Goal: Contribute content: Add original content to the website for others to see

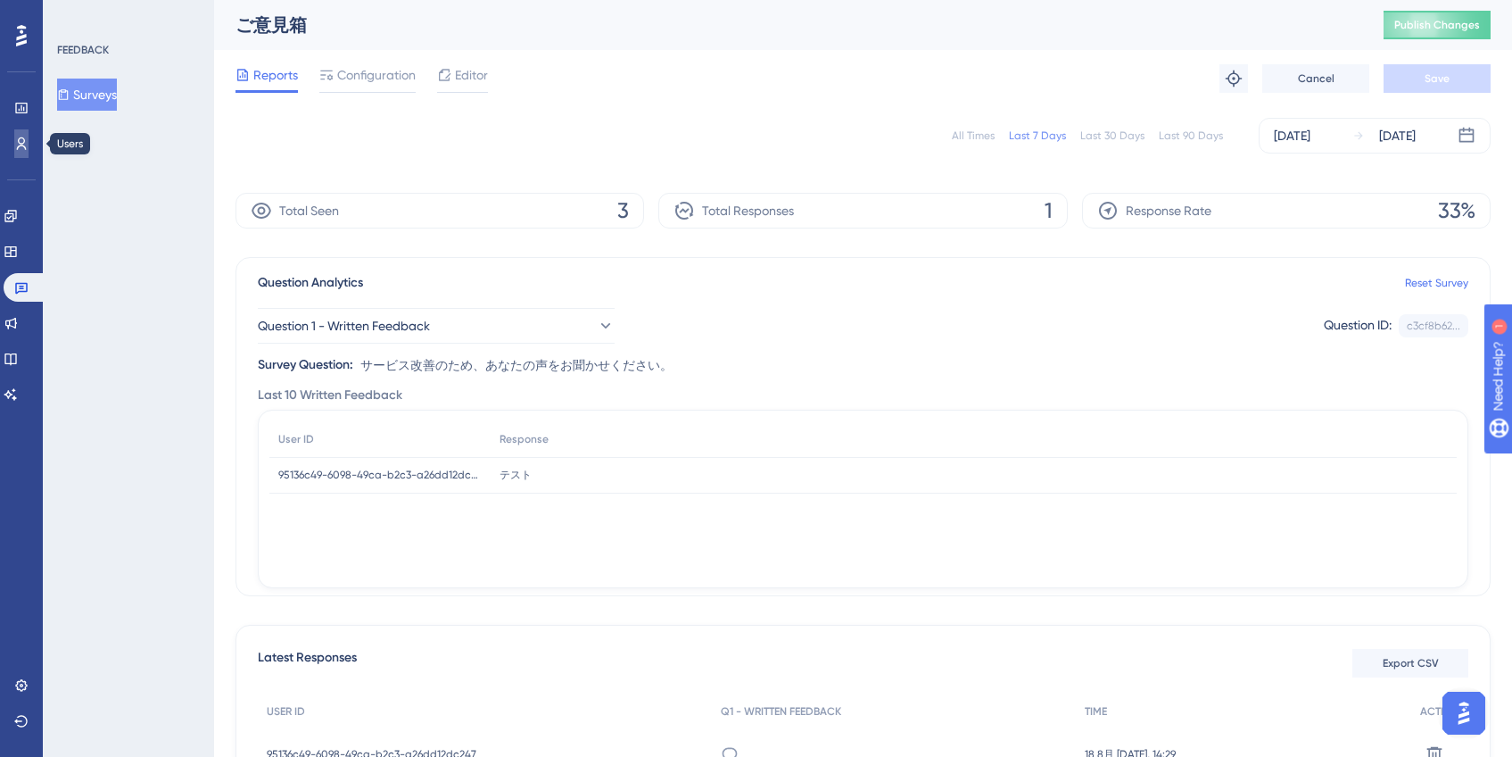
click at [14, 140] on link at bounding box center [21, 143] width 14 height 29
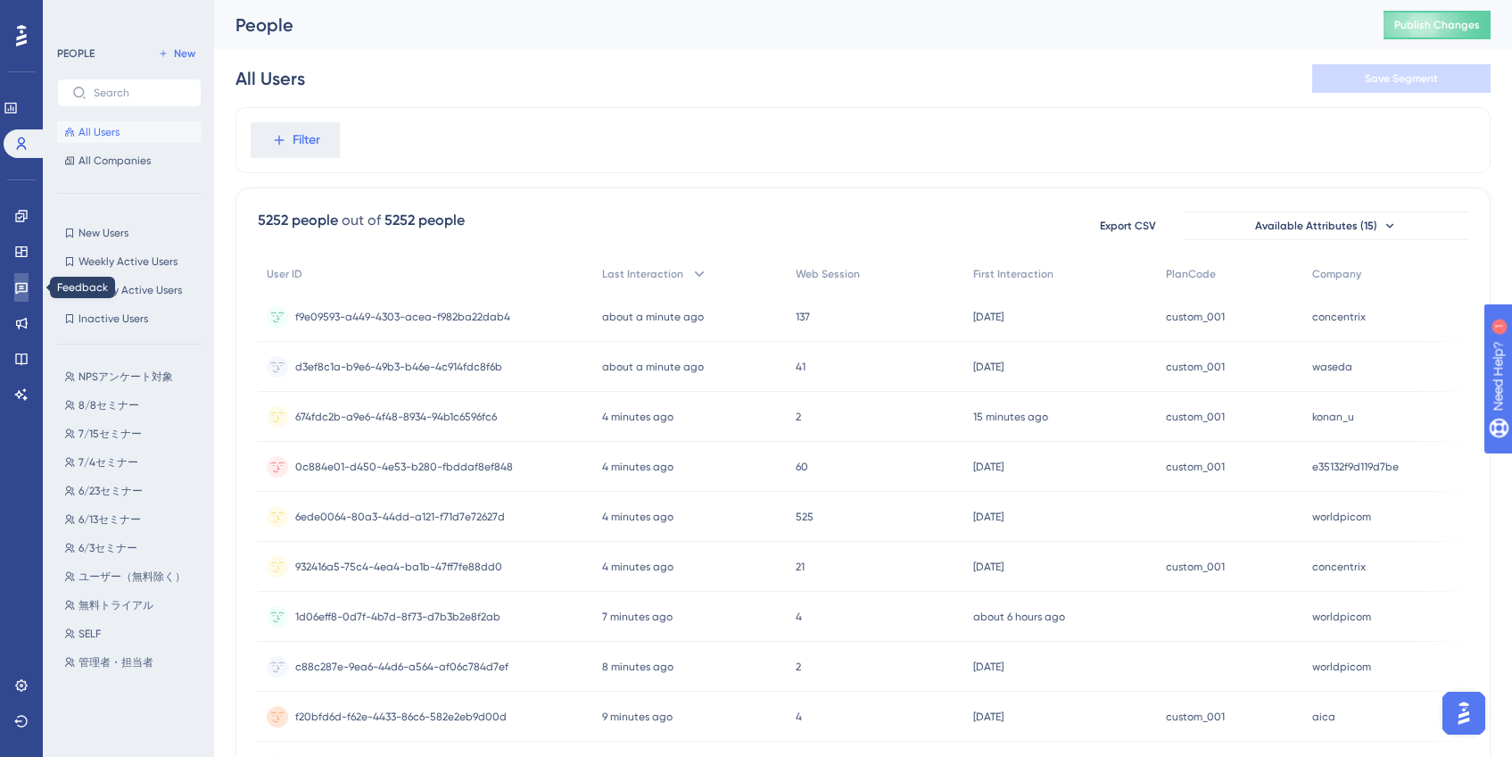
click at [22, 282] on icon at bounding box center [21, 287] width 14 height 14
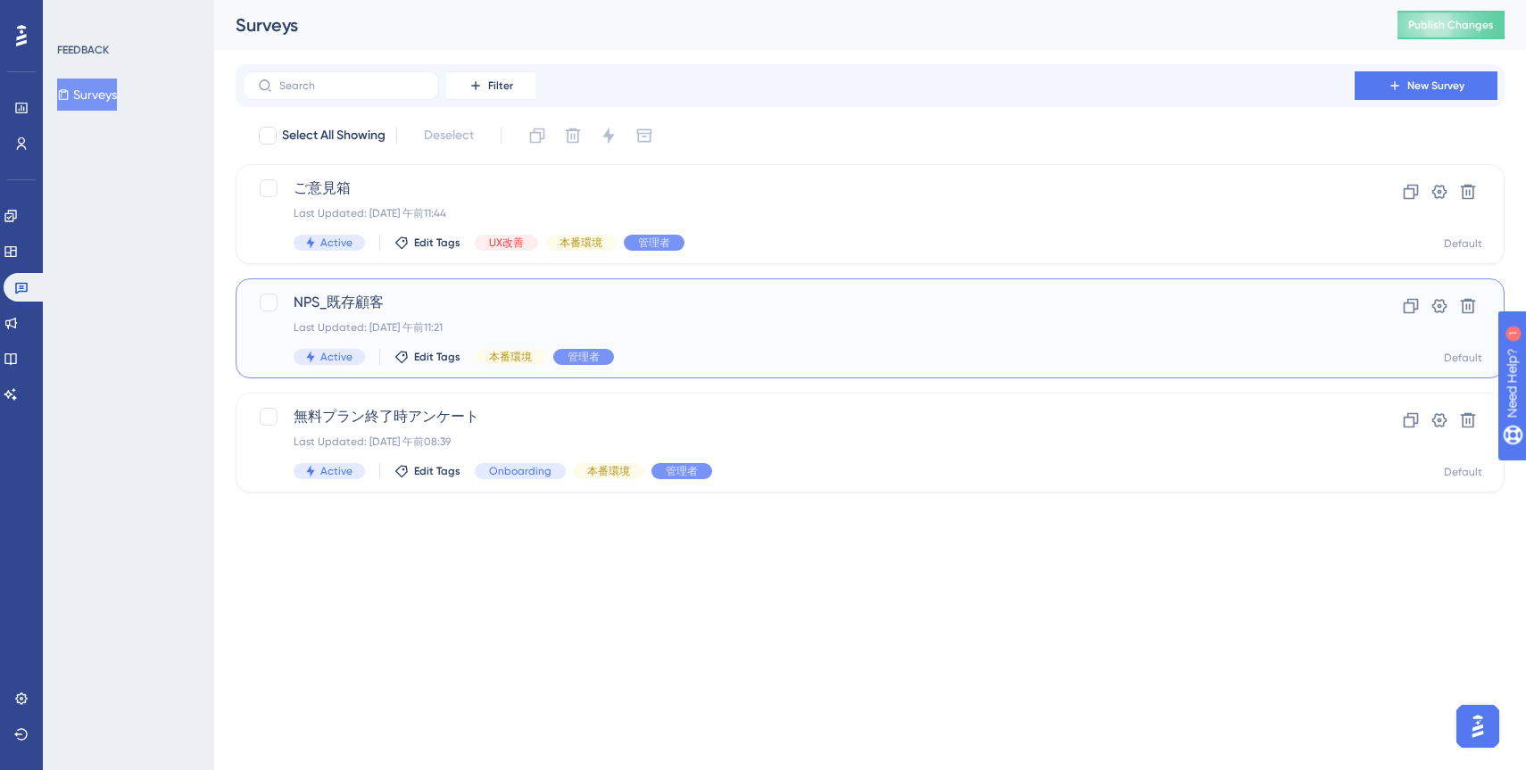
click at [799, 353] on div "Active Edit Tags 本番環境 管理者" at bounding box center [799, 357] width 1010 height 16
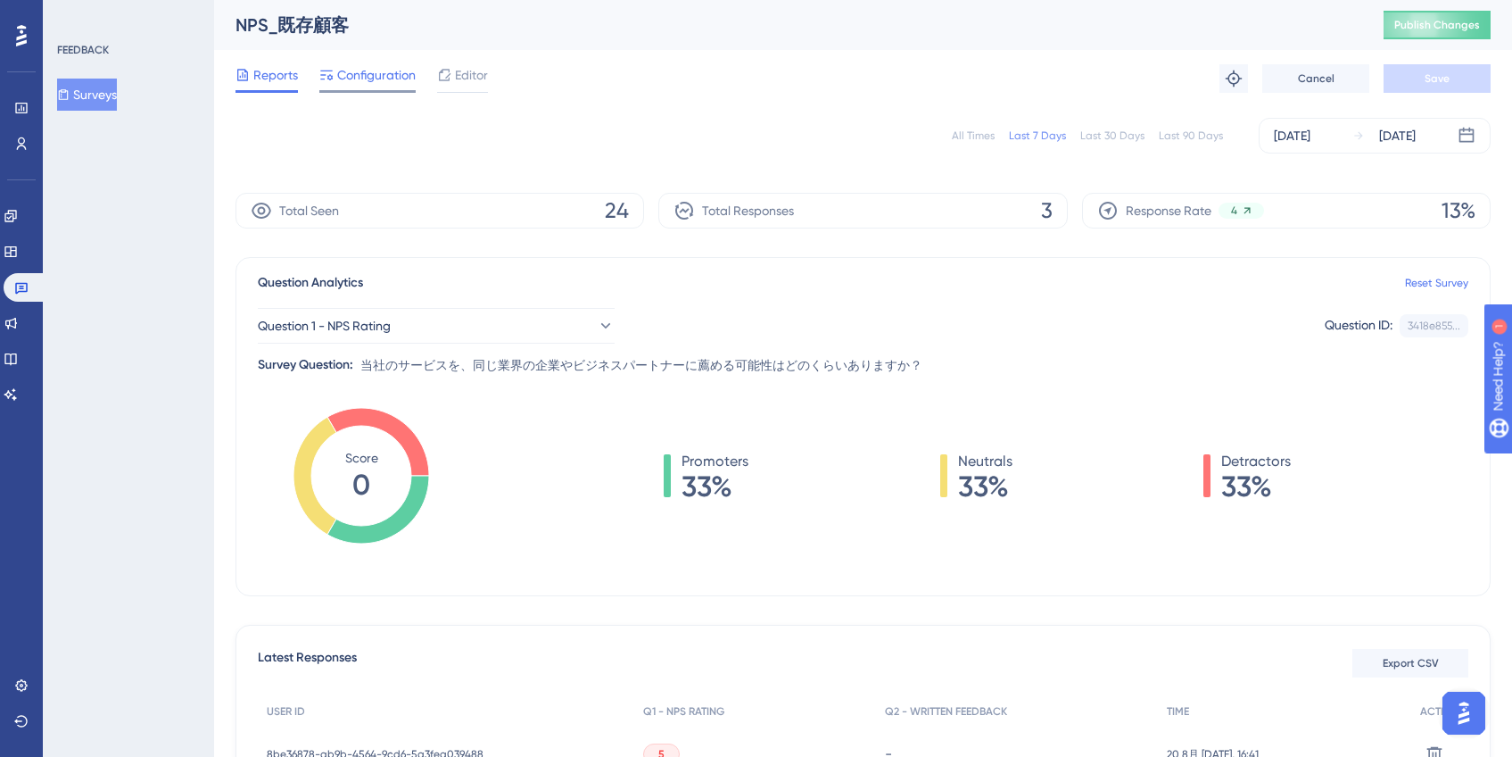
click at [338, 68] on span "Configuration" at bounding box center [376, 74] width 79 height 21
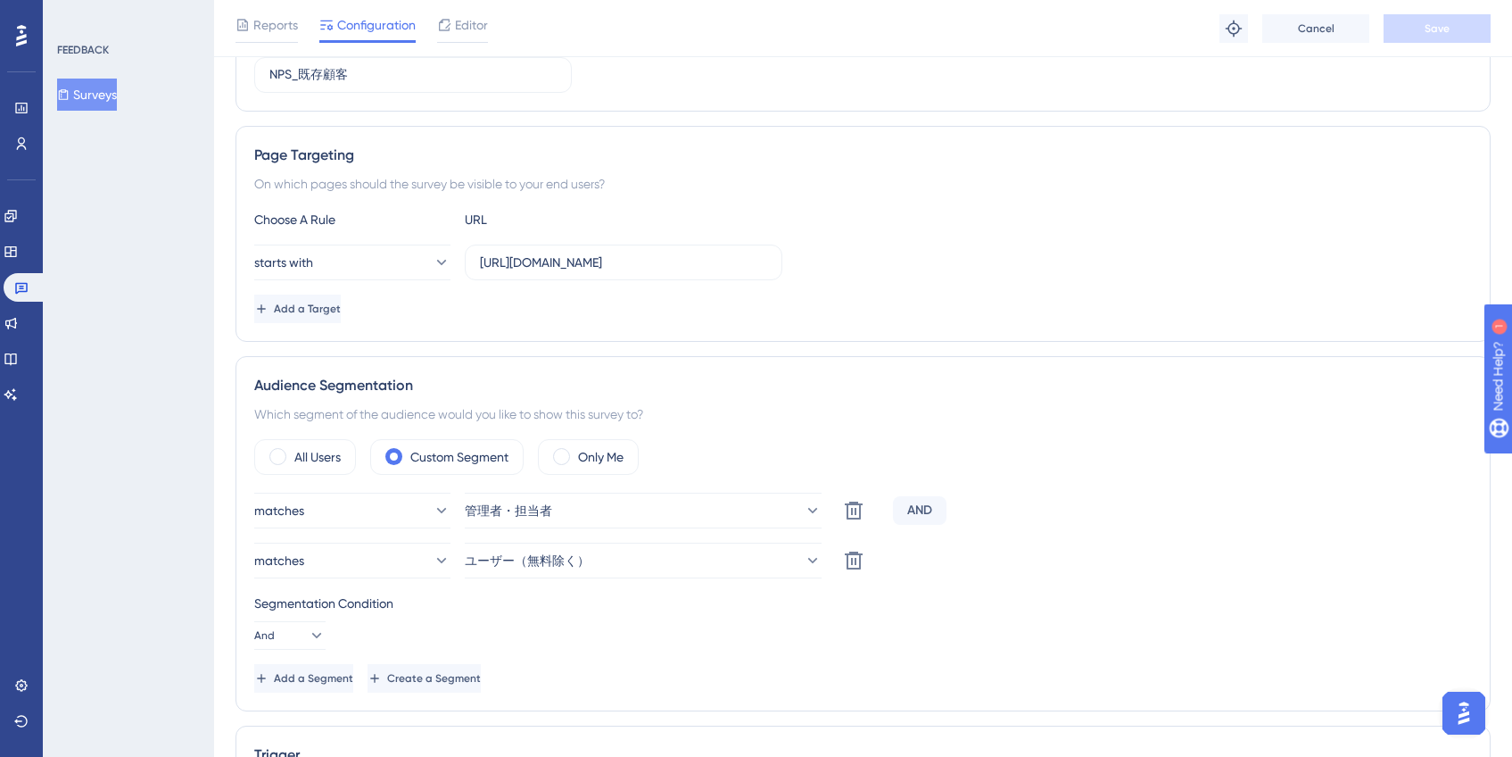
scroll to position [256, 0]
click at [530, 514] on span "管理者・担当者" at bounding box center [509, 508] width 87 height 21
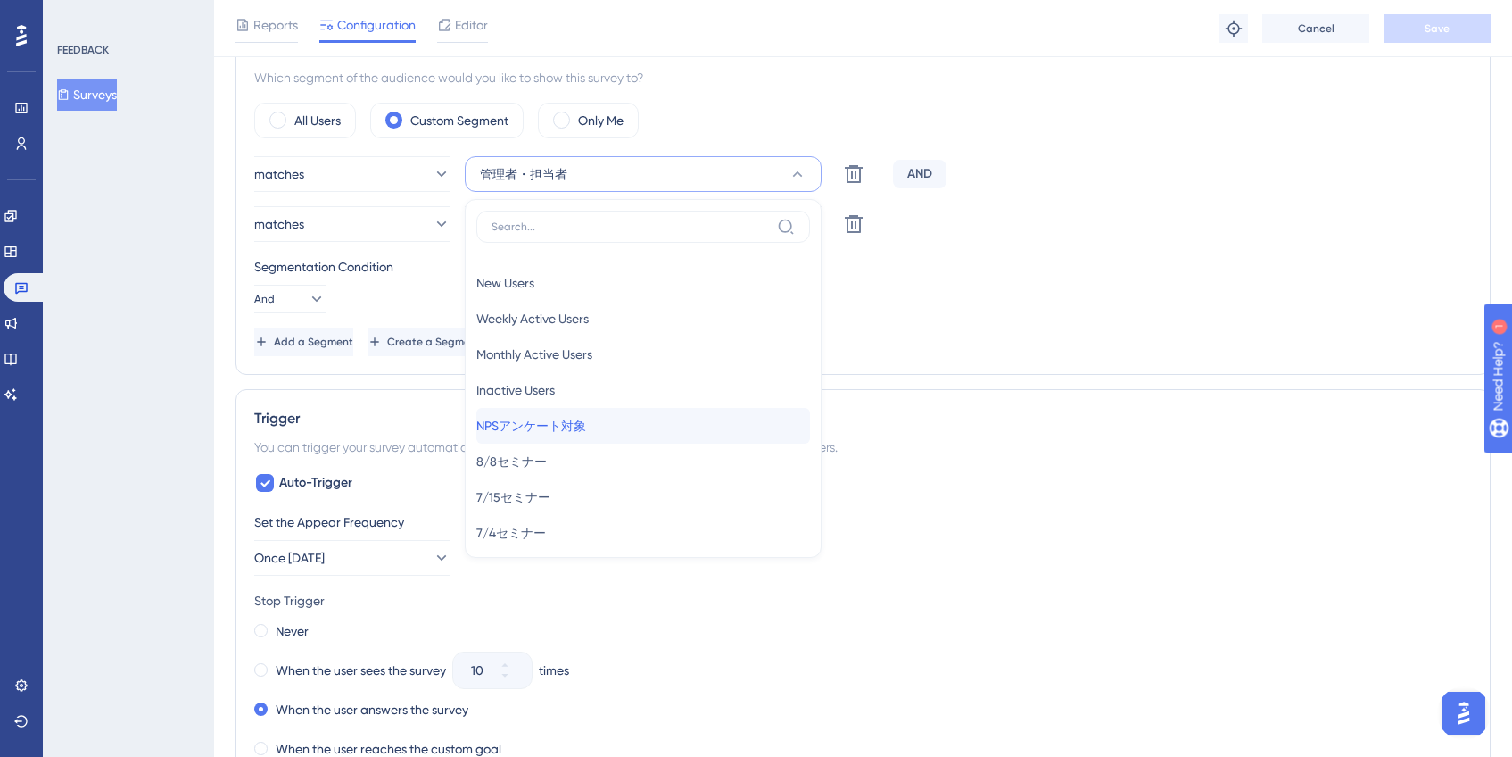
click at [584, 429] on span "NPSアンケート対象" at bounding box center [531, 425] width 110 height 21
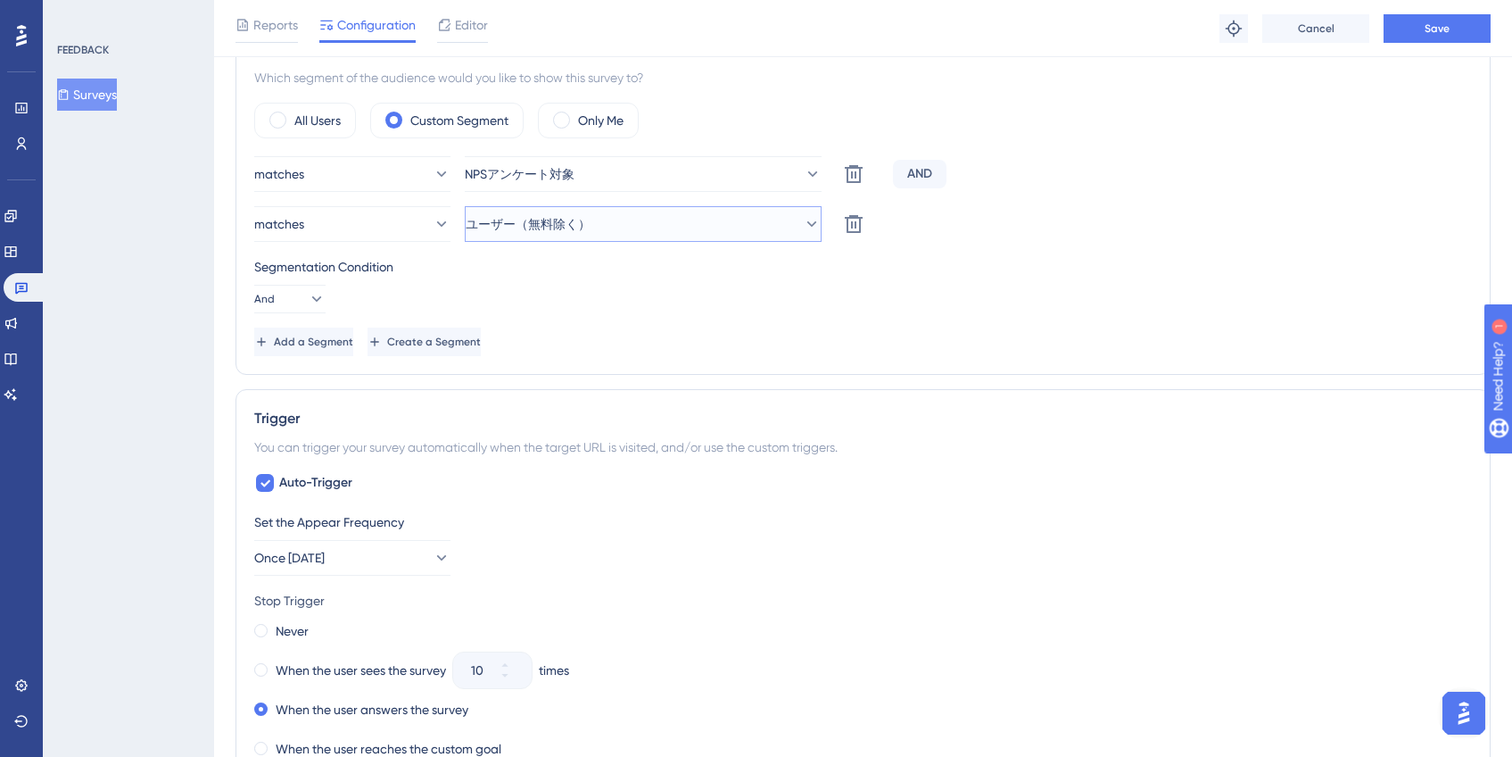
click at [668, 221] on button "ユーザー（無料除く）" at bounding box center [643, 224] width 357 height 36
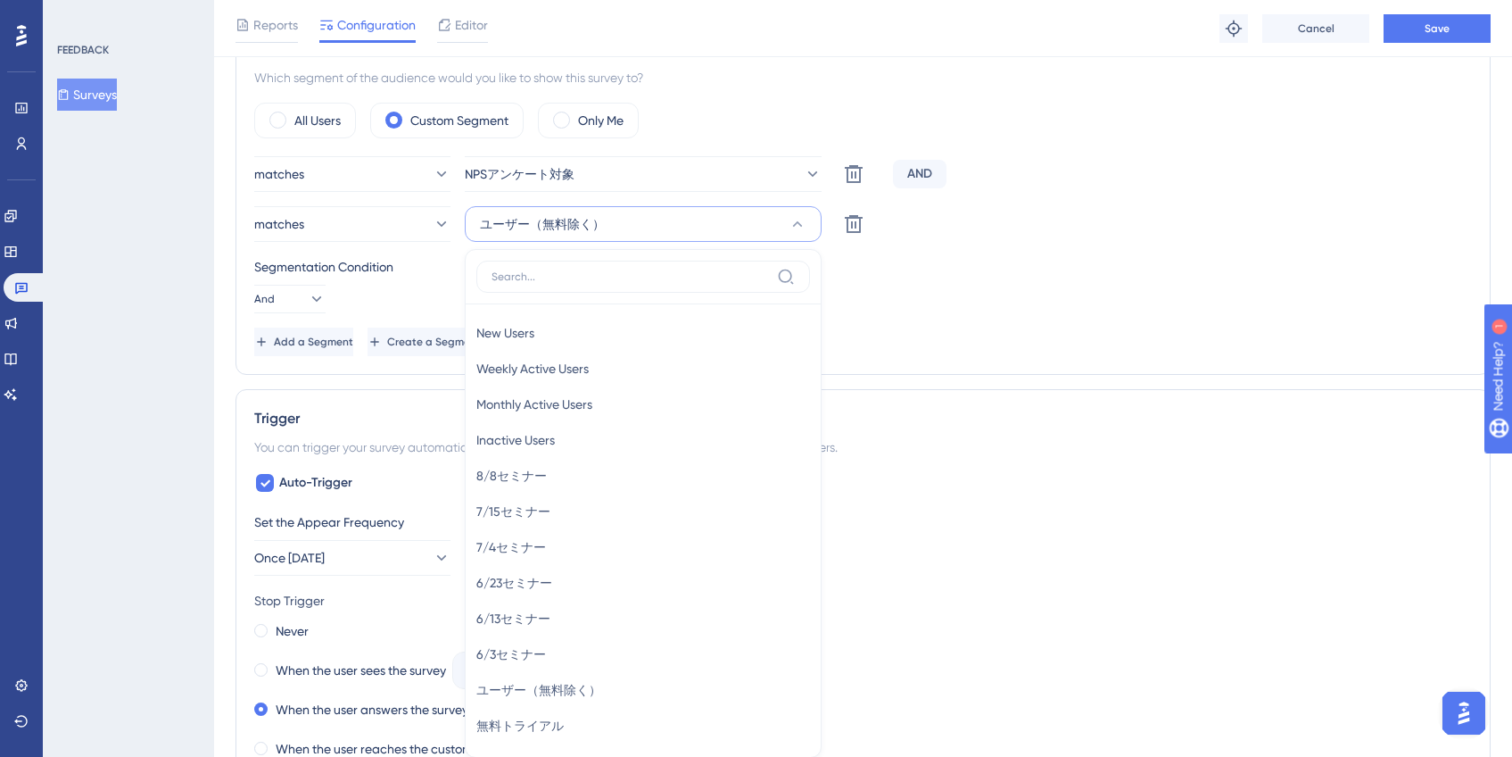
scroll to position [716, 0]
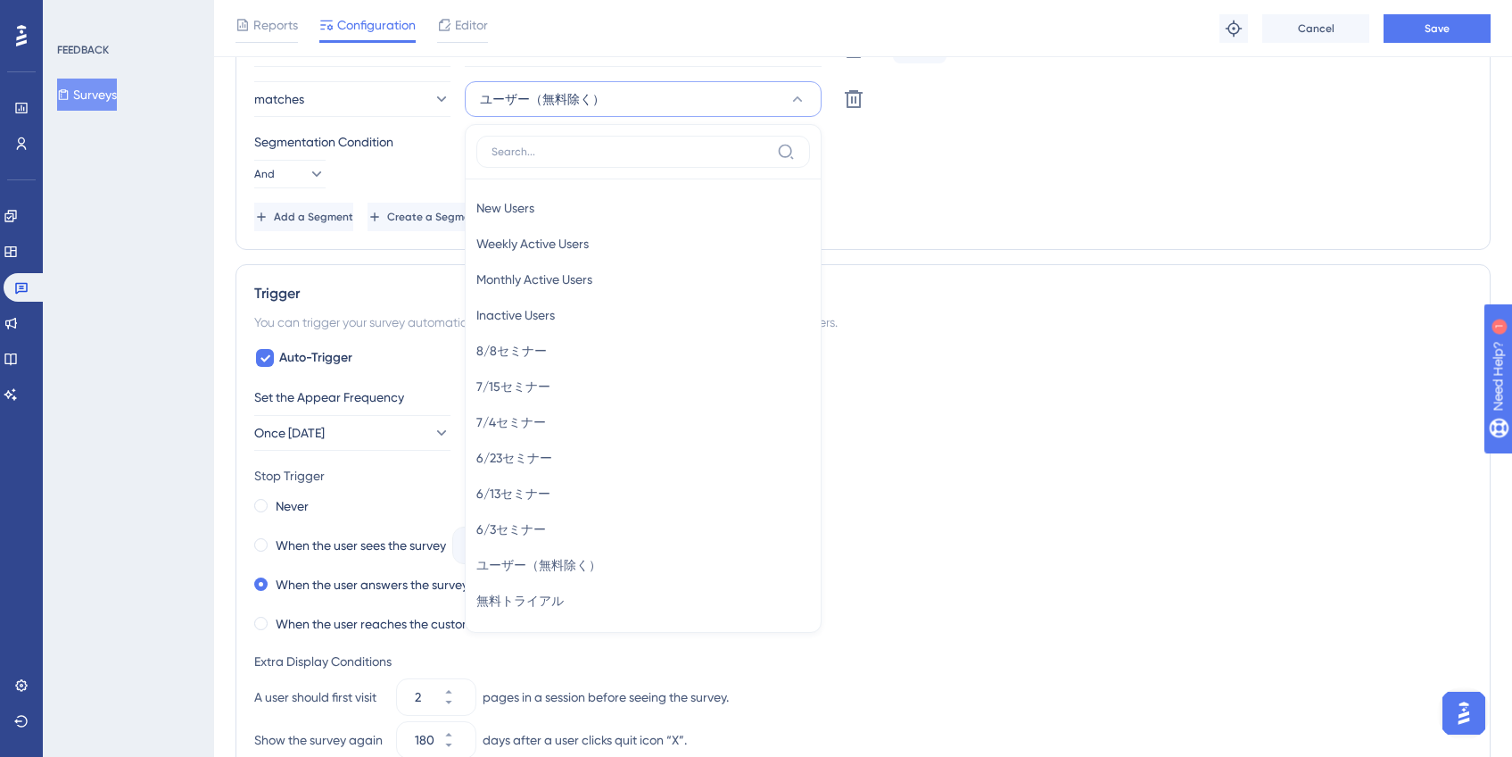
click at [999, 220] on div "Add a Segment Create a Segment" at bounding box center [863, 217] width 1218 height 29
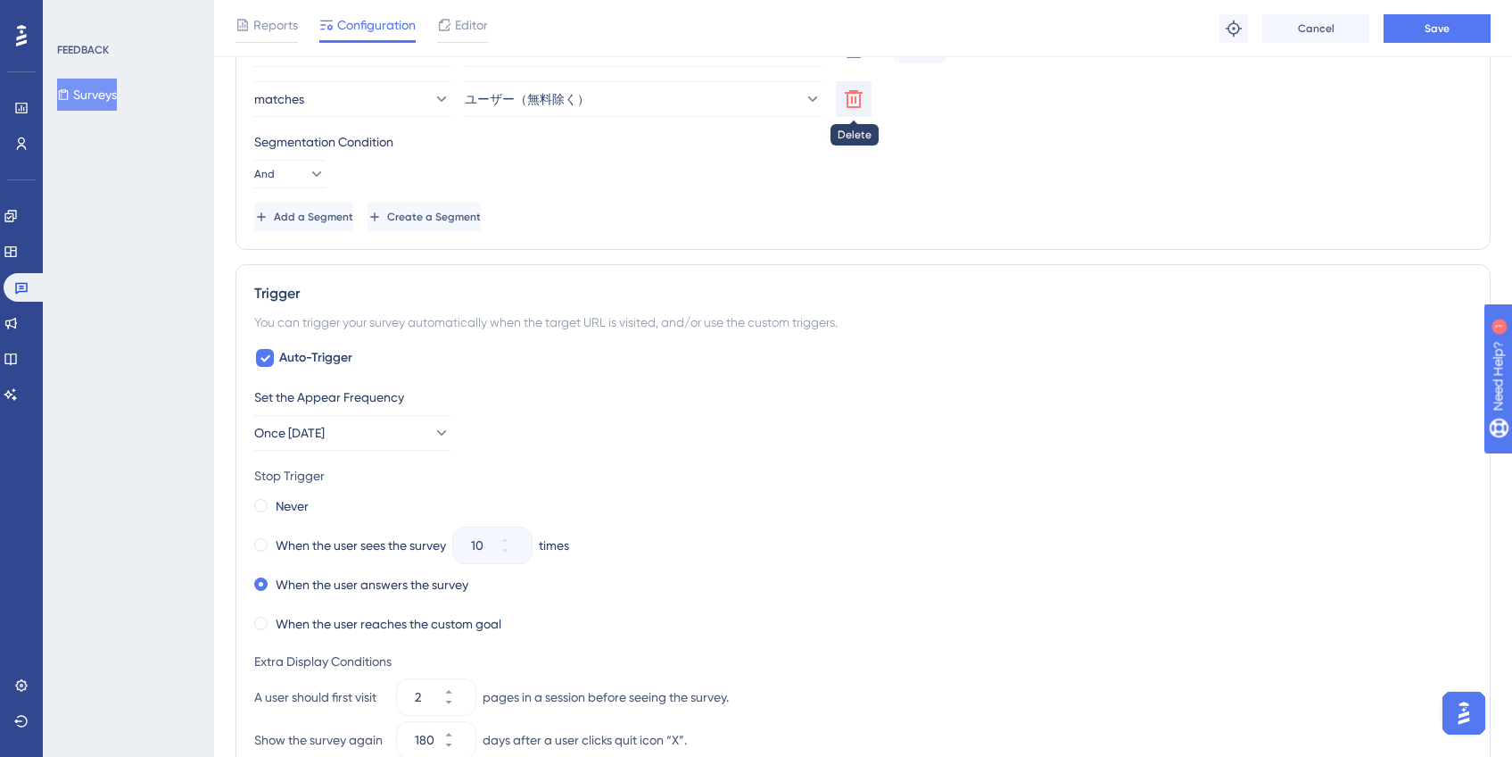
click at [866, 67] on button at bounding box center [854, 49] width 36 height 36
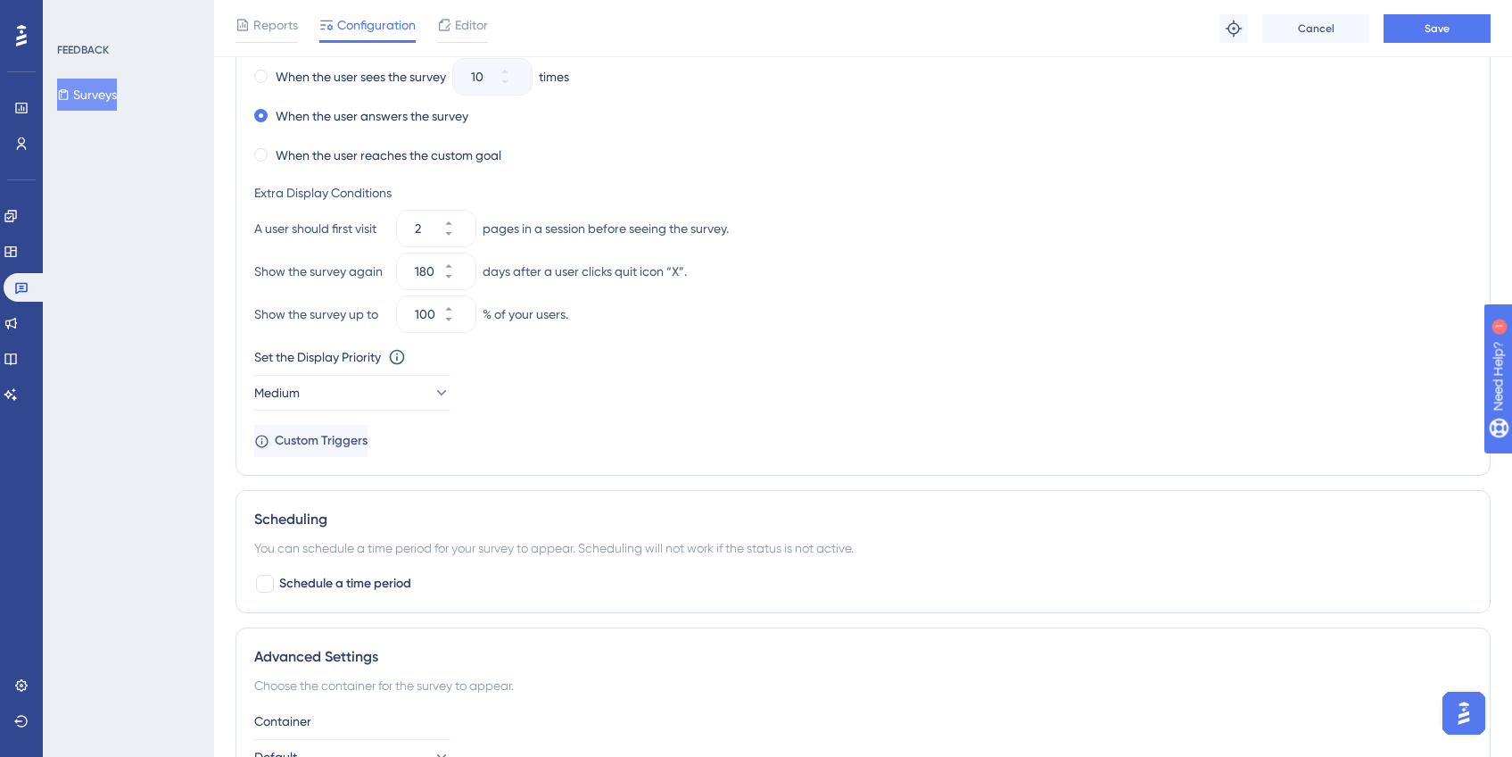
scroll to position [1206, 0]
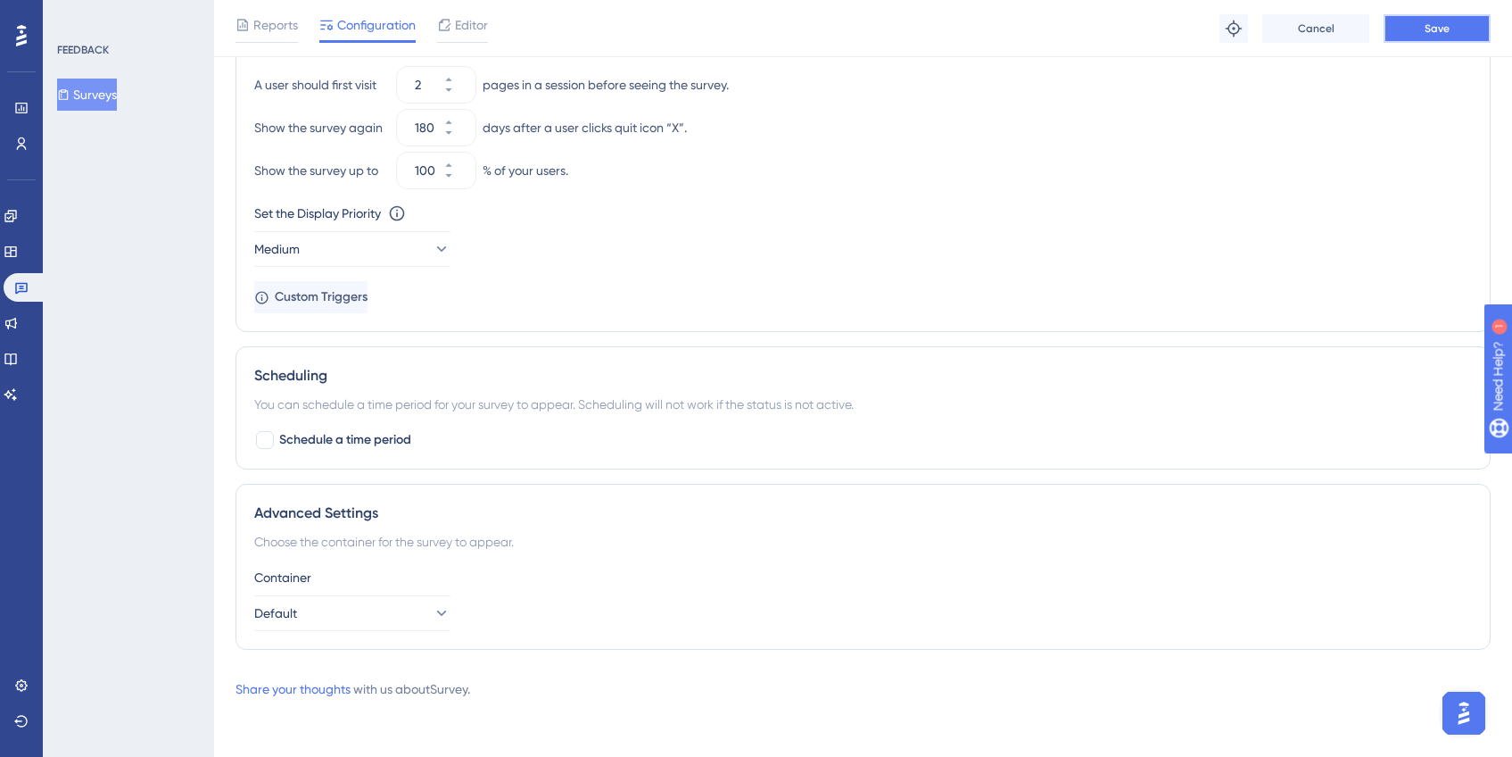
click at [1453, 36] on button "Save" at bounding box center [1437, 28] width 107 height 29
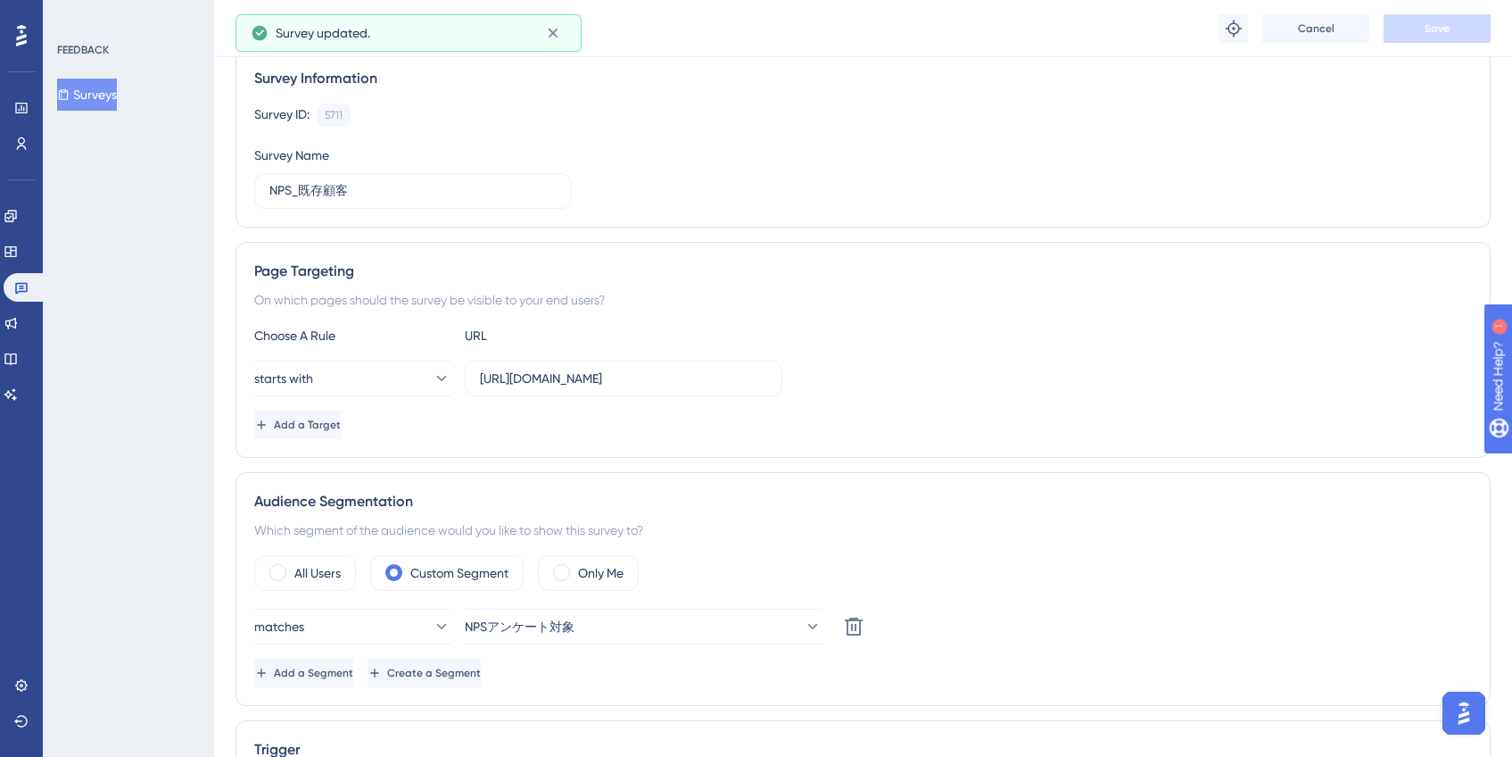
scroll to position [0, 0]
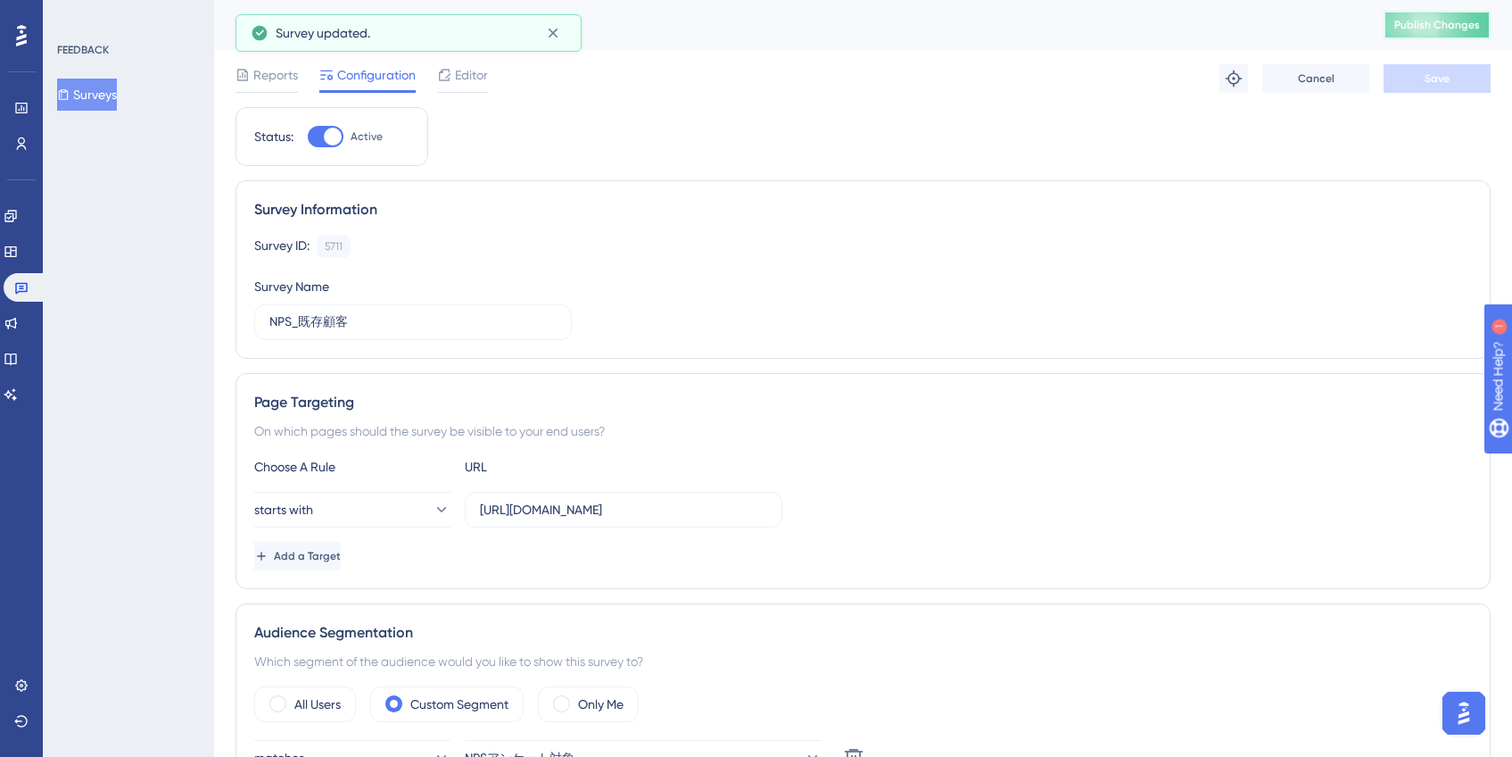
click at [1438, 18] on span "Publish Changes" at bounding box center [1438, 25] width 86 height 14
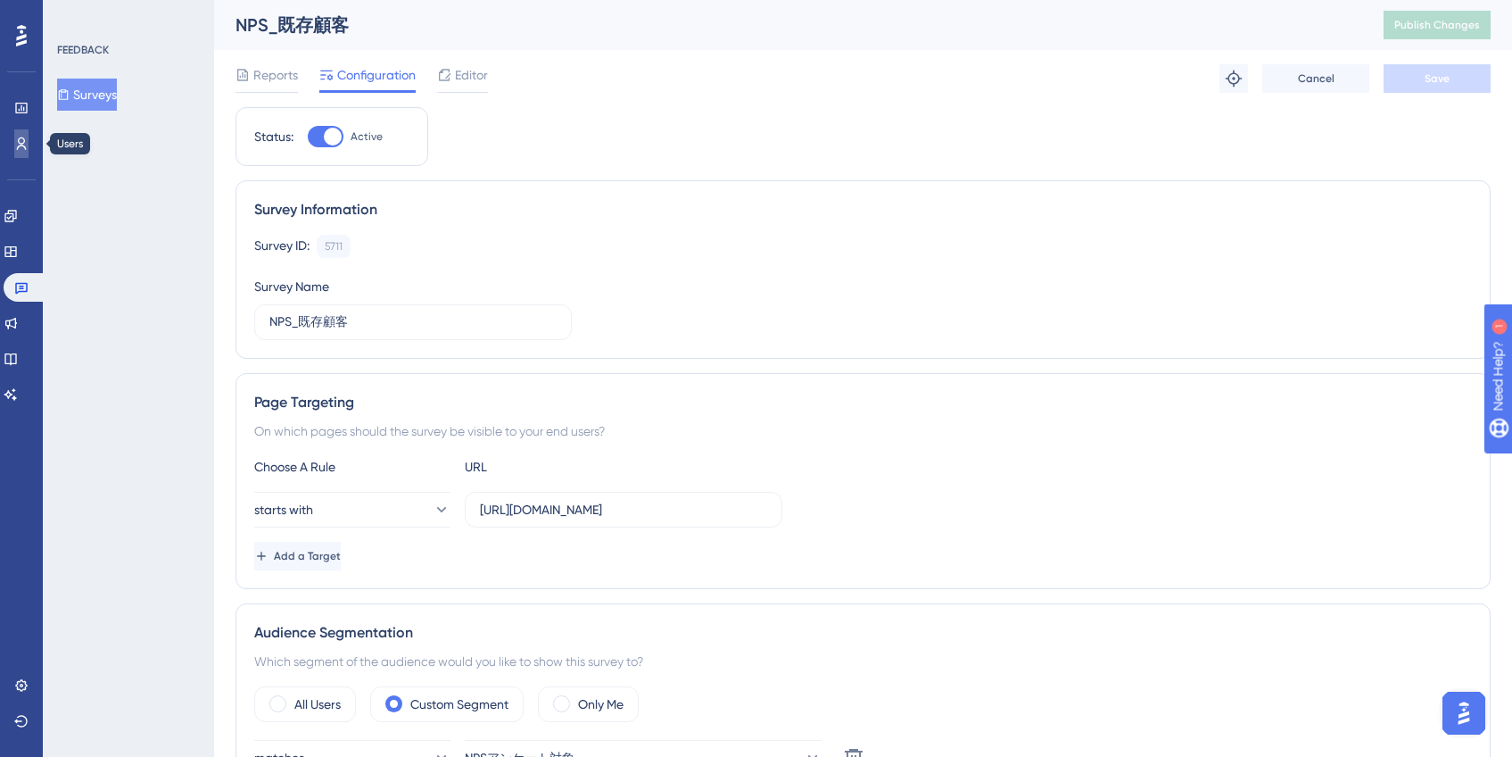
click at [16, 145] on icon at bounding box center [21, 144] width 14 height 14
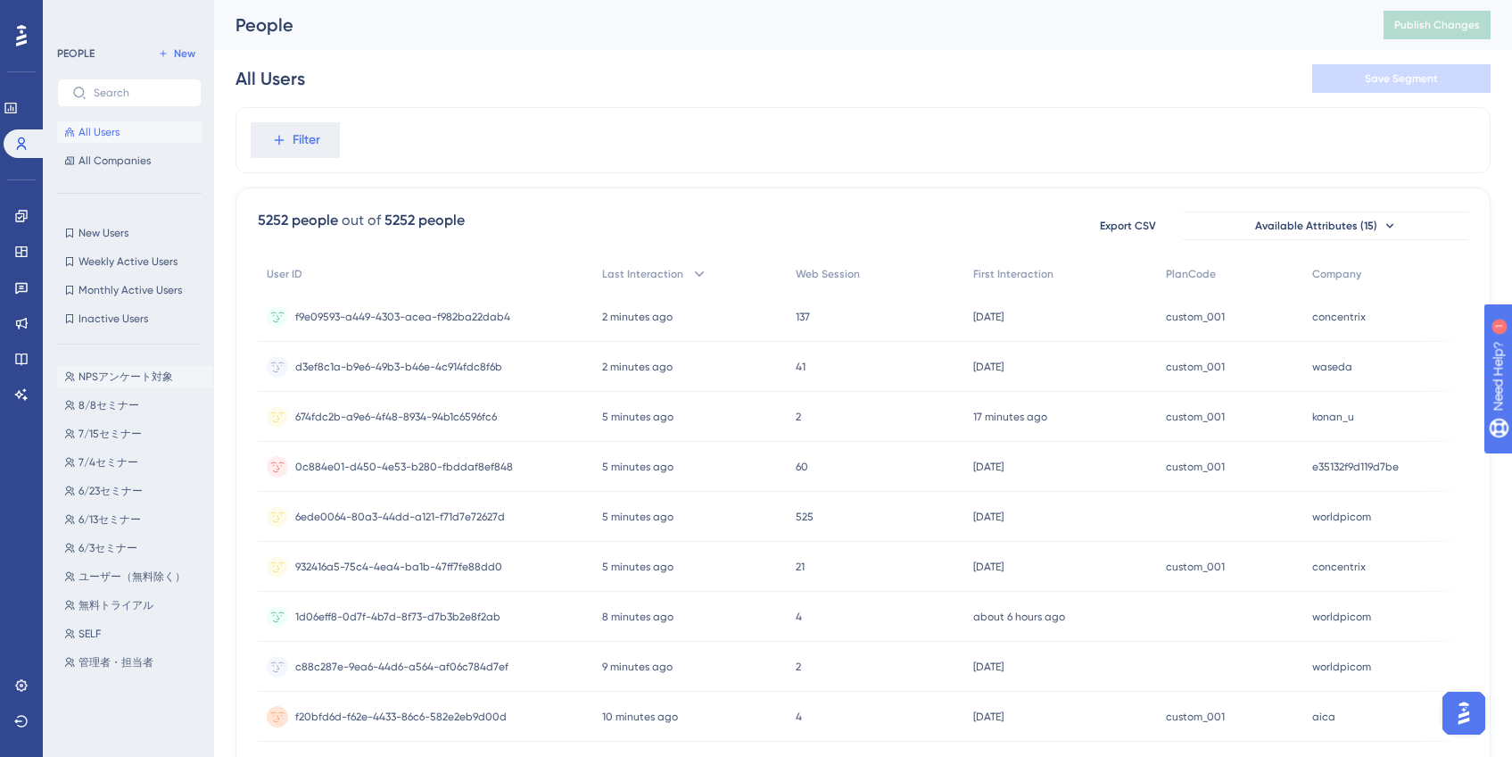
click at [143, 379] on span "NPSアンケート対象" at bounding box center [126, 376] width 95 height 14
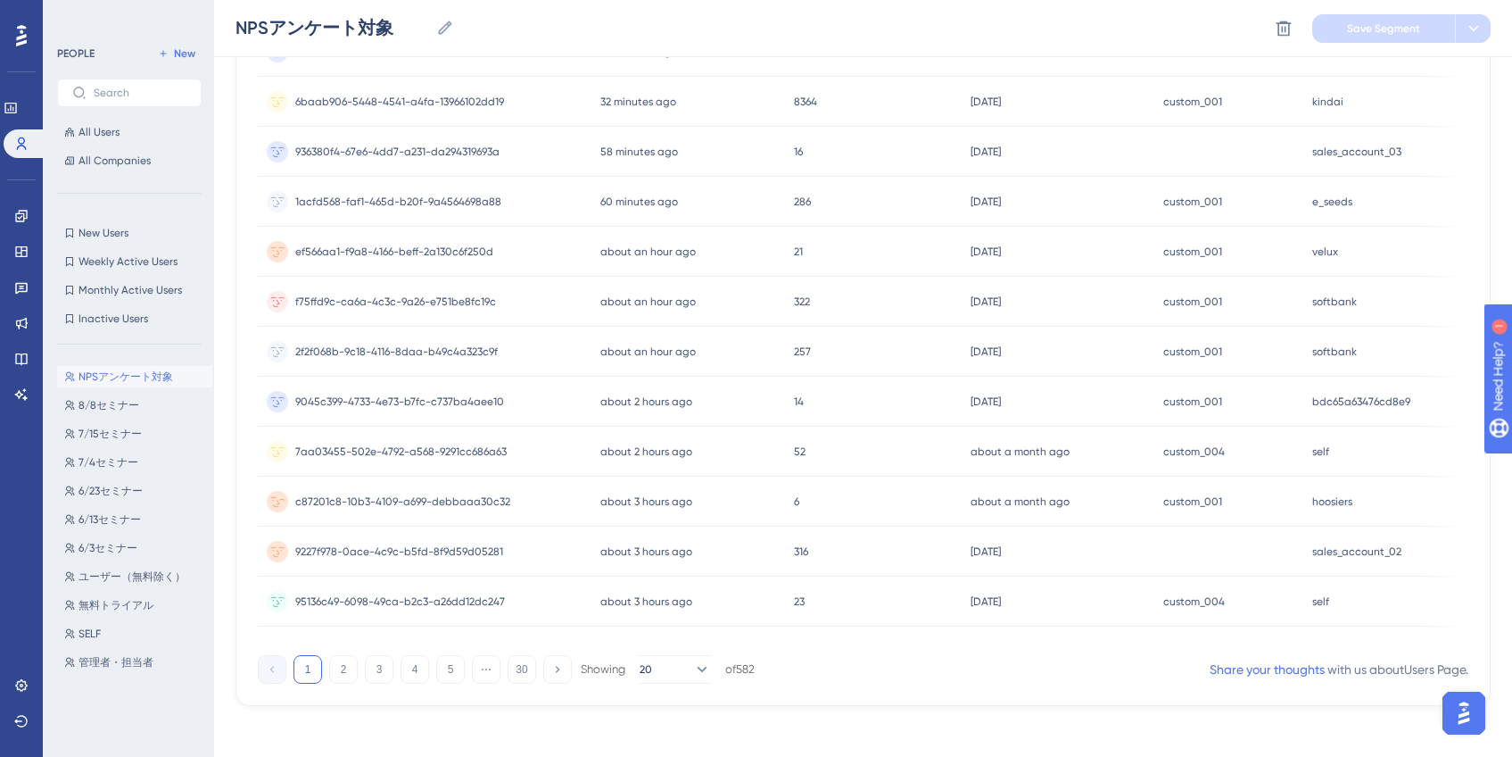
scroll to position [684, 0]
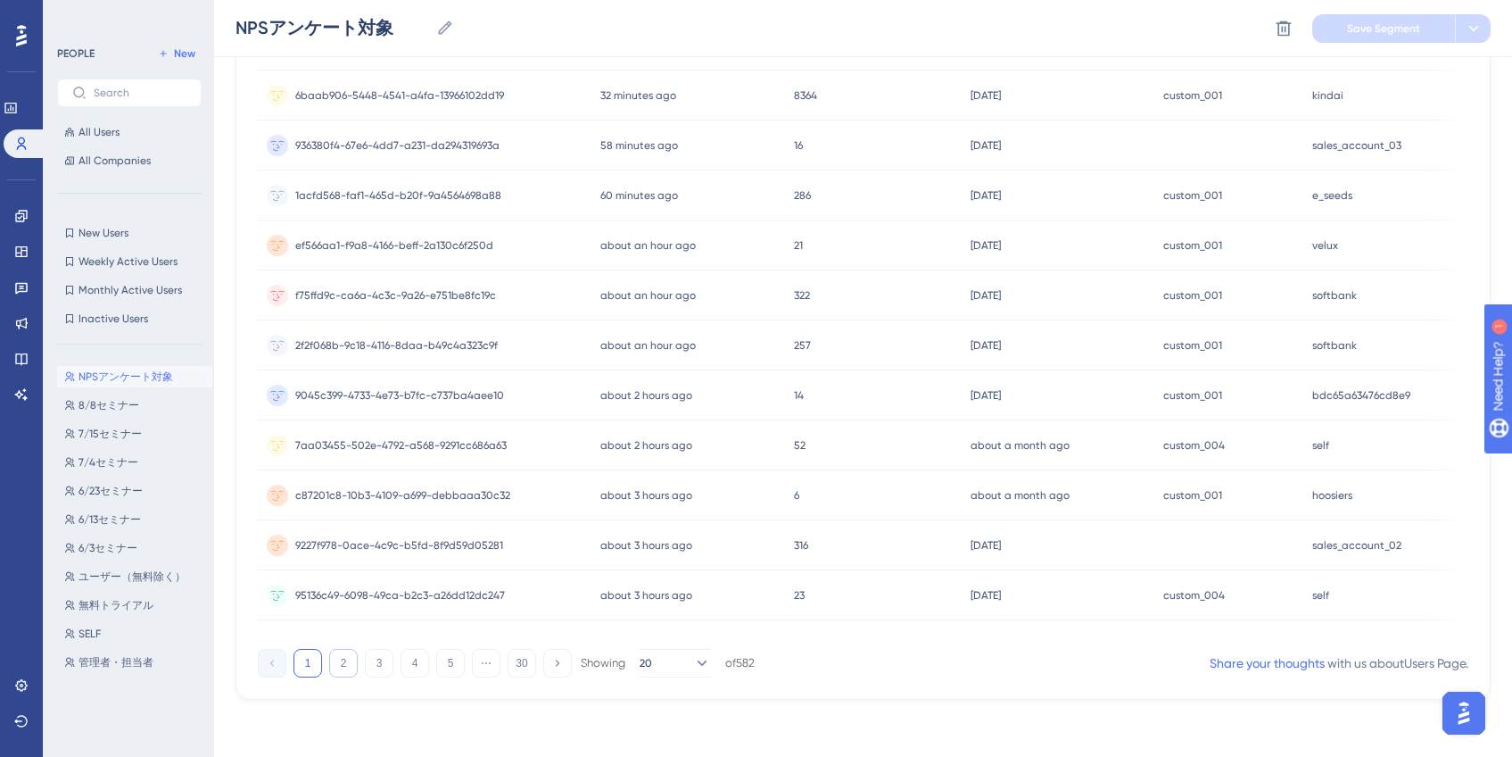
click at [348, 660] on button "2" at bounding box center [343, 663] width 29 height 29
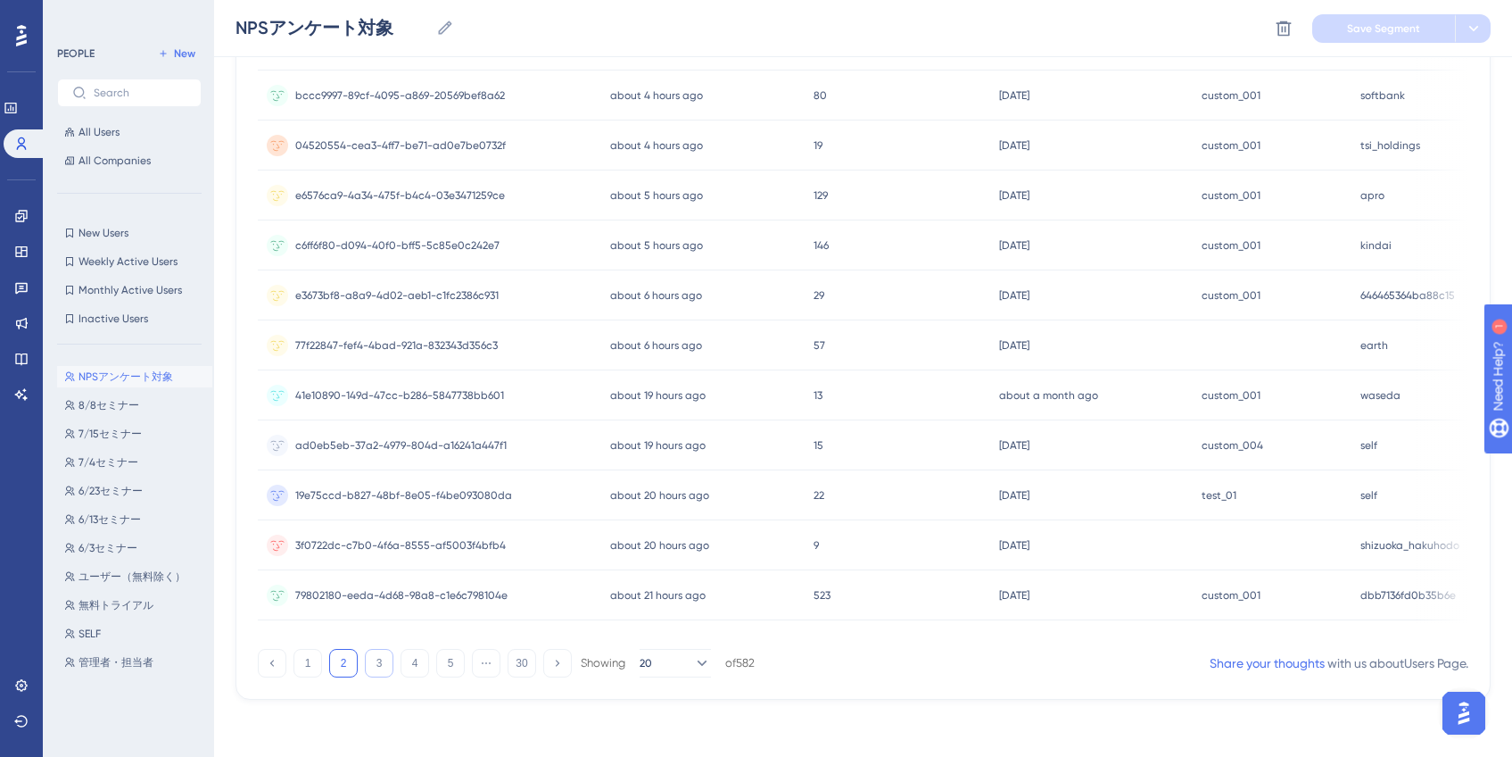
click at [390, 668] on button "3" at bounding box center [379, 663] width 29 height 29
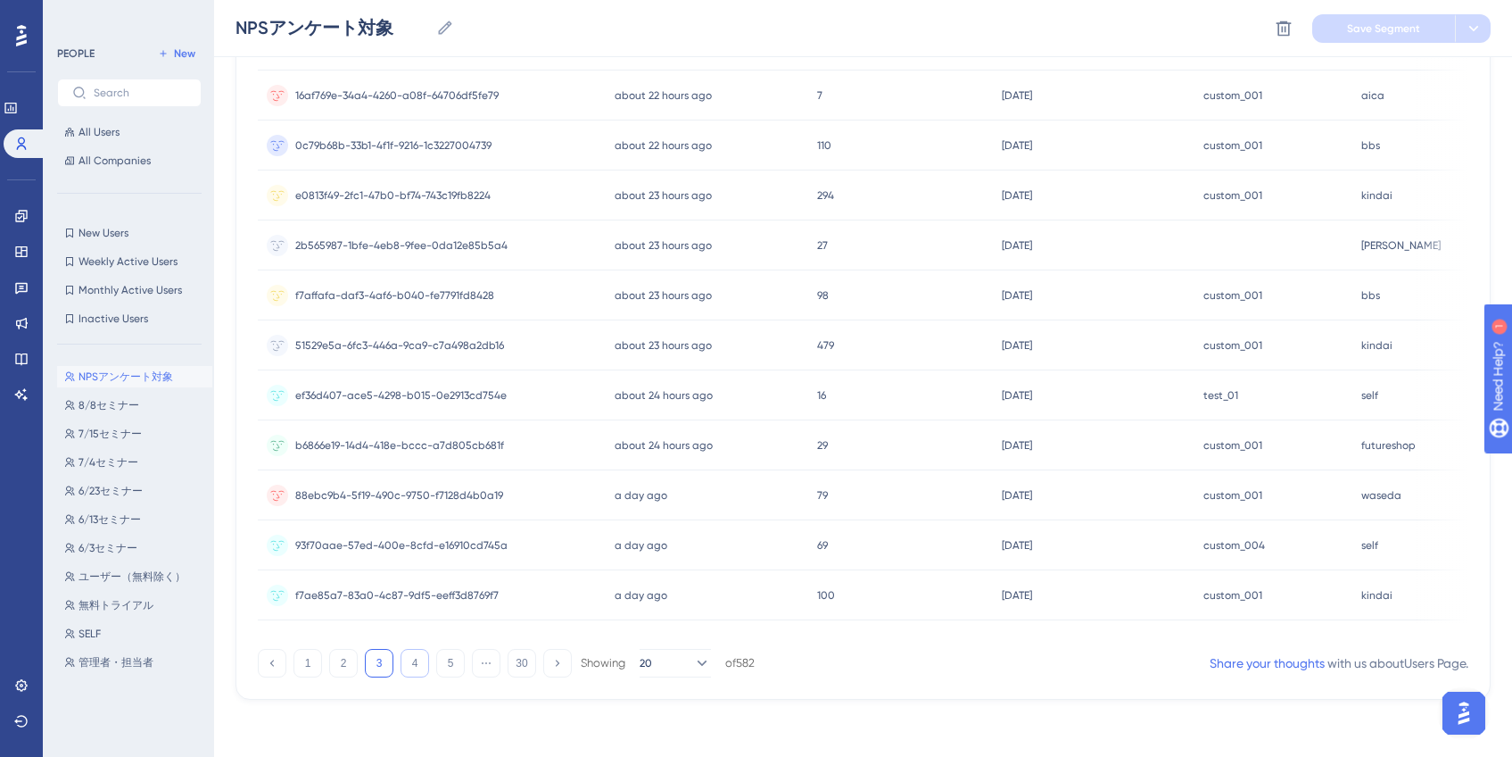
click at [414, 663] on button "4" at bounding box center [415, 663] width 29 height 29
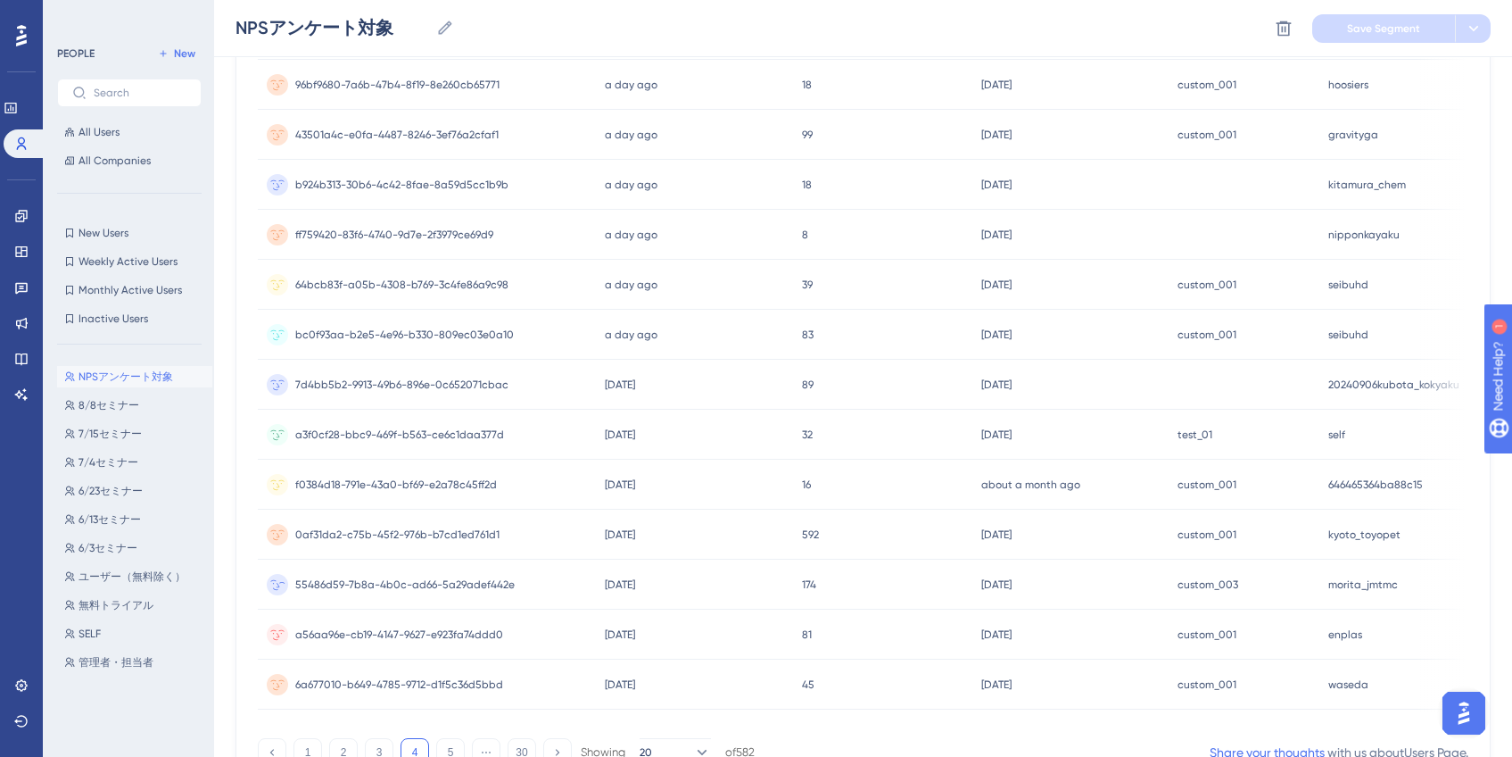
scroll to position [627, 0]
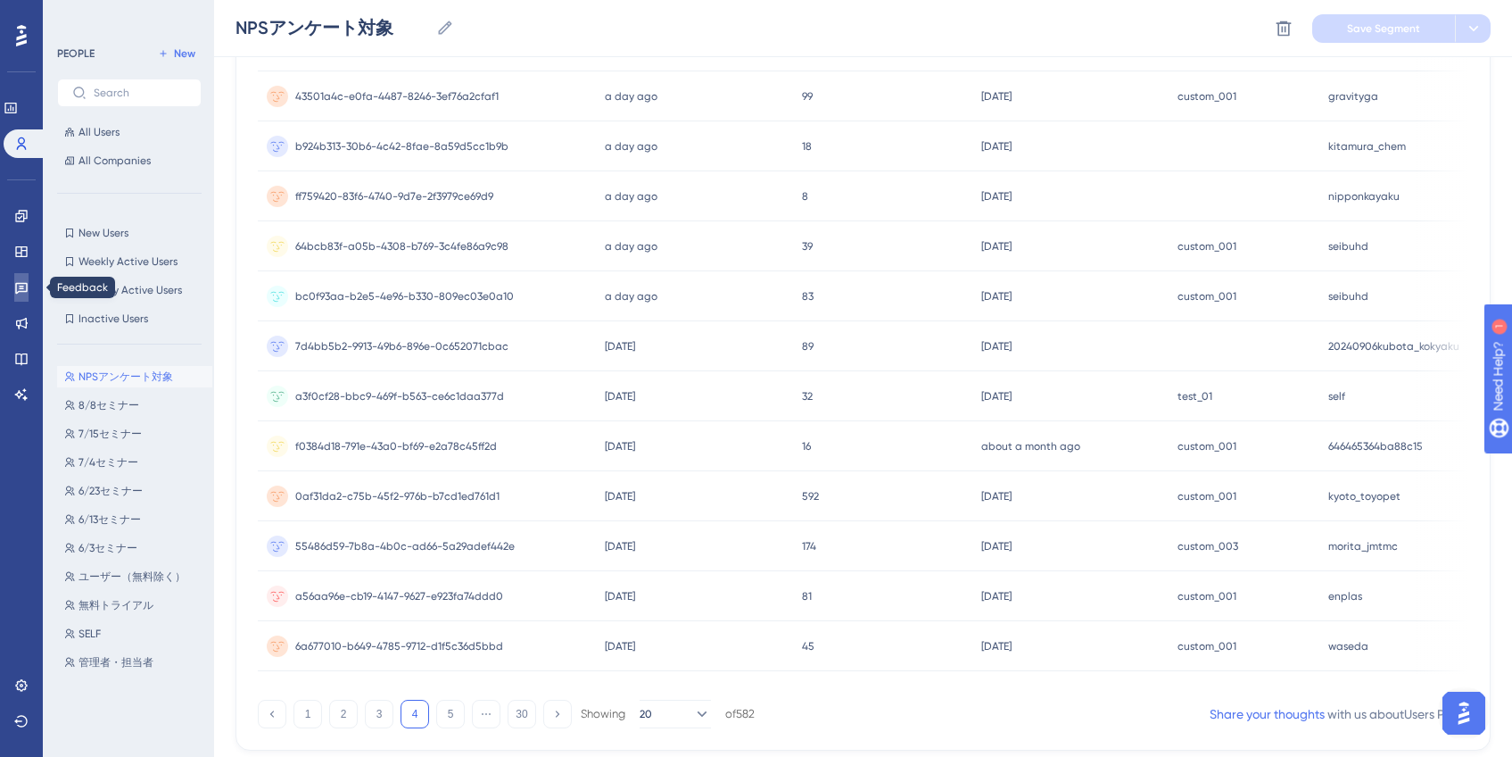
click at [29, 286] on link at bounding box center [21, 287] width 14 height 29
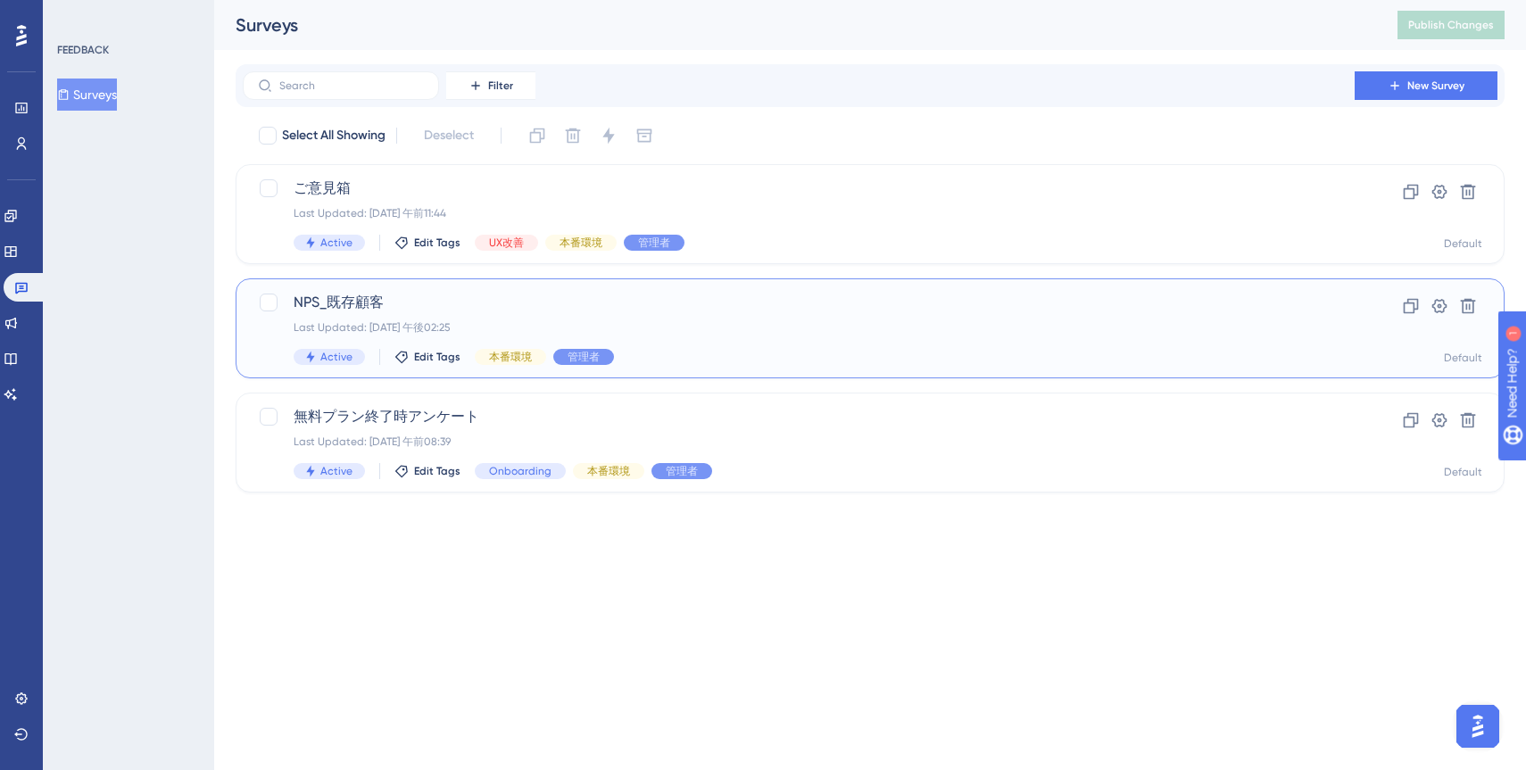
click at [931, 345] on div "NPS_既存顧客 Last Updated: [DATE] 午後02:25 Active Edit Tags 本番環境 管理者" at bounding box center [799, 328] width 1010 height 73
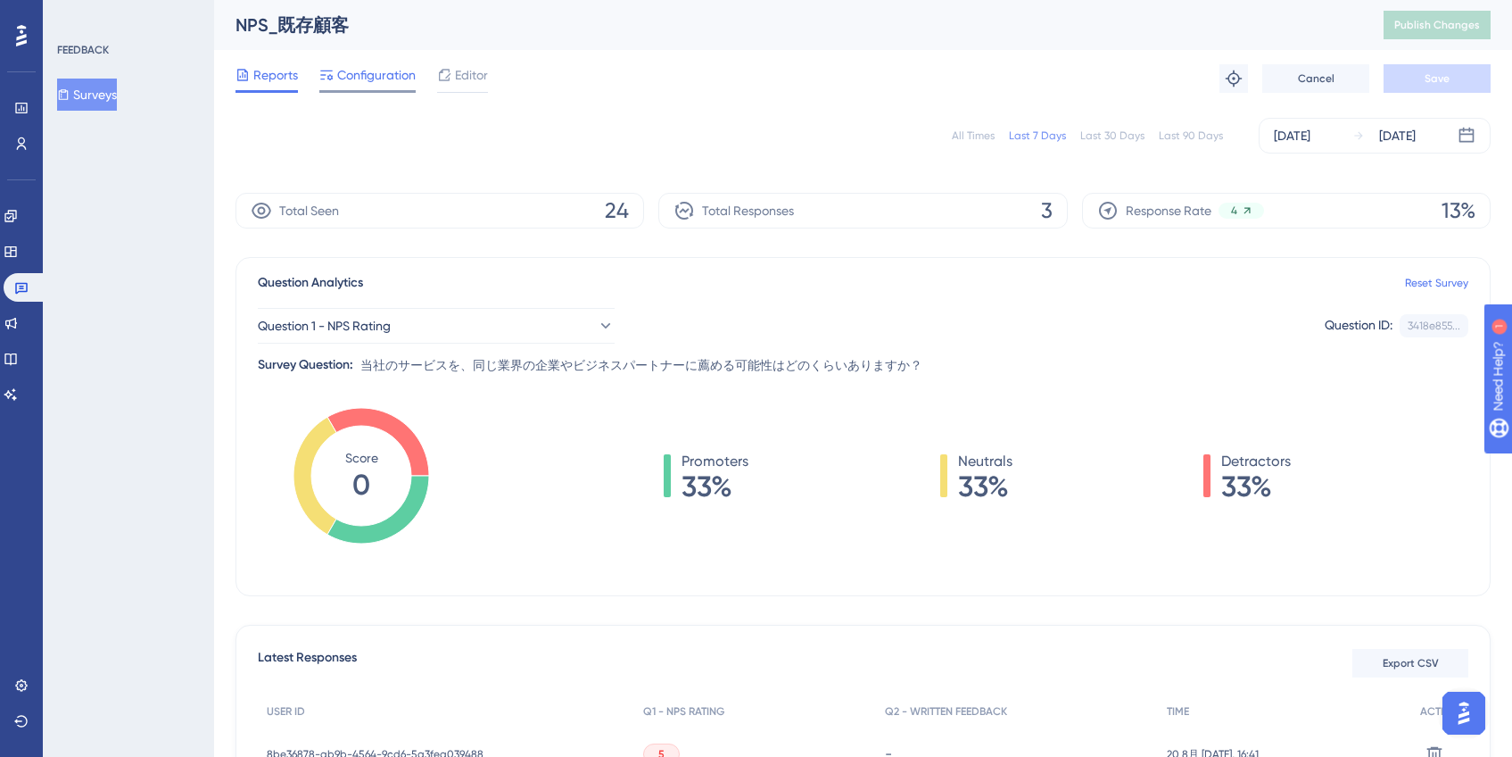
click at [357, 90] on div at bounding box center [367, 91] width 96 height 3
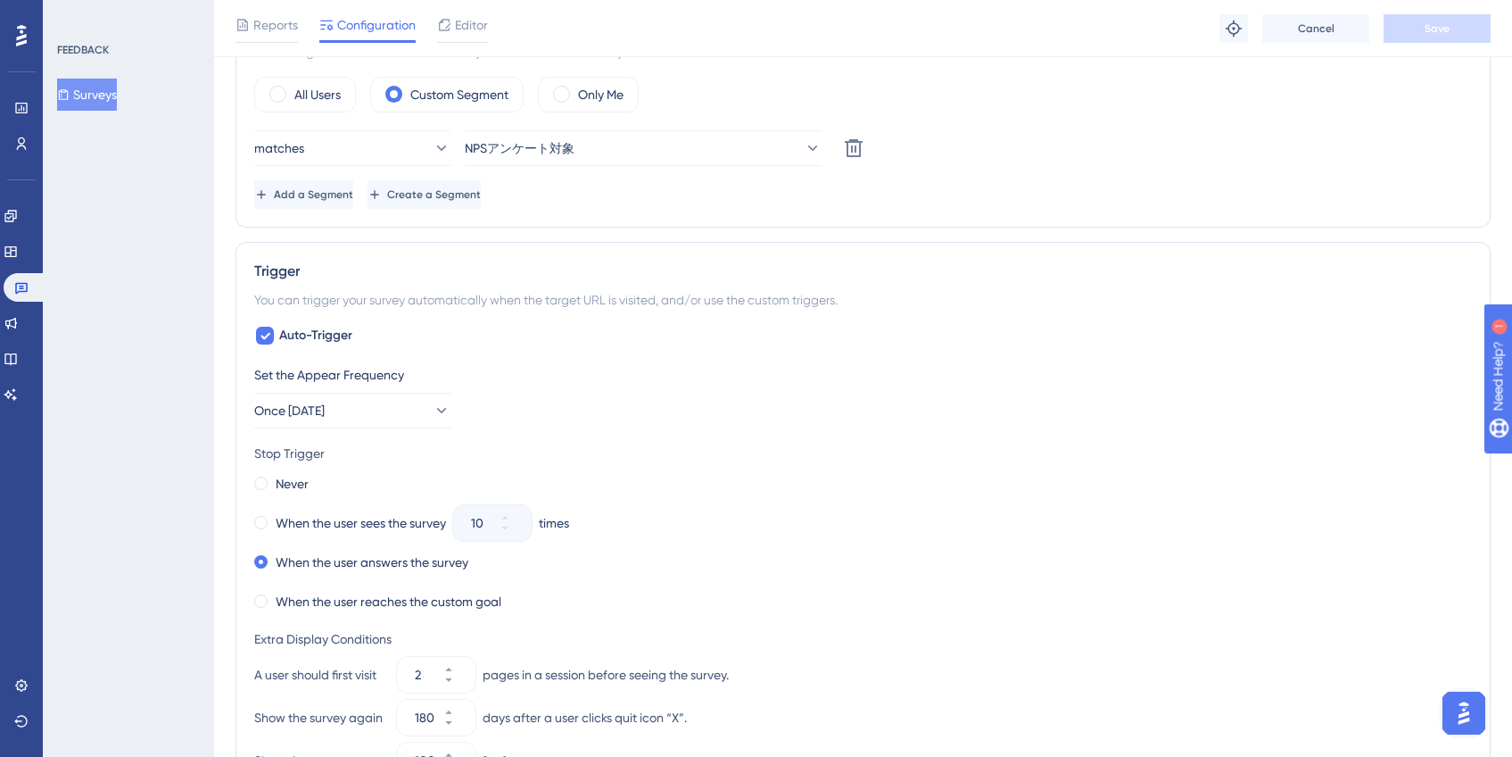
scroll to position [617, 0]
click at [18, 314] on link at bounding box center [11, 323] width 14 height 29
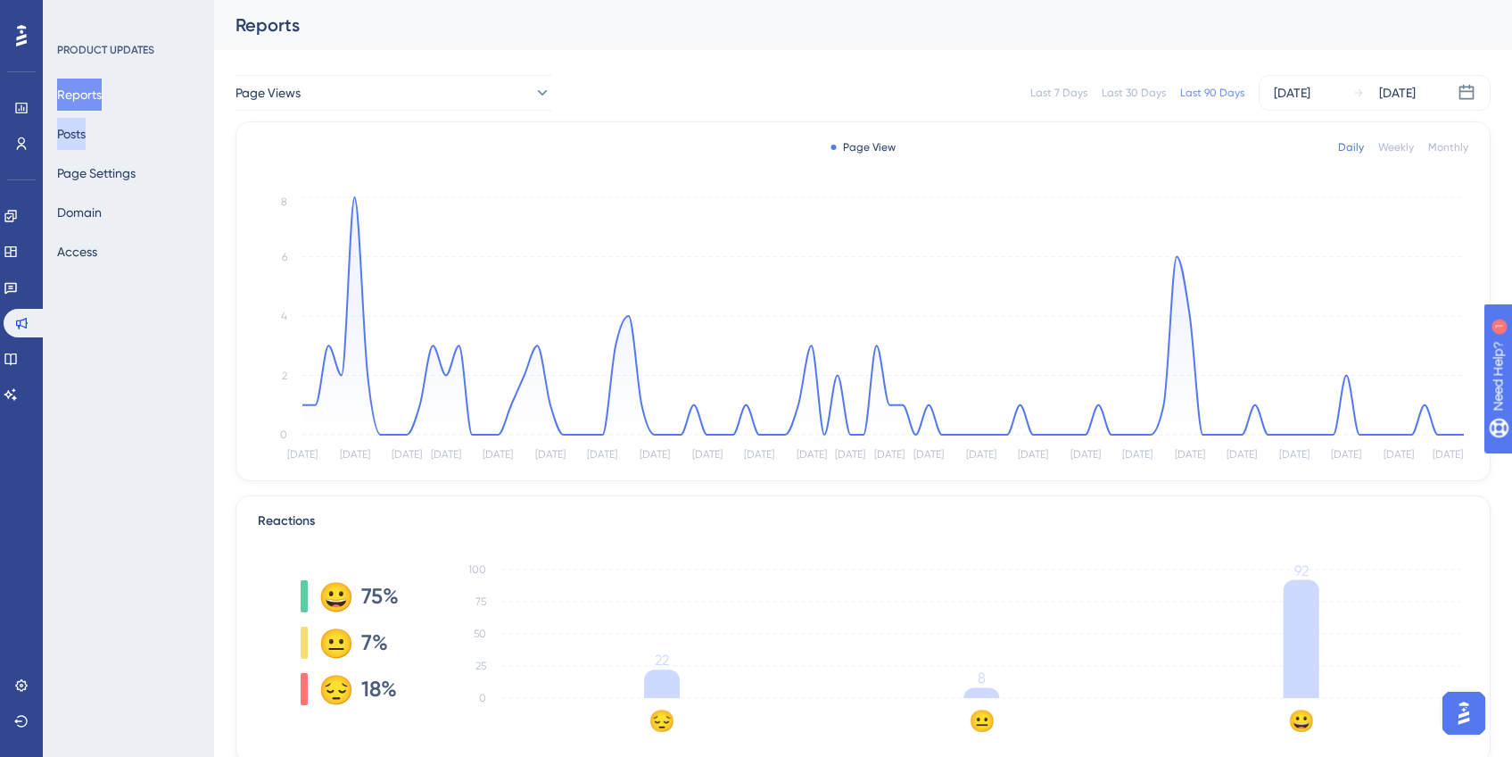
click at [86, 141] on button "Posts" at bounding box center [71, 134] width 29 height 32
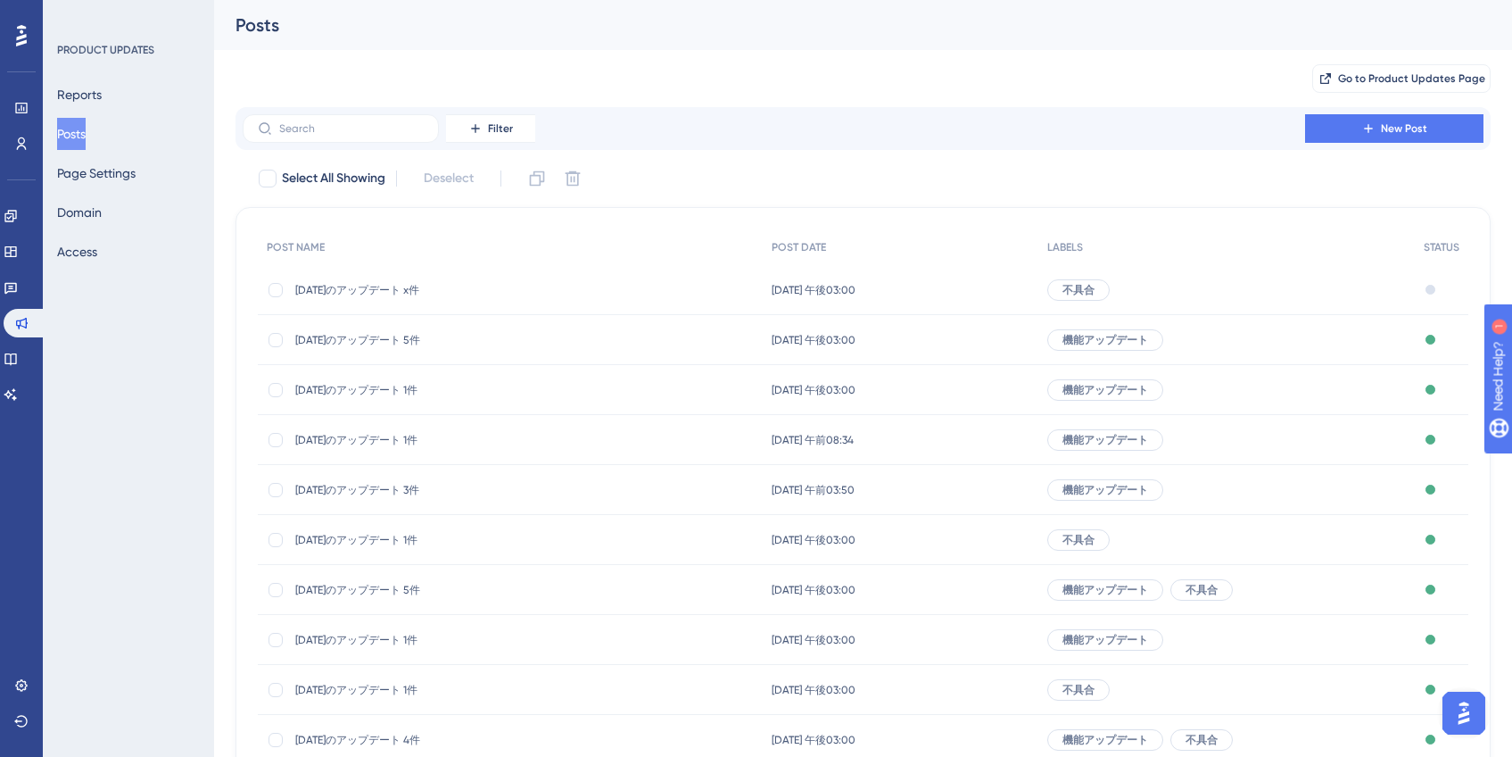
click at [393, 290] on span "[DATE]のアップデート x件" at bounding box center [438, 290] width 286 height 14
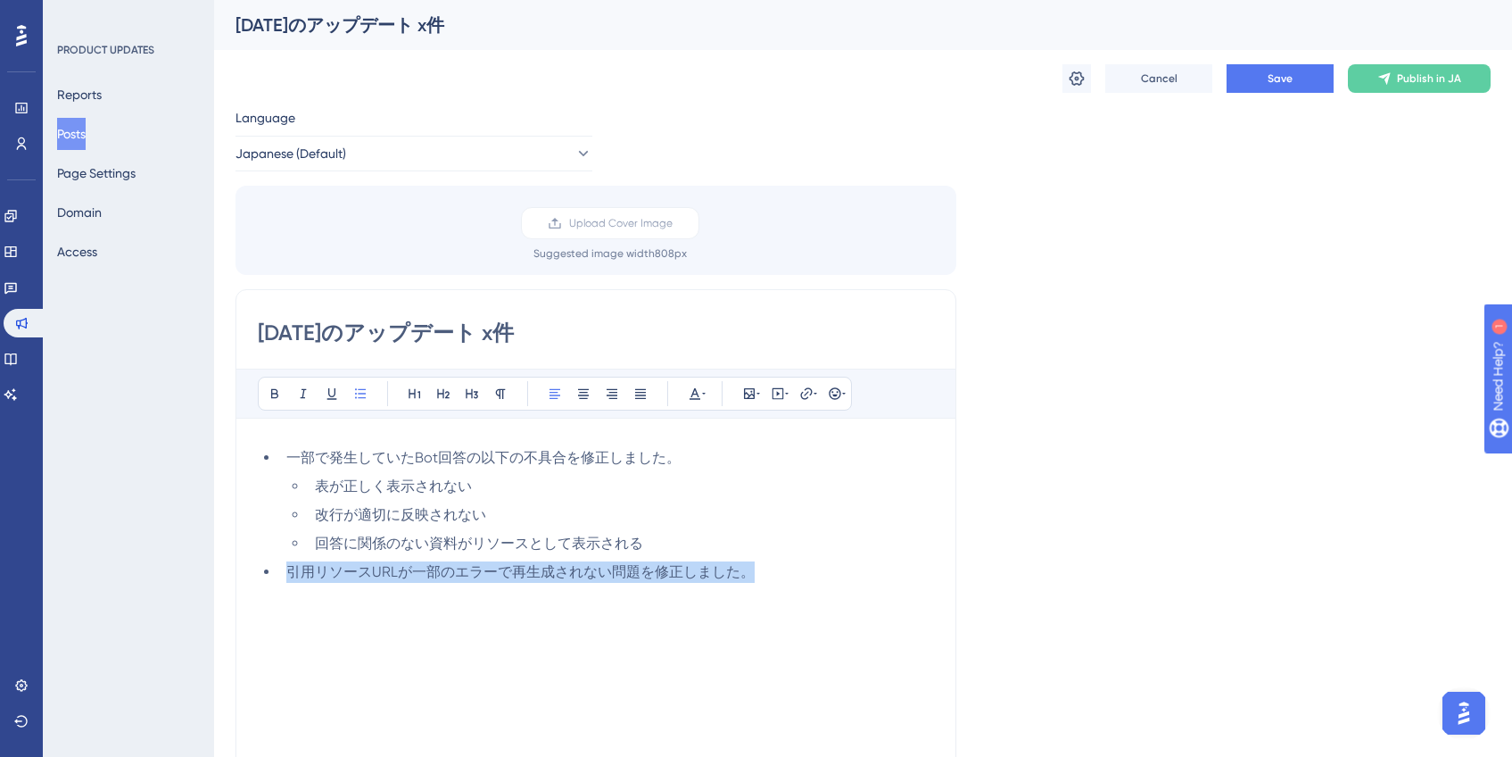
drag, startPoint x: 758, startPoint y: 576, endPoint x: 286, endPoint y: 572, distance: 472.0
click at [286, 572] on li "引用リソースURLが一部のエラーで再生成されない問題を修正しました。" at bounding box center [606, 571] width 655 height 21
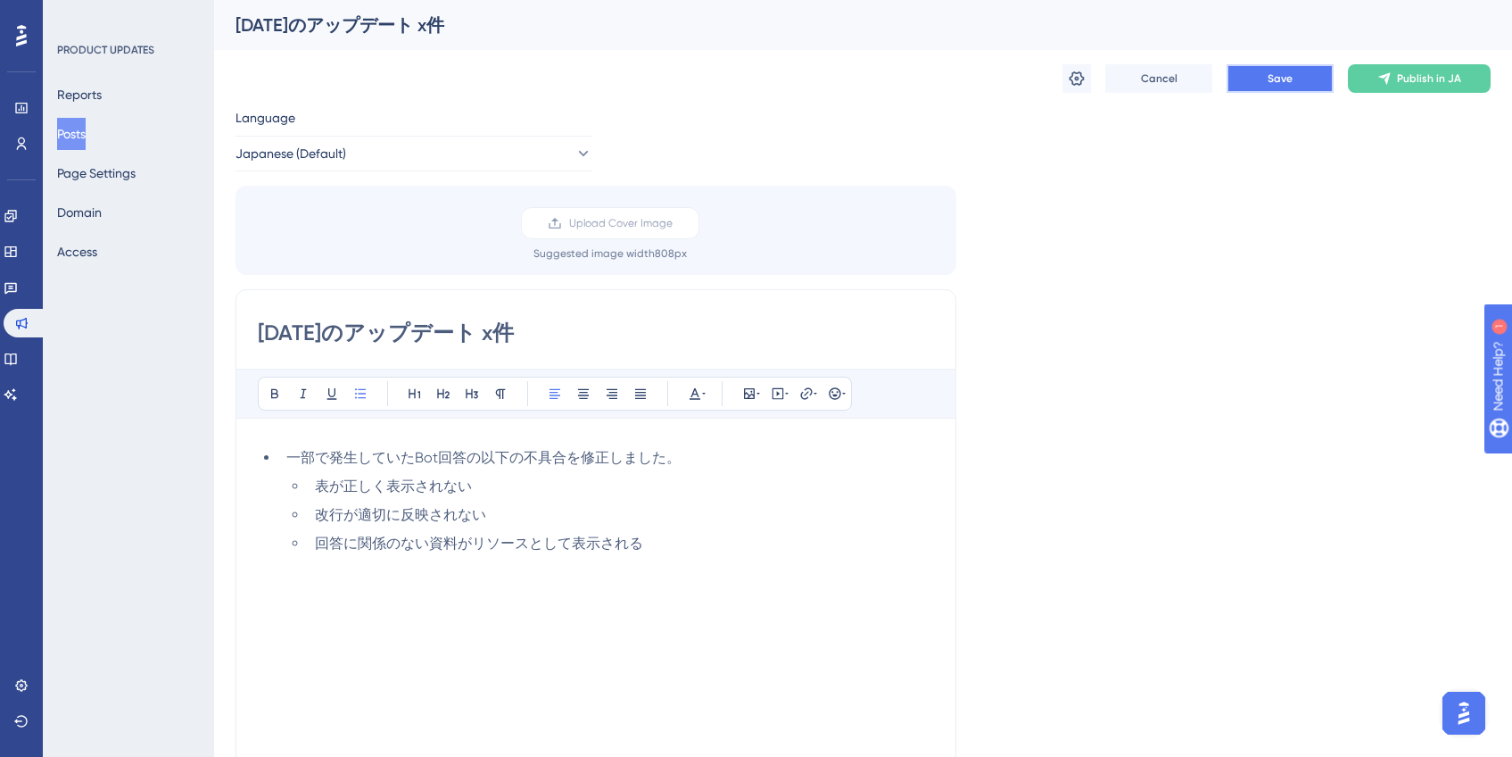
click at [1254, 80] on button "Save" at bounding box center [1280, 78] width 107 height 29
click at [86, 140] on button "Posts" at bounding box center [71, 134] width 29 height 32
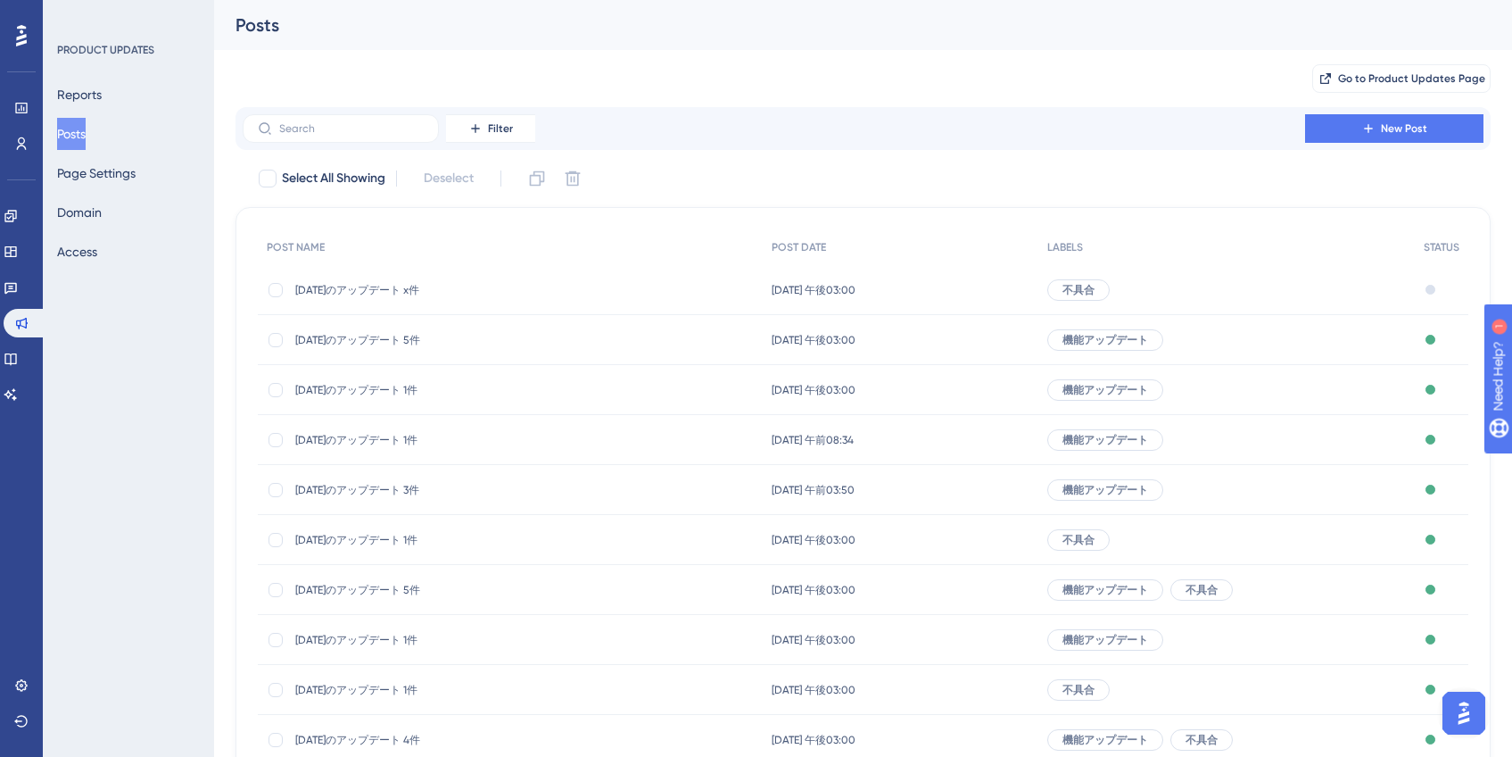
drag, startPoint x: 273, startPoint y: 294, endPoint x: 292, endPoint y: 292, distance: 18.8
click at [273, 294] on div at bounding box center [276, 290] width 14 height 14
checkbox input "true"
click at [534, 170] on icon at bounding box center [537, 179] width 18 height 18
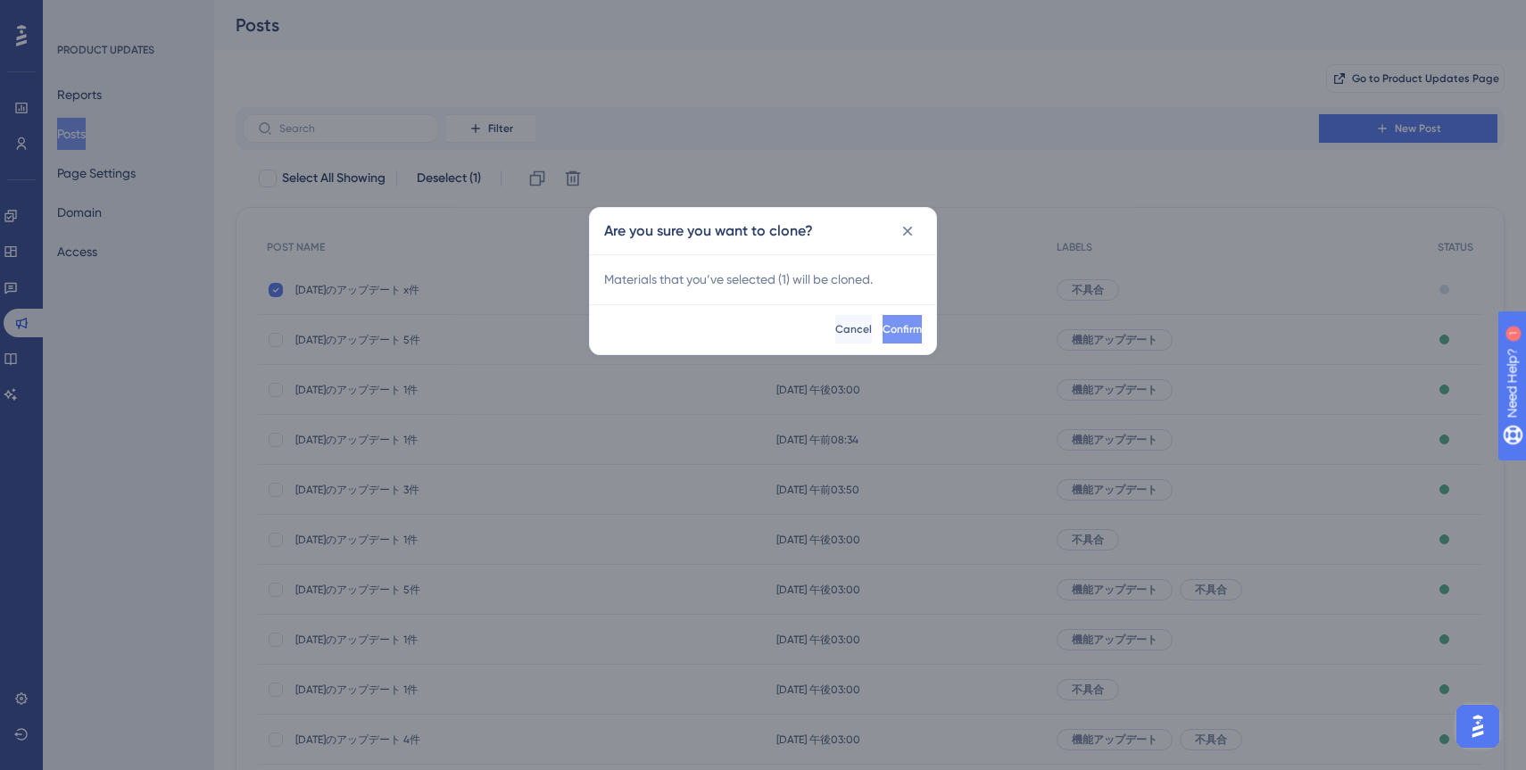
click at [882, 324] on span "Confirm" at bounding box center [901, 329] width 39 height 14
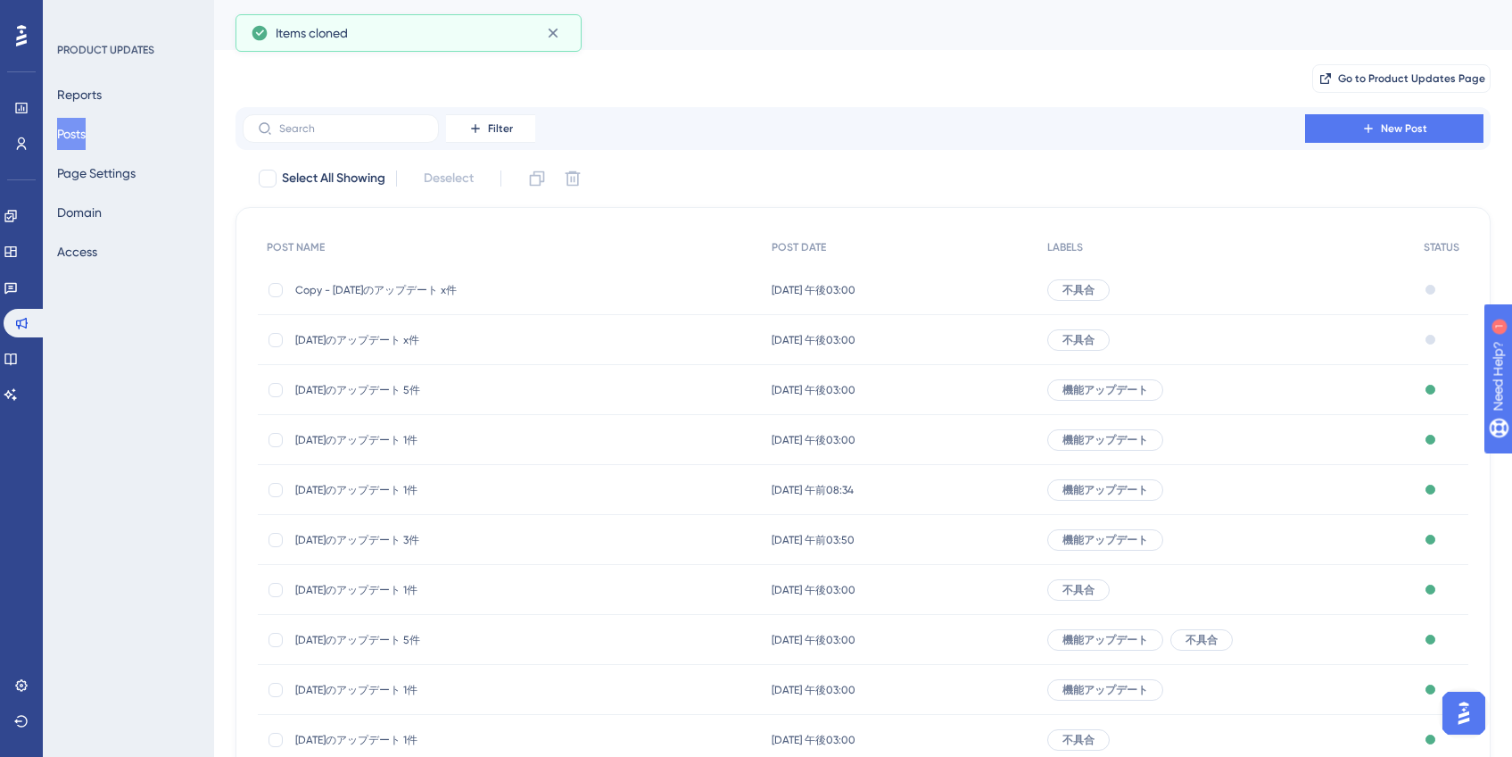
click at [479, 292] on span "Copy - [DATE]のアップデート x件" at bounding box center [438, 290] width 286 height 14
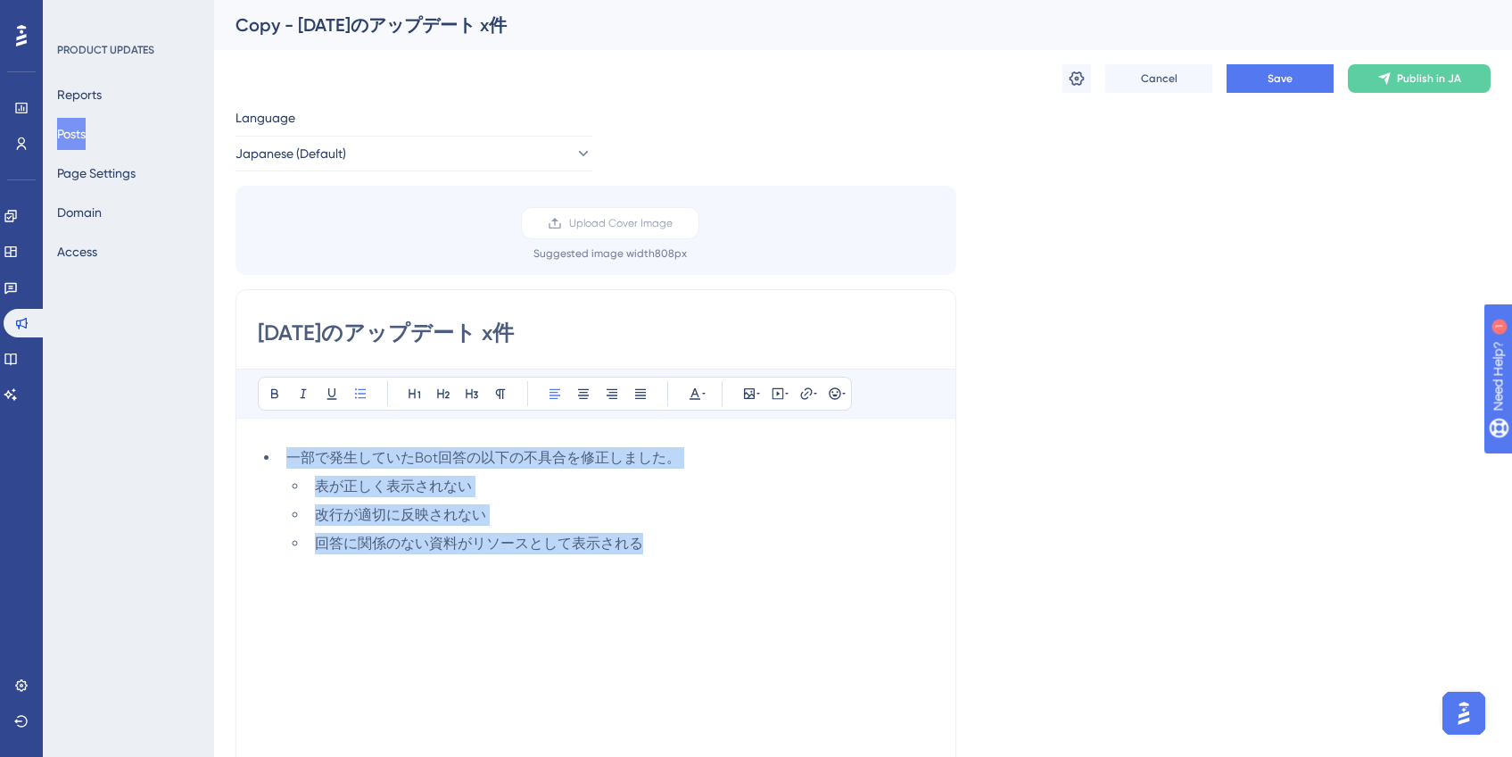
drag, startPoint x: 681, startPoint y: 563, endPoint x: 290, endPoint y: 457, distance: 405.0
click at [290, 457] on div "一部で発生していたBot回答の以下の不具合を修正しました。 表が正しく表示されない 改行が適切に反映されない 回答に関係のない資料がリソースとして表示される" at bounding box center [596, 647] width 676 height 400
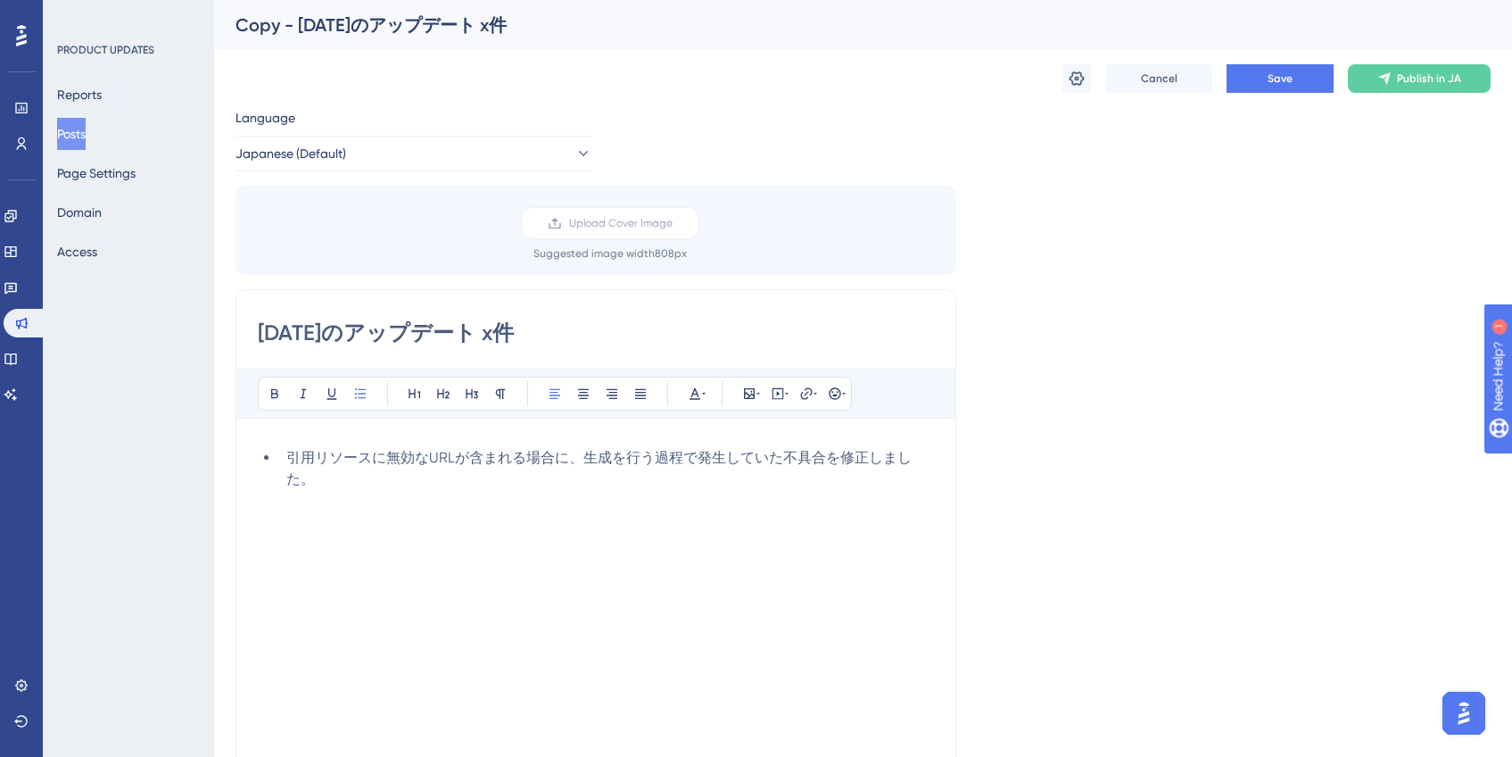
click at [375, 334] on input "[DATE]のアップデート x件" at bounding box center [596, 333] width 676 height 29
type input "[DATE]のアップデート 1件"
click at [534, 502] on div "引用リソースに無効なURLが含まれる場合に、生成を行う過程で発生していた不具合を修正しました。" at bounding box center [596, 647] width 676 height 400
click at [1080, 79] on icon at bounding box center [1077, 79] width 18 height 18
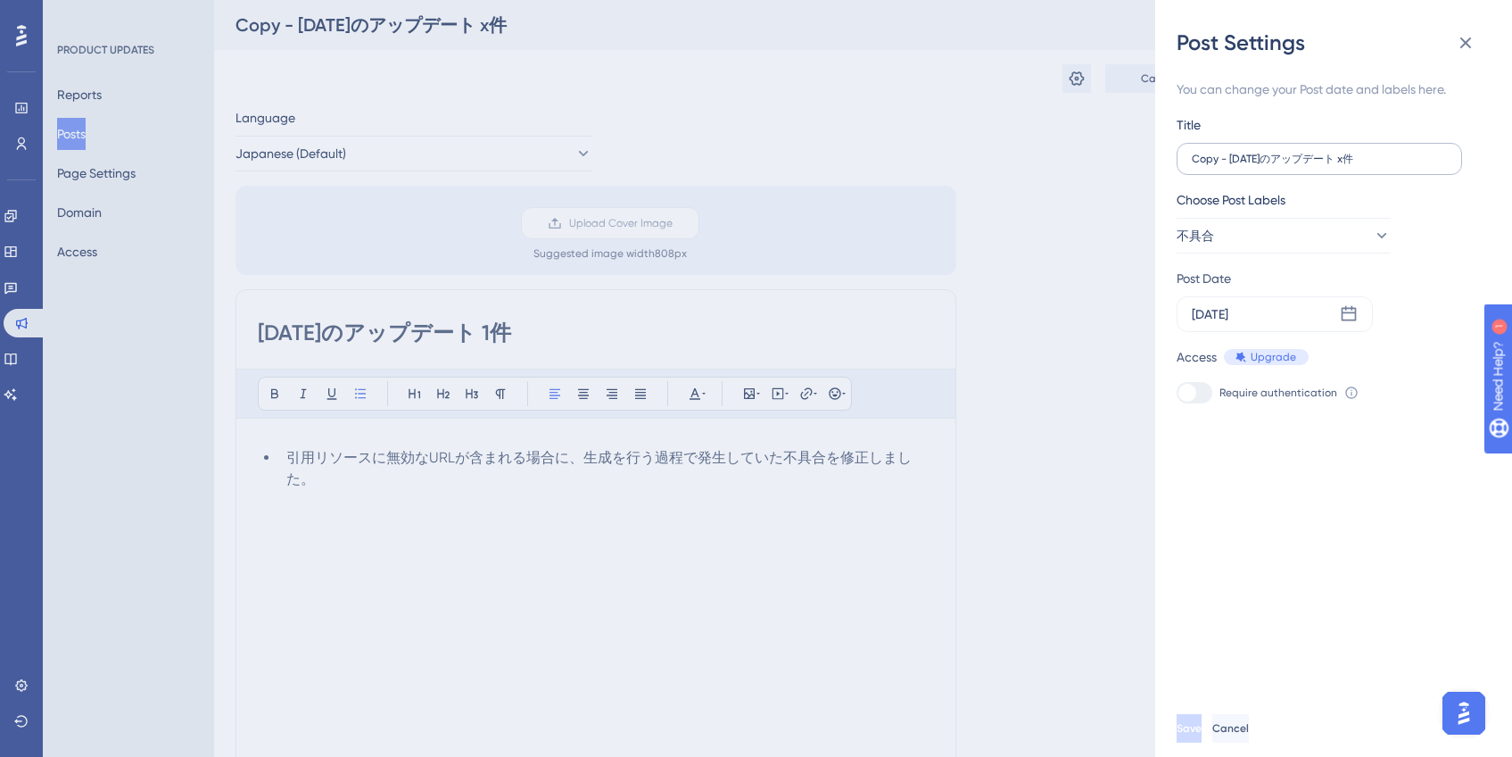
click at [1229, 165] on label "Copy - [DATE]のアップデート x件" at bounding box center [1320, 159] width 286 height 32
click at [1229, 165] on input "Copy - [DATE]のアップデート x件" at bounding box center [1319, 159] width 255 height 12
click at [1230, 162] on input "Copy - [DATE]のアップデート x件" at bounding box center [1319, 159] width 255 height 12
click at [1330, 162] on input "[DATE]のアップデート x件" at bounding box center [1319, 159] width 255 height 12
type input "[DATE]のアップデート 1件"
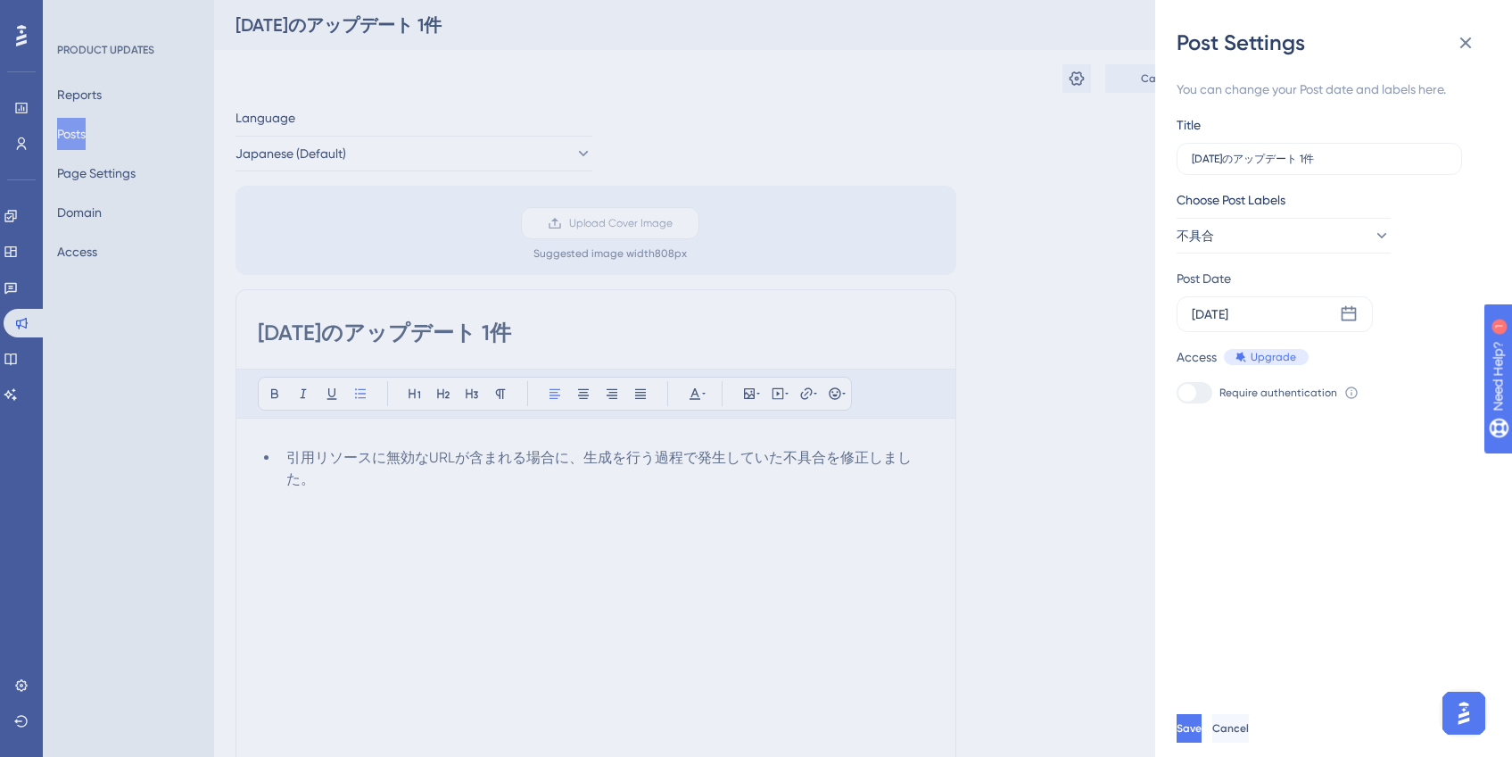
click at [1448, 269] on div "Post Date" at bounding box center [1322, 278] width 291 height 21
click at [1363, 313] on div "[DATE]" at bounding box center [1275, 314] width 196 height 36
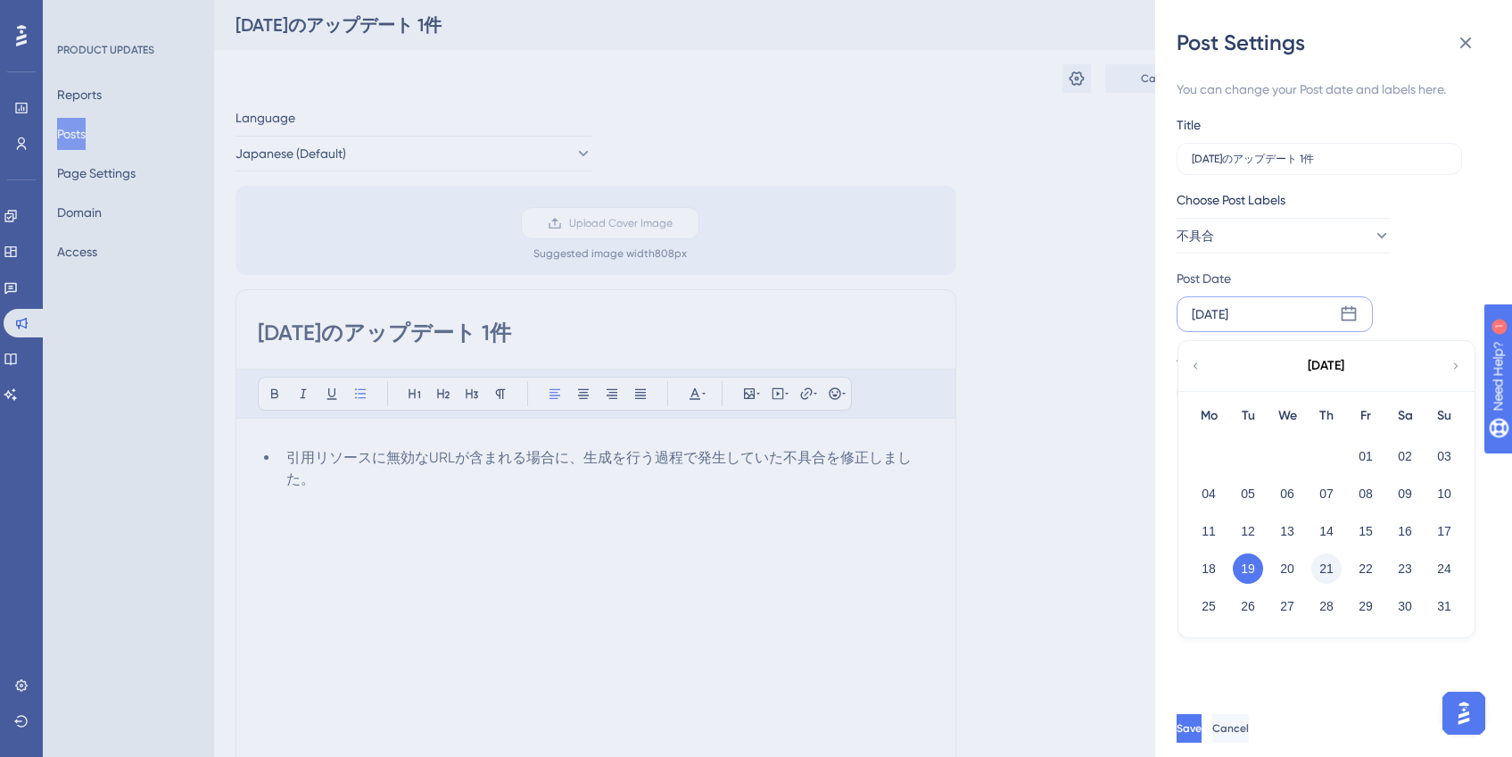
click at [1320, 566] on button "21" at bounding box center [1327, 568] width 30 height 30
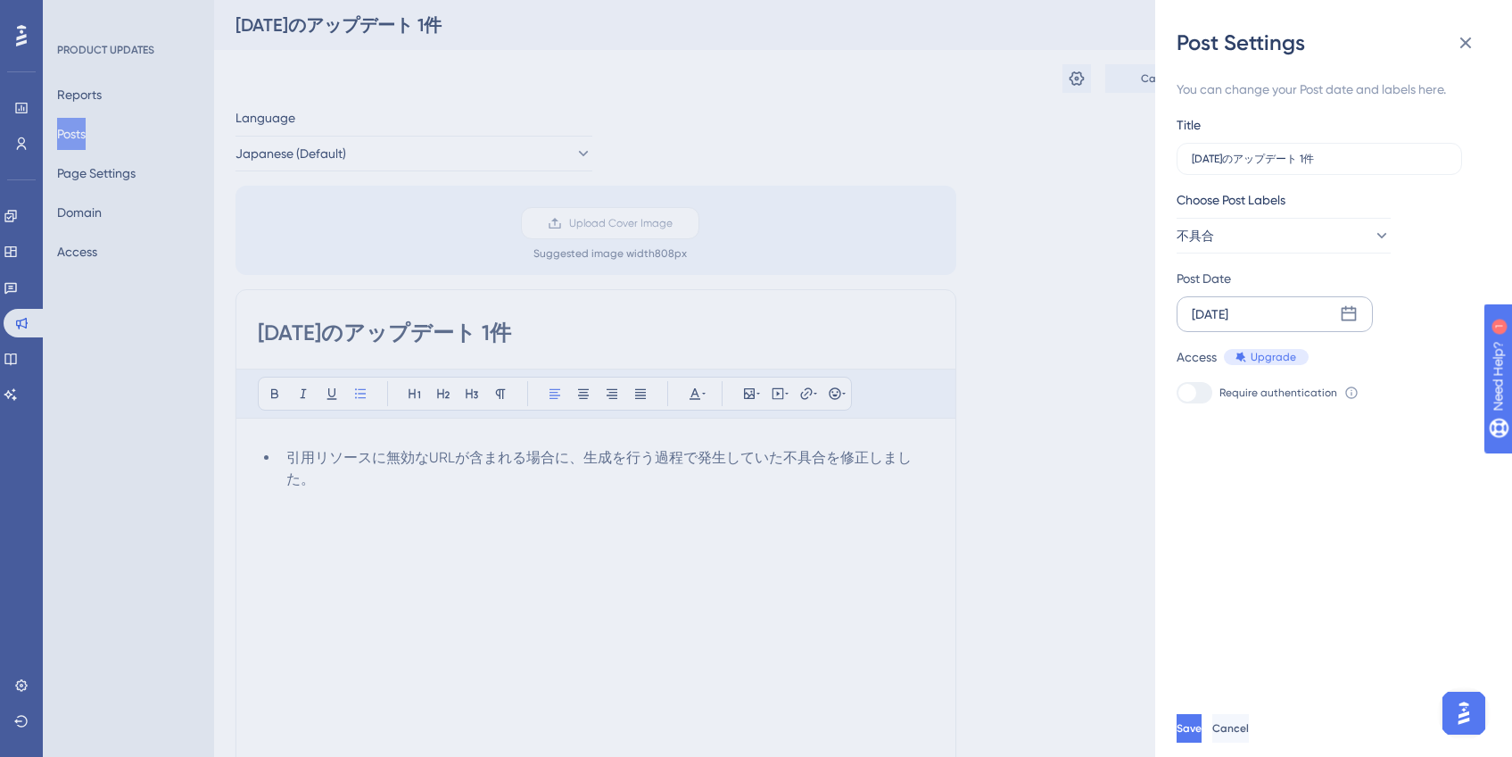
click at [1321, 501] on div "You can change your Post date and labels here. Title [DATE]のアップデート 1件 Choose Po…" at bounding box center [1341, 378] width 328 height 642
click at [1202, 741] on button "Save" at bounding box center [1189, 728] width 25 height 29
click at [1472, 49] on icon at bounding box center [1465, 42] width 21 height 21
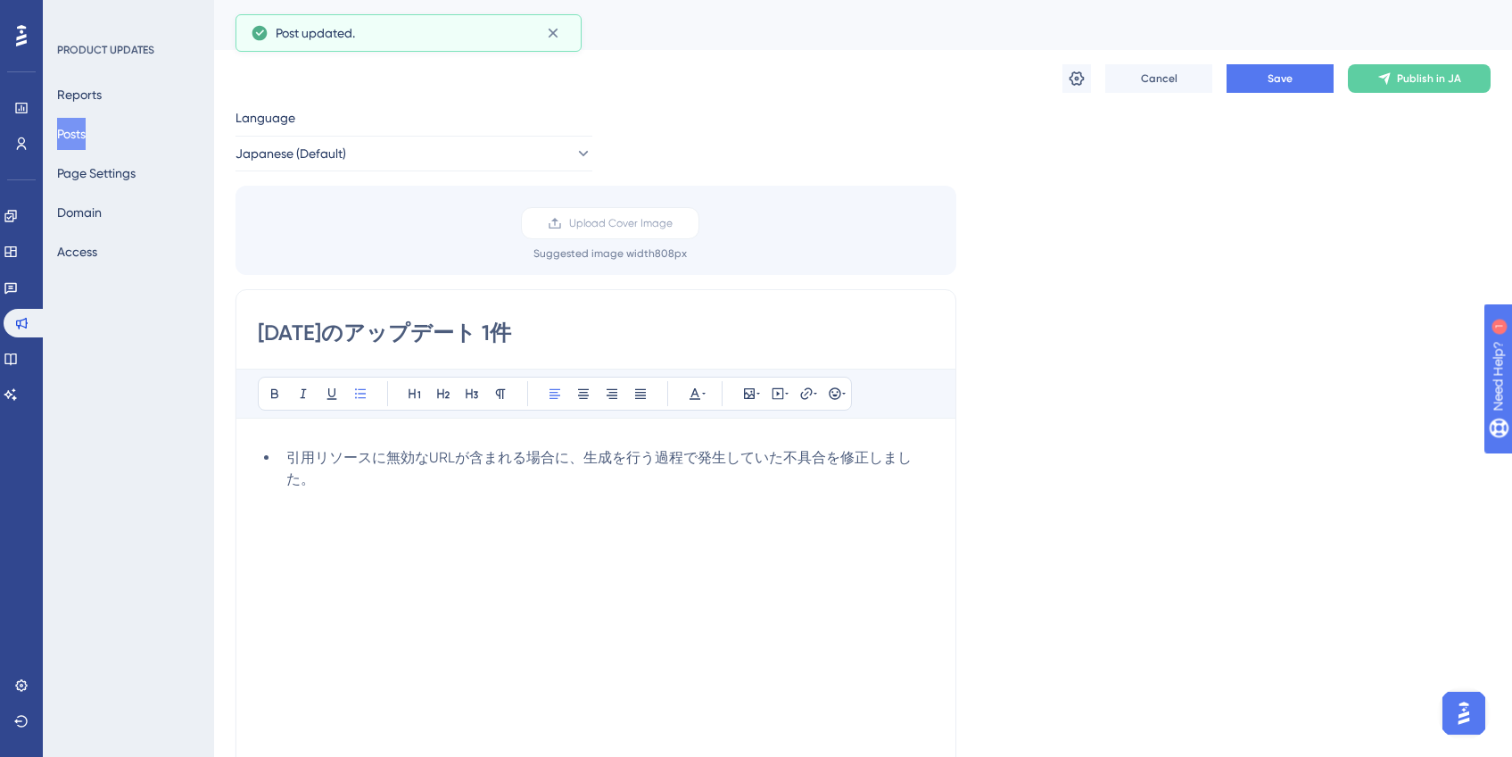
click at [376, 335] on input "[DATE]のアップデート 1件" at bounding box center [596, 333] width 676 height 29
type input "[DATE]のアップデート 1件"
click at [1047, 307] on div "Language Japanese (Default) Upload Cover Image Suggested image width 808 px [DA…" at bounding box center [863, 534] width 1255 height 855
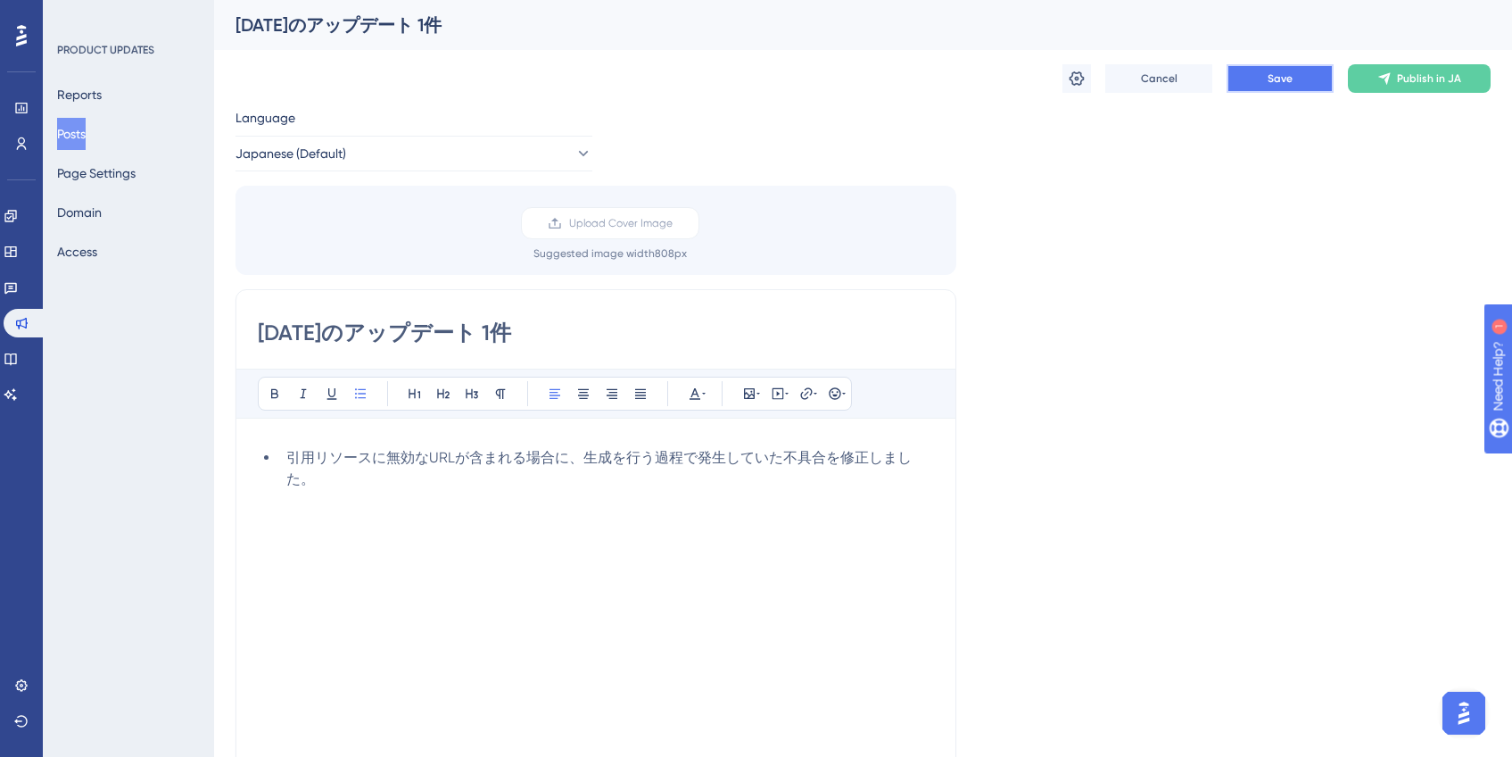
click at [1237, 90] on button "Save" at bounding box center [1280, 78] width 107 height 29
click at [1431, 88] on button "Publish in JA" at bounding box center [1419, 78] width 143 height 29
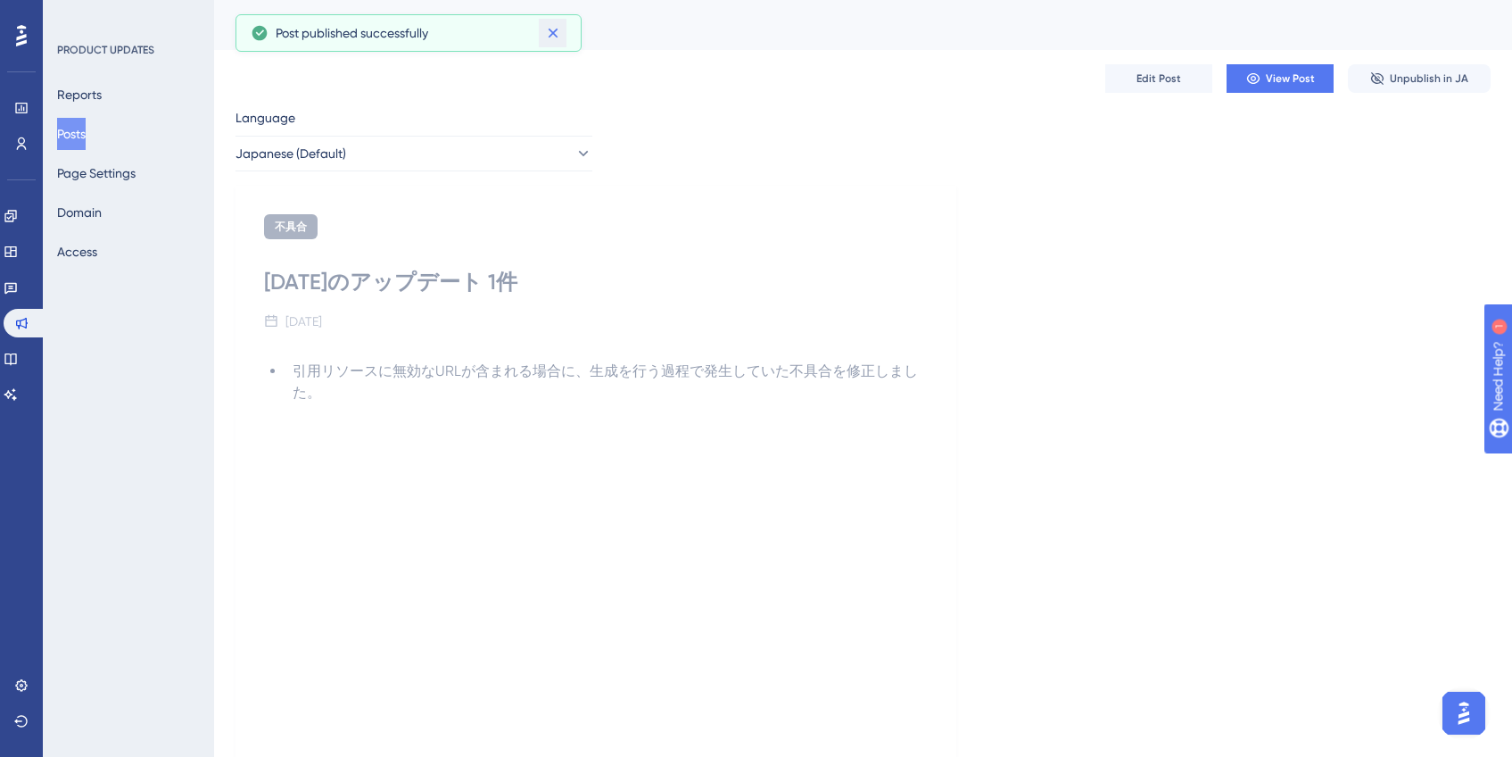
click at [554, 34] on icon at bounding box center [553, 34] width 10 height 10
click at [86, 136] on button "Posts" at bounding box center [71, 134] width 29 height 32
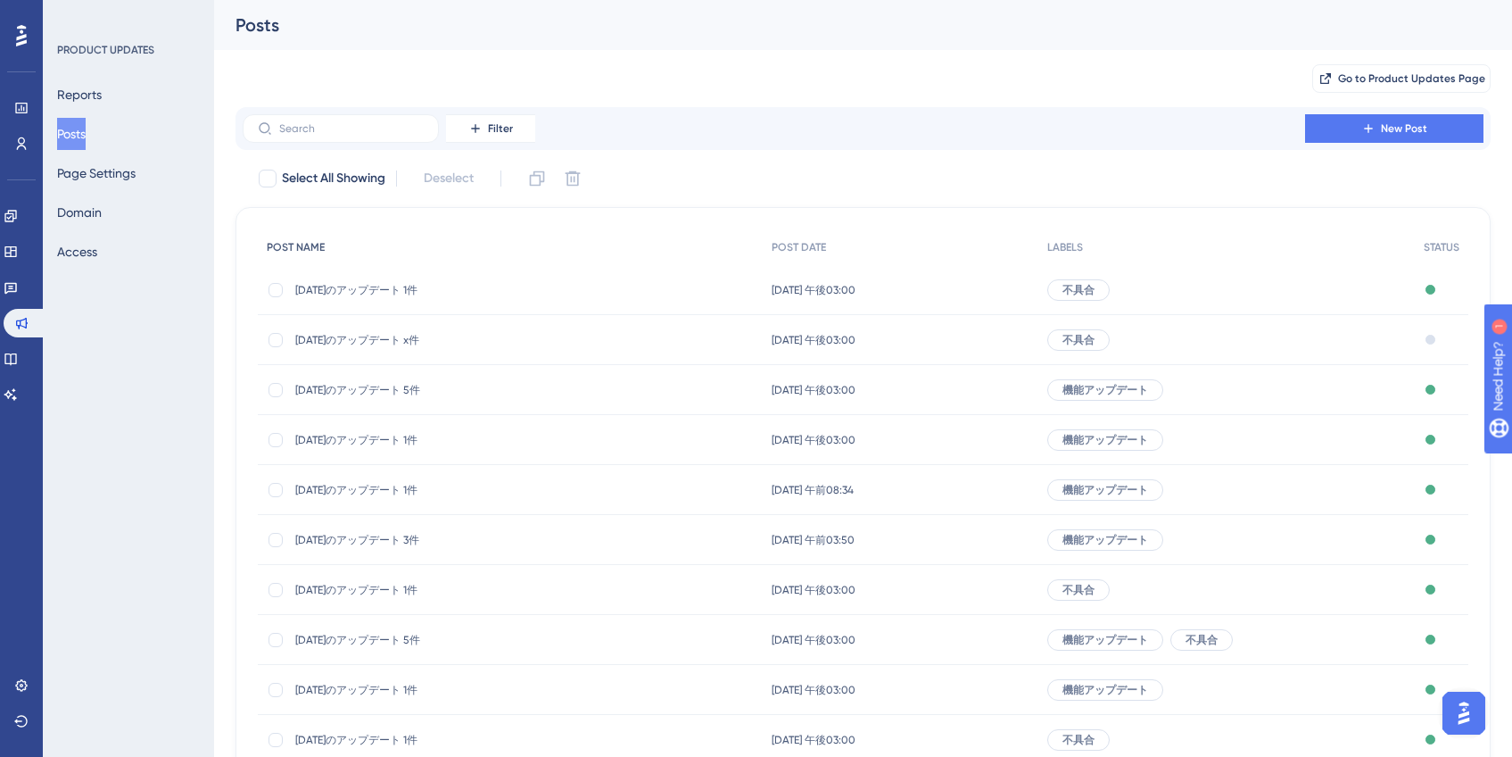
scroll to position [145, 0]
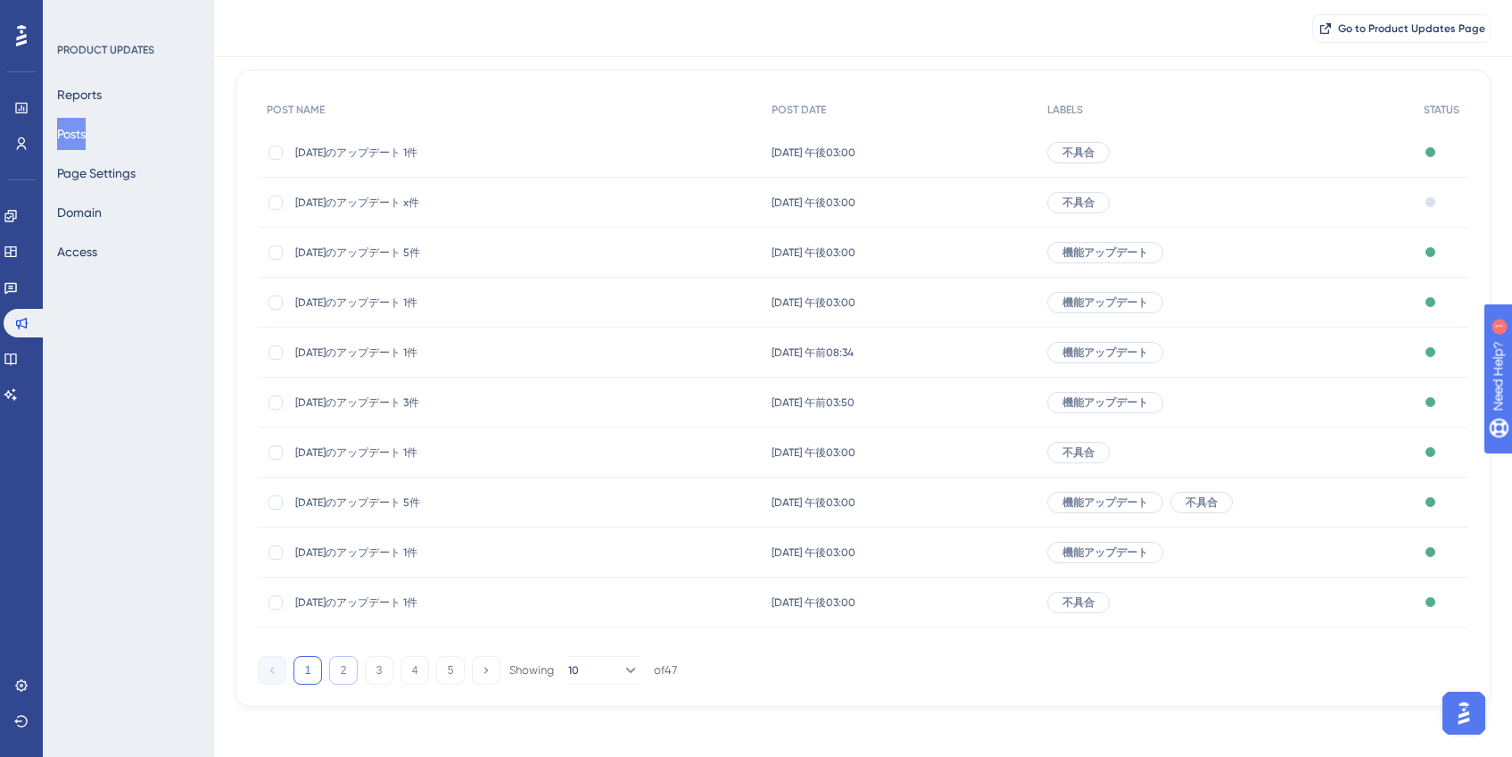
click at [344, 667] on button "2" at bounding box center [343, 670] width 29 height 29
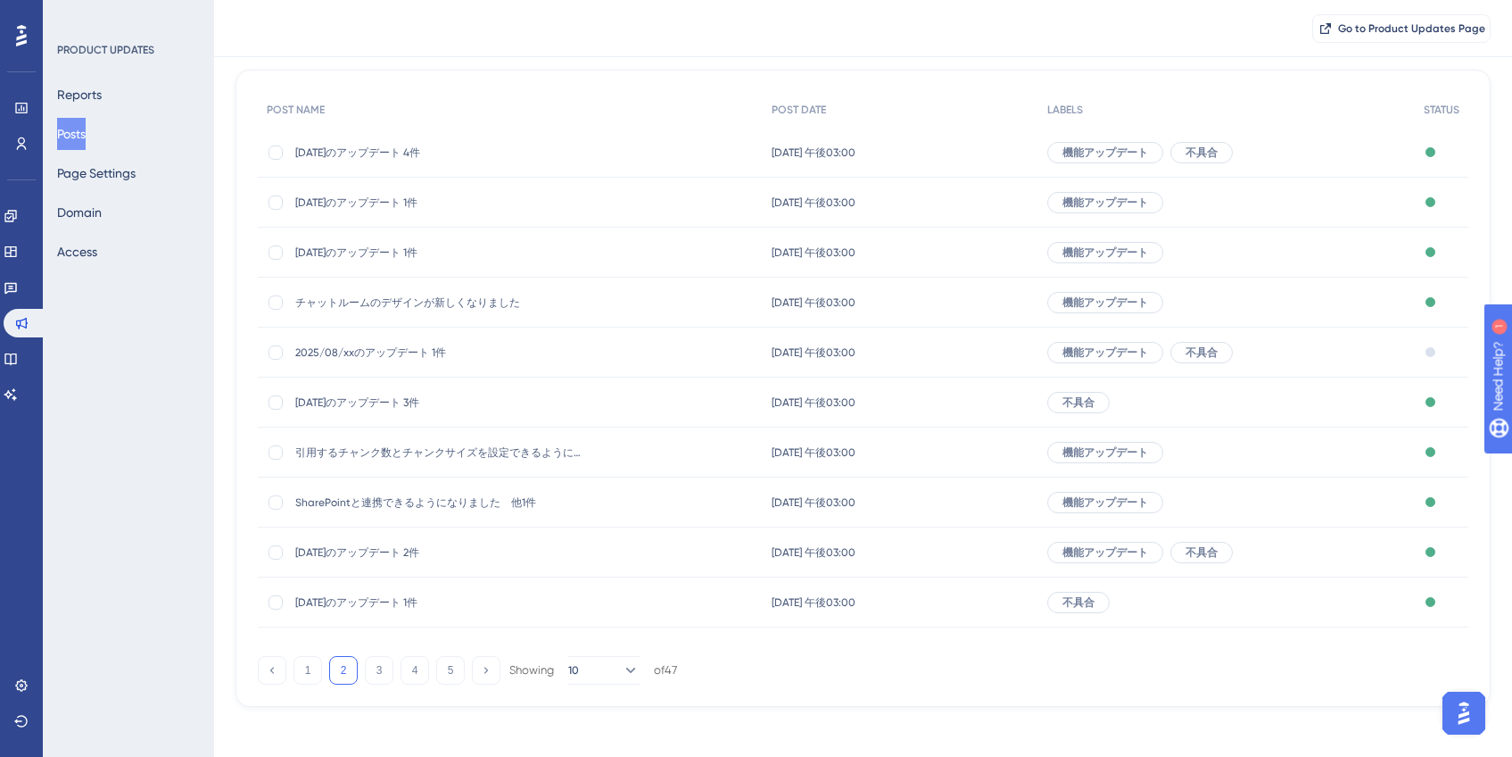
click at [384, 356] on span "2025/08/xxのアップデート 1件" at bounding box center [438, 352] width 286 height 14
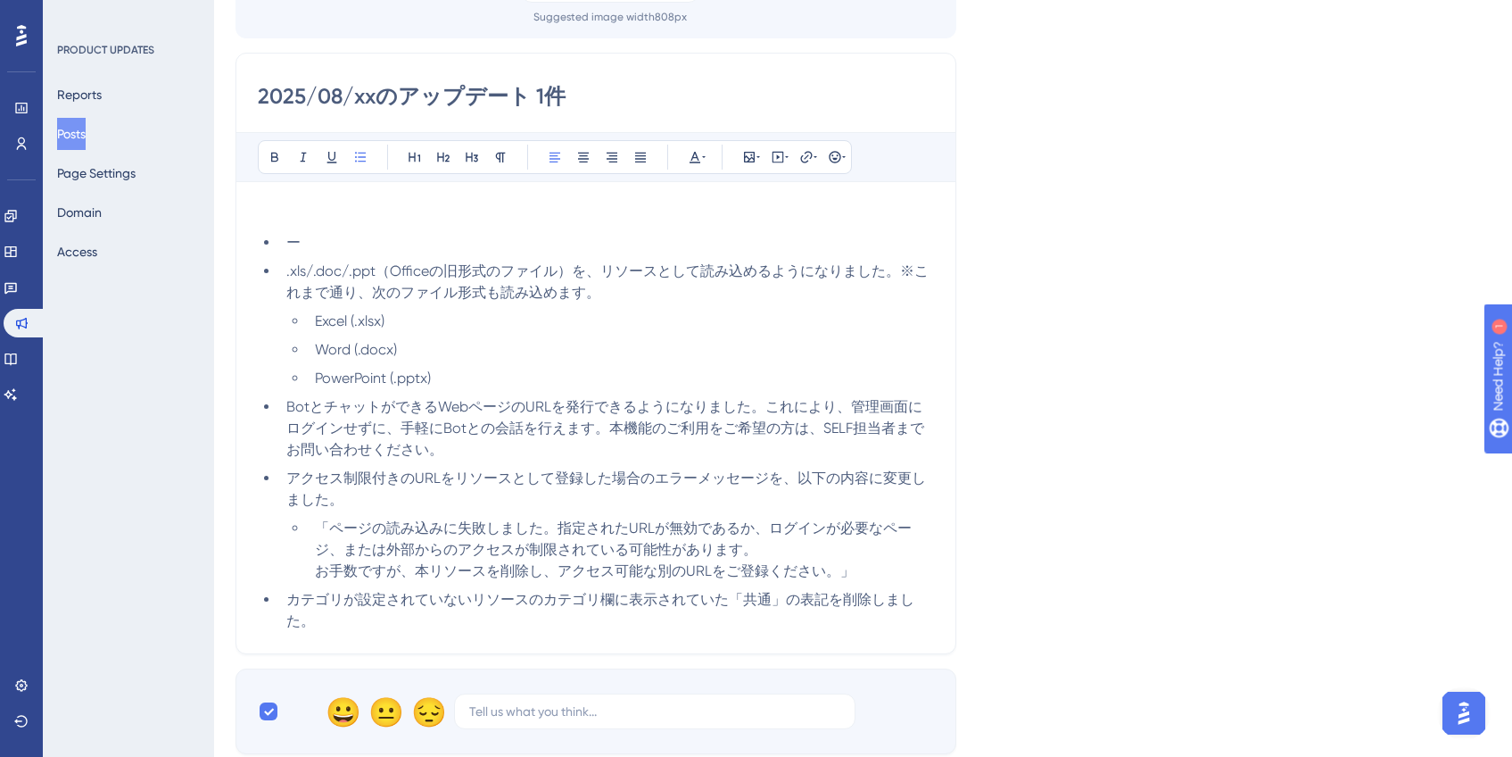
scroll to position [239, 0]
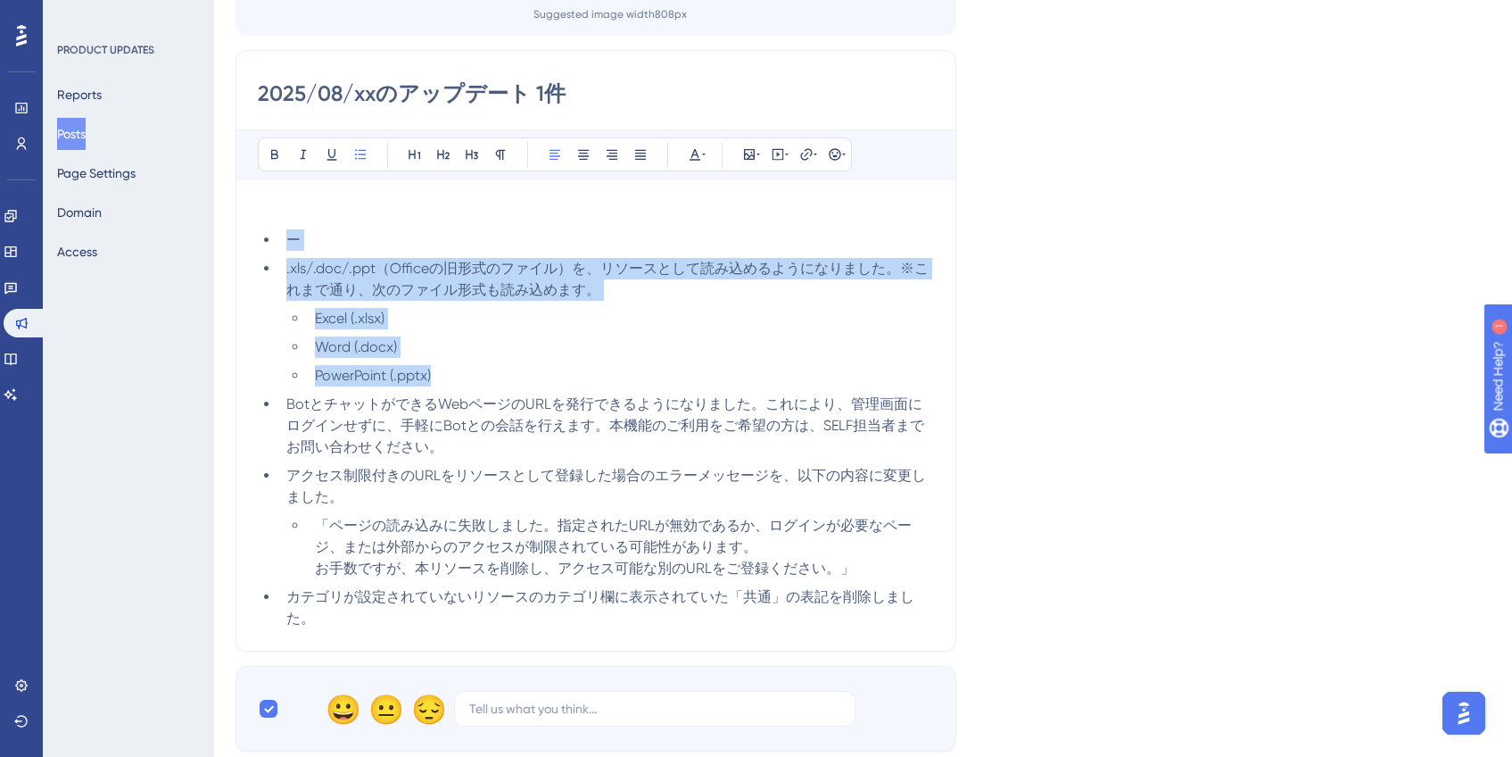
drag, startPoint x: 451, startPoint y: 380, endPoint x: 282, endPoint y: 241, distance: 218.7
click at [282, 241] on ul "ー .xls/.doc/.ppt（Officeの旧形式のファイル）を、リソースとして読み込めるようになりました。※これまで通り、次のファイル形式も読み込めます…" at bounding box center [596, 429] width 676 height 400
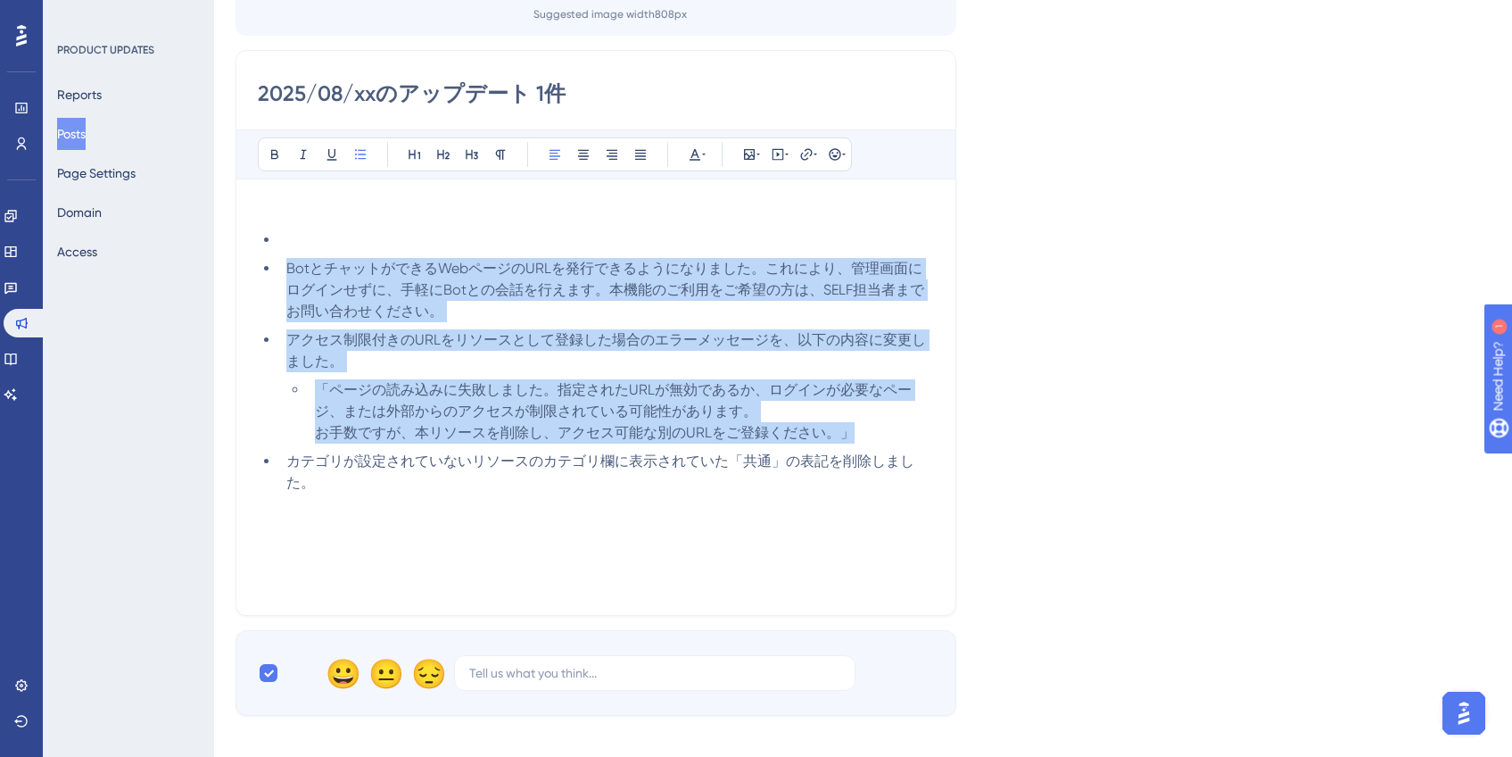
drag, startPoint x: 286, startPoint y: 271, endPoint x: 874, endPoint y: 443, distance: 612.4
click at [874, 443] on ul "BotとチャットができるWebページのURLを発行できるようになりました。これにより、管理画面にログインせずに、手軽にBotとの会話を行えます。本機能のご利用…" at bounding box center [596, 361] width 676 height 264
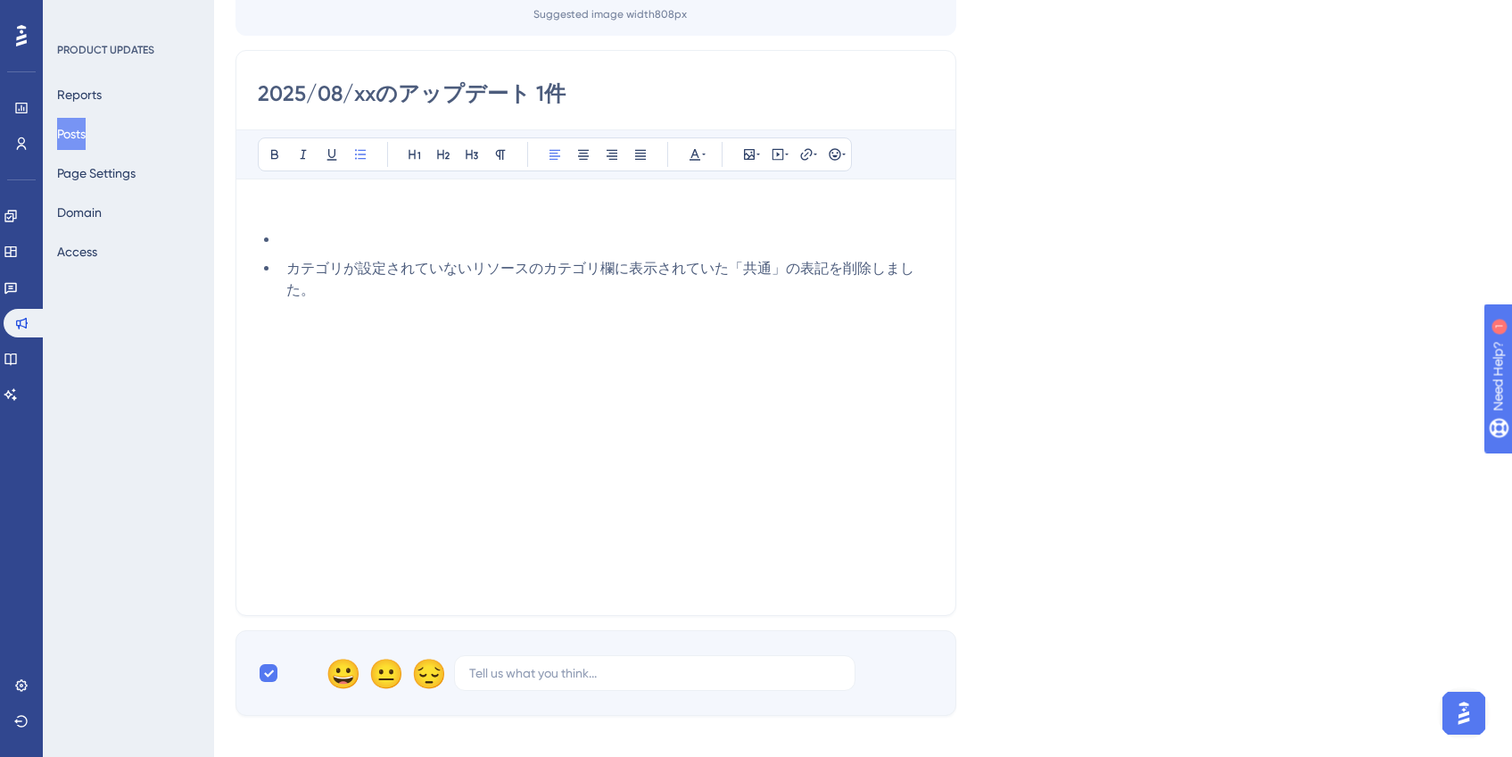
click at [1011, 411] on div "Language Japanese (Default) Upload Cover Image Suggested image width 808 px 202…" at bounding box center [863, 292] width 1255 height 848
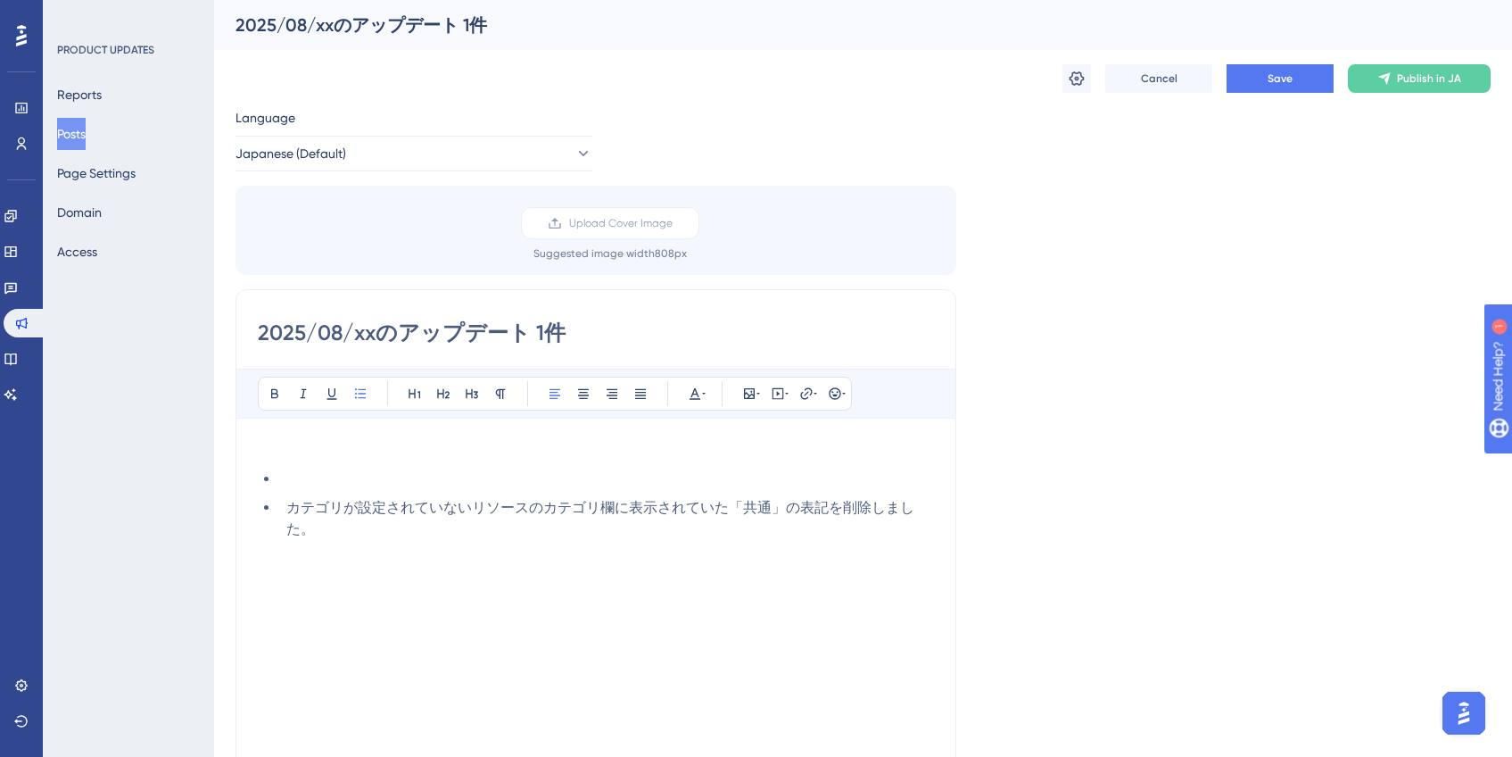
click at [86, 131] on button "Posts" at bounding box center [71, 134] width 29 height 32
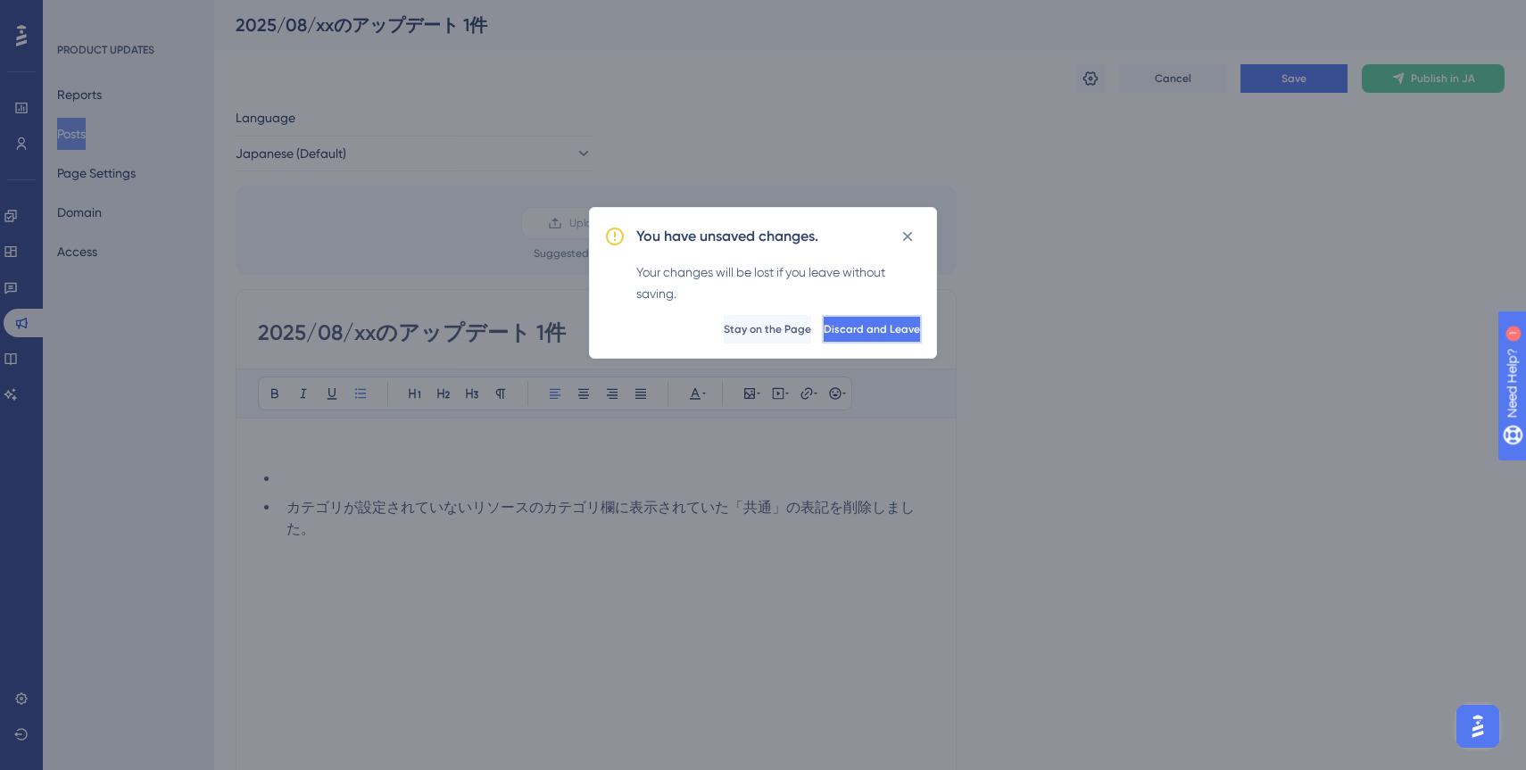
click at [824, 329] on span "Discard and Leave" at bounding box center [872, 329] width 96 height 14
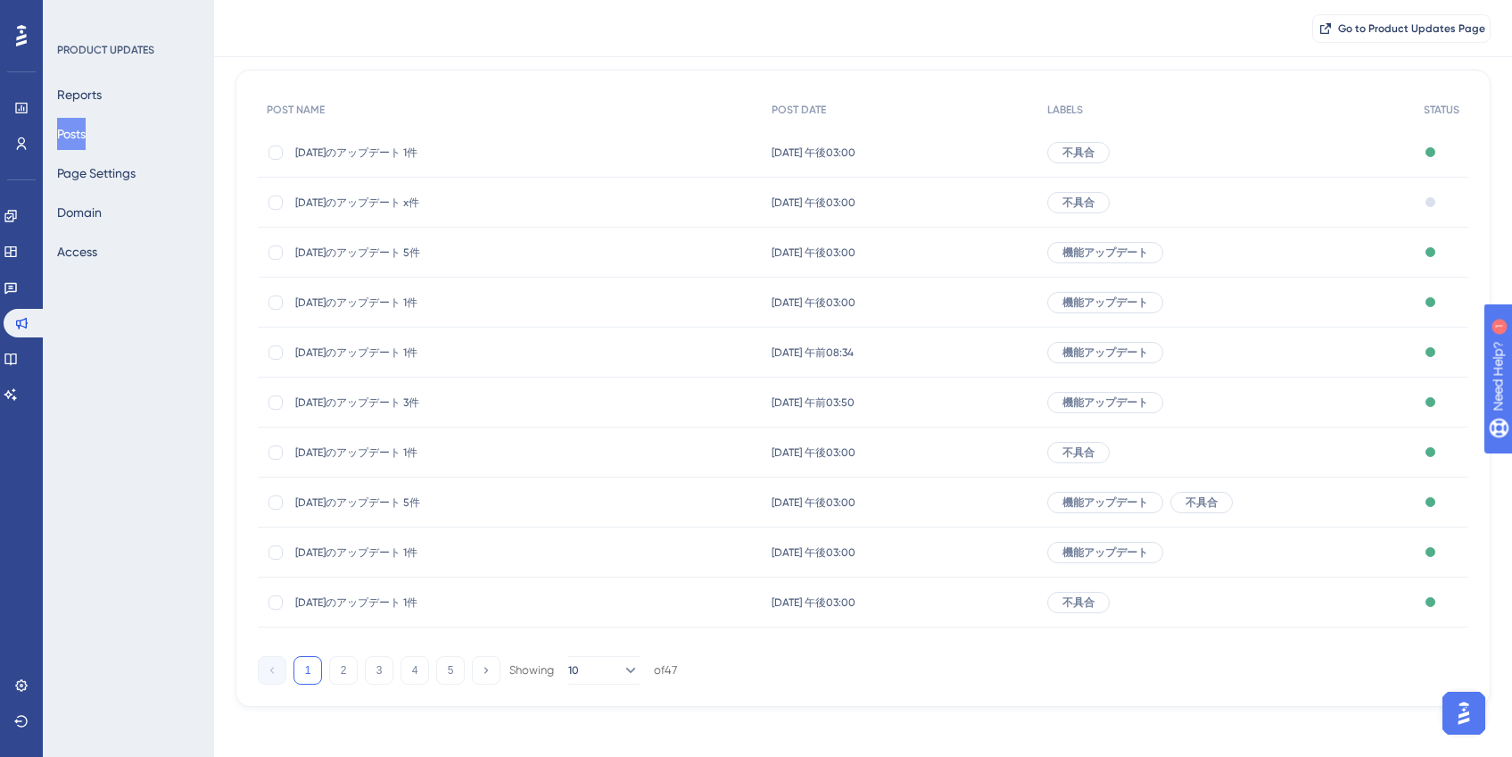
scroll to position [148, 0]
click at [399, 195] on span "[DATE]のアップデート x件" at bounding box center [438, 199] width 286 height 14
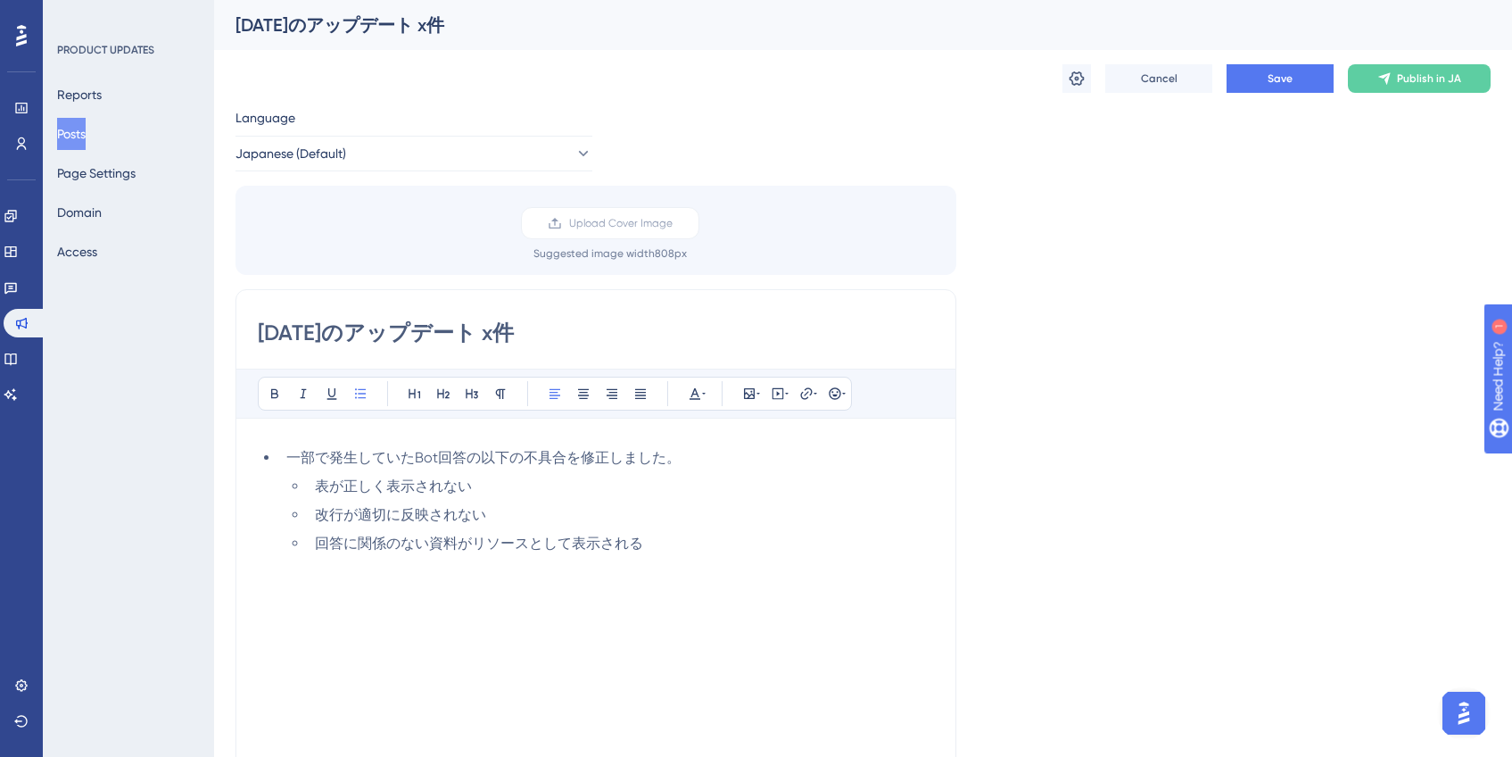
click at [730, 534] on li "回答に関係のない資料がリソースとして表示される" at bounding box center [621, 543] width 626 height 21
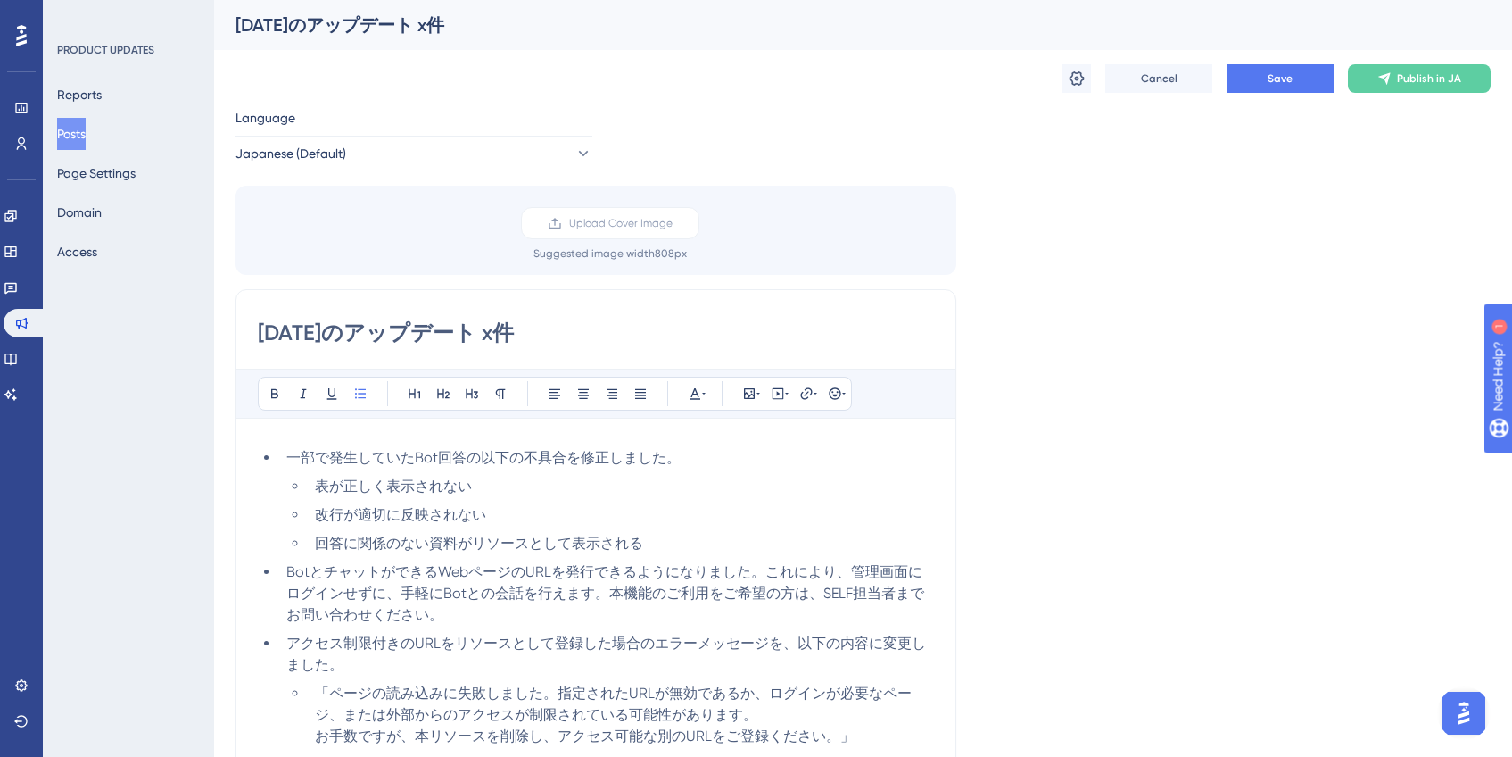
scroll to position [3, 0]
click at [1318, 76] on button "Save" at bounding box center [1280, 76] width 107 height 29
click at [373, 325] on input "[DATE]のアップデート x件" at bounding box center [596, 330] width 676 height 29
type input "2025/xx/xxのアップデート x件"
click at [1271, 74] on span "Save" at bounding box center [1280, 76] width 25 height 14
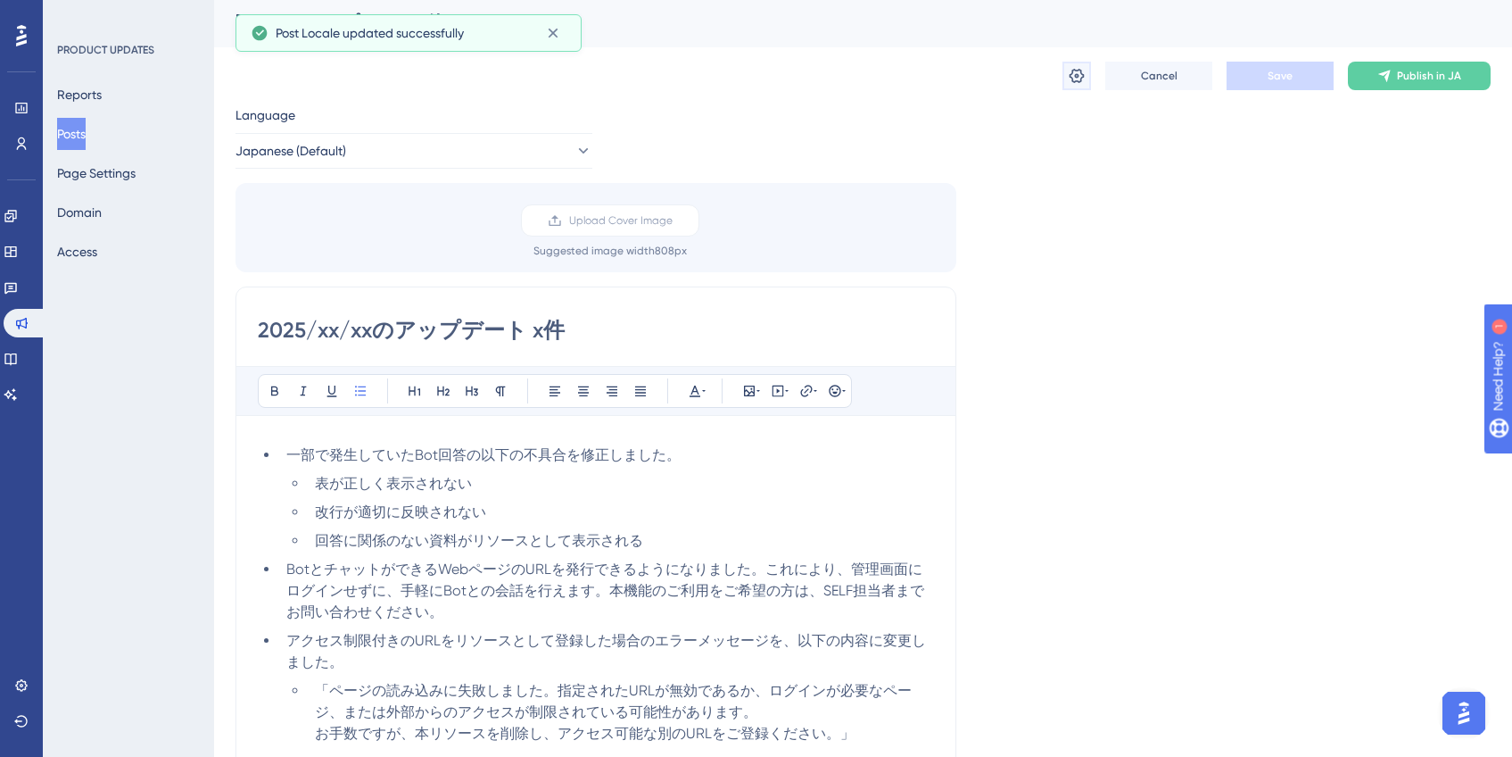
click at [1088, 84] on button at bounding box center [1077, 76] width 29 height 29
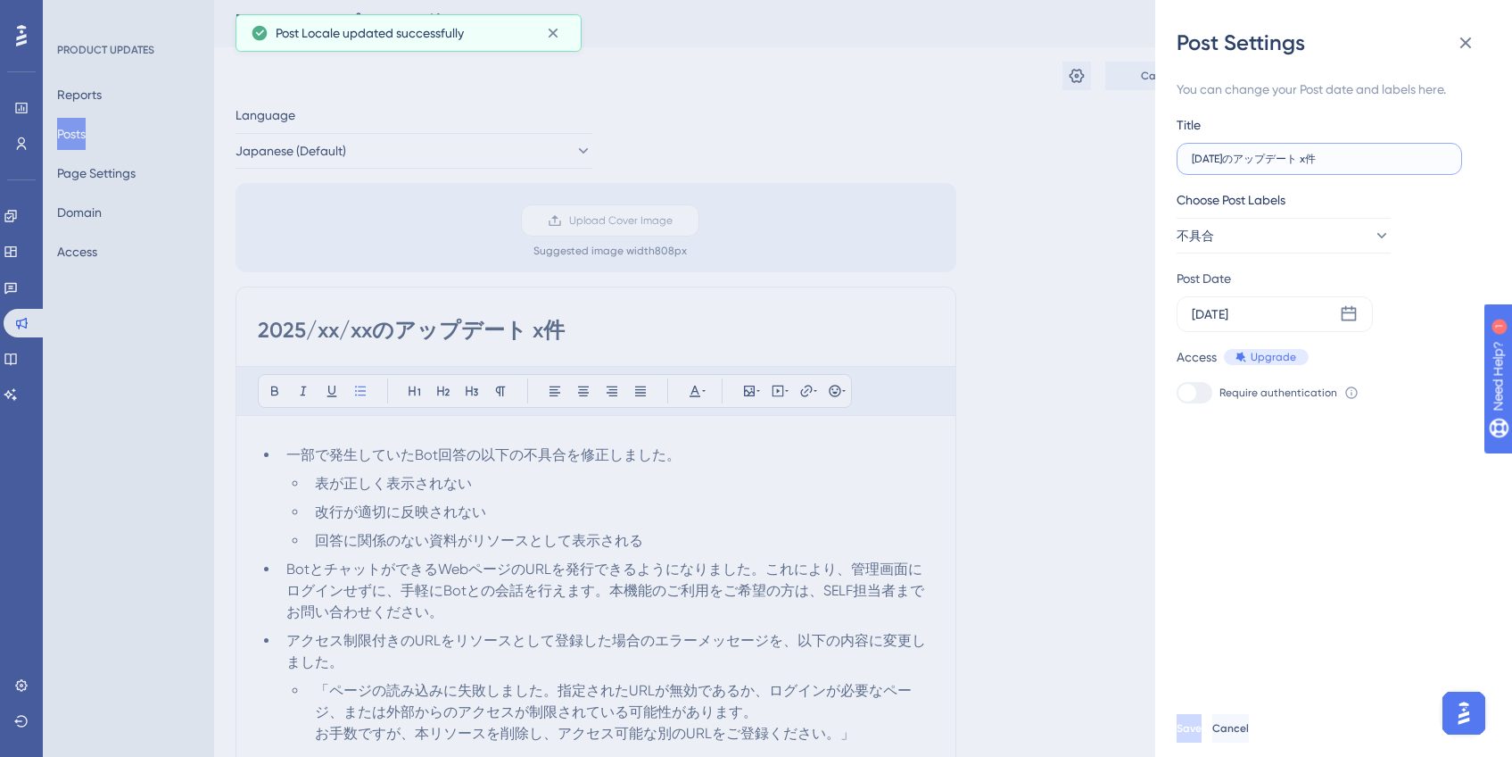
click at [1248, 161] on input "[DATE]のアップデート x件" at bounding box center [1319, 159] width 255 height 12
type input "2025/xx/xxのアップデート x件"
click at [1438, 279] on div "Post Date" at bounding box center [1322, 278] width 291 height 21
click at [1201, 742] on button "Save" at bounding box center [1191, 728] width 29 height 29
click at [1465, 44] on icon at bounding box center [1467, 43] width 12 height 12
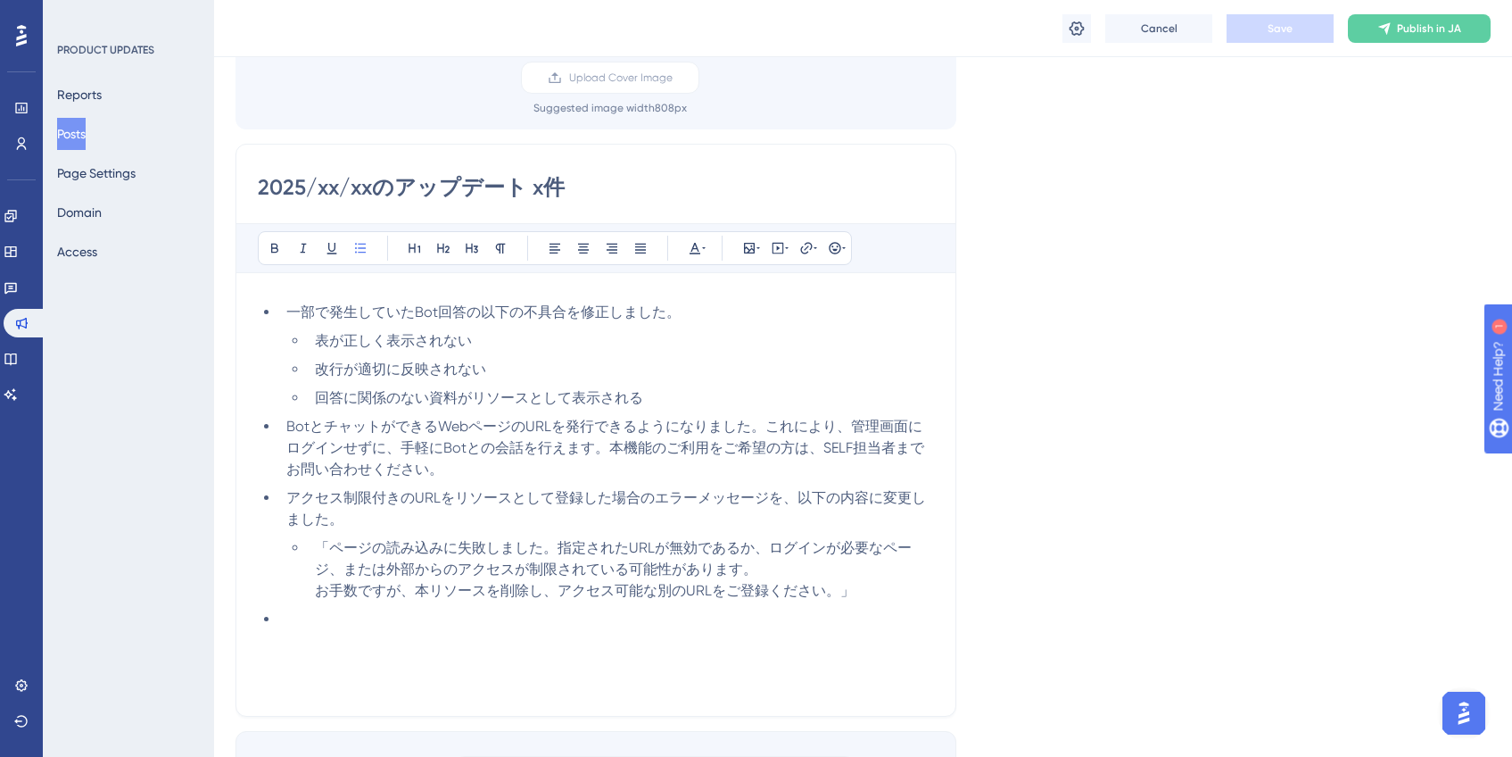
scroll to position [139, 0]
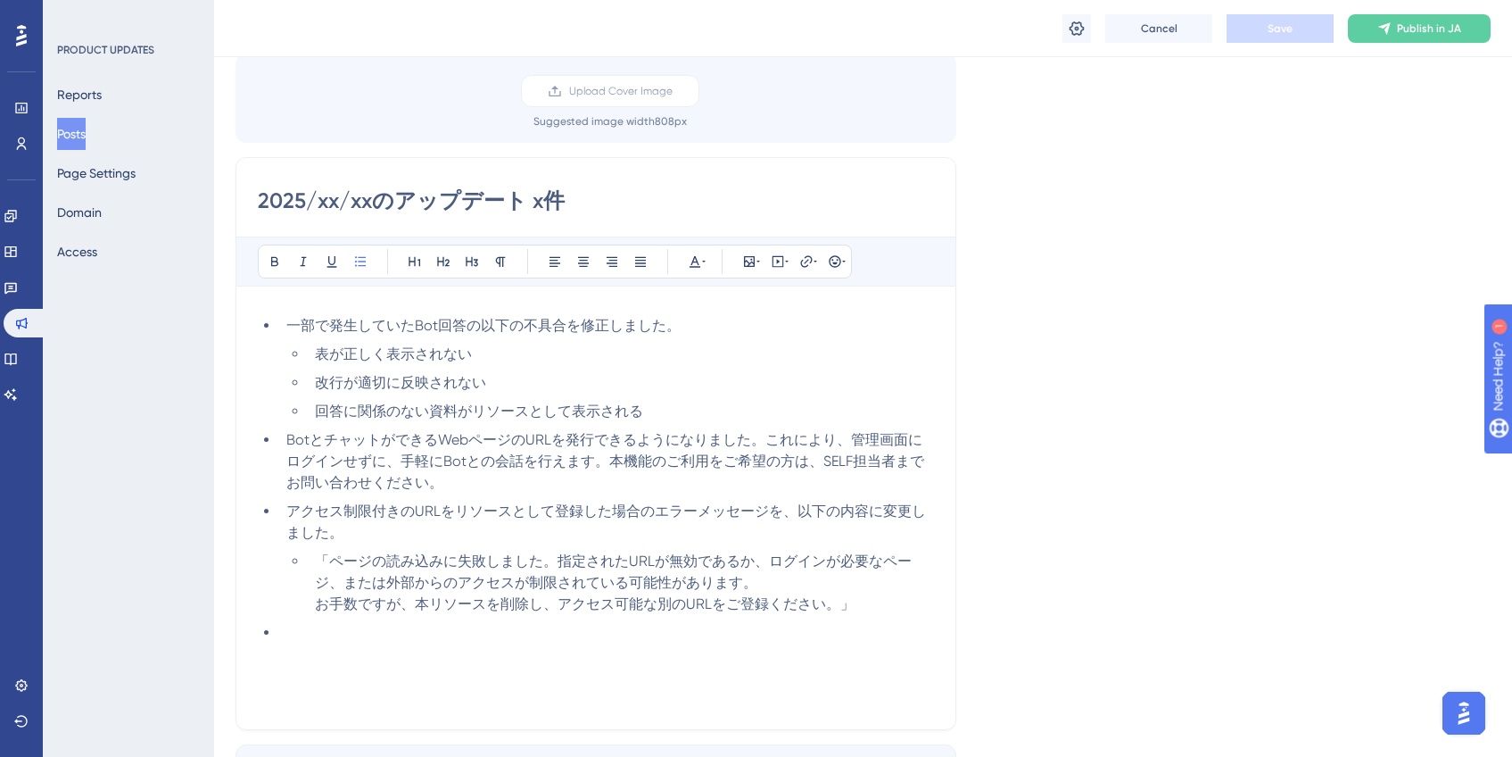
click at [451, 629] on li at bounding box center [606, 632] width 655 height 21
click at [1280, 28] on span "Save" at bounding box center [1280, 28] width 25 height 14
click at [85, 133] on button "Posts" at bounding box center [71, 134] width 29 height 32
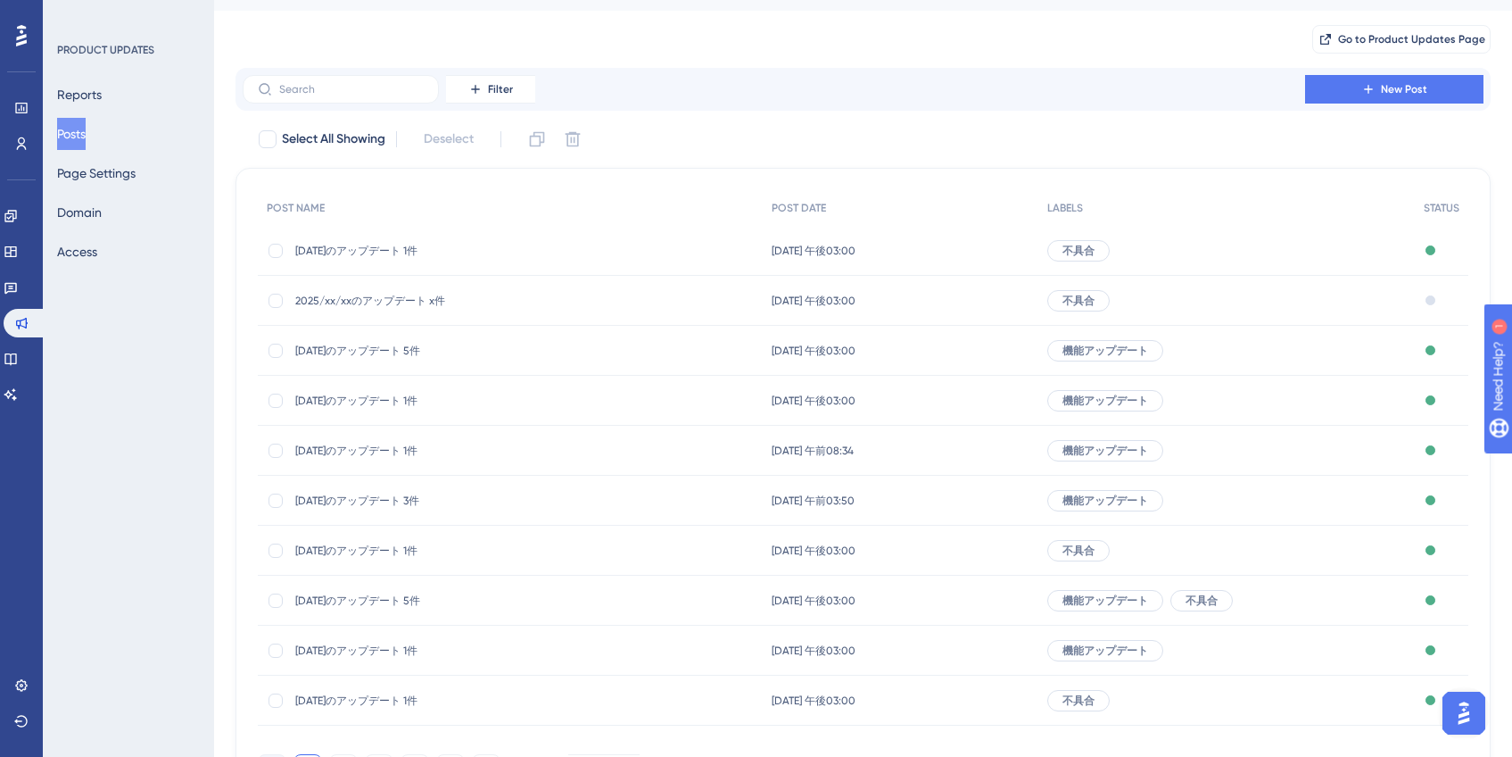
scroll to position [145, 0]
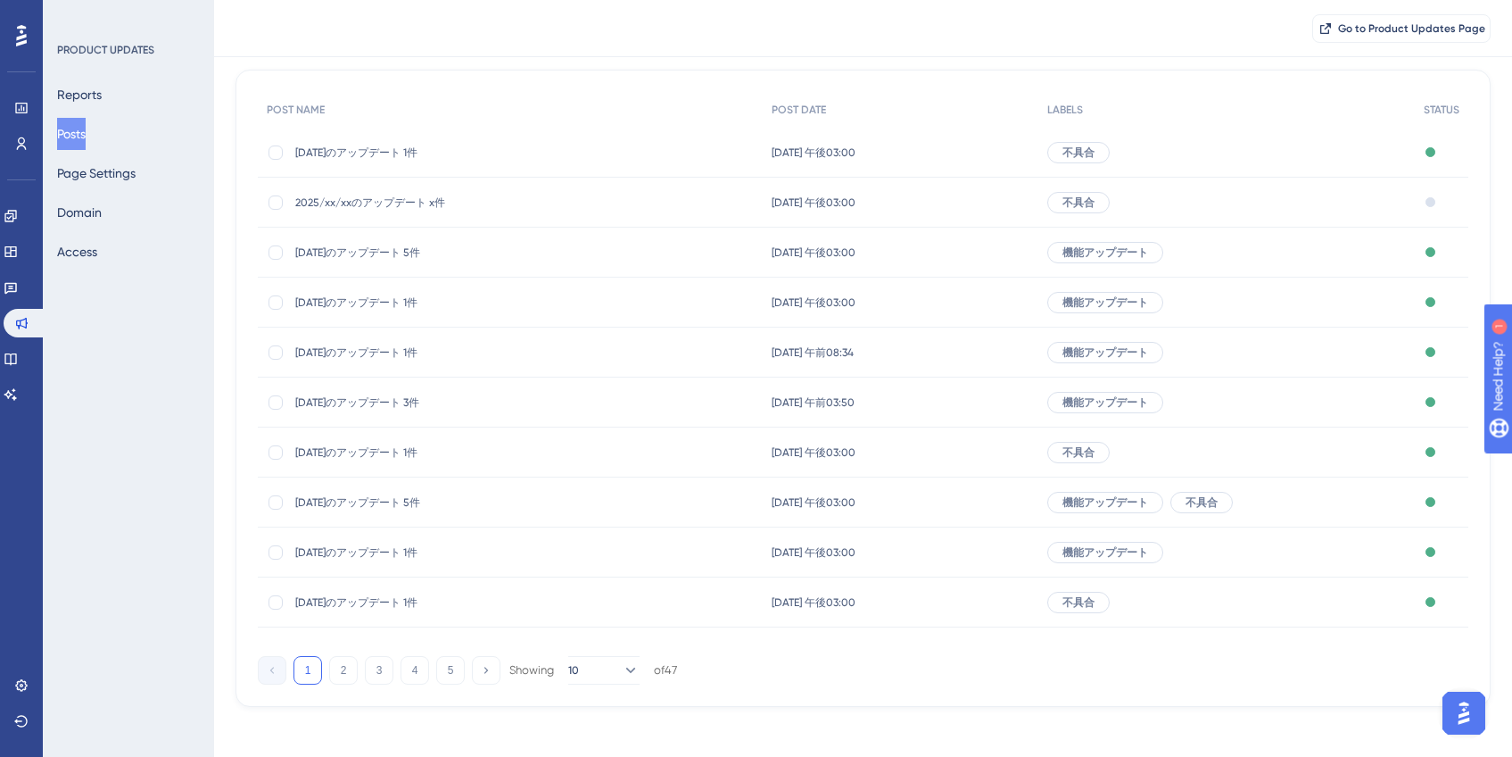
click at [439, 259] on div "[DATE]のアップデート 5件 [DATE]のアップデート 5件" at bounding box center [438, 253] width 286 height 50
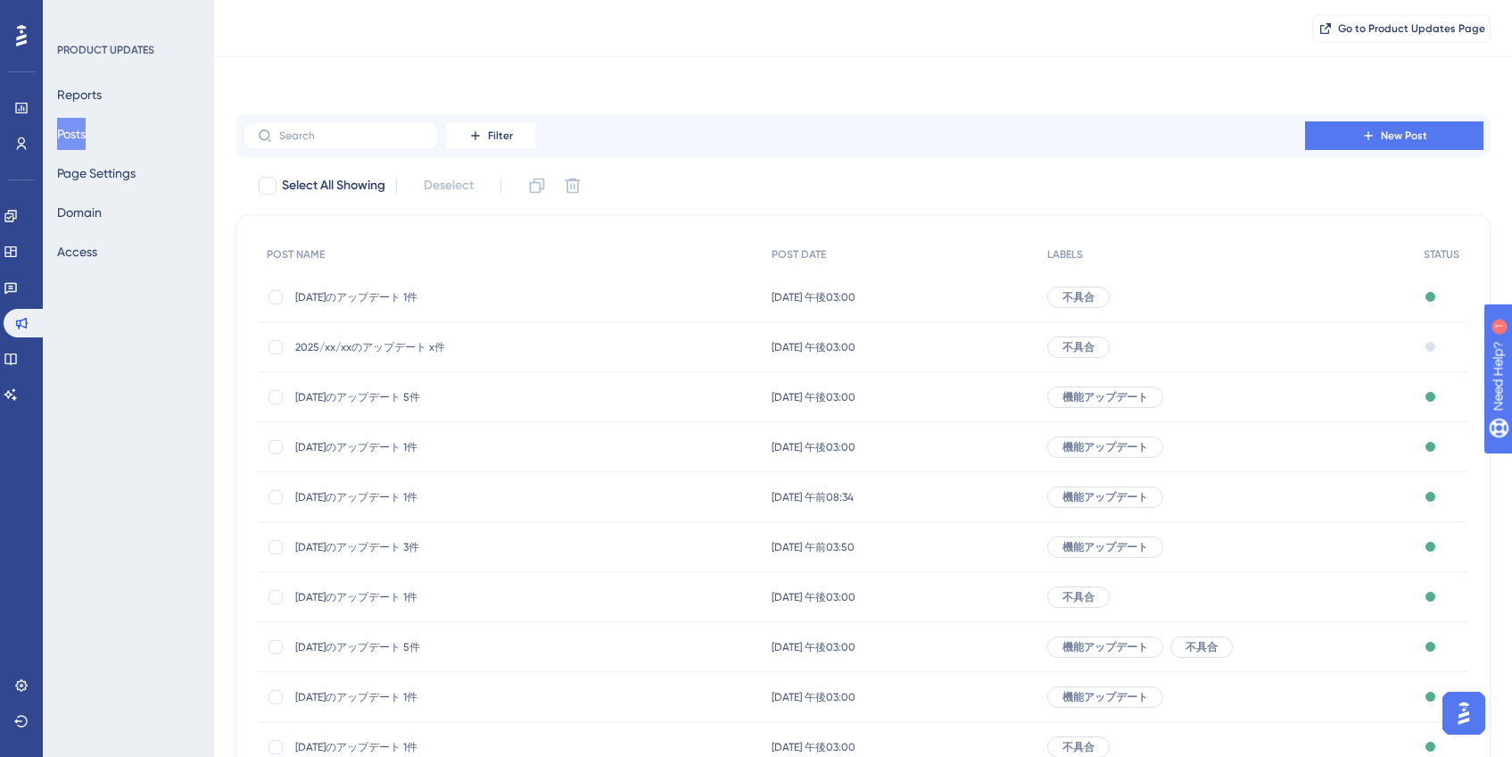
scroll to position [145, 0]
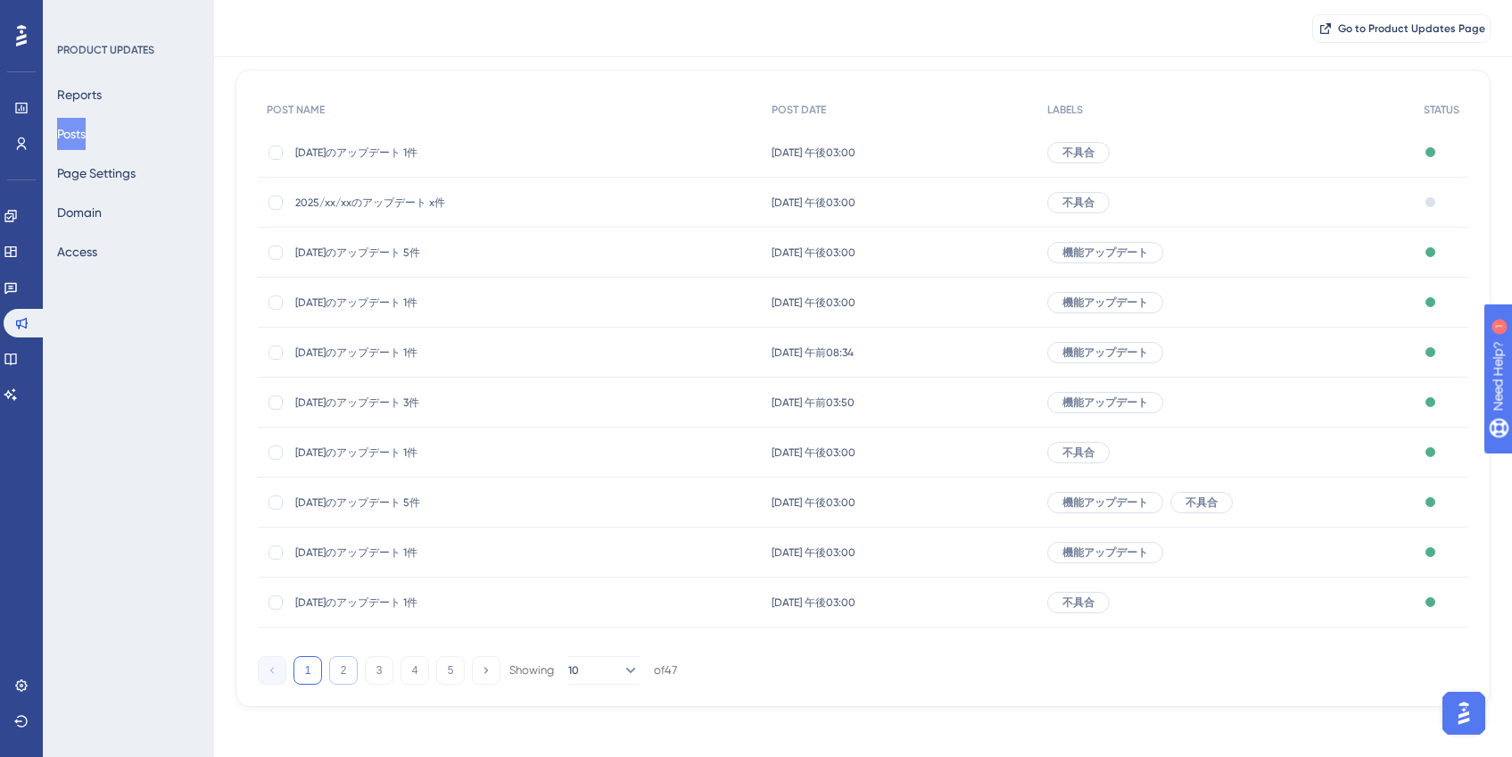
click at [341, 671] on button "2" at bounding box center [343, 670] width 29 height 29
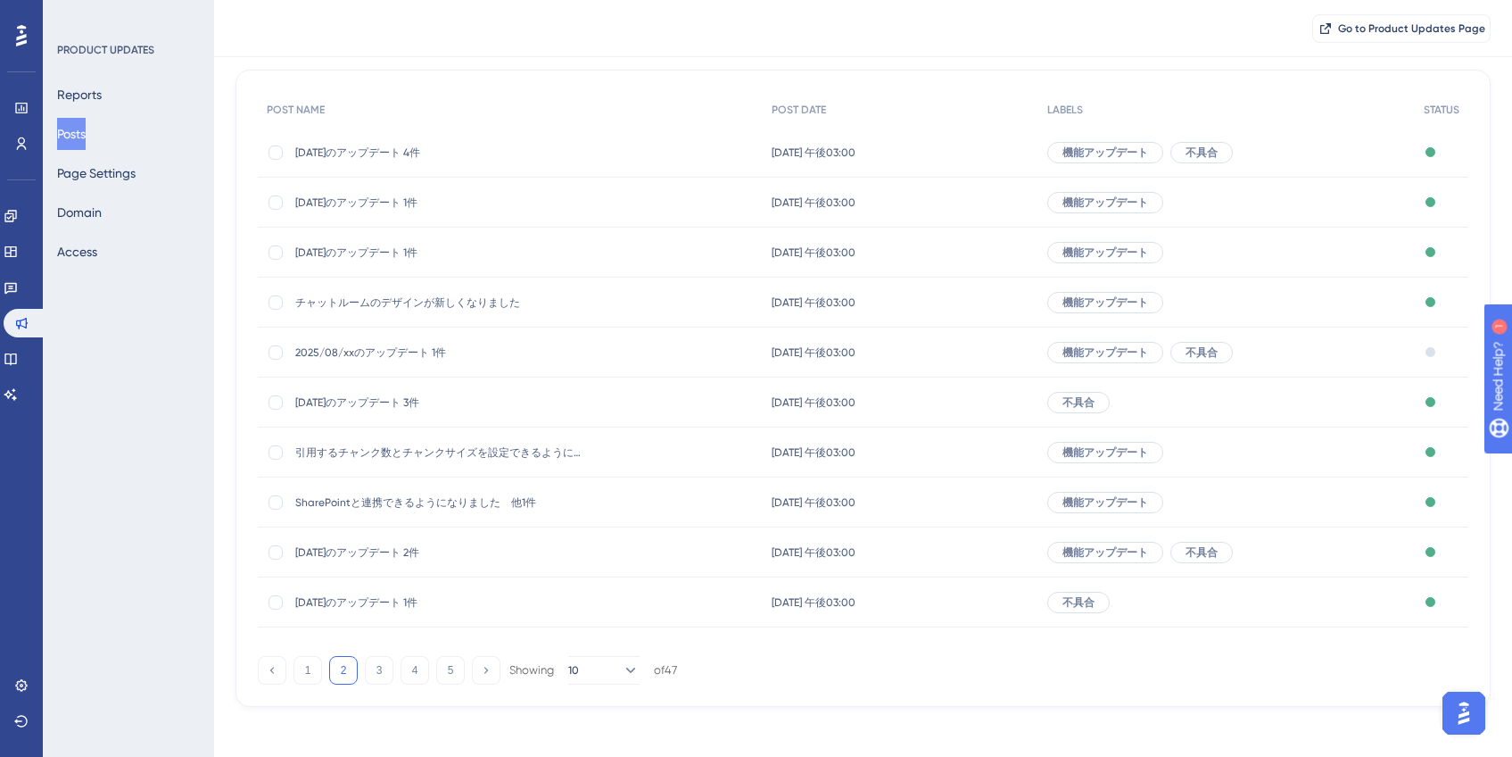
click at [421, 151] on span "[DATE]のアップデート 4件" at bounding box center [438, 152] width 286 height 14
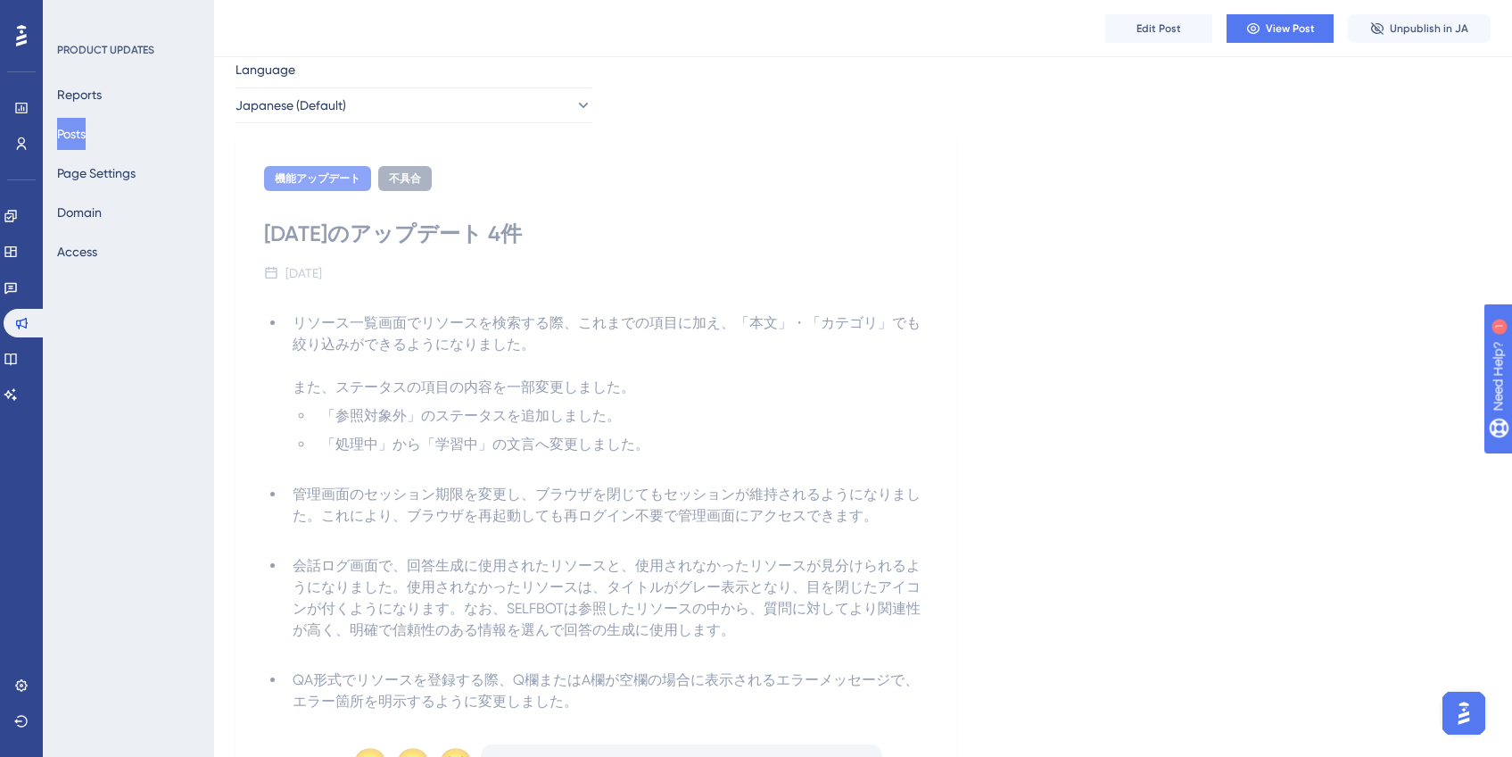
scroll to position [56, 0]
click at [1153, 37] on button "Edit Post" at bounding box center [1158, 28] width 107 height 29
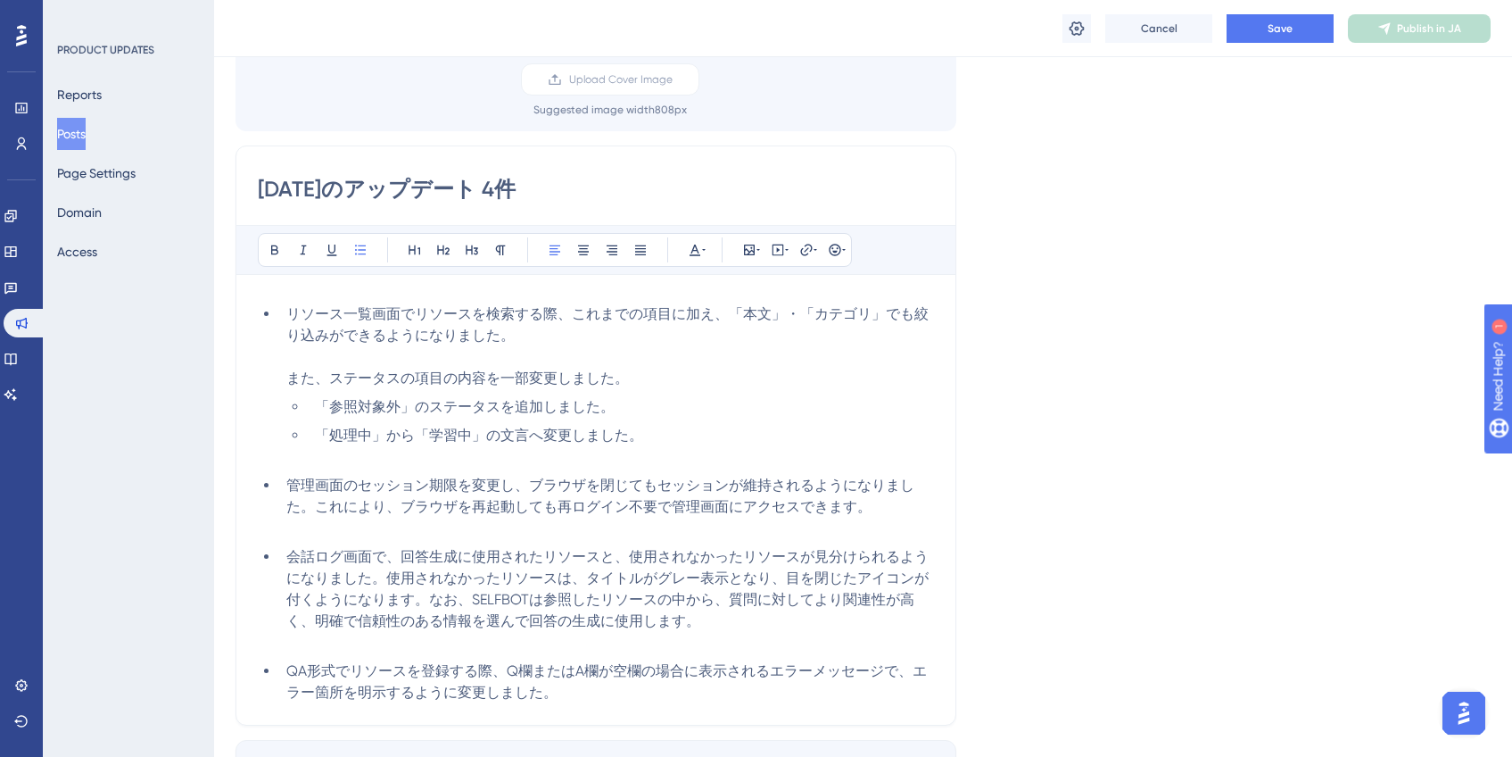
scroll to position [154, 0]
click at [642, 699] on div "リソース一覧画面でリソースを検索する際、これまでの項目に加え、「本文」・「カテゴリ」でも絞り込みができるようになりました。 また、ステータスの項目の内容を一部…" at bounding box center [596, 503] width 676 height 407
click at [747, 626] on li "会話ログ画面で、回答生成に使用されたリソースと、使用されなかったリソースが見分けられるようになりました。使用されなかったリソースは、タイトルがグレー表示となり…" at bounding box center [606, 595] width 655 height 107
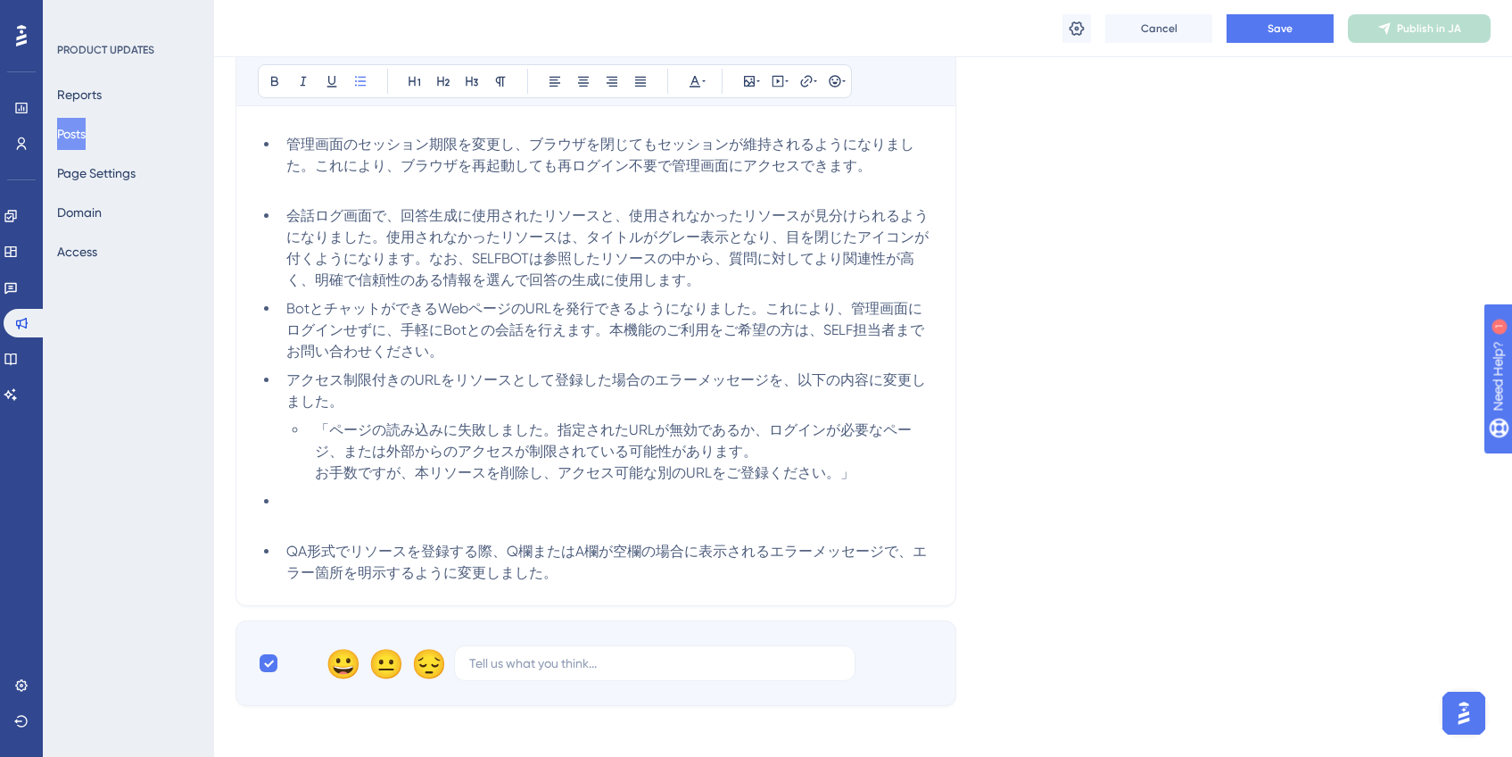
scroll to position [401, 0]
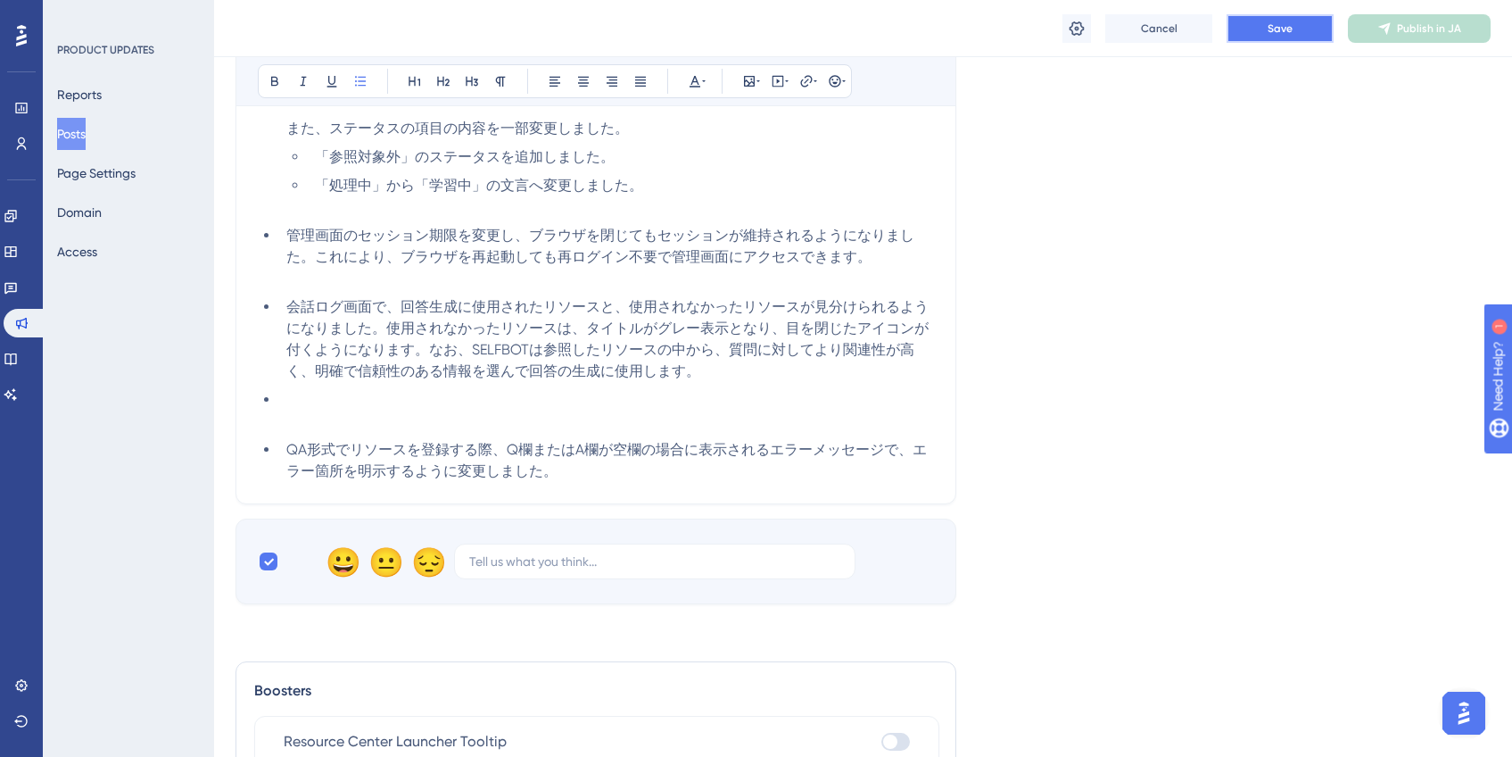
click at [1302, 32] on button "Save" at bounding box center [1280, 28] width 107 height 29
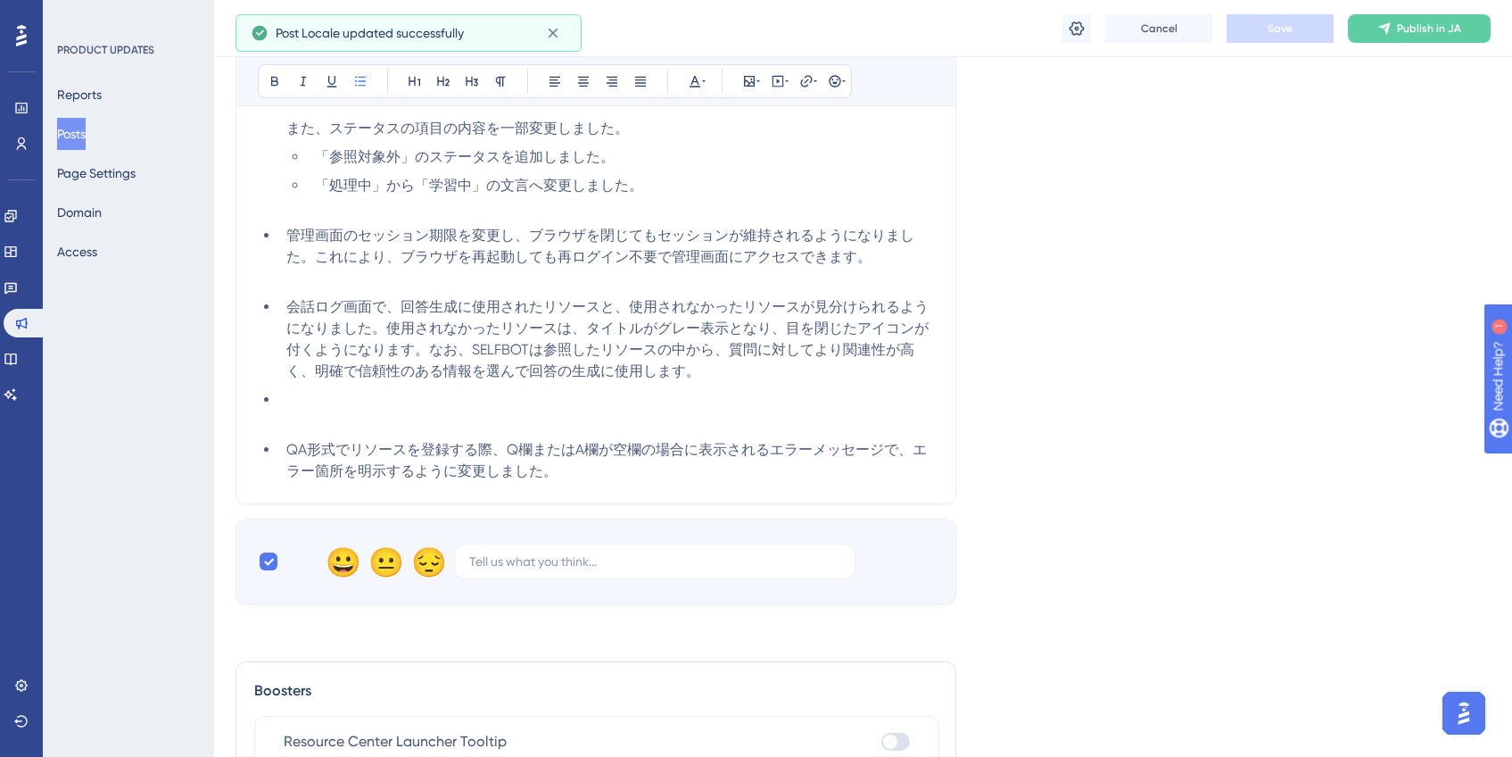
click at [86, 138] on button "Posts" at bounding box center [71, 134] width 29 height 32
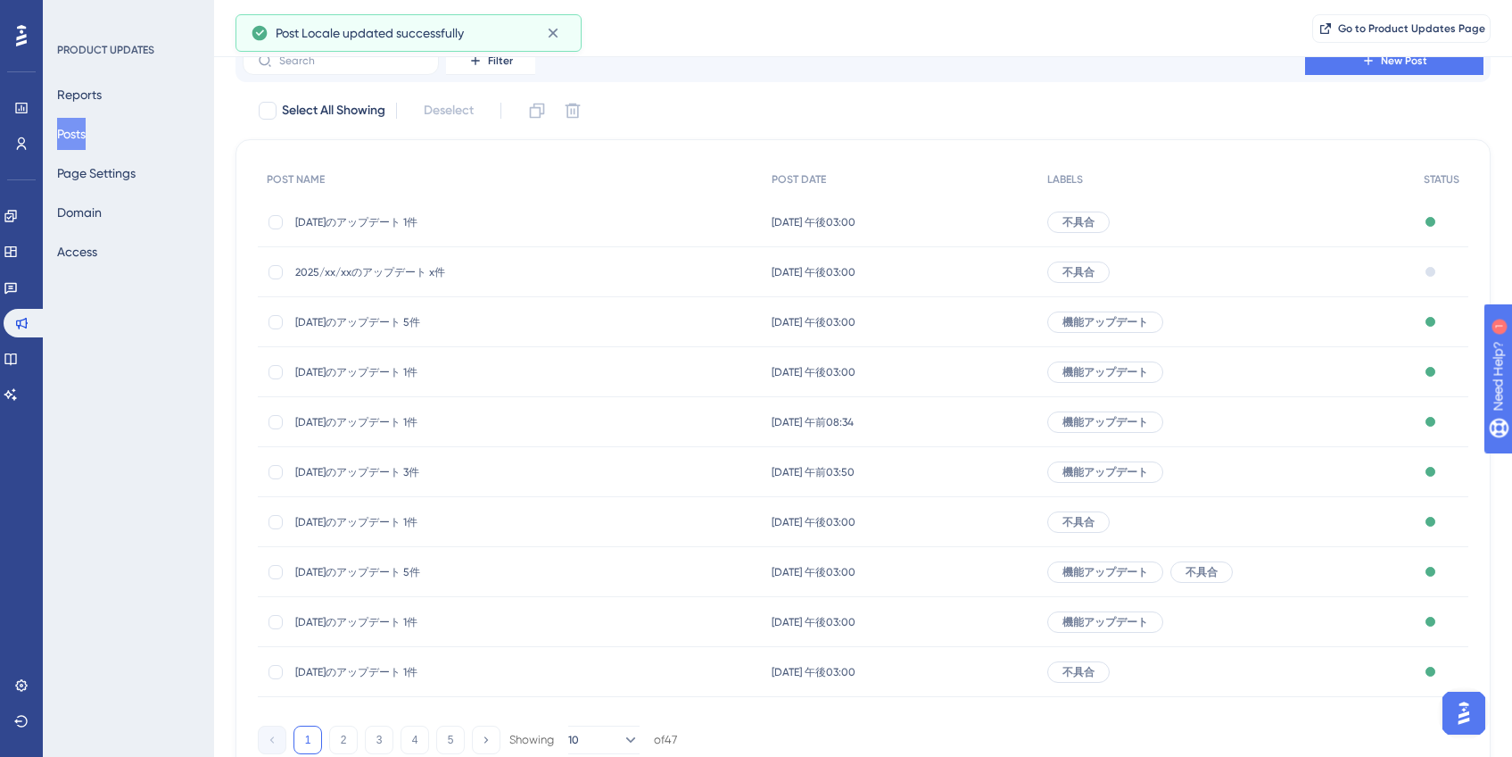
scroll to position [76, 0]
click at [344, 736] on button "2" at bounding box center [343, 738] width 29 height 29
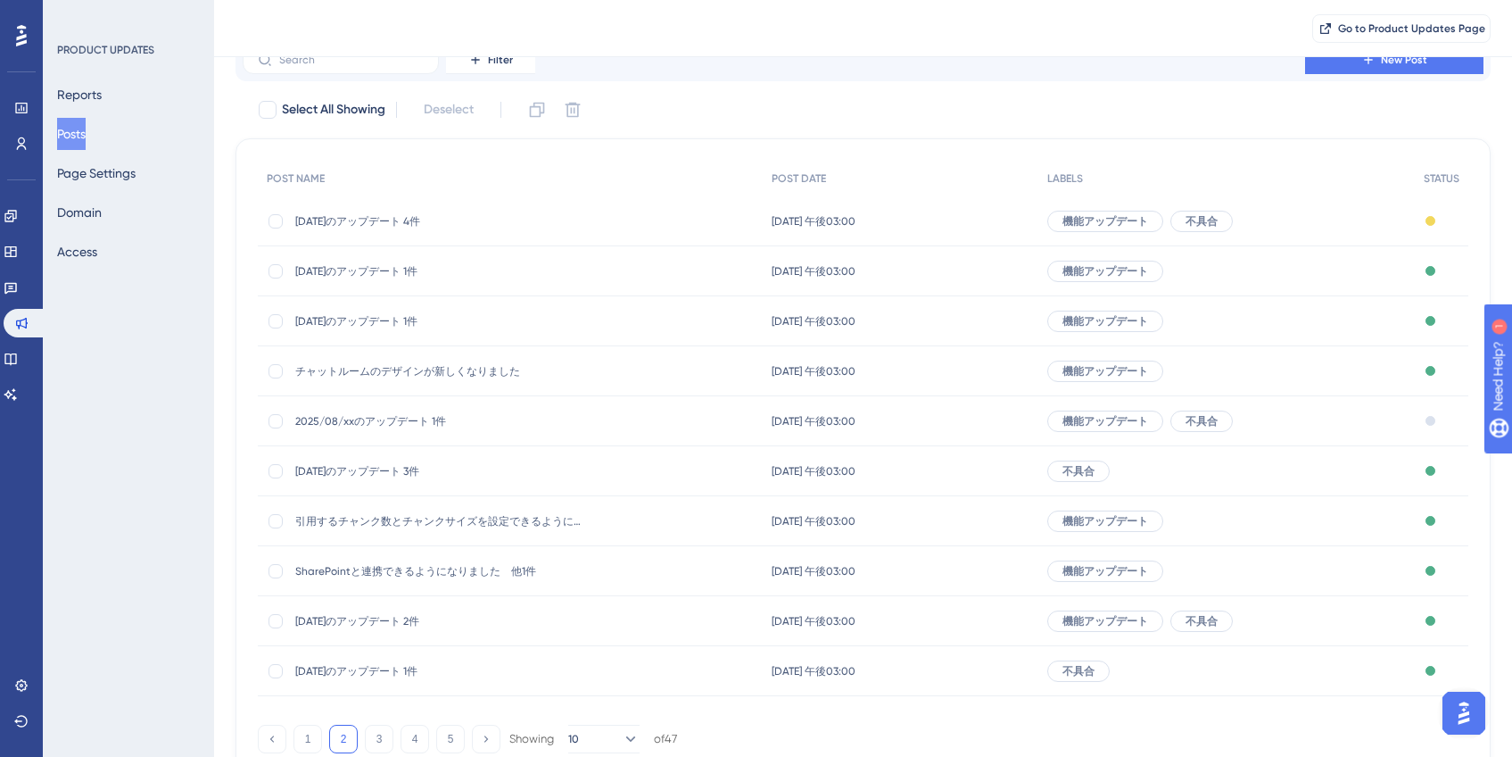
click at [413, 423] on span "2025/08/xxのアップデート 1件" at bounding box center [438, 421] width 286 height 14
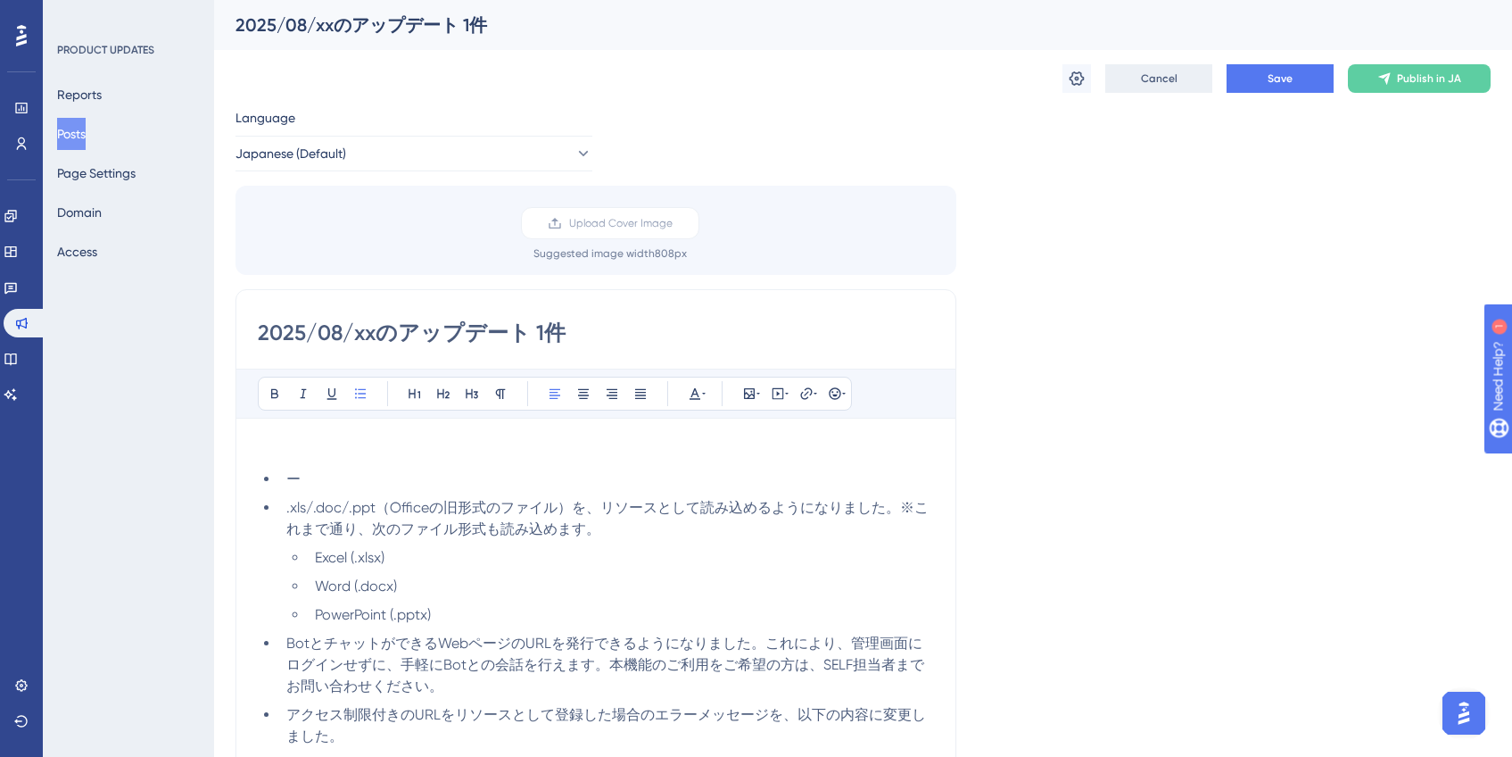
click at [1139, 79] on button "Cancel" at bounding box center [1158, 78] width 107 height 29
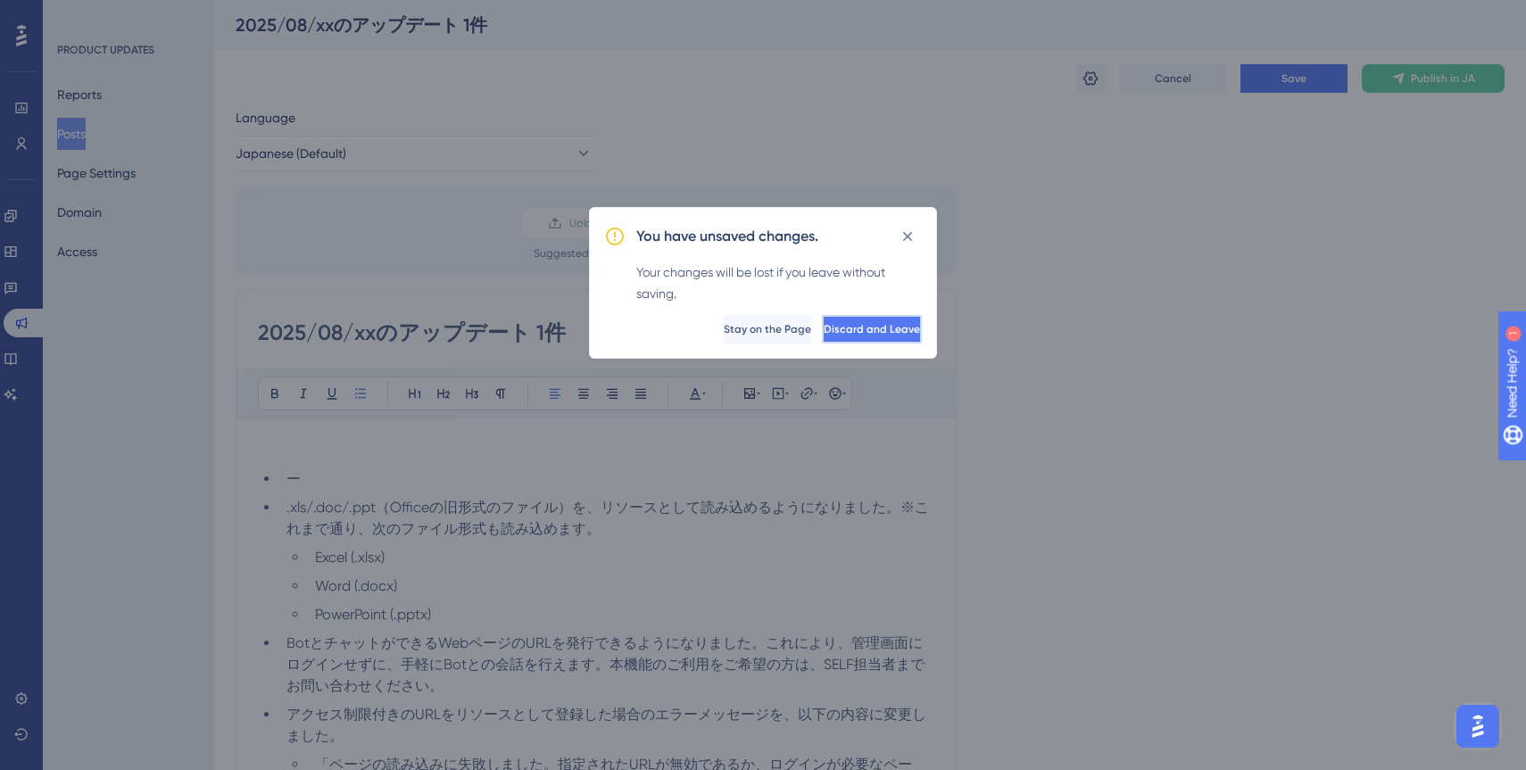
click at [865, 341] on button "Discard and Leave" at bounding box center [872, 329] width 100 height 29
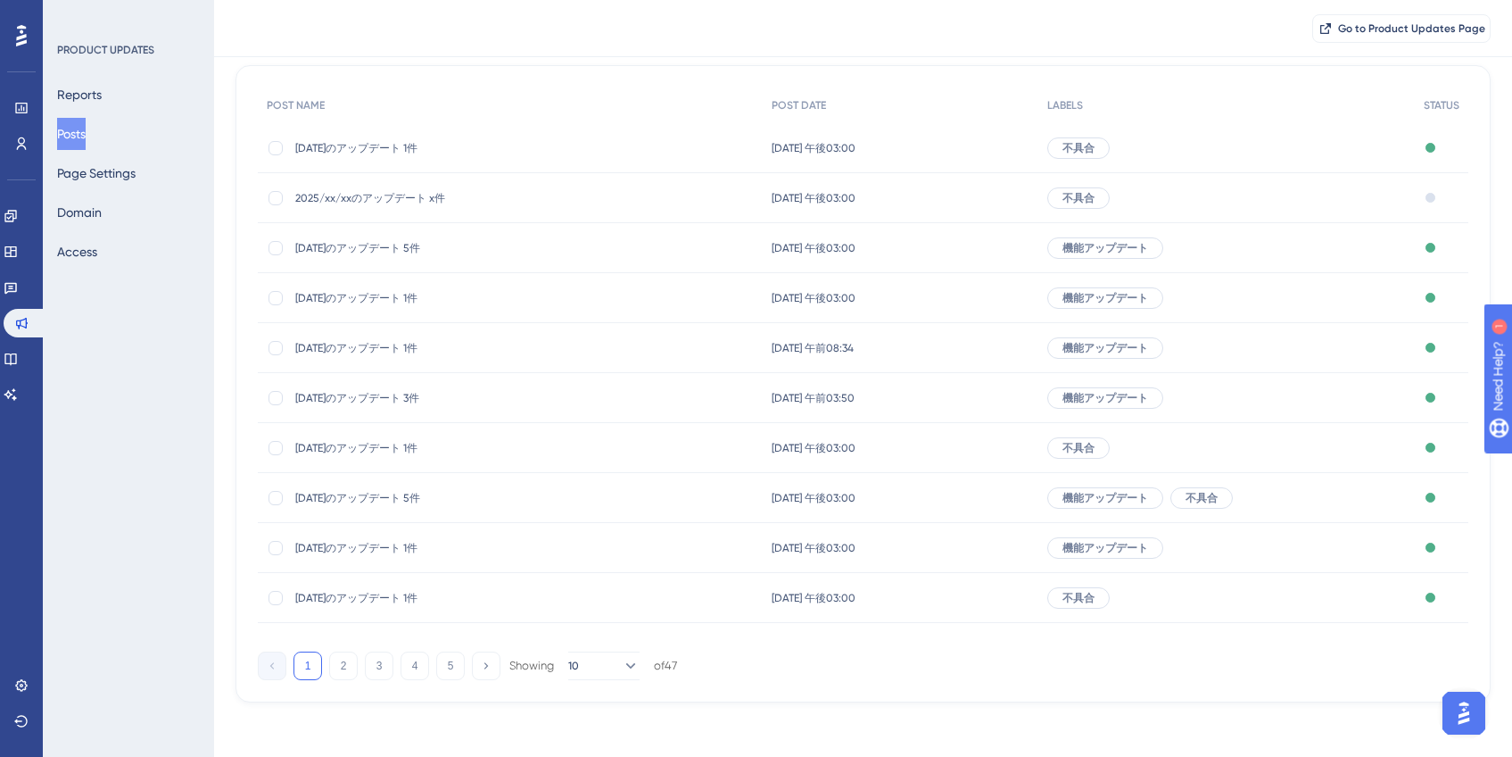
scroll to position [152, 0]
click at [342, 667] on button "2" at bounding box center [343, 663] width 29 height 29
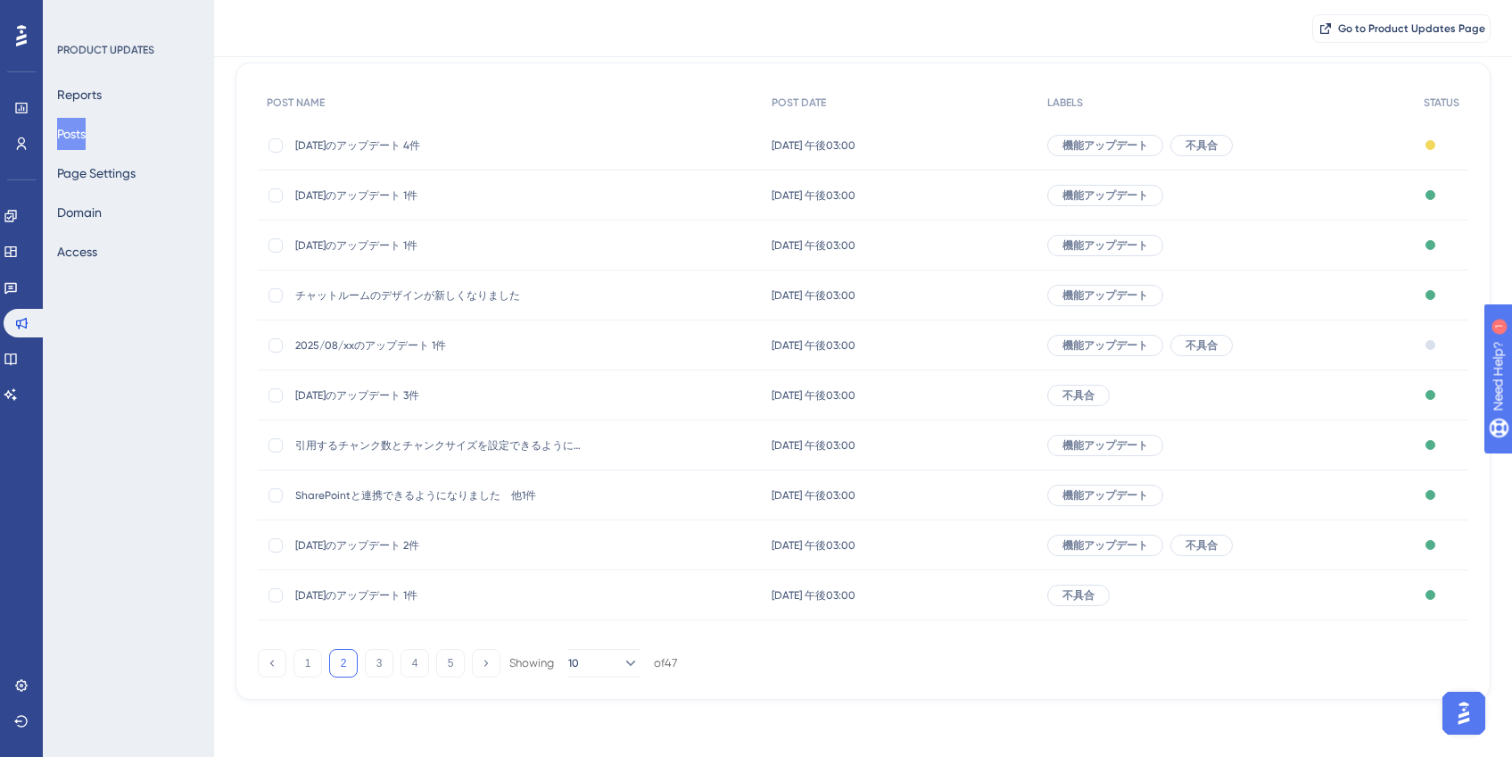
click at [373, 344] on span "2025/08/xxのアップデート 1件" at bounding box center [438, 345] width 286 height 14
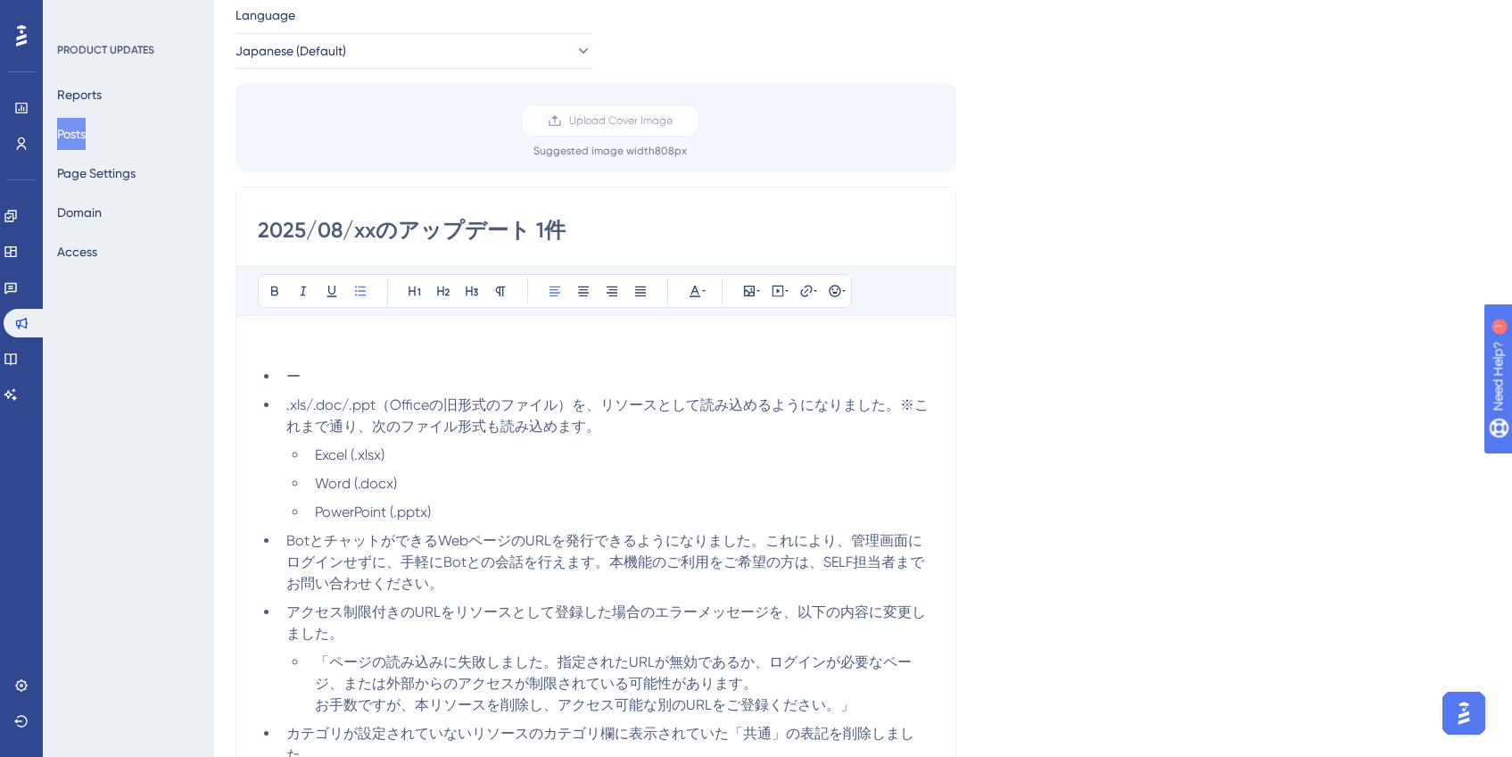
click at [81, 138] on button "Posts" at bounding box center [71, 134] width 29 height 32
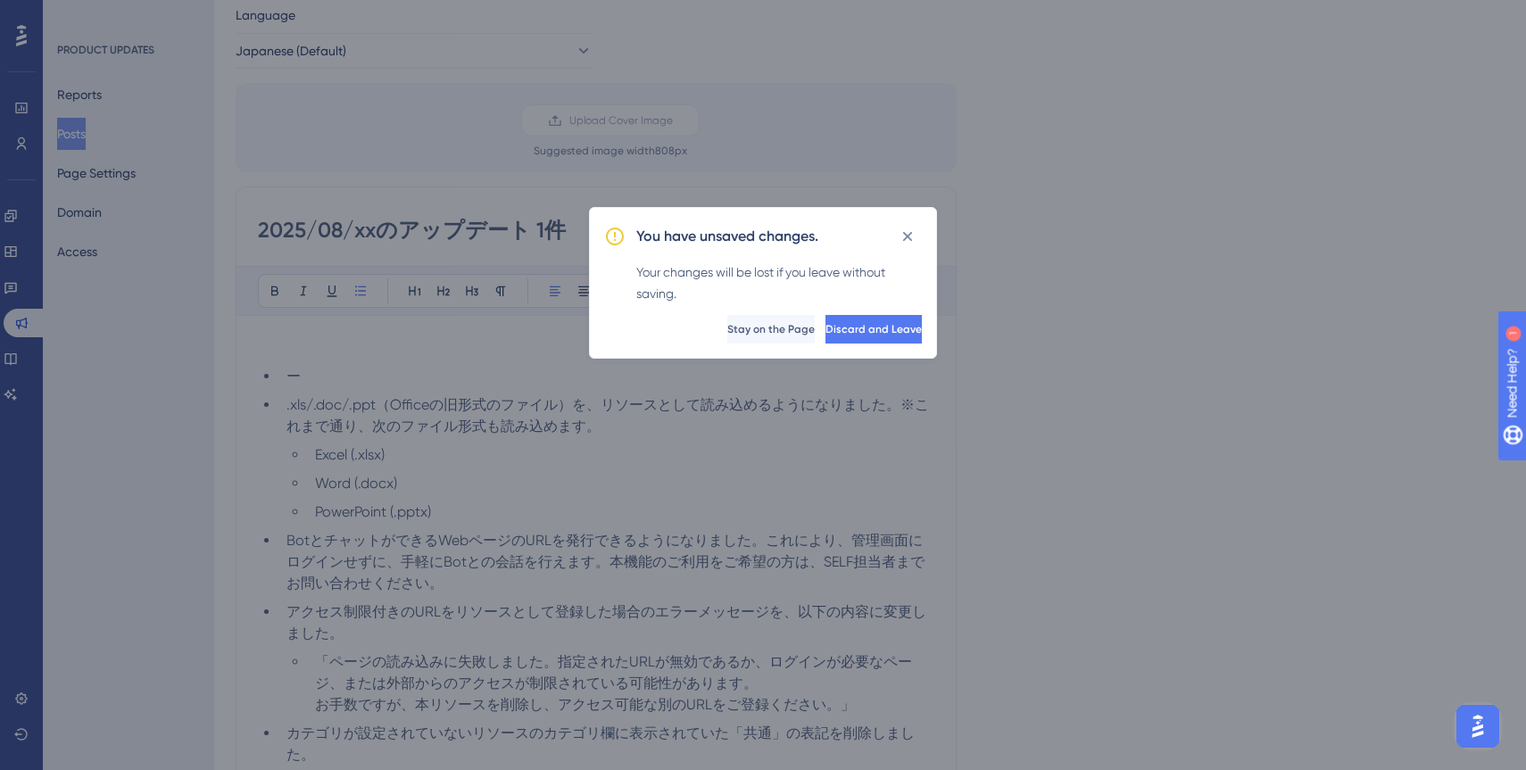
click at [898, 239] on icon at bounding box center [907, 237] width 18 height 18
click at [866, 317] on button "Discard and Leave" at bounding box center [872, 329] width 100 height 29
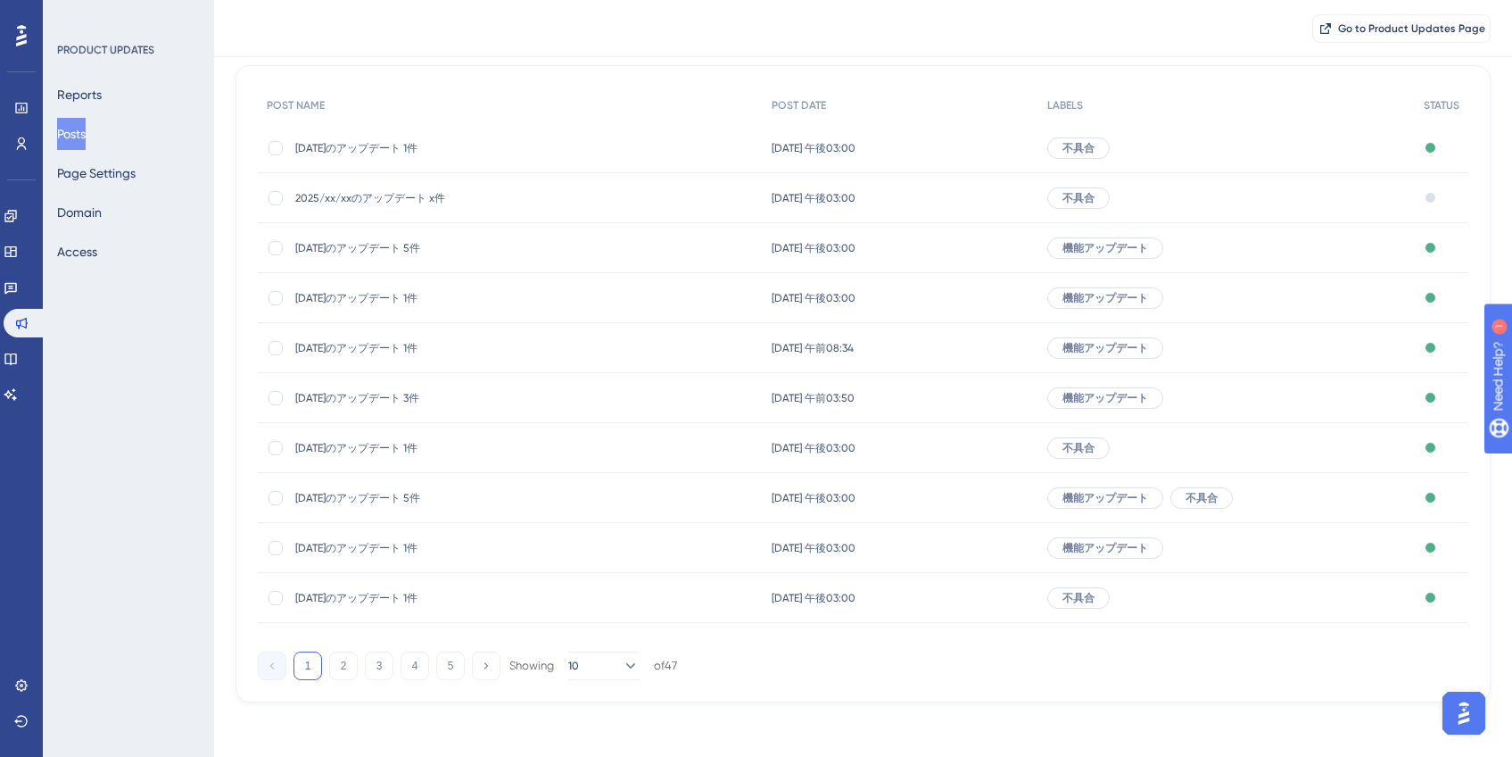
scroll to position [152, 0]
click at [355, 675] on div "1 2 3 4 5 Showing 10 of 47" at bounding box center [467, 663] width 419 height 29
click at [353, 670] on button "2" at bounding box center [343, 663] width 29 height 29
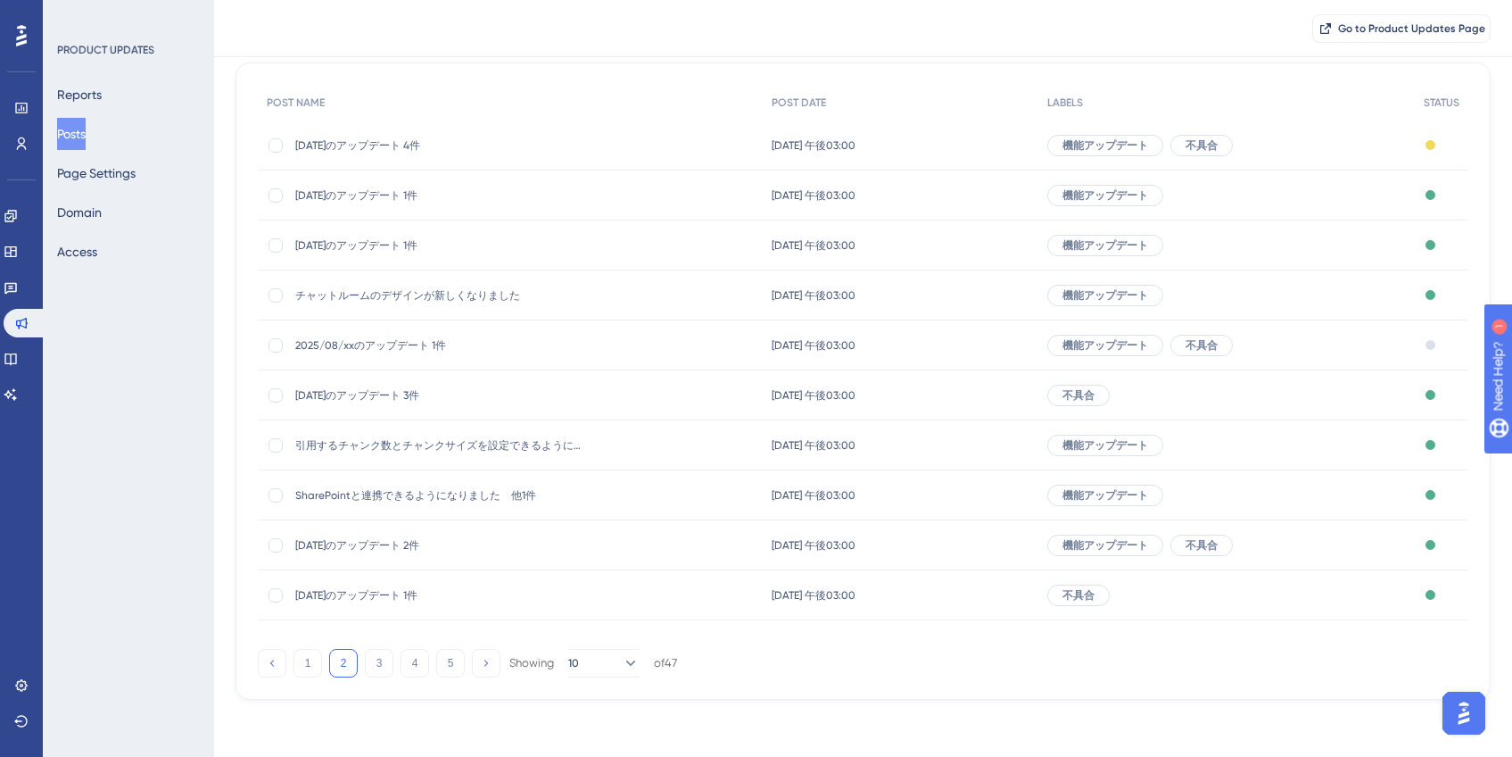
click at [282, 344] on div at bounding box center [276, 345] width 14 height 14
checkbox input "true"
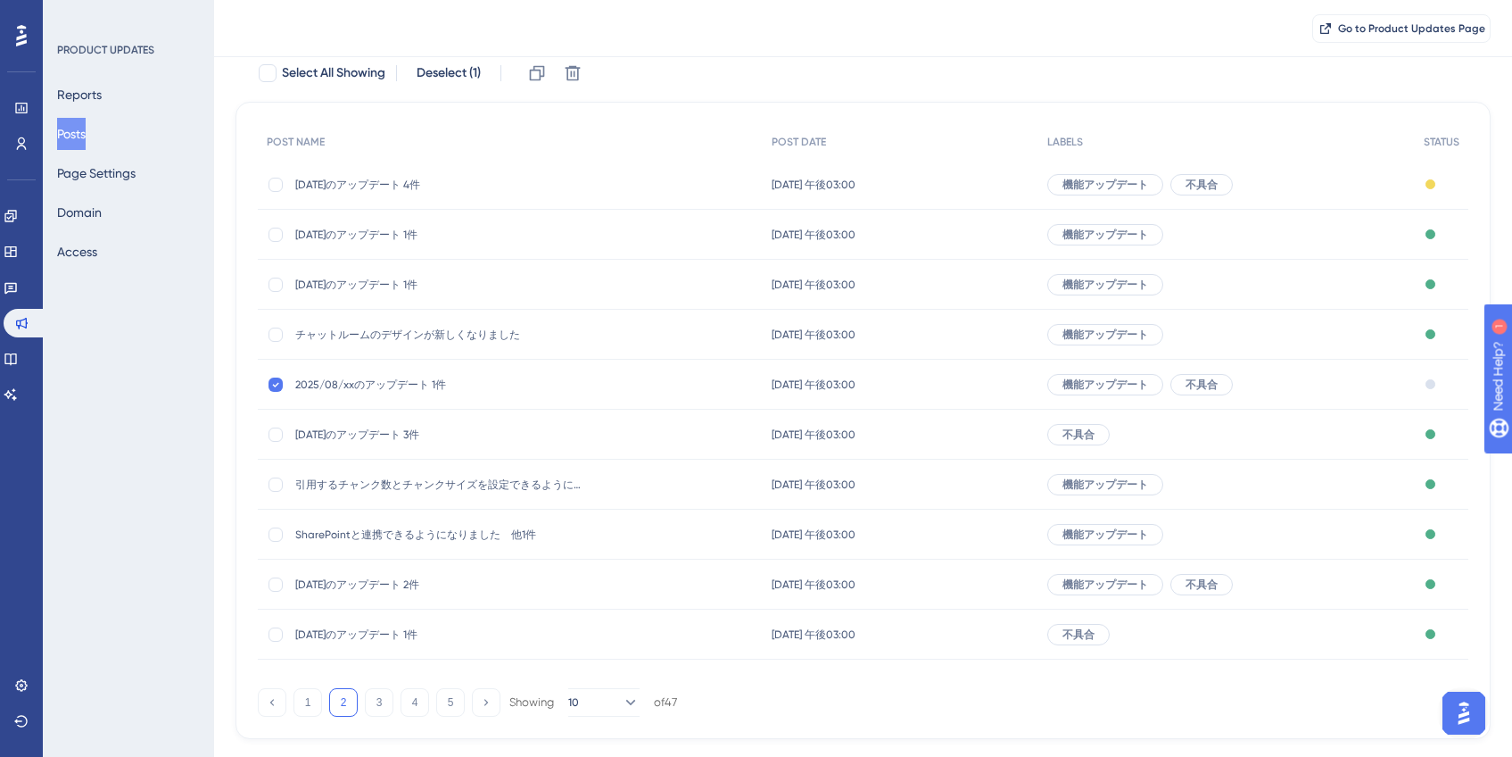
scroll to position [112, 0]
click at [569, 77] on icon at bounding box center [573, 74] width 15 height 15
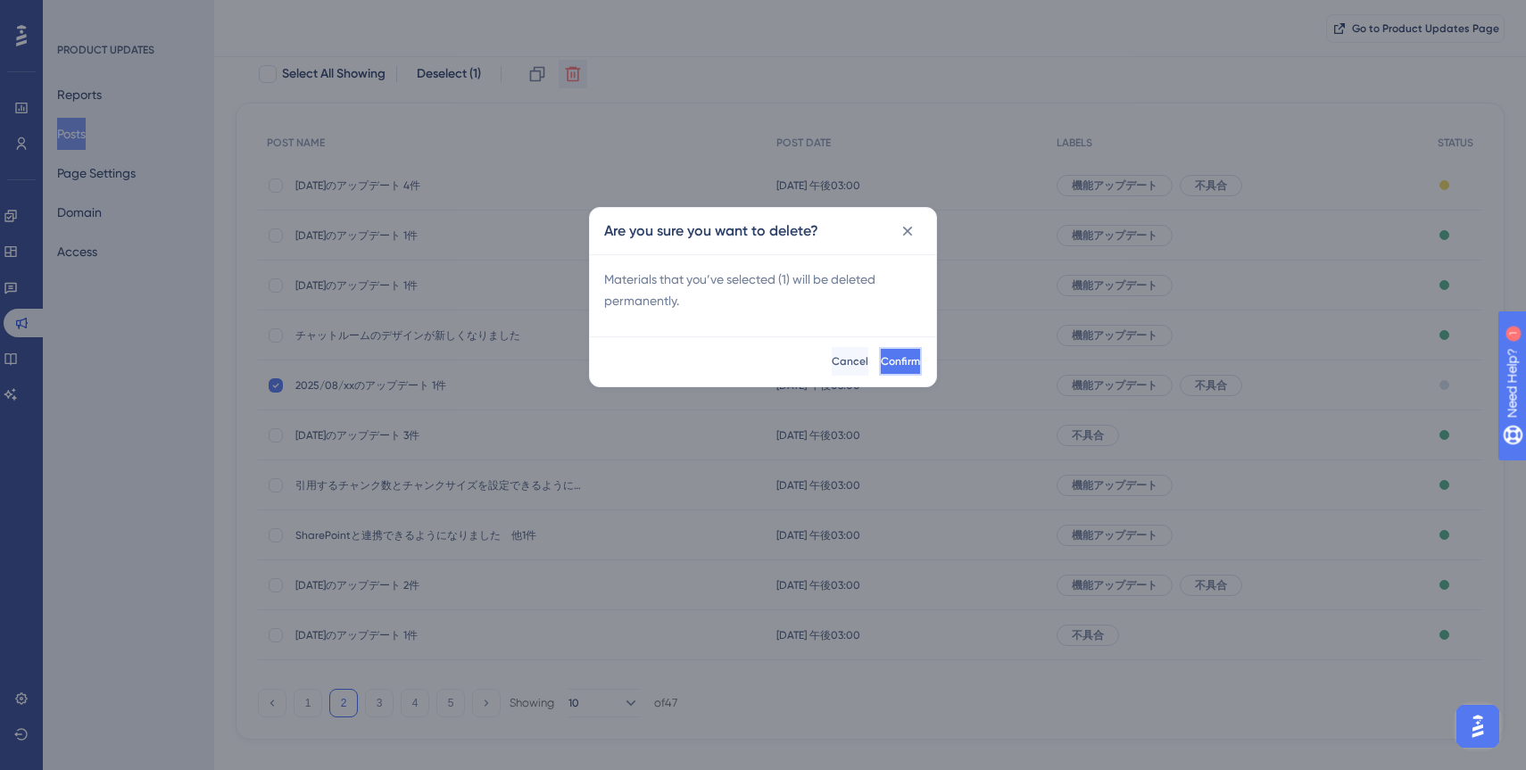
click at [881, 354] on span "Confirm" at bounding box center [900, 361] width 39 height 14
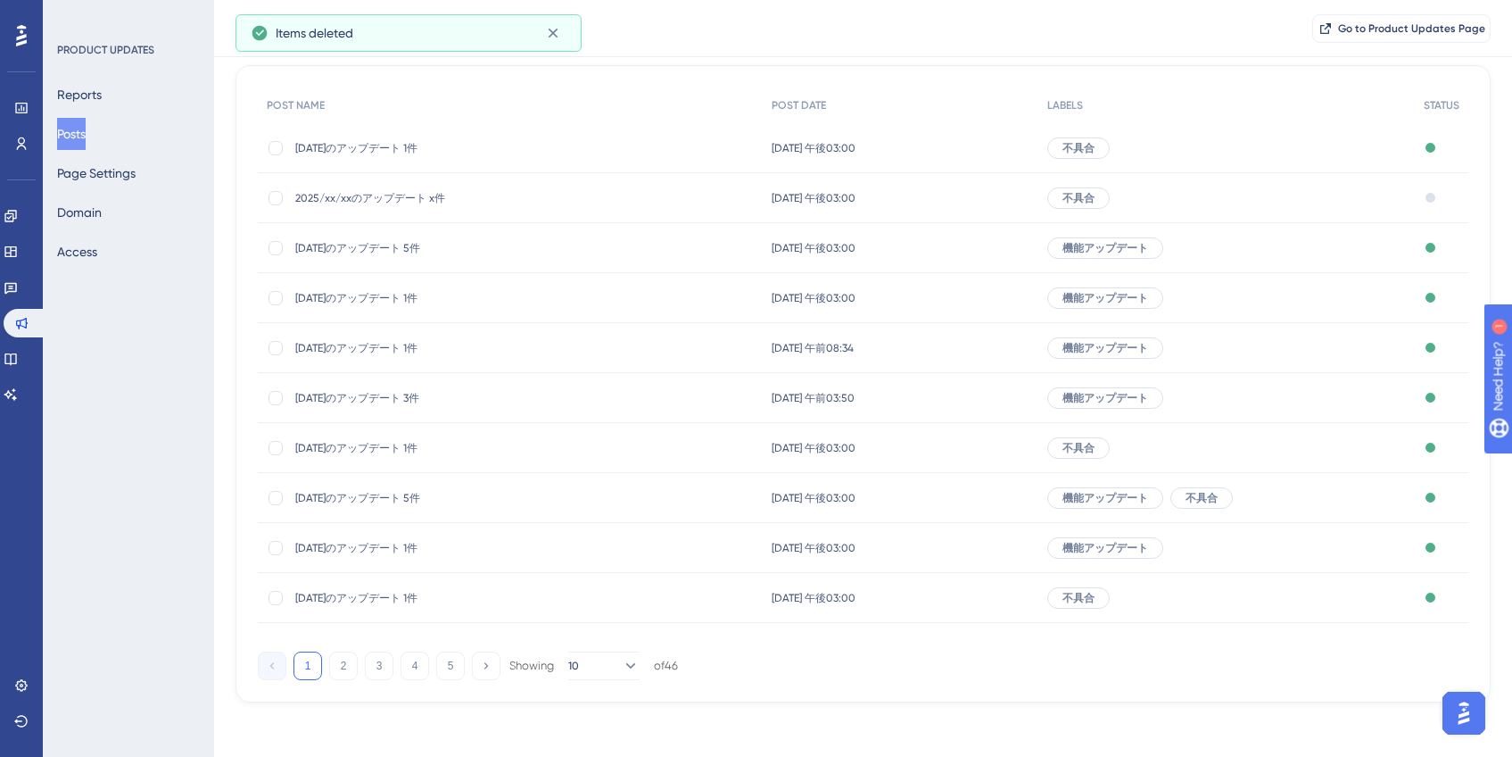
scroll to position [152, 0]
click at [342, 657] on button "2" at bounding box center [343, 663] width 29 height 29
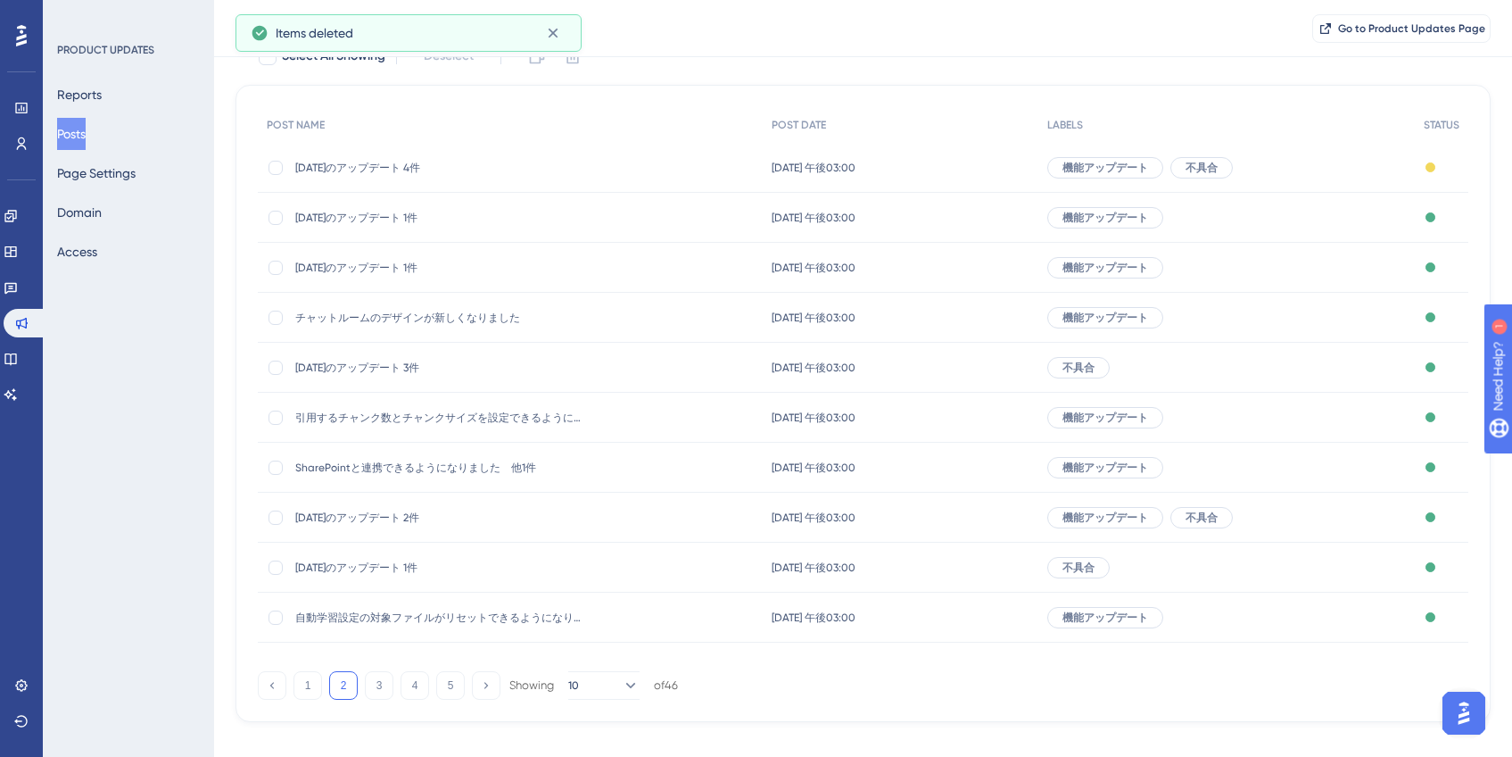
scroll to position [114, 0]
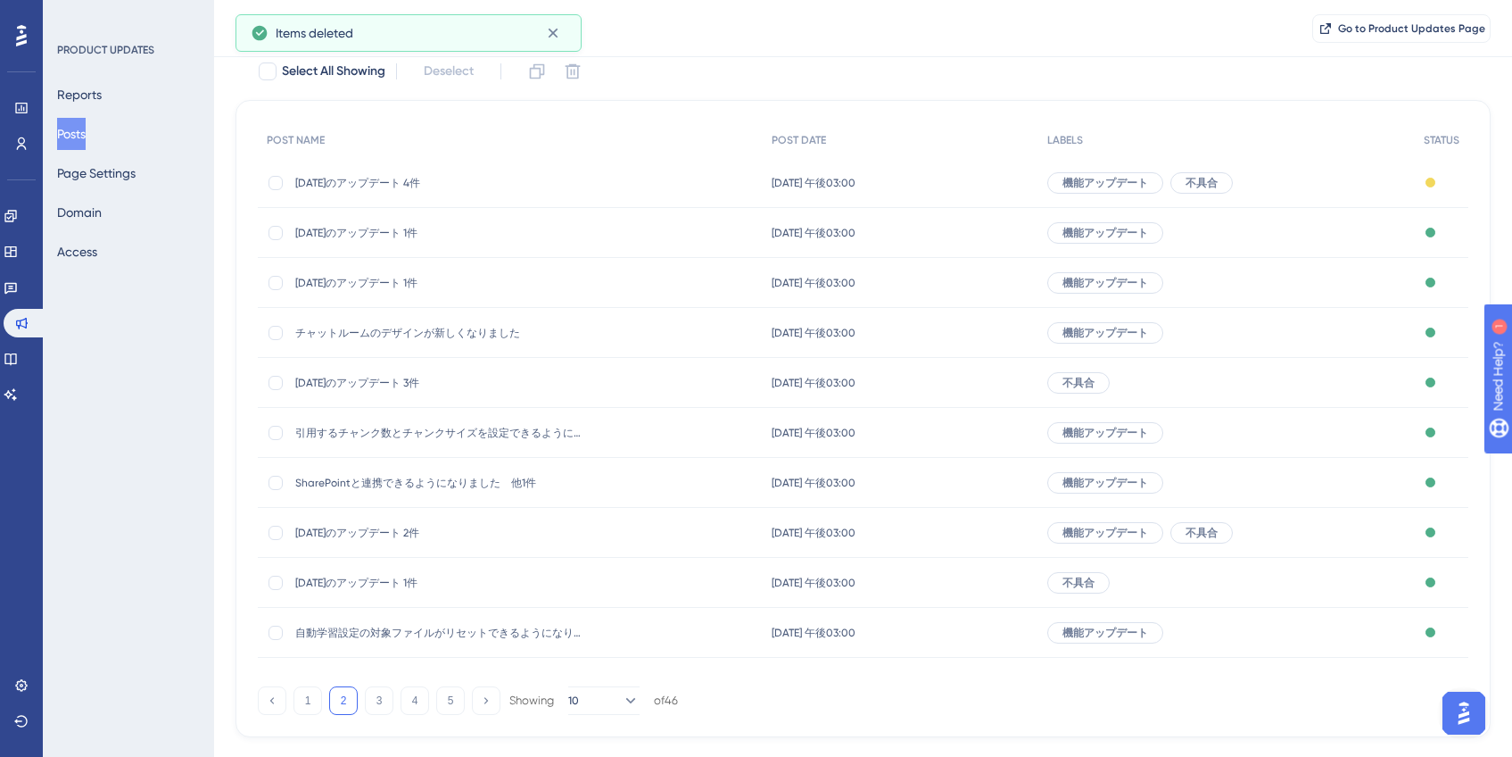
click at [416, 187] on span "[DATE]のアップデート 4件" at bounding box center [438, 183] width 286 height 14
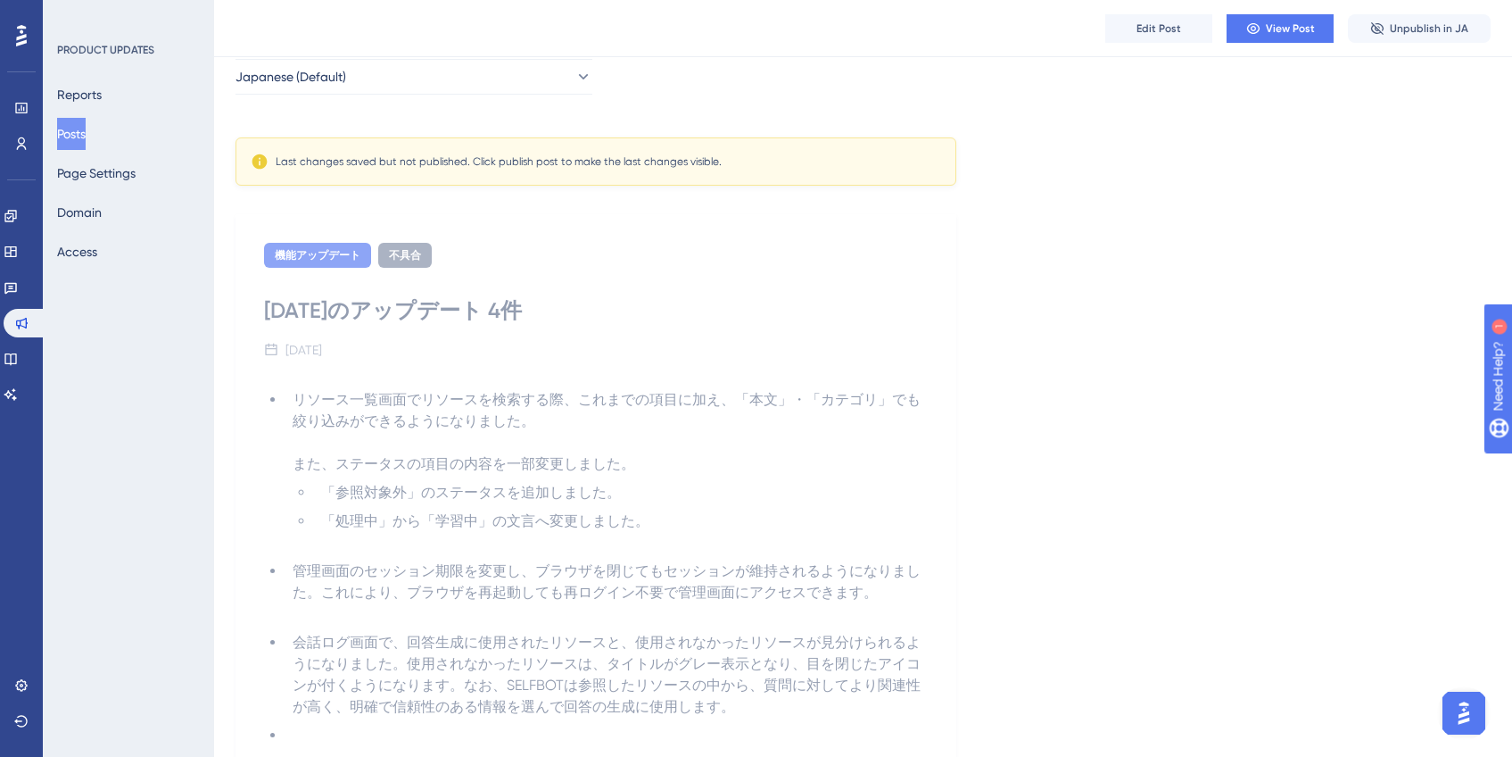
scroll to position [36, 0]
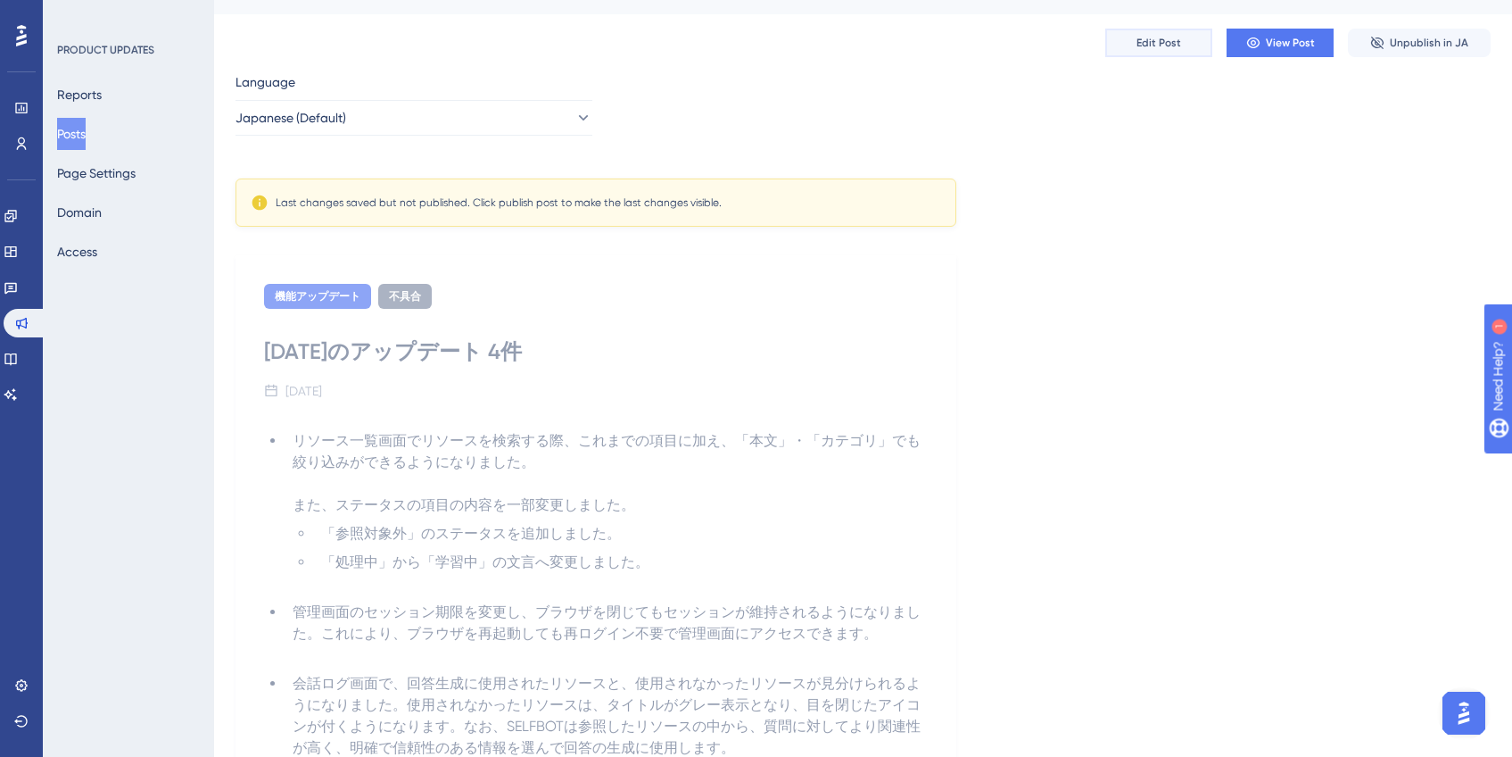
click at [1143, 50] on button "Edit Post" at bounding box center [1158, 43] width 107 height 29
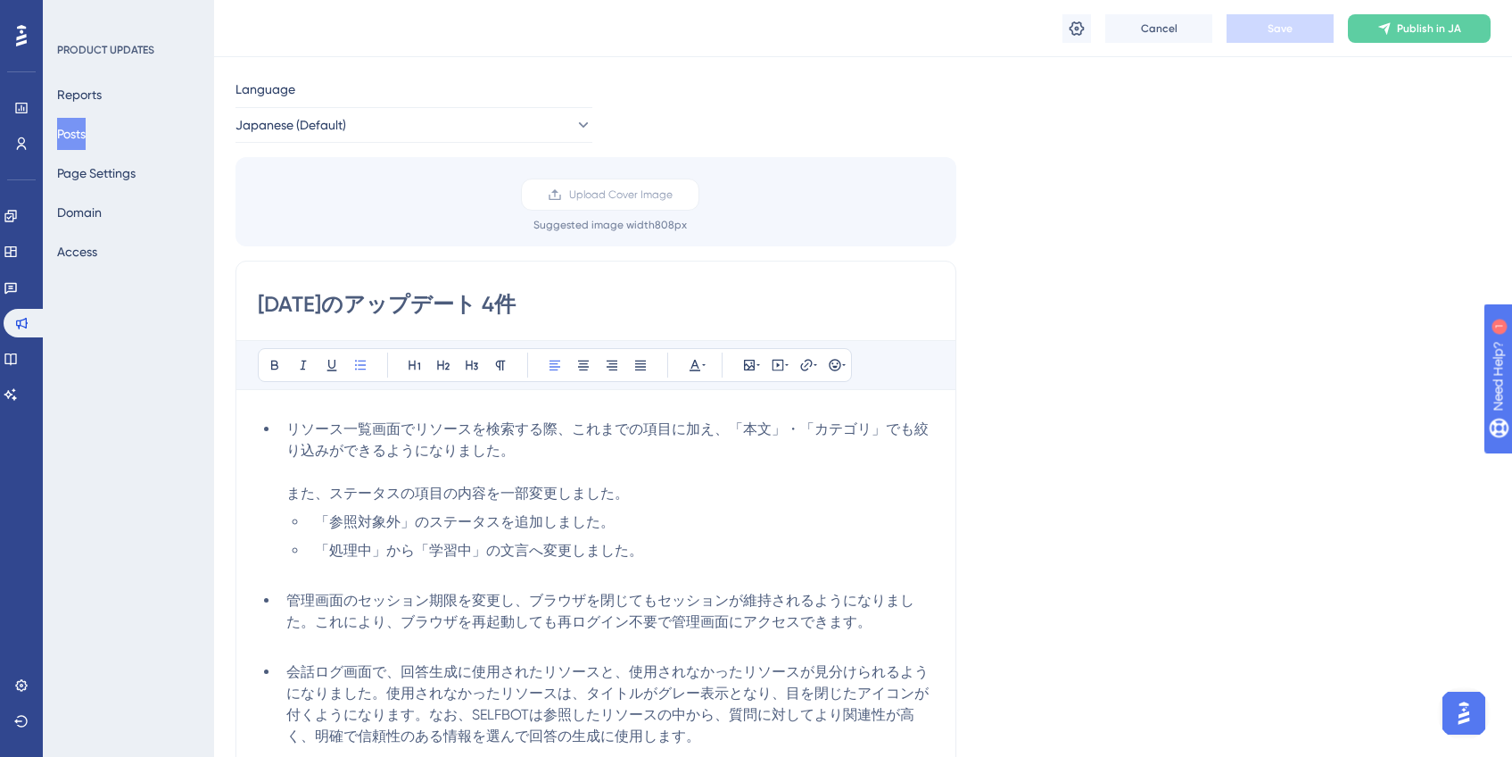
scroll to position [103, 0]
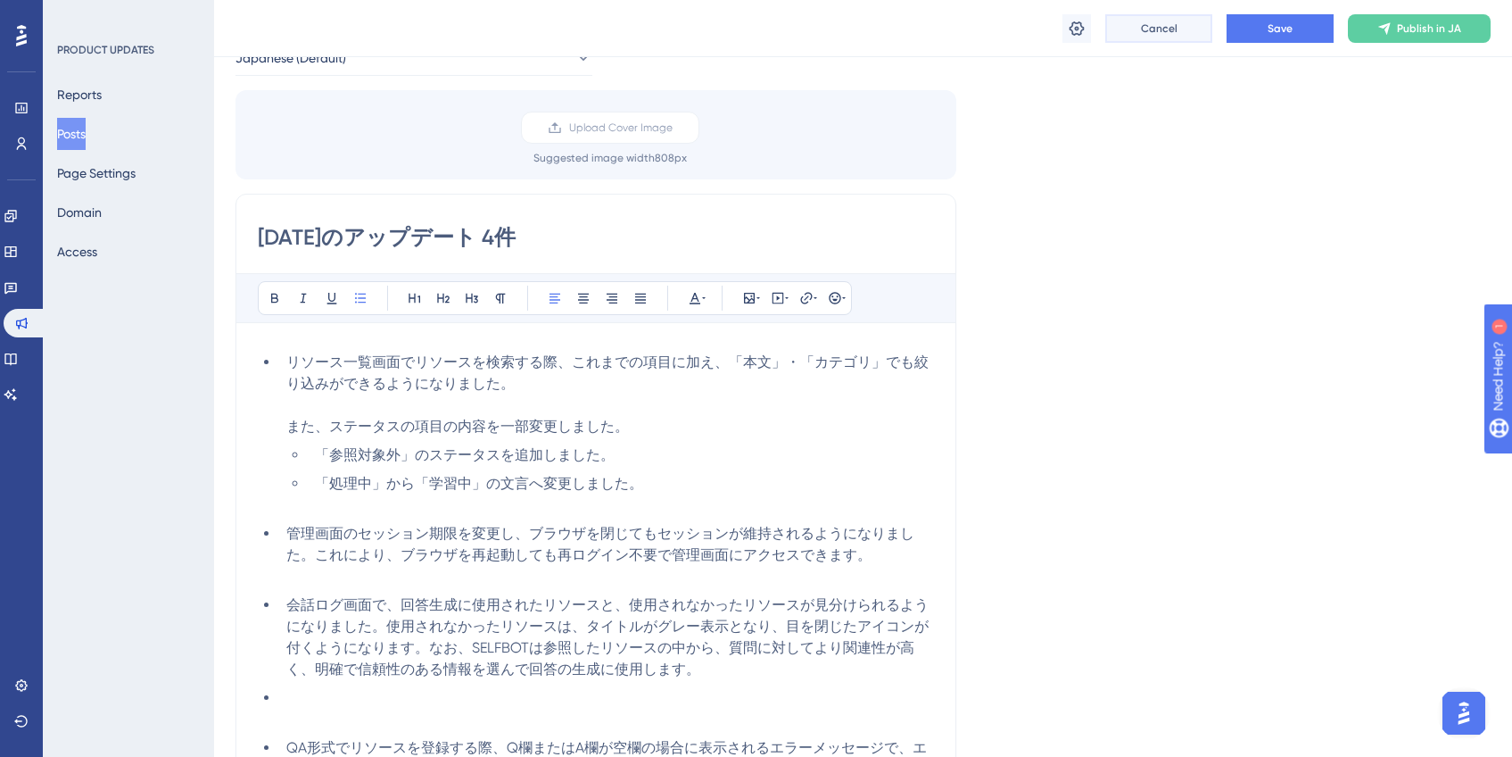
click at [1146, 29] on span "Cancel" at bounding box center [1159, 28] width 37 height 14
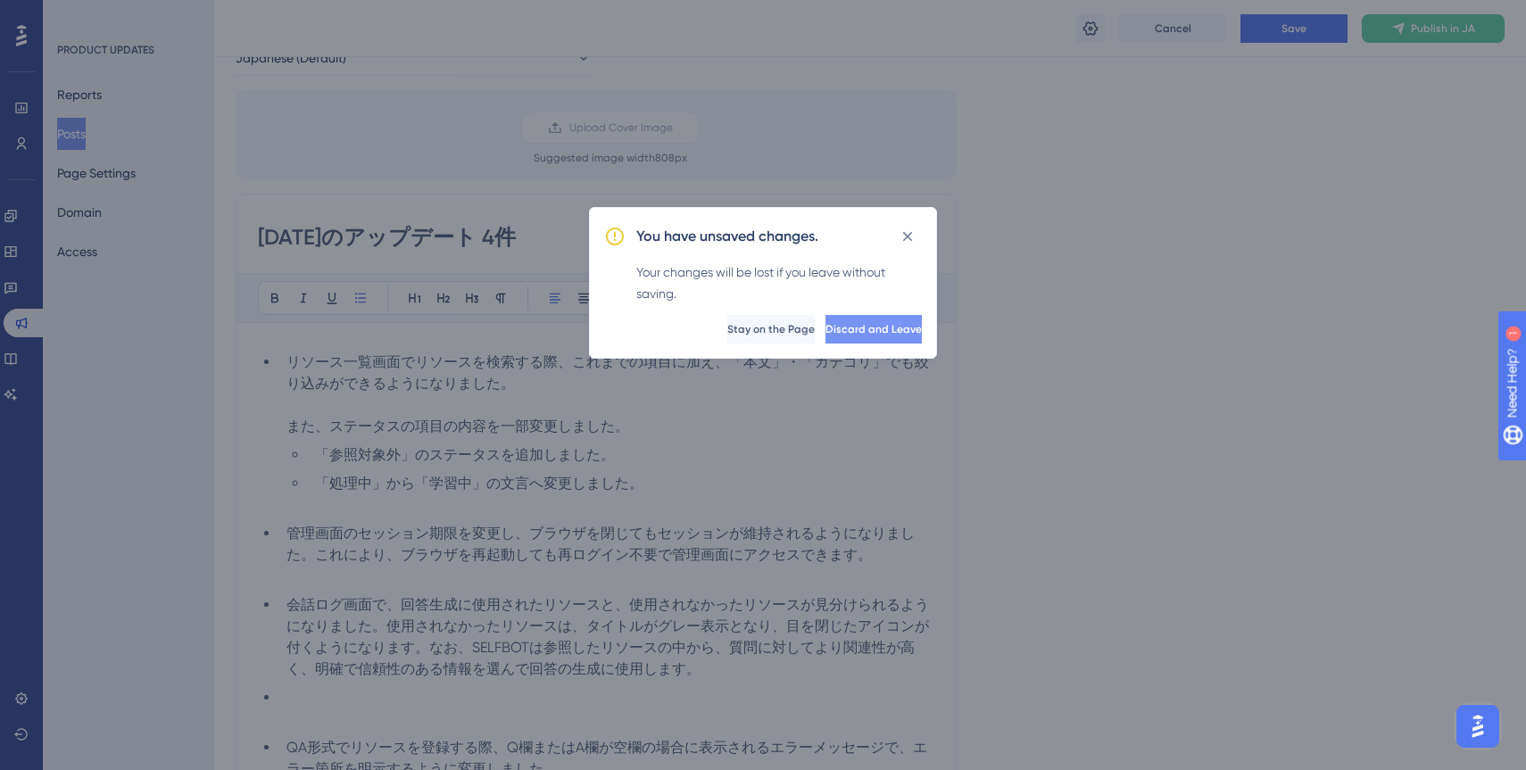
click at [858, 324] on span "Discard and Leave" at bounding box center [873, 329] width 96 height 14
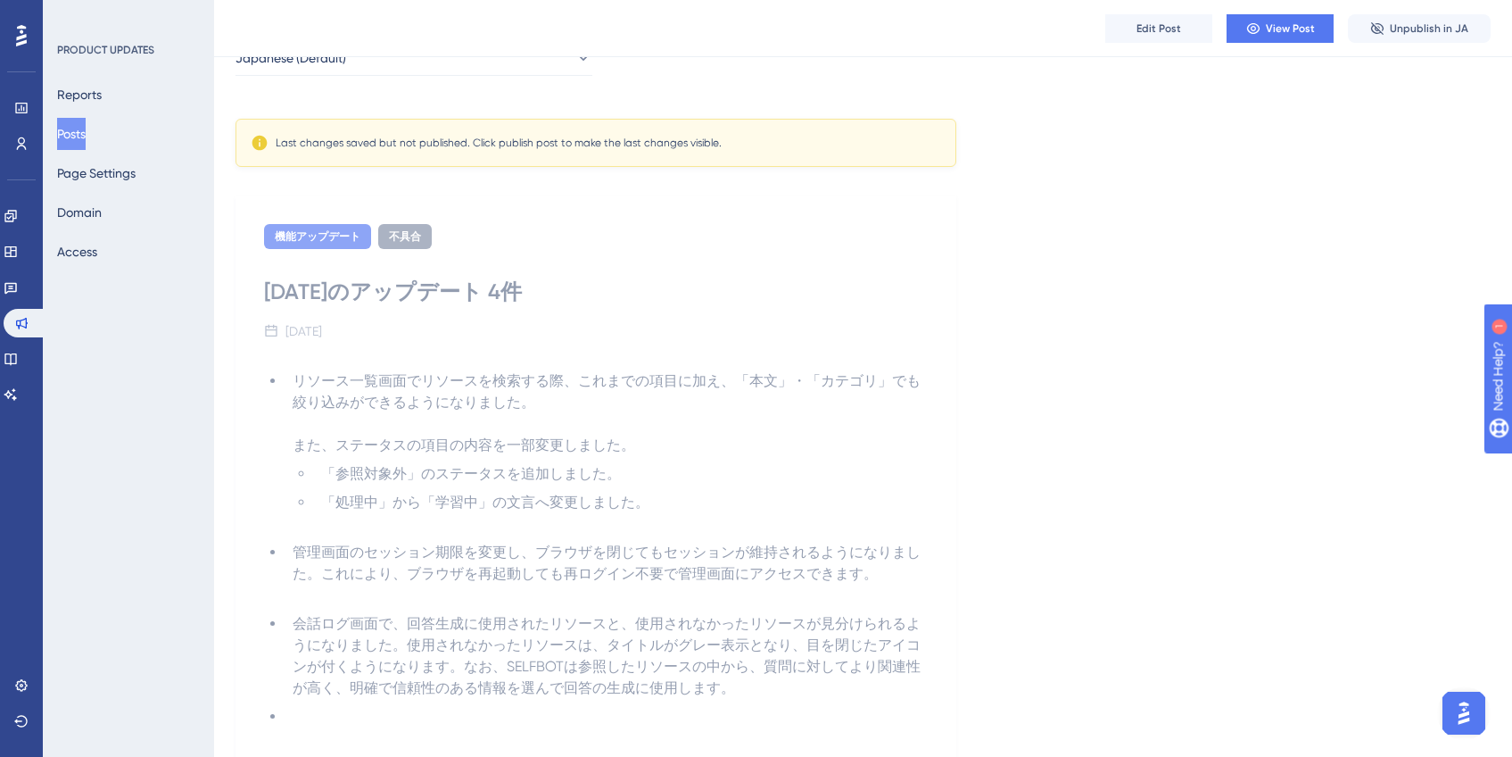
click at [86, 141] on button "Posts" at bounding box center [71, 134] width 29 height 32
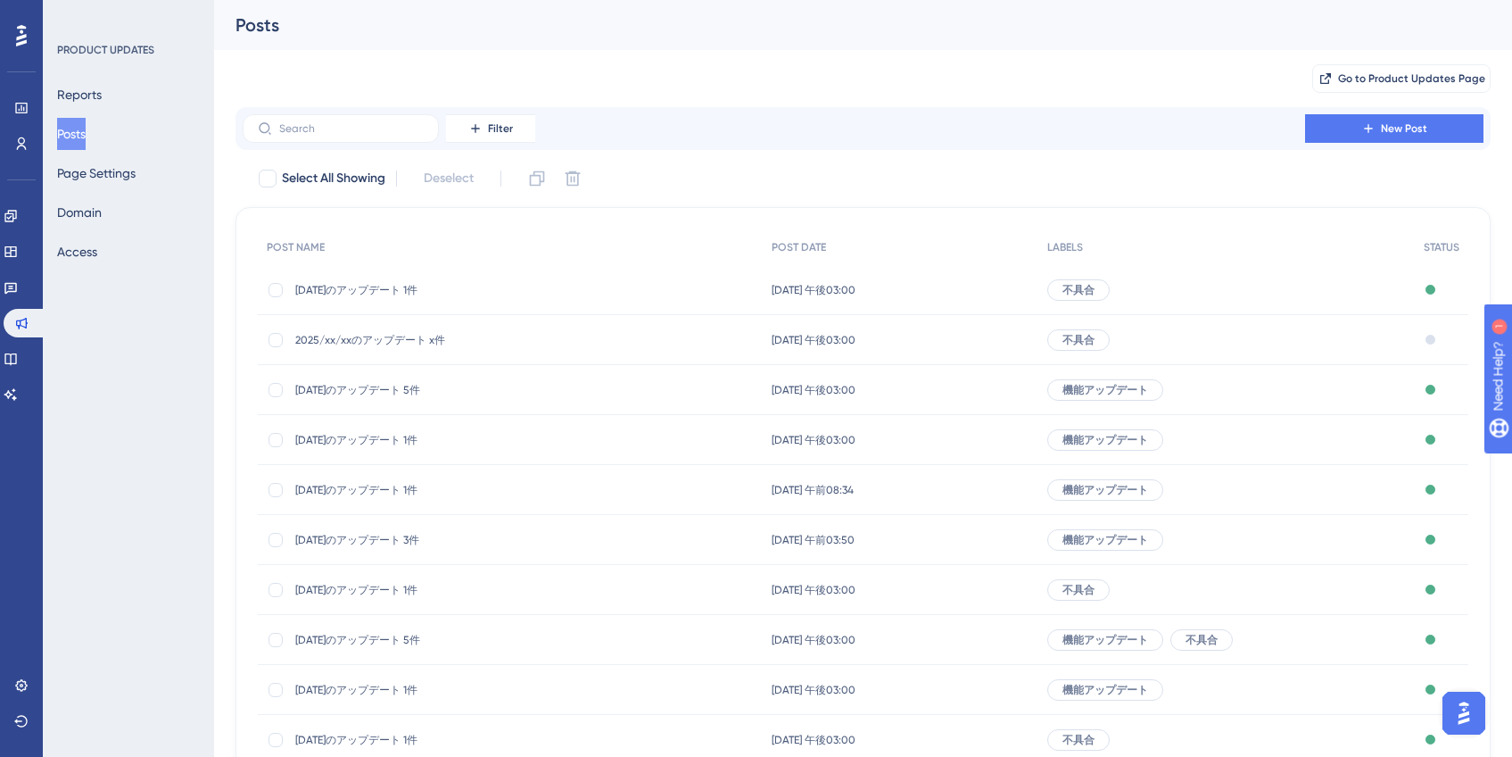
scroll to position [4, 0]
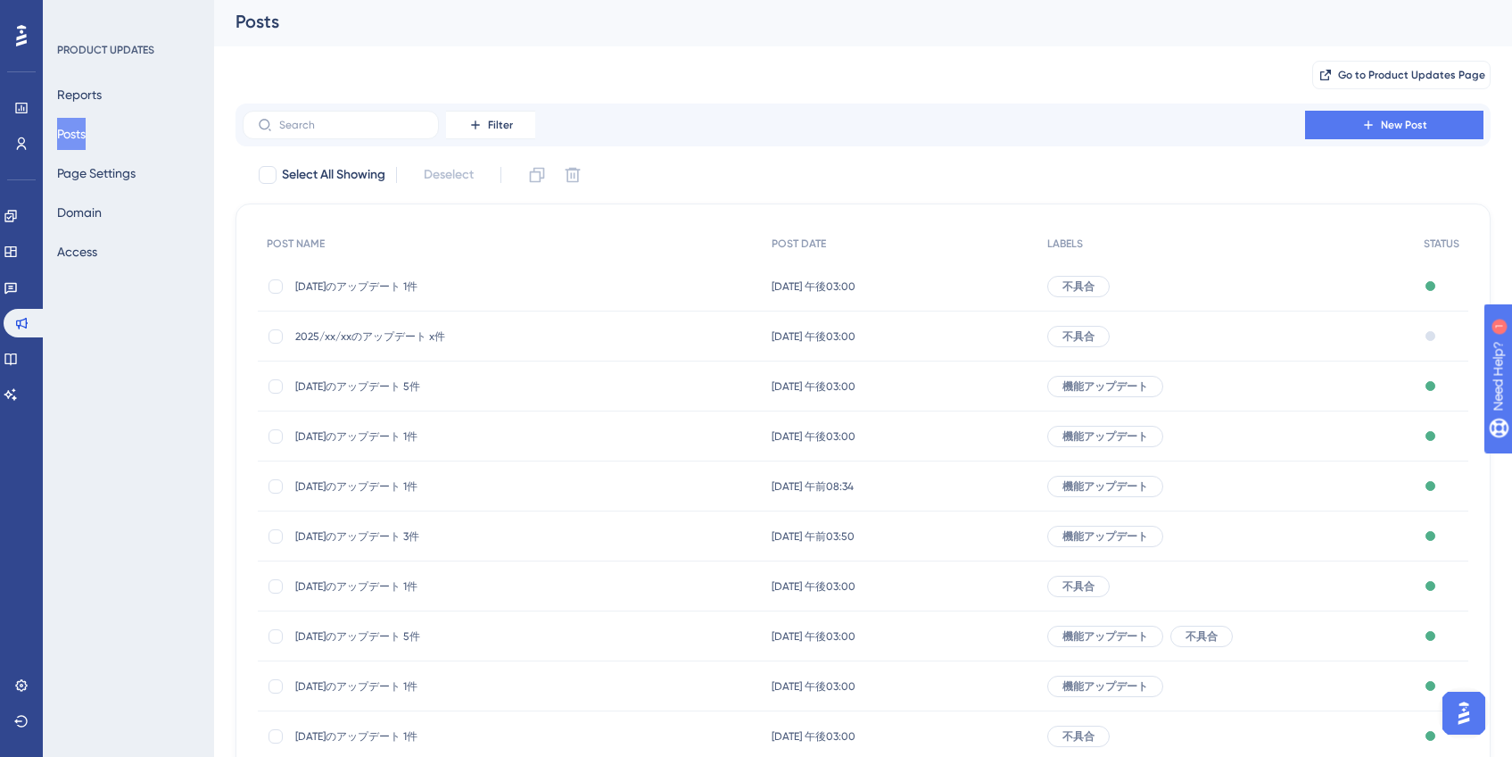
click at [374, 339] on span "2025/xx/xxのアップデート x件" at bounding box center [438, 336] width 286 height 14
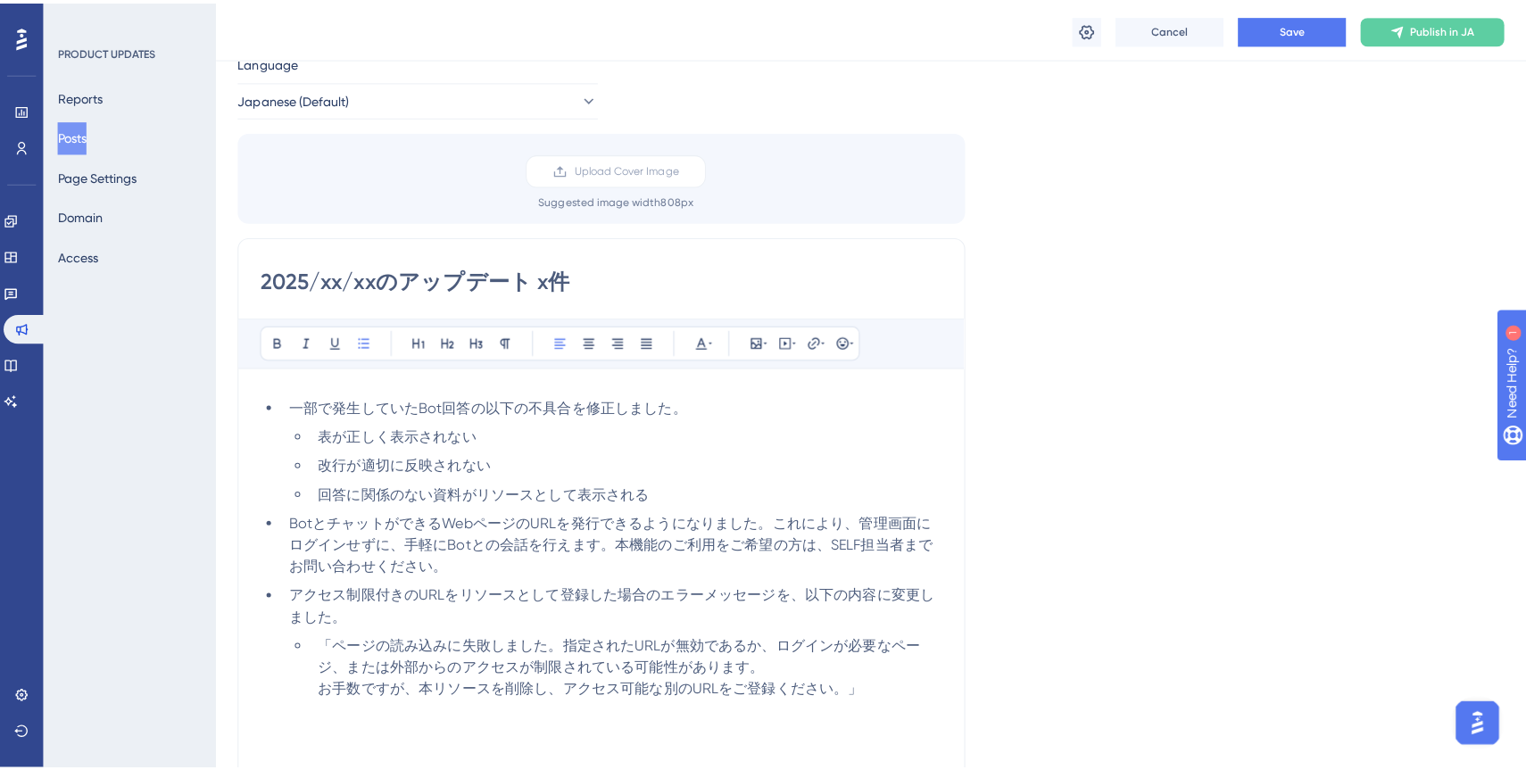
scroll to position [194, 0]
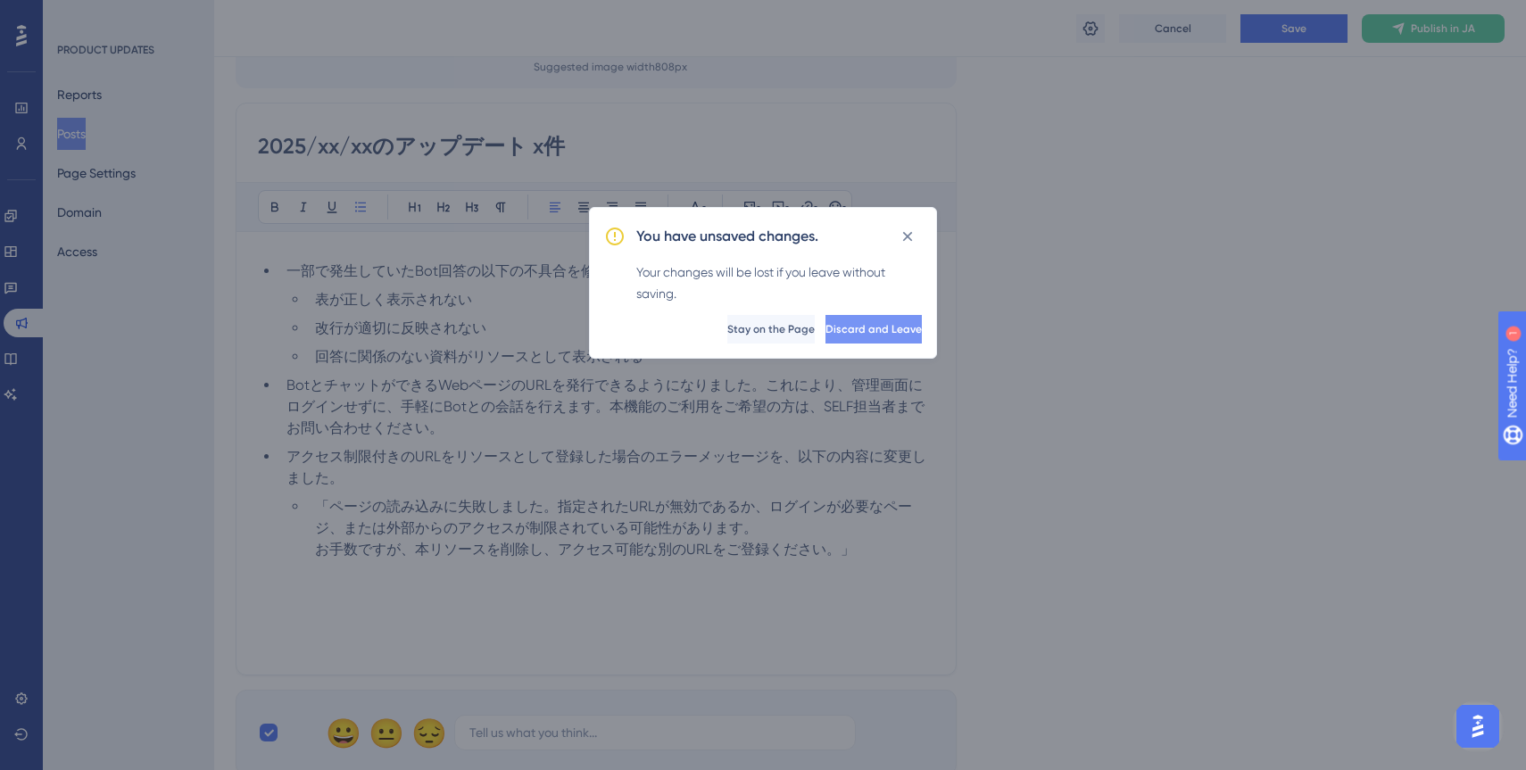
click at [825, 332] on span "Discard and Leave" at bounding box center [873, 329] width 96 height 14
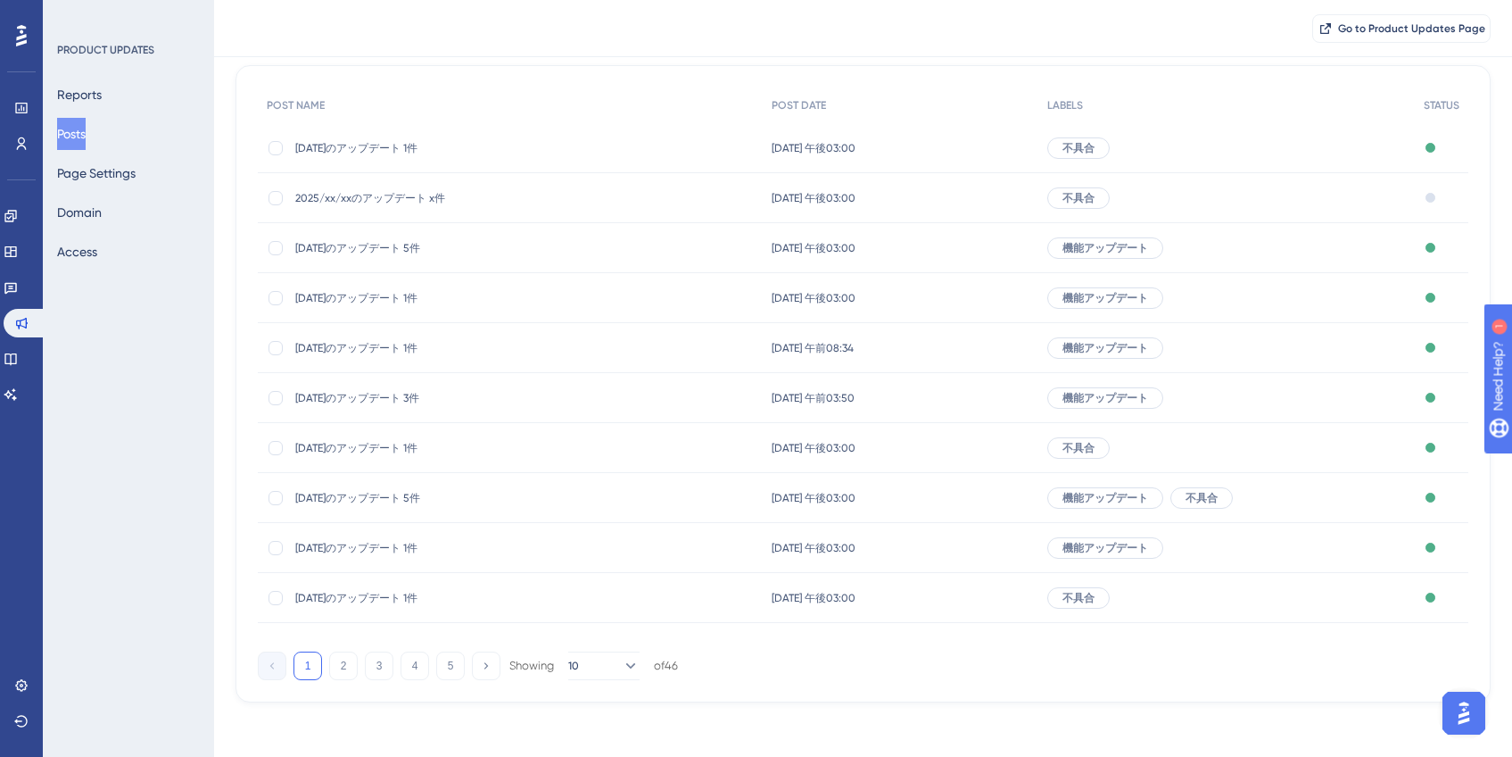
scroll to position [152, 0]
click at [356, 667] on button "2" at bounding box center [343, 663] width 29 height 29
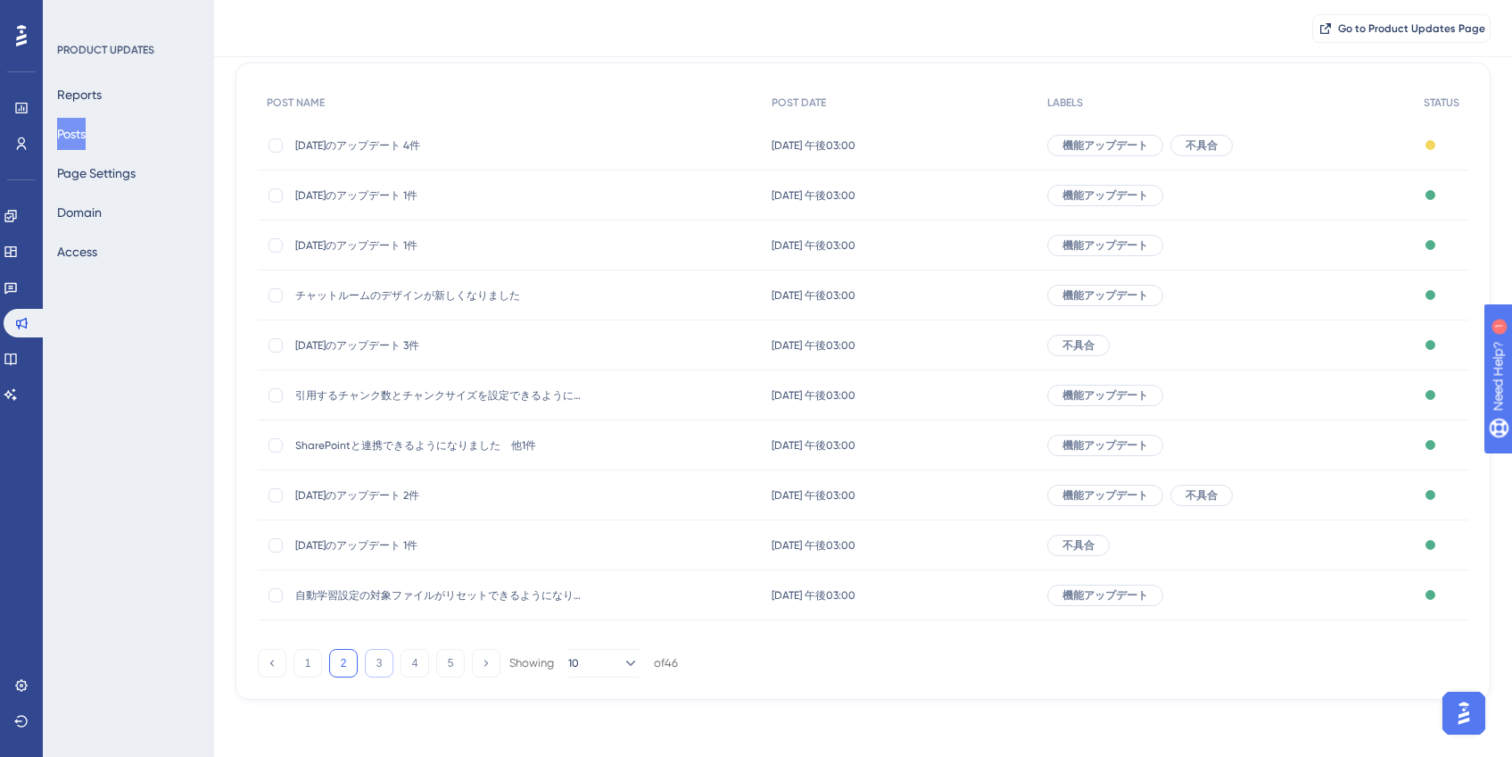
click at [368, 663] on button "3" at bounding box center [379, 663] width 29 height 29
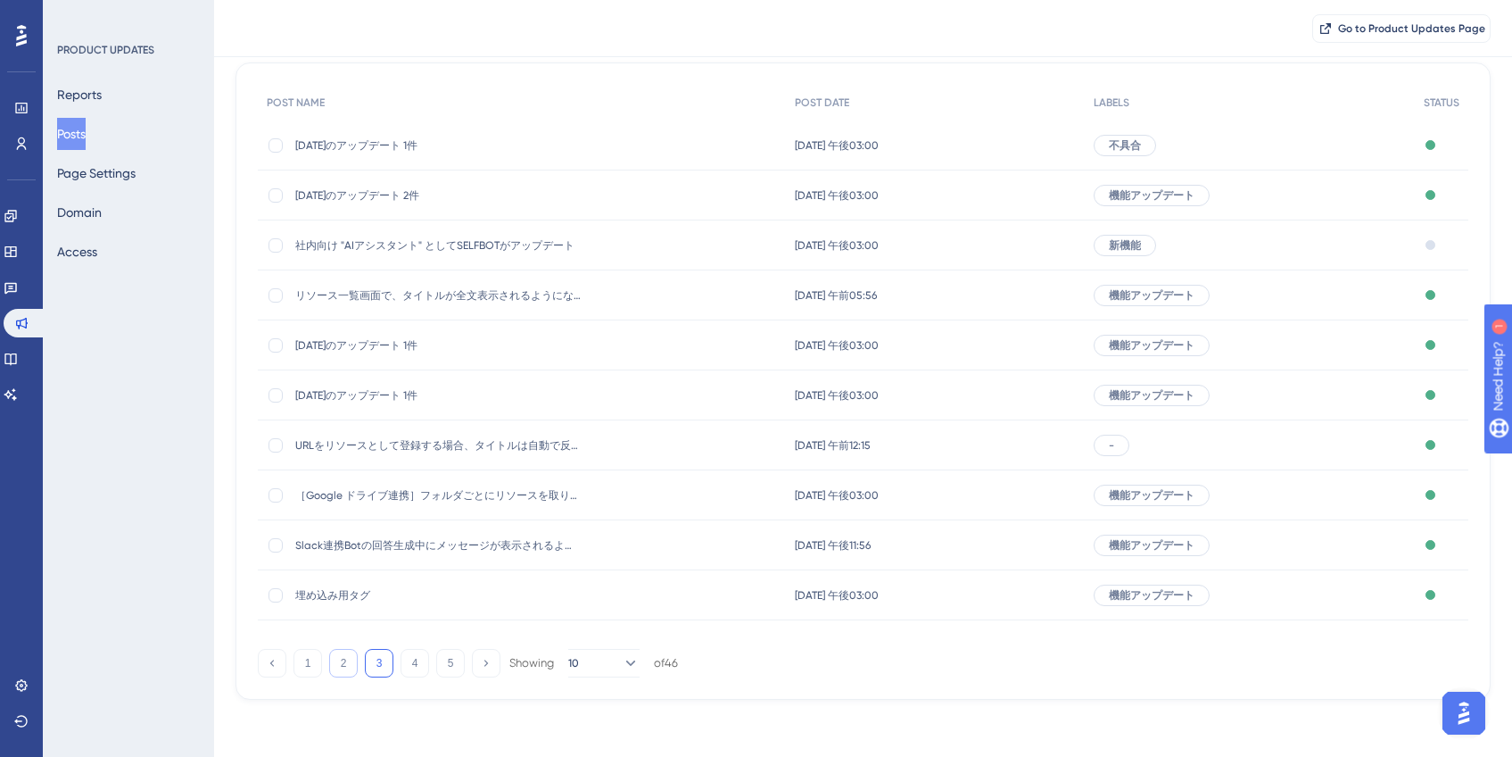
click at [350, 664] on button "2" at bounding box center [343, 663] width 29 height 29
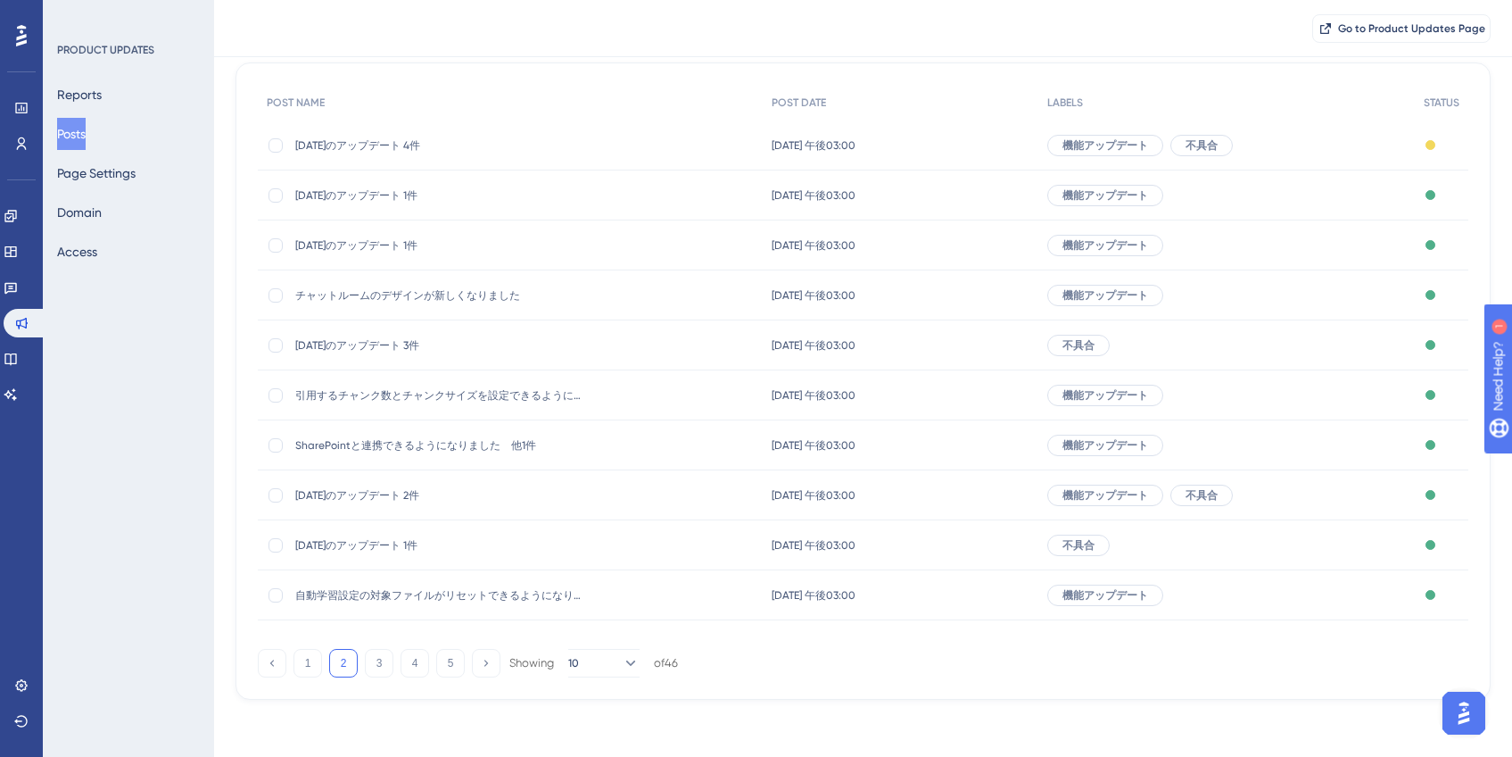
click at [412, 149] on span "[DATE]のアップデート 4件" at bounding box center [438, 145] width 286 height 14
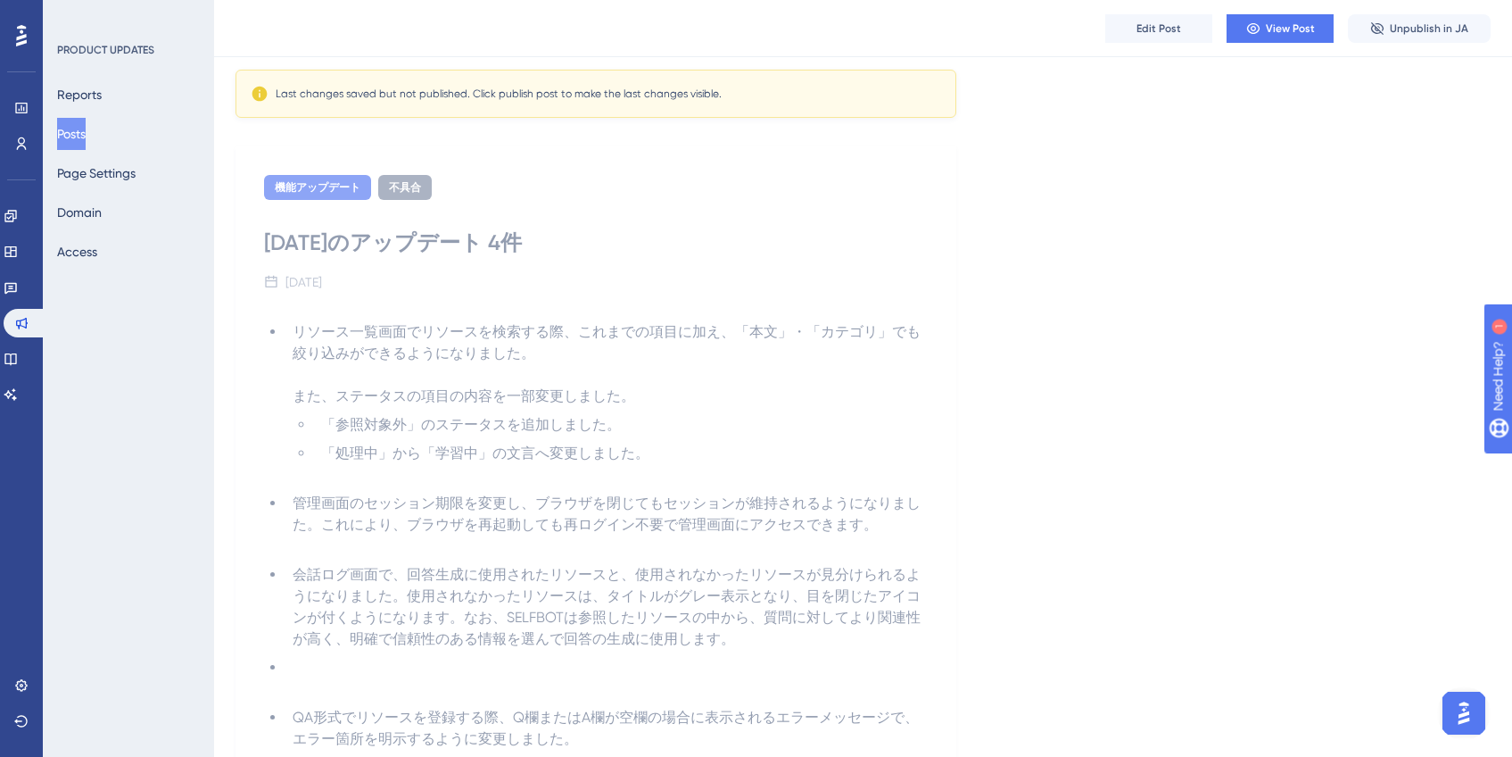
scroll to position [151, 0]
click at [1120, 33] on button "Edit Post" at bounding box center [1158, 28] width 107 height 29
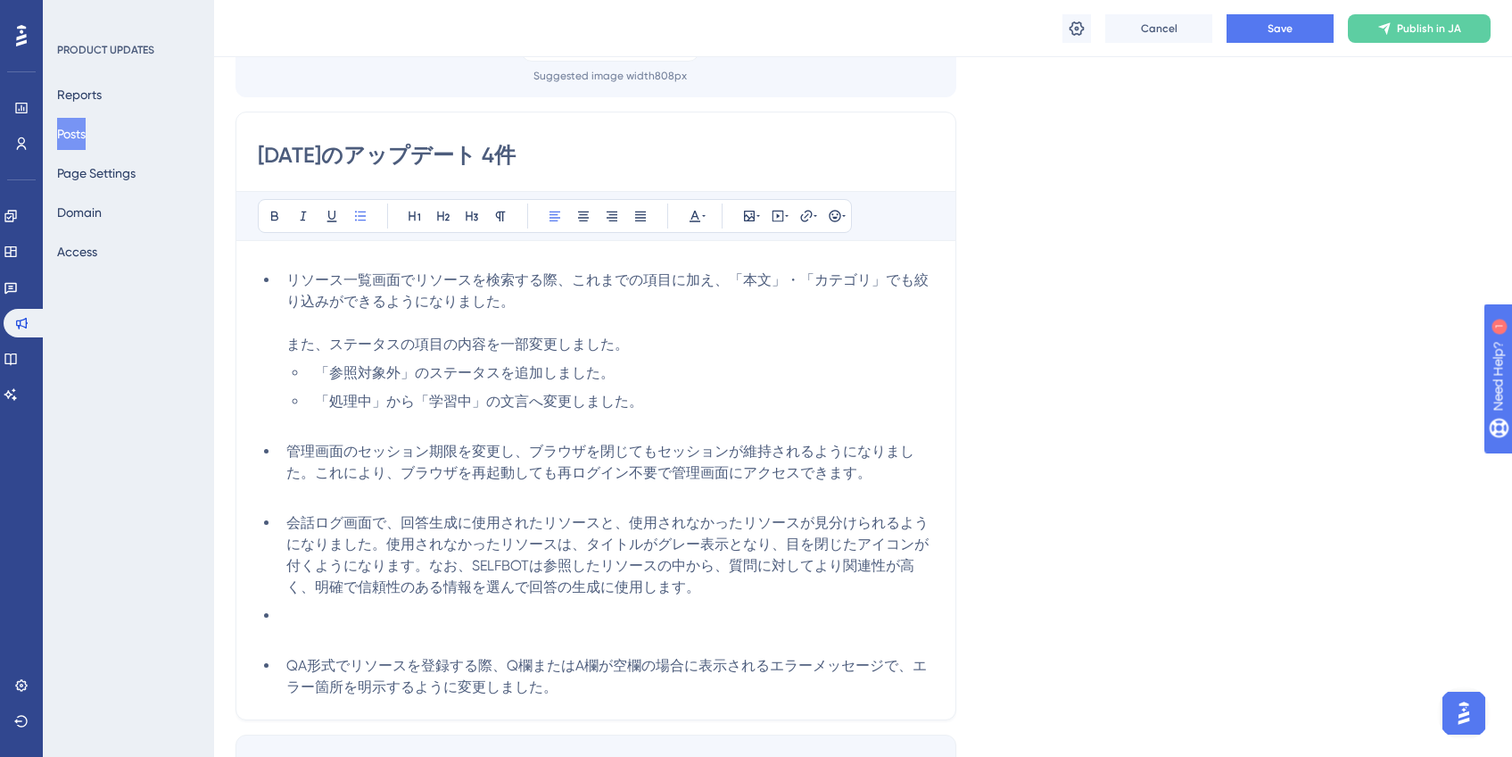
scroll to position [186, 0]
click at [377, 622] on li at bounding box center [606, 624] width 655 height 43
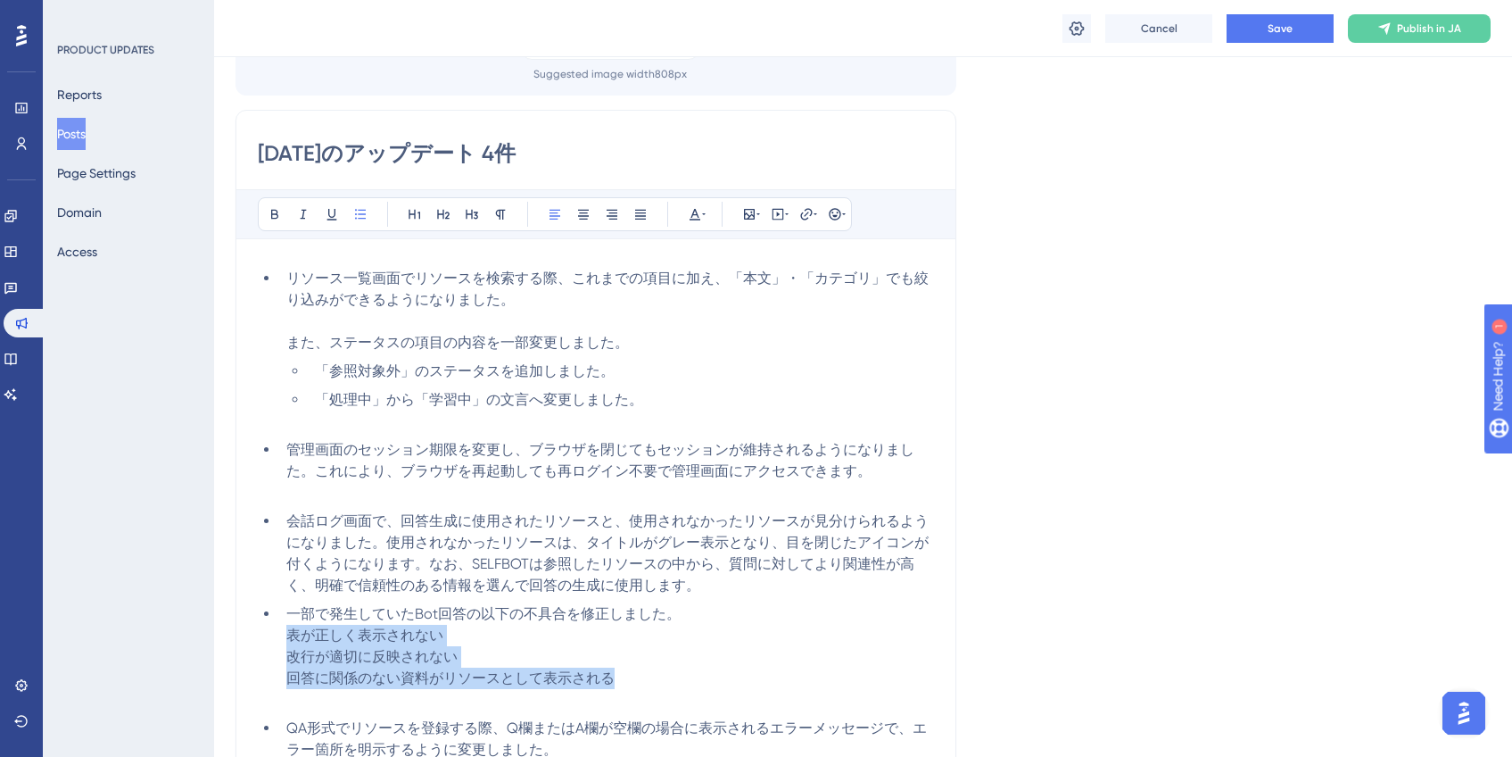
drag, startPoint x: 640, startPoint y: 684, endPoint x: 285, endPoint y: 634, distance: 358.6
click at [285, 634] on li "一部で発生していたBot回答の以下の不具合を修正しました。 表が正しく表示されない 改行が適切に反映されない 回答に関係のない資料がリソースとして表示される" at bounding box center [606, 656] width 655 height 107
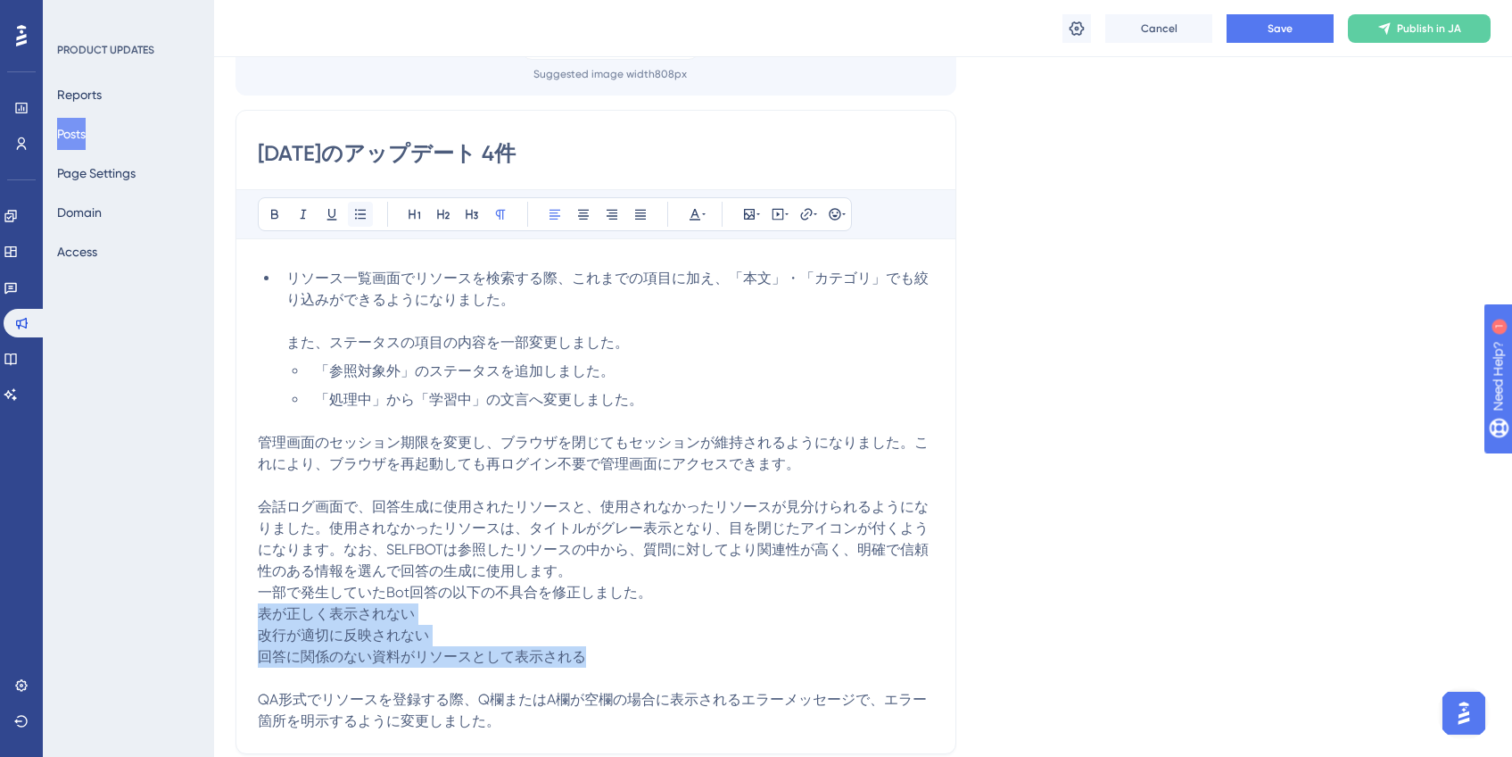
click at [366, 219] on icon at bounding box center [360, 214] width 14 height 14
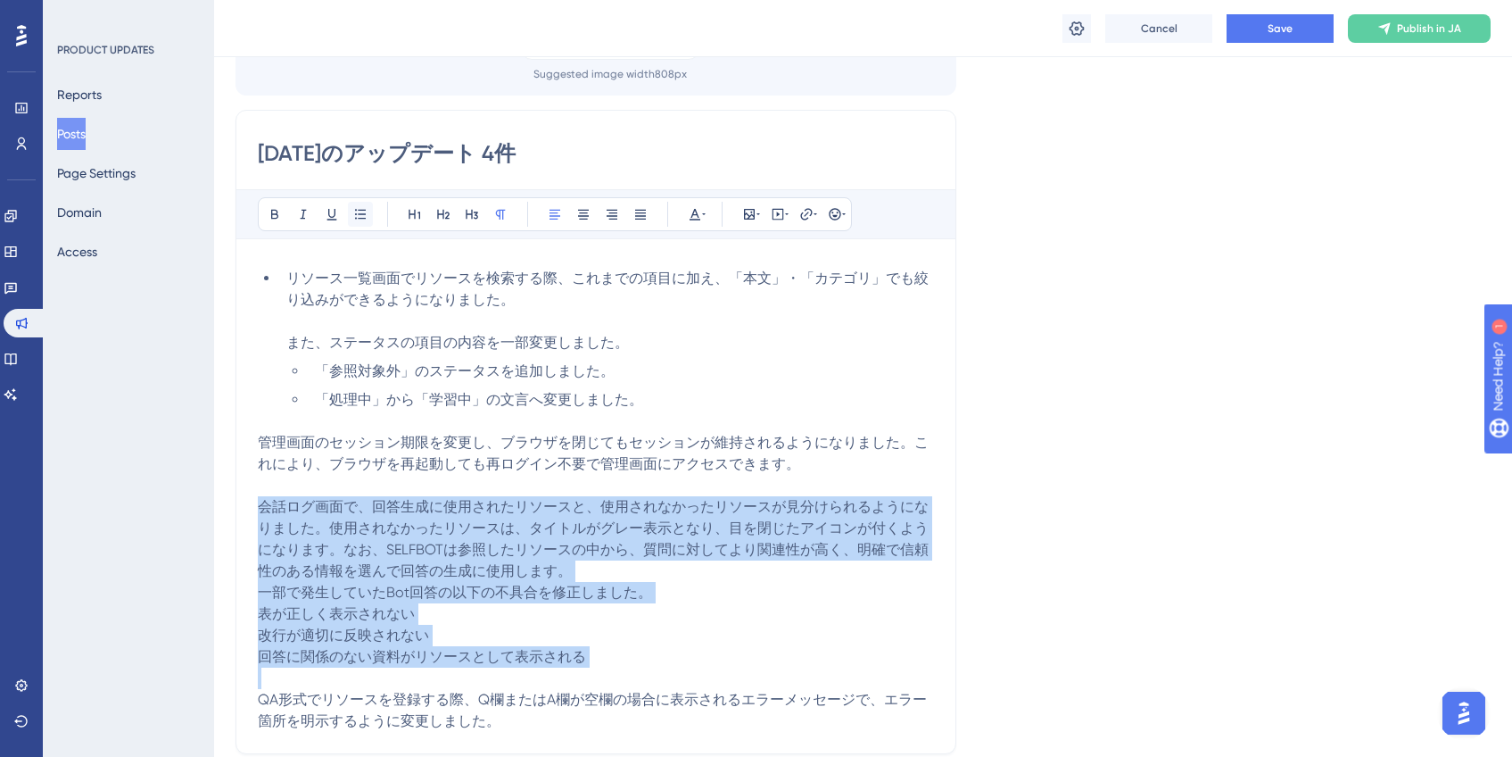
click at [366, 219] on icon at bounding box center [360, 214] width 14 height 14
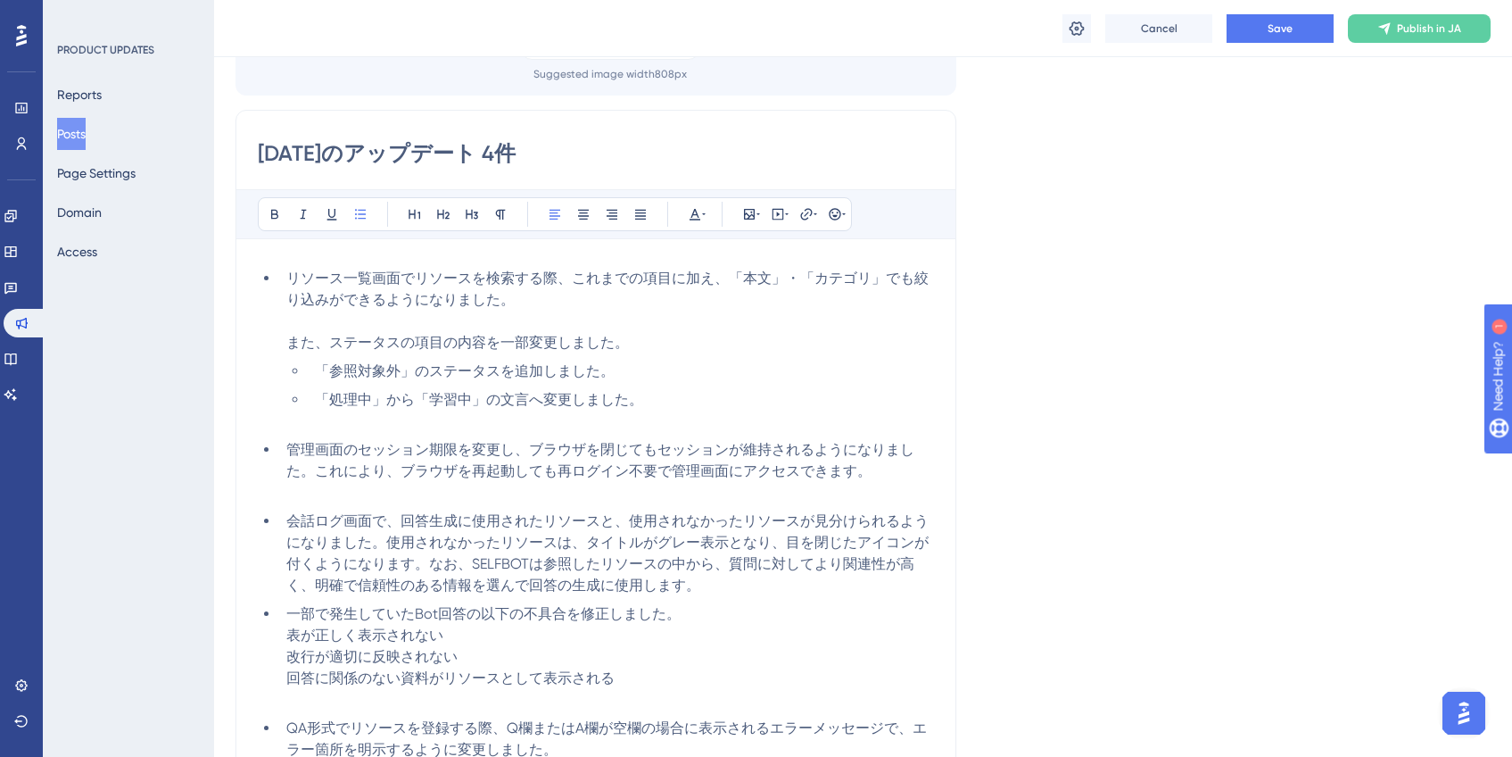
click at [476, 622] on li "一部で発生していたBot回答の以下の不具合を修正しました。 表が正しく表示されない 改行が適切に反映されない 回答に関係のない資料がリソースとして表示される" at bounding box center [606, 656] width 655 height 107
click at [340, 699] on li "一部で発生していたBot回答の以下の不具合を修正しました。 表が正しく表示されない 改行が適切に反映されない 回答に関係のない資料がリソースとして表示される" at bounding box center [606, 656] width 655 height 107
click at [286, 638] on li "一部で発生していたBot回答の以下の不具合を修正しました。 表が正しく表示されない 改行が適切に反映されない 回答に関係のない資料がリソースとして表示される" at bounding box center [606, 656] width 655 height 107
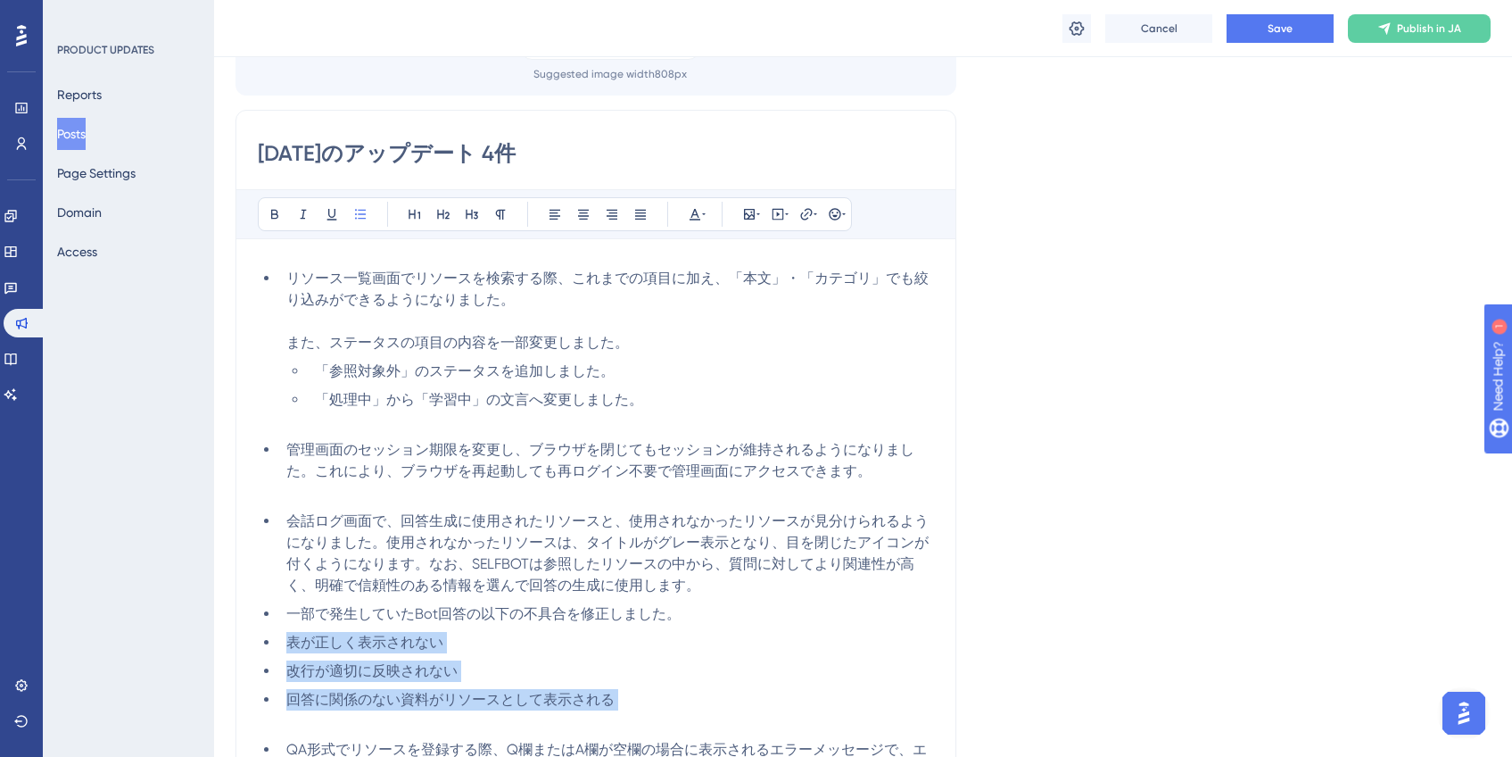
drag, startPoint x: 285, startPoint y: 637, endPoint x: 670, endPoint y: 711, distance: 392.5
click at [670, 711] on ul "管理画面のセッション期限を変更し、ブラウザを閉じてもセッションが維持されるようになりました。これにより、ブラウザを再起動しても再ログイン不要で管理画面にアクセ…" at bounding box center [596, 610] width 676 height 343
click at [715, 660] on li "改行が適切に反映されない" at bounding box center [621, 670] width 626 height 21
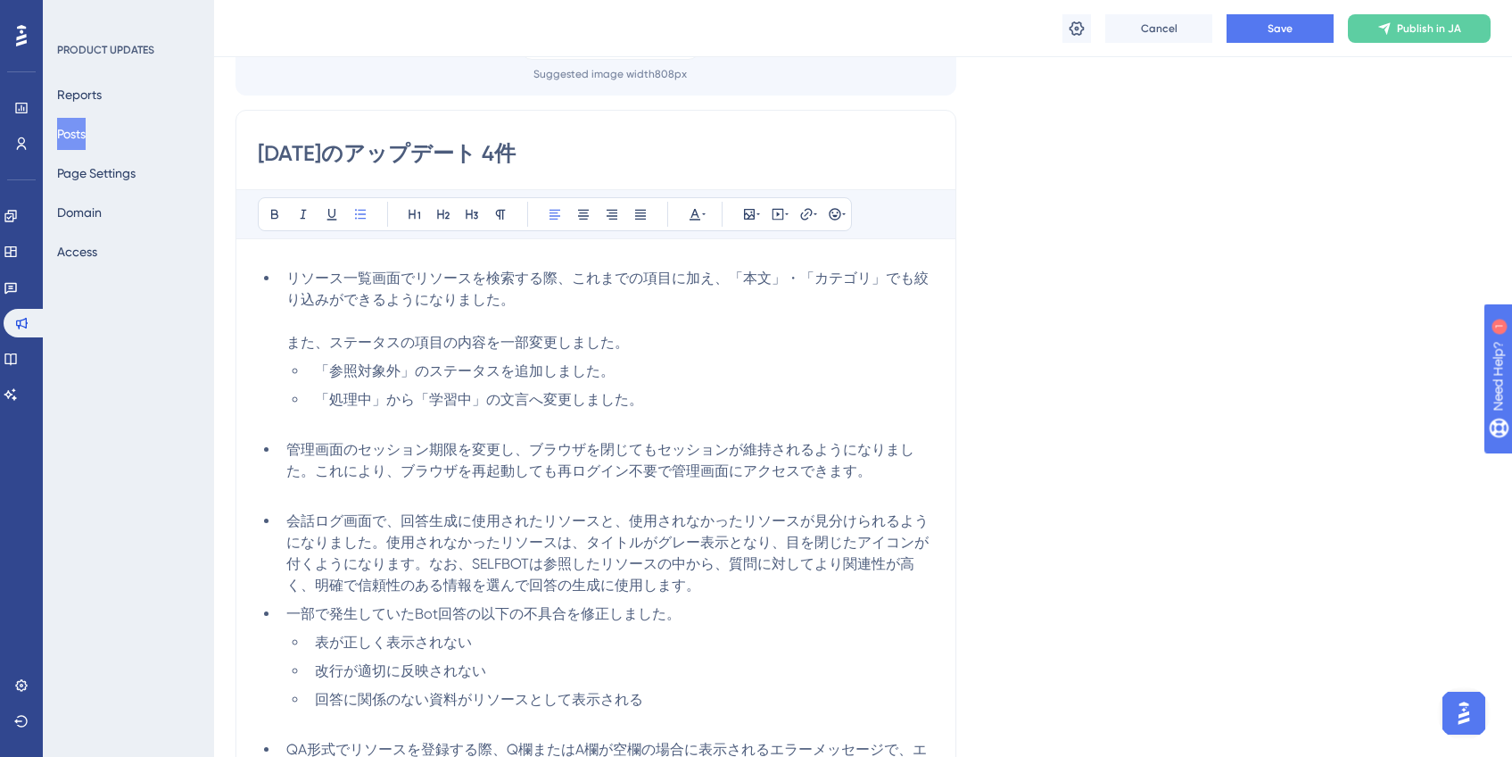
click at [738, 588] on li "会話ログ画面で、回答生成に使用されたリソースと、使用されなかったリソースが見分けられるようになりました。使用されなかったリソースは、タイトルがグレー表示となり…" at bounding box center [606, 553] width 655 height 86
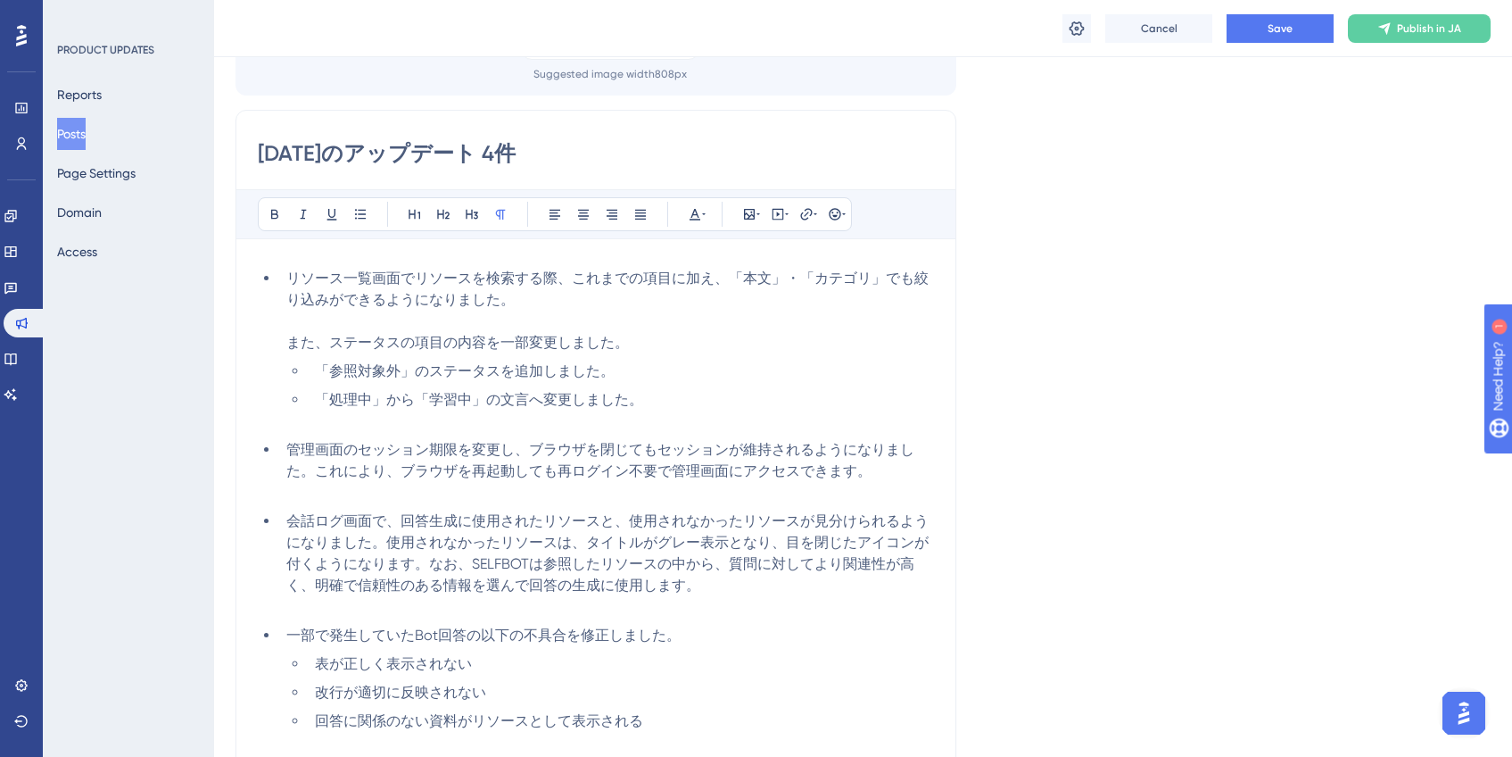
scroll to position [354, 0]
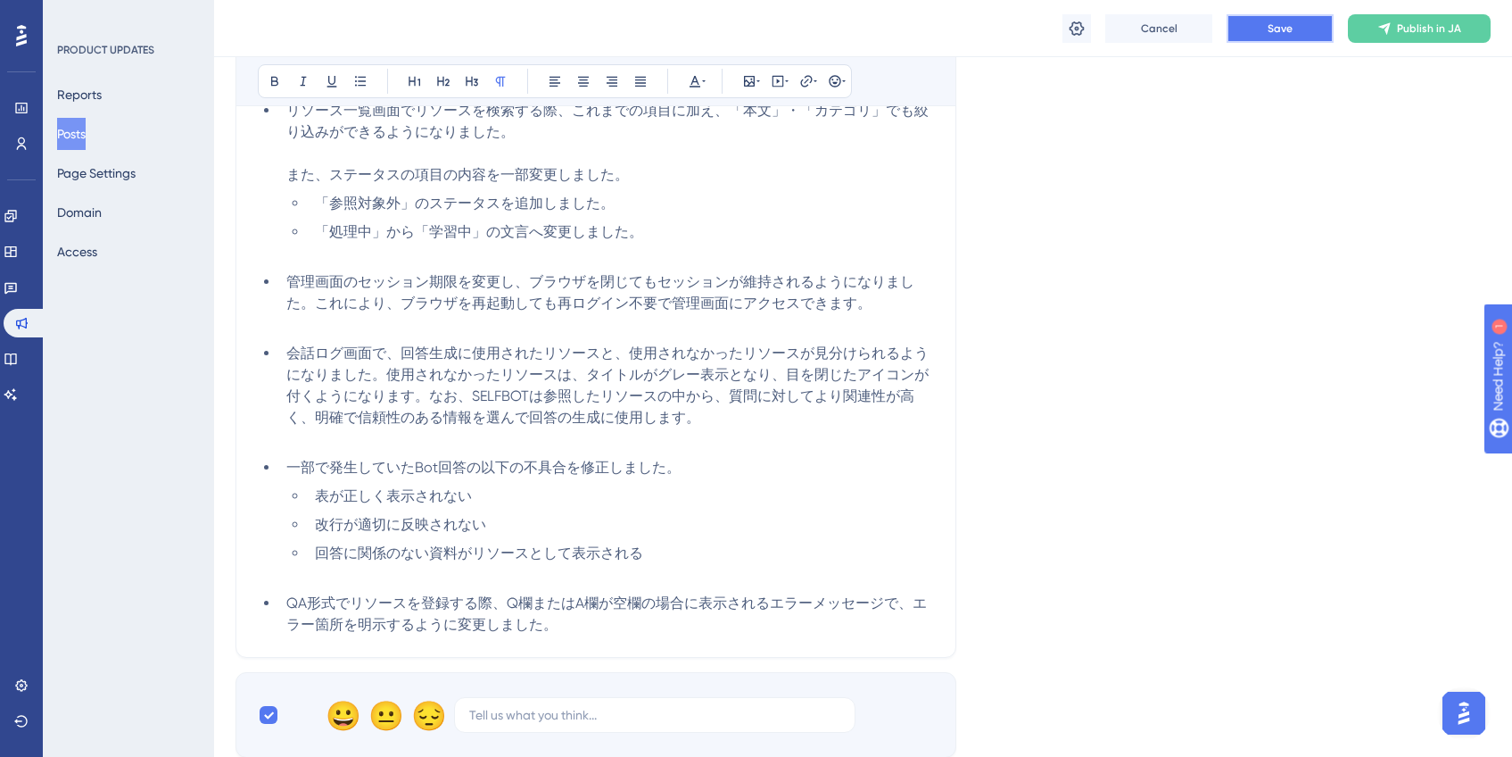
click at [1263, 31] on button "Save" at bounding box center [1280, 28] width 107 height 29
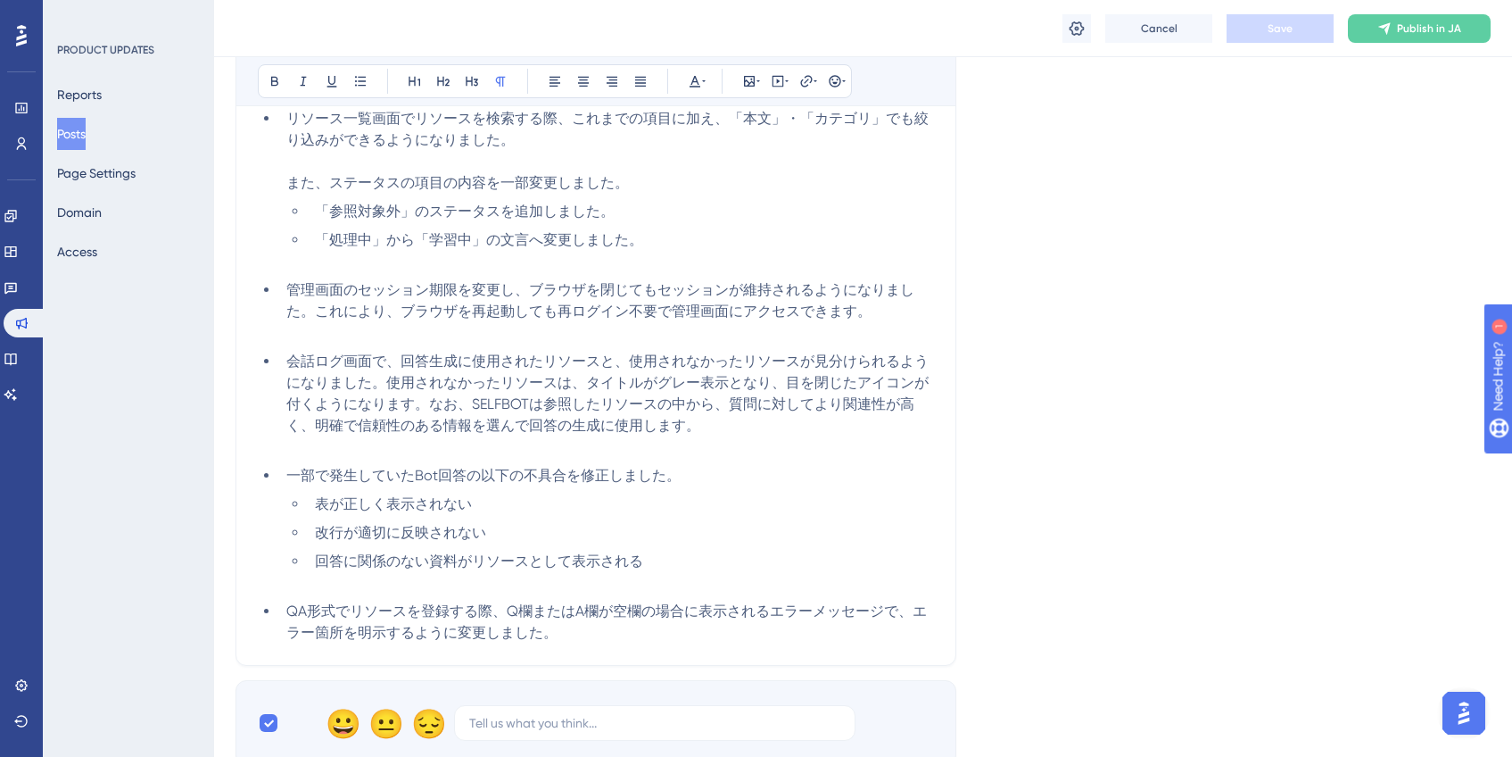
scroll to position [93, 0]
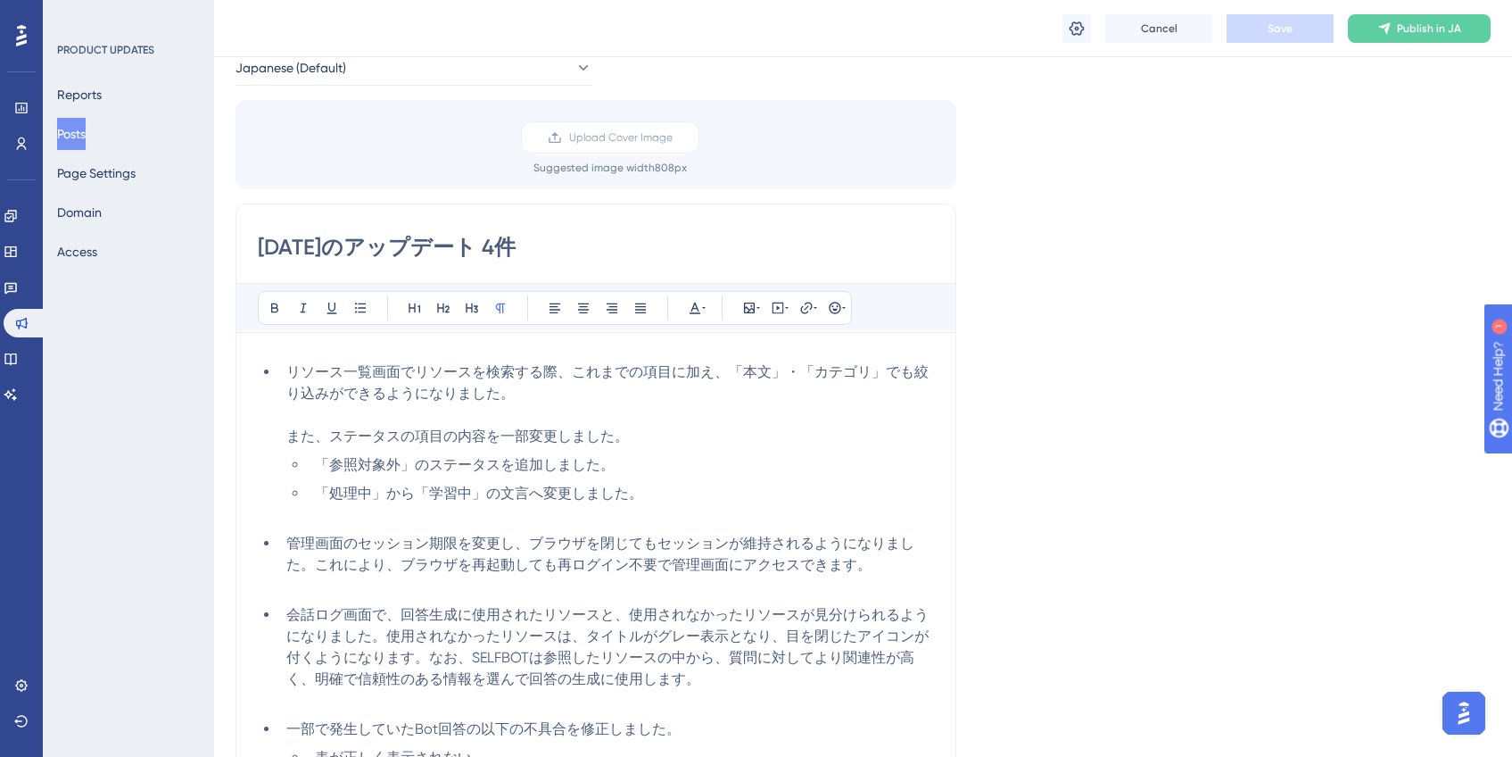
click at [550, 254] on input "[DATE]のアップデート 4件" at bounding box center [596, 247] width 676 height 29
type input "[DATE]のアップデート 5件"
click at [1342, 230] on div "Language Japanese (Default) Upload Cover Image Suggested image width 808 px [DA…" at bounding box center [863, 519] width 1255 height 997
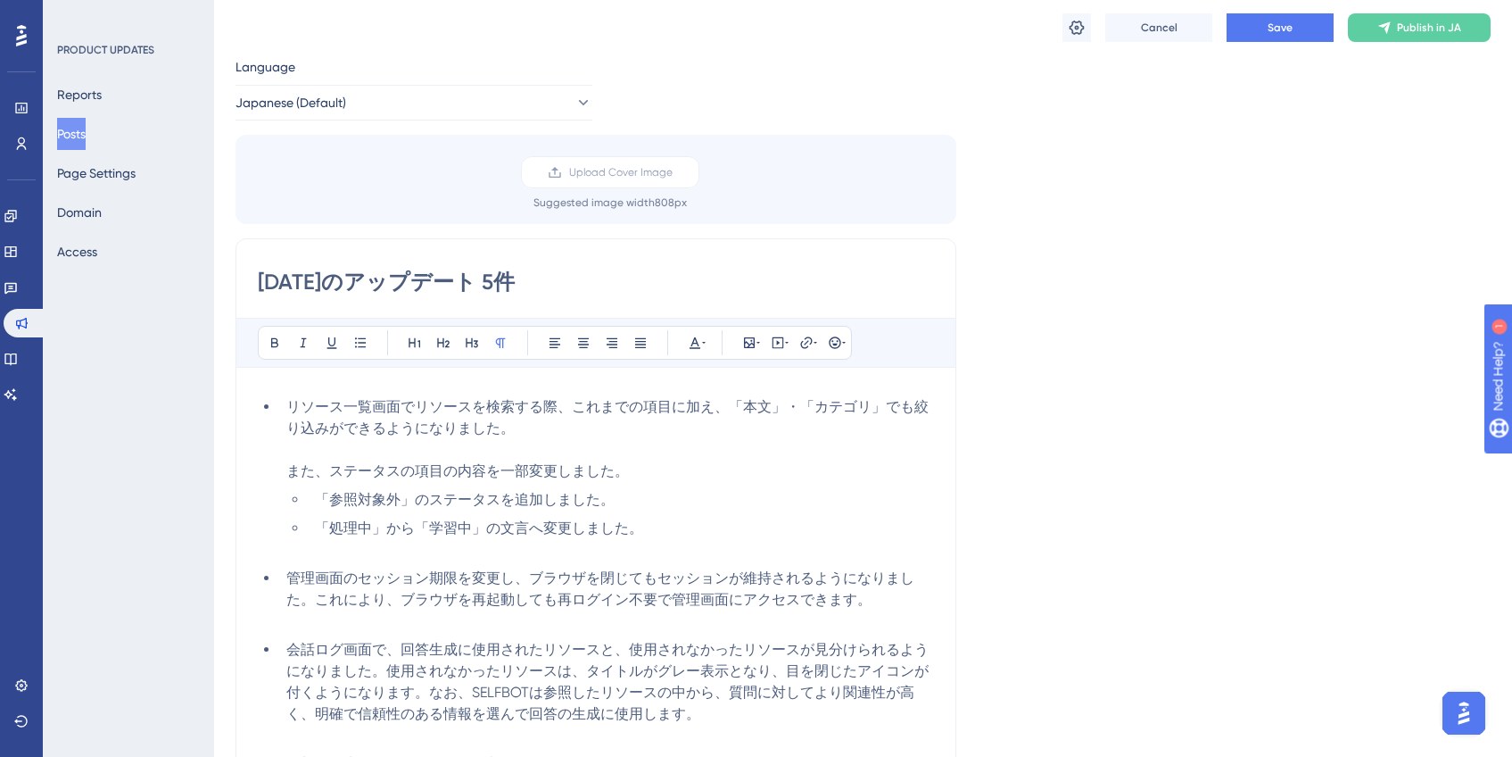
scroll to position [0, 0]
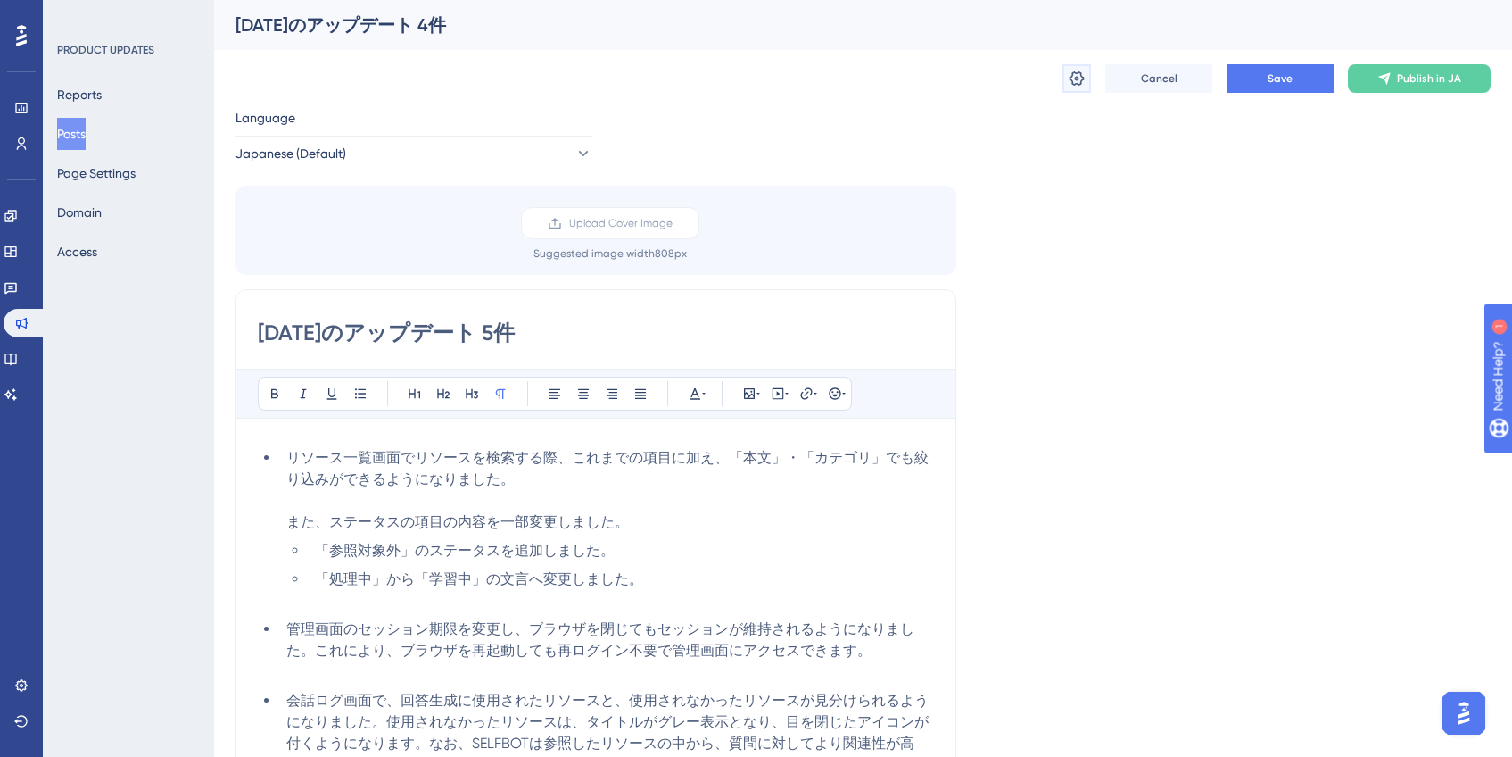
click at [1075, 87] on button at bounding box center [1077, 78] width 29 height 29
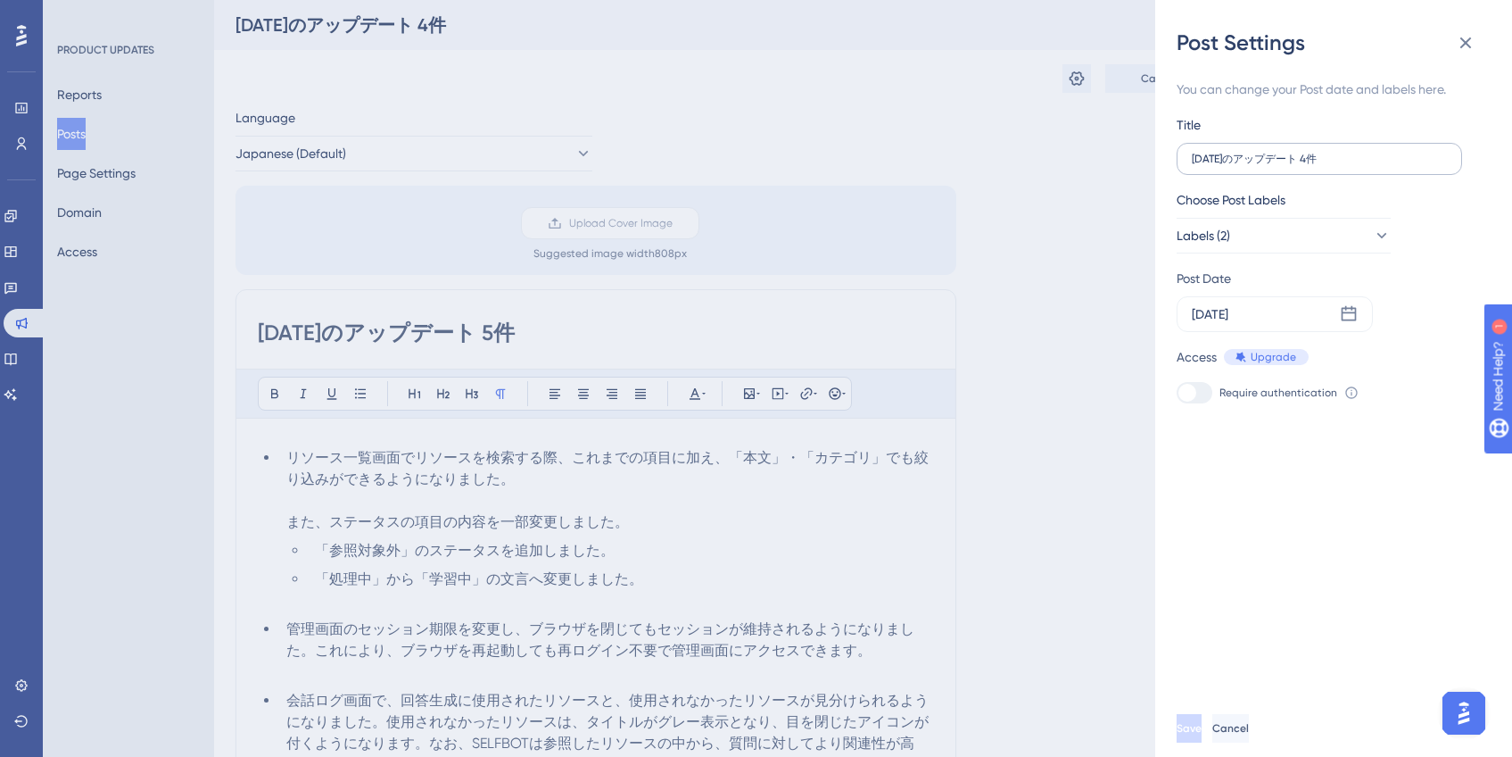
click at [1333, 166] on label "[DATE]のアップデート 4件" at bounding box center [1320, 159] width 286 height 32
click at [1333, 165] on input "[DATE]のアップデート 4件" at bounding box center [1319, 159] width 255 height 12
click at [1332, 159] on input "[DATE]のアップデート 4件" at bounding box center [1319, 159] width 255 height 12
type input "[DATE]のアップデート 5件"
click at [1205, 732] on button "Save" at bounding box center [1191, 728] width 29 height 29
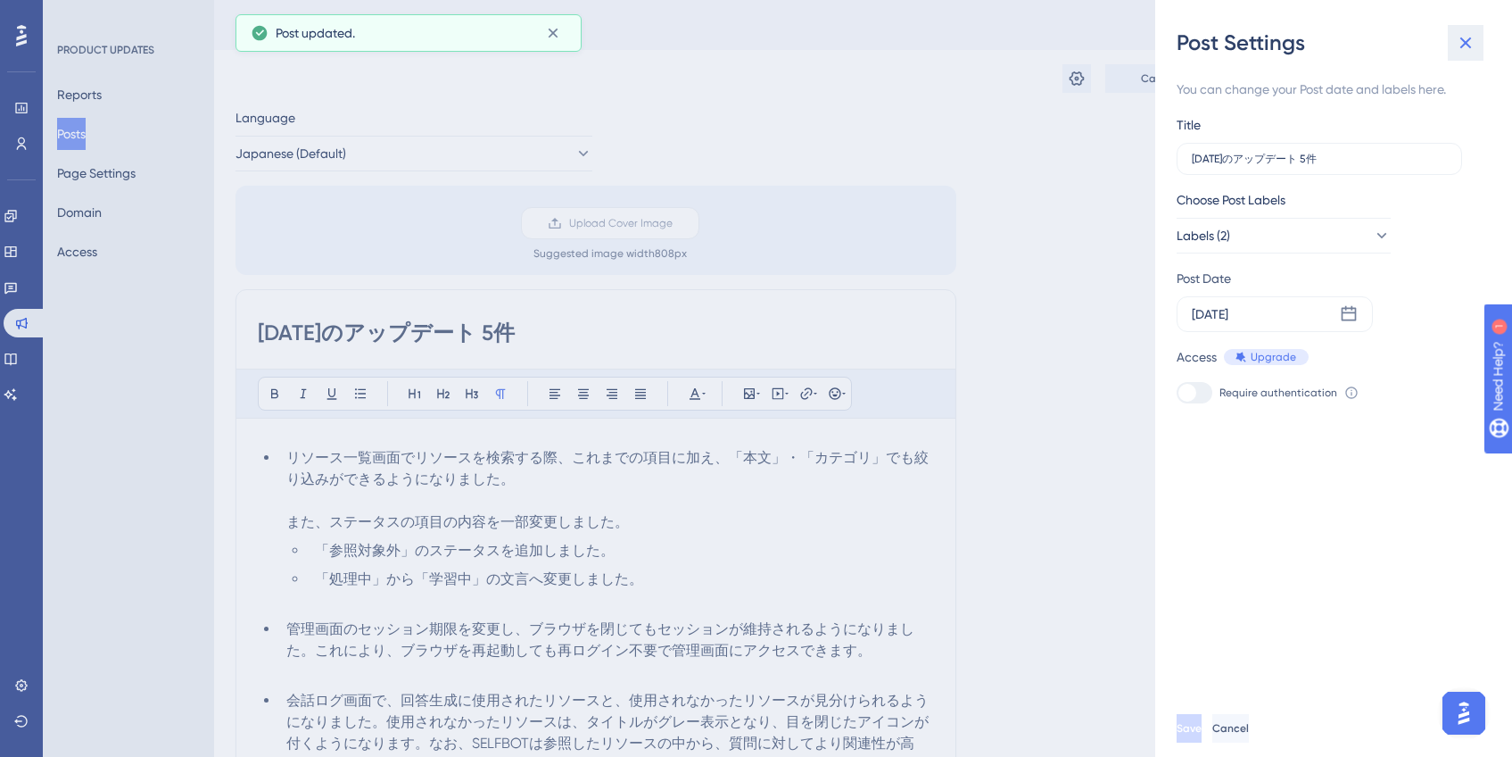
click at [1470, 37] on icon at bounding box center [1465, 42] width 21 height 21
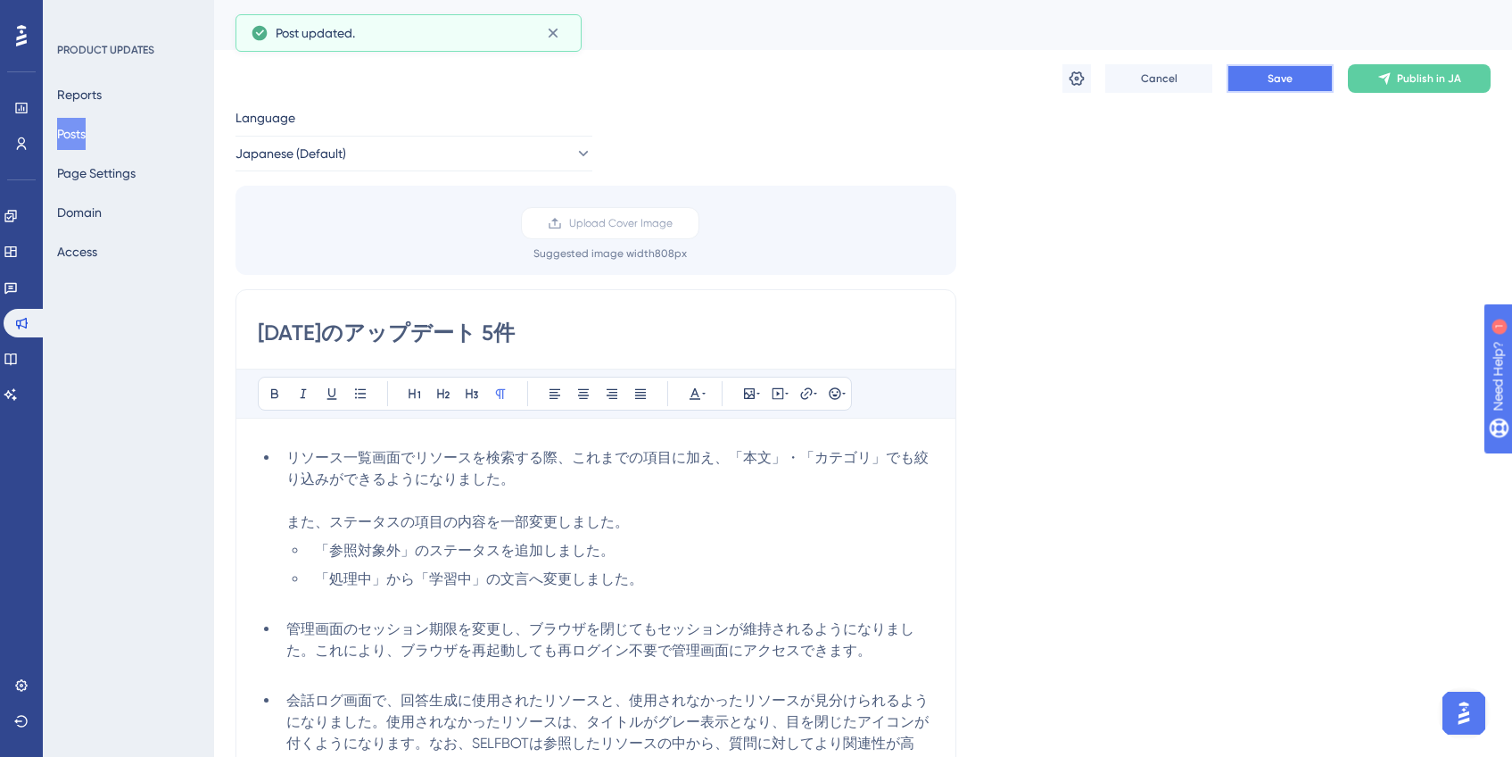
click at [1266, 82] on button "Save" at bounding box center [1280, 78] width 107 height 29
click at [1457, 82] on span "Publish in JA" at bounding box center [1429, 78] width 64 height 14
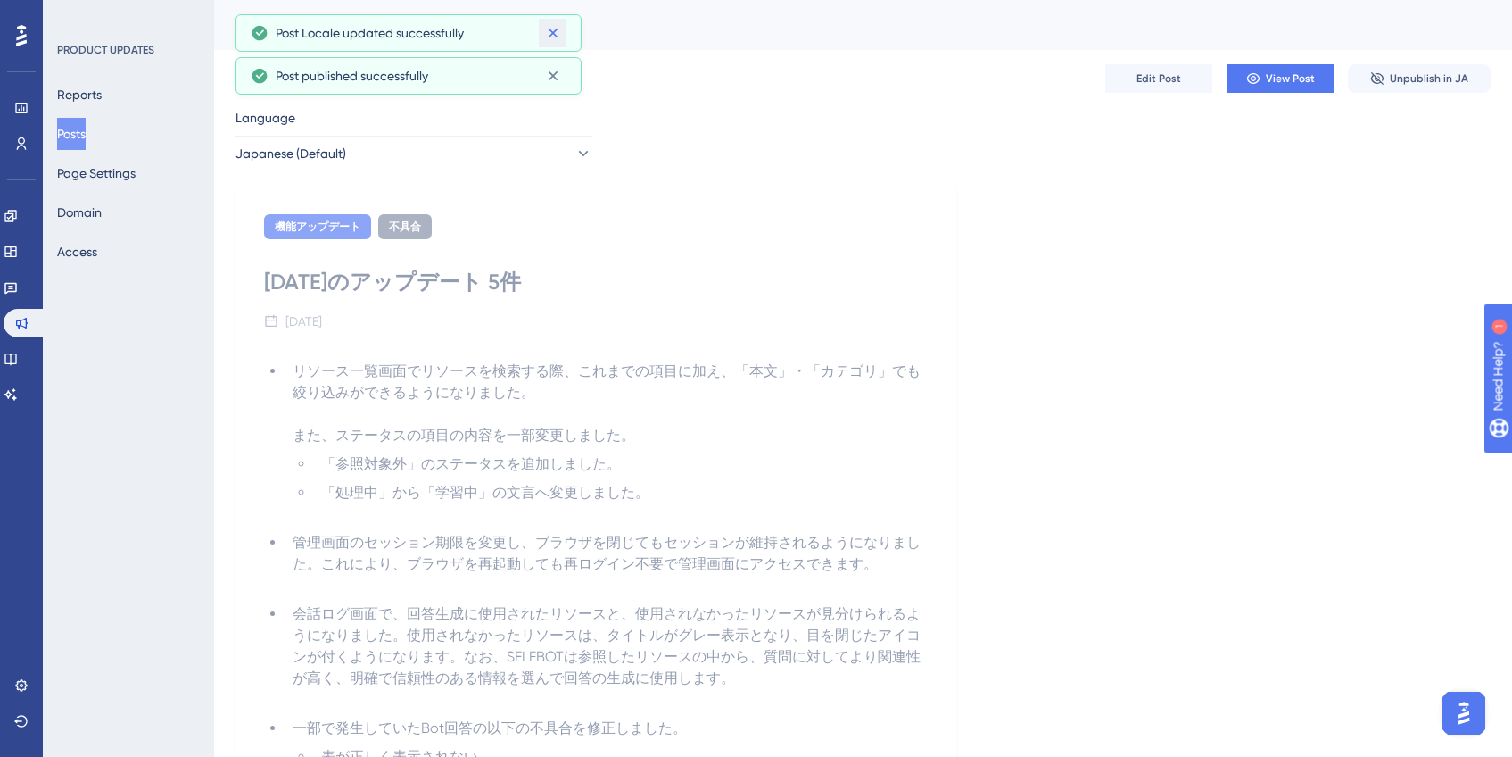
click at [559, 41] on icon at bounding box center [553, 33] width 18 height 18
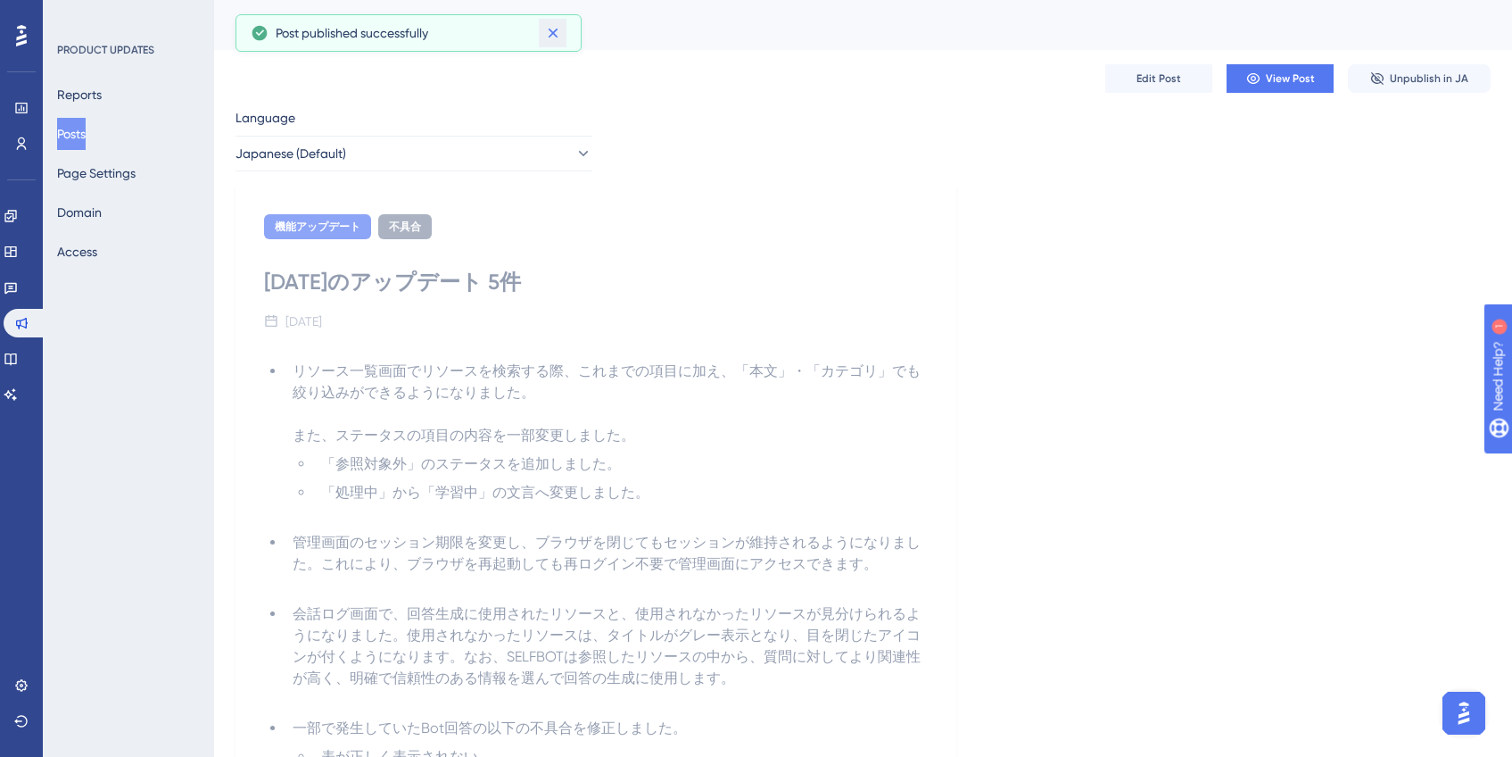
click at [559, 41] on icon at bounding box center [553, 33] width 18 height 18
click at [78, 142] on button "Posts" at bounding box center [71, 134] width 29 height 32
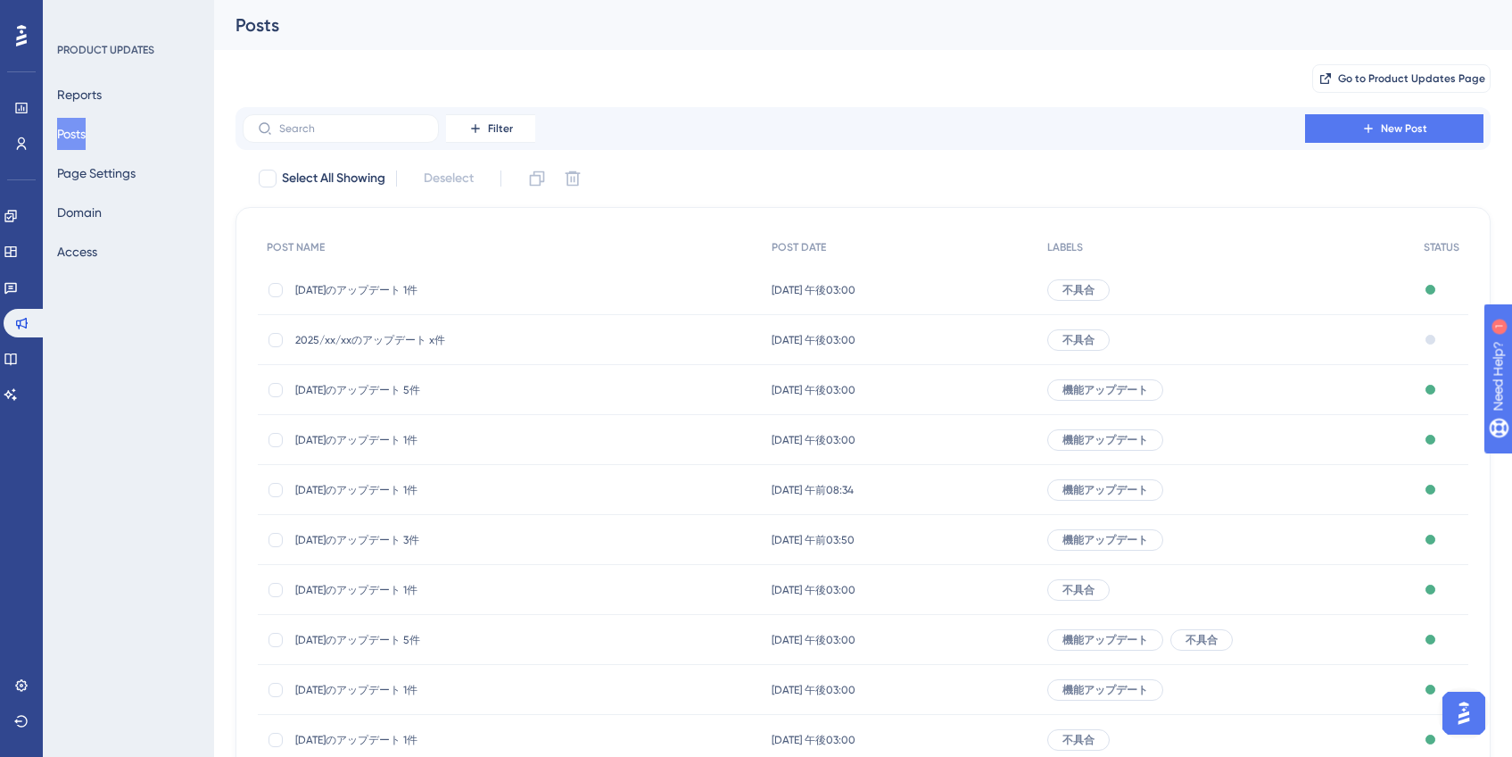
click at [435, 345] on span "2025/xx/xxのアップデート x件" at bounding box center [438, 340] width 286 height 14
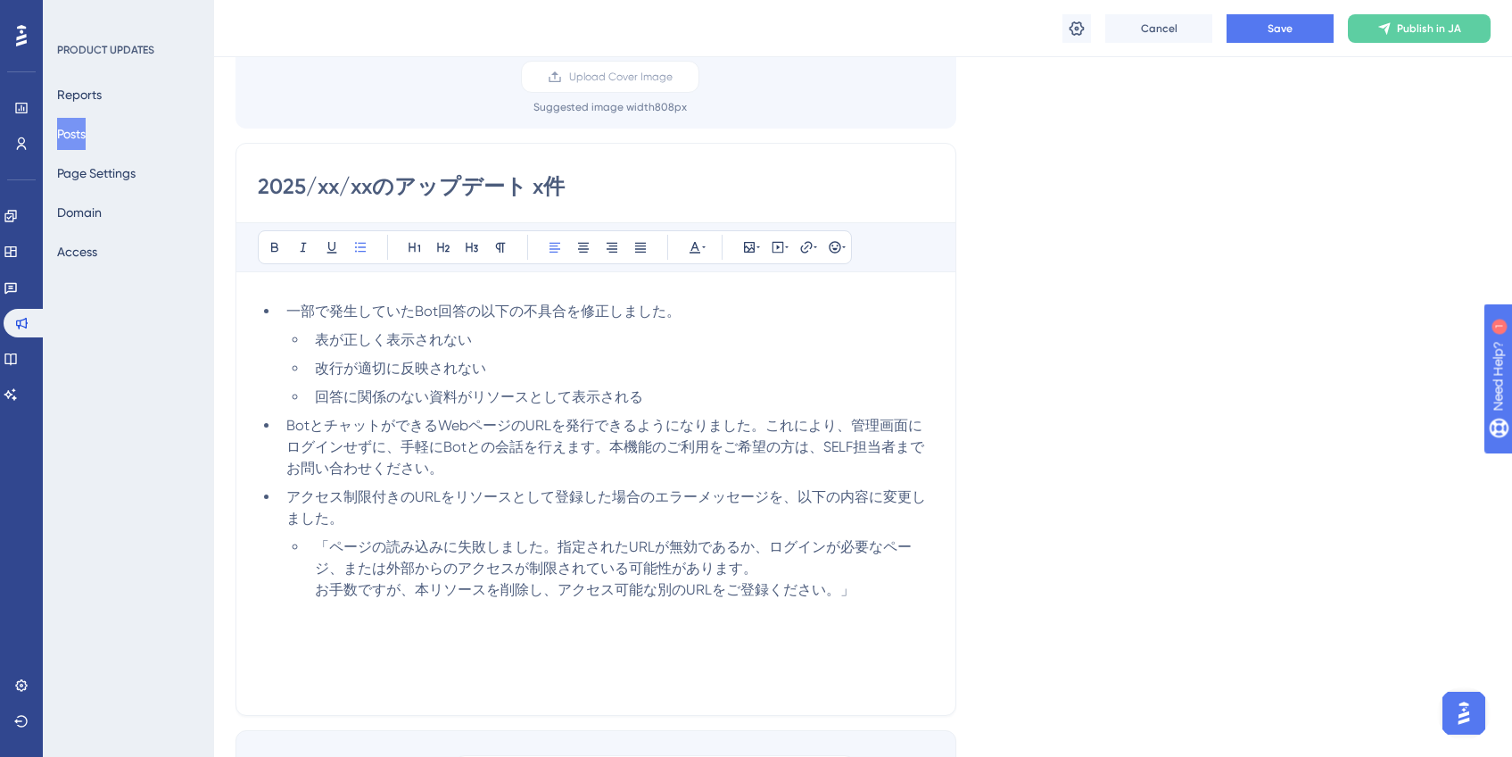
scroll to position [179, 0]
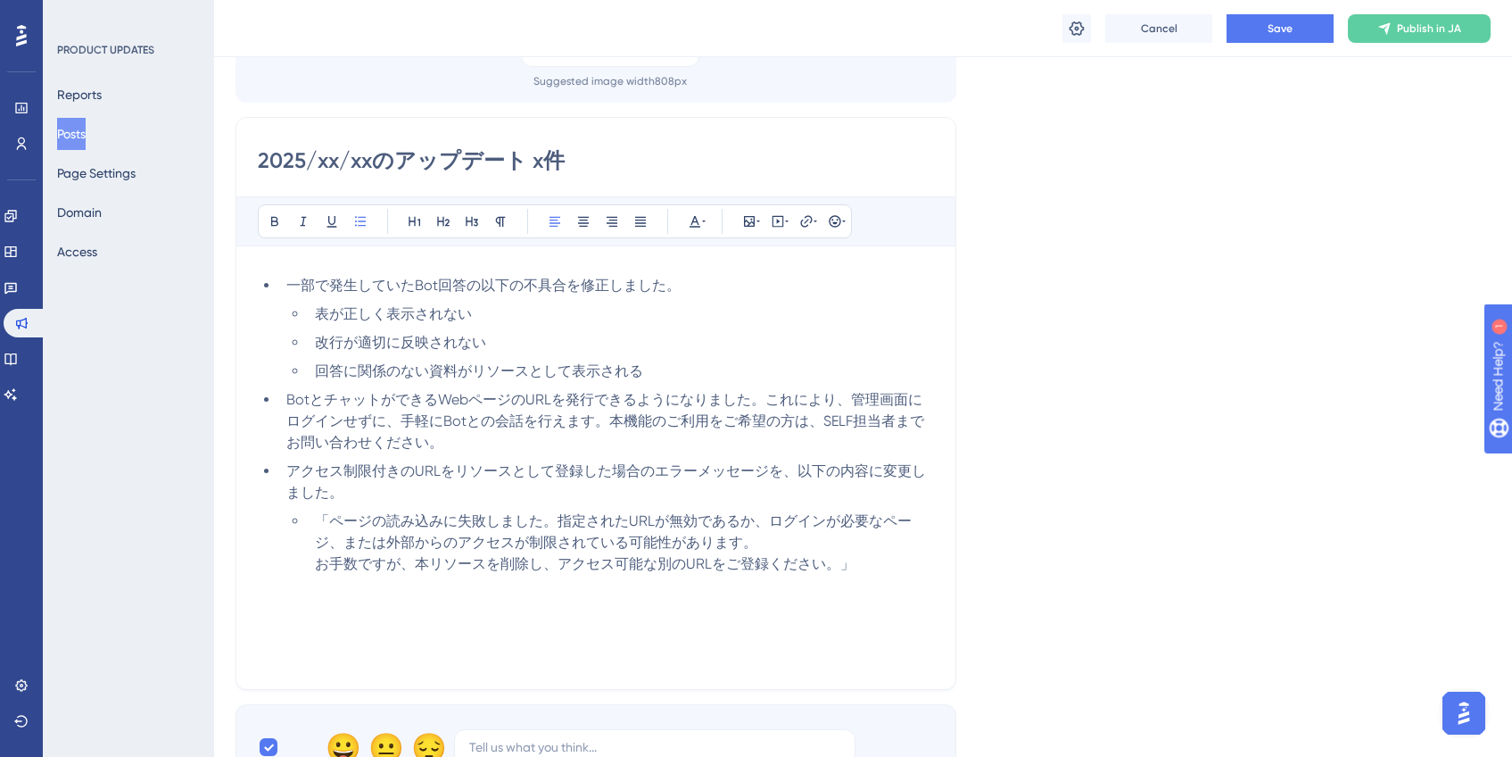
click at [775, 379] on li "回答に関係のない資料がリソースとして表示される" at bounding box center [621, 370] width 626 height 21
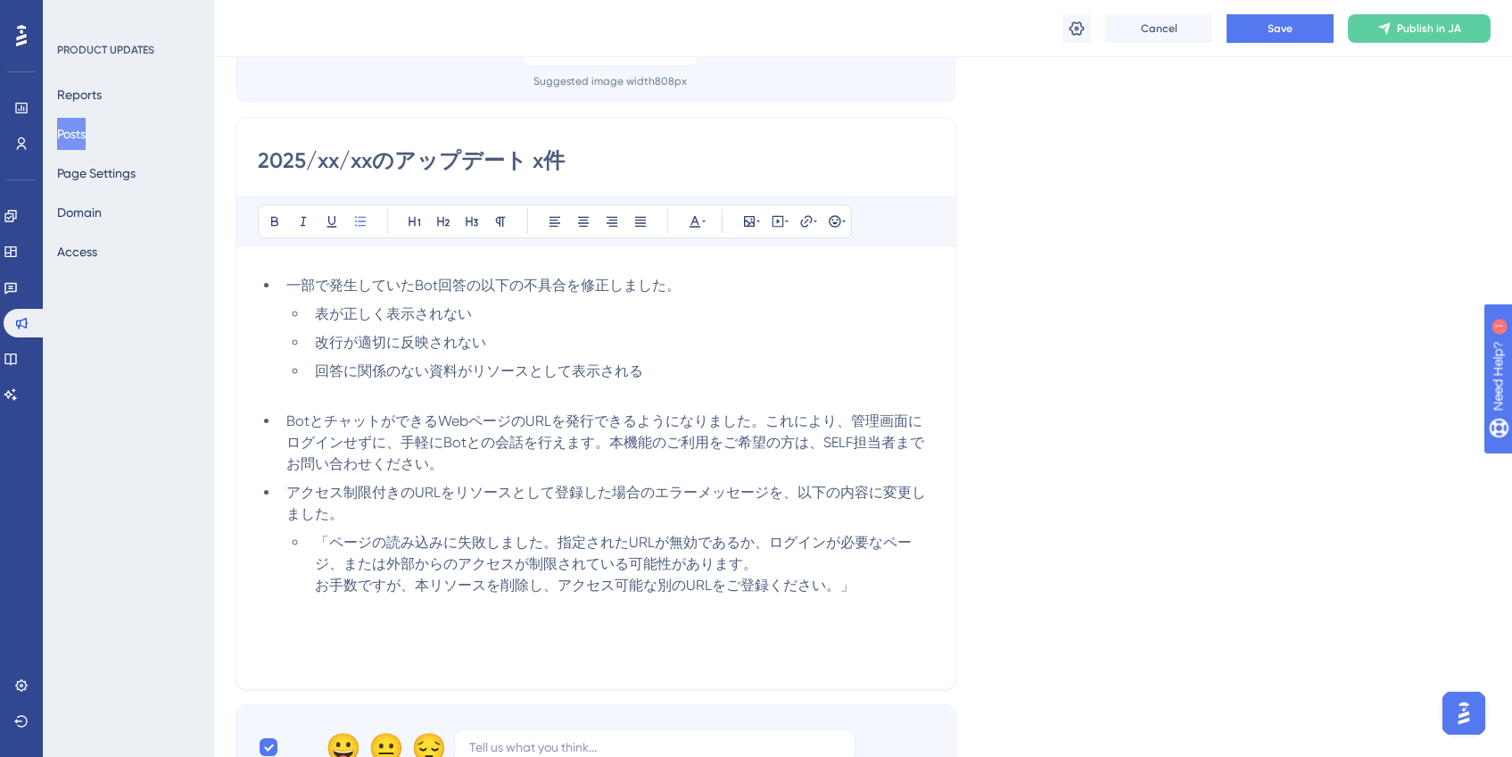
click at [666, 459] on li "BotとチャットができるWebページのURLを発行できるようになりました。これにより、管理画面にログインせずに、手軽にBotとの会話を行えます。本機能のご利用…" at bounding box center [606, 442] width 655 height 64
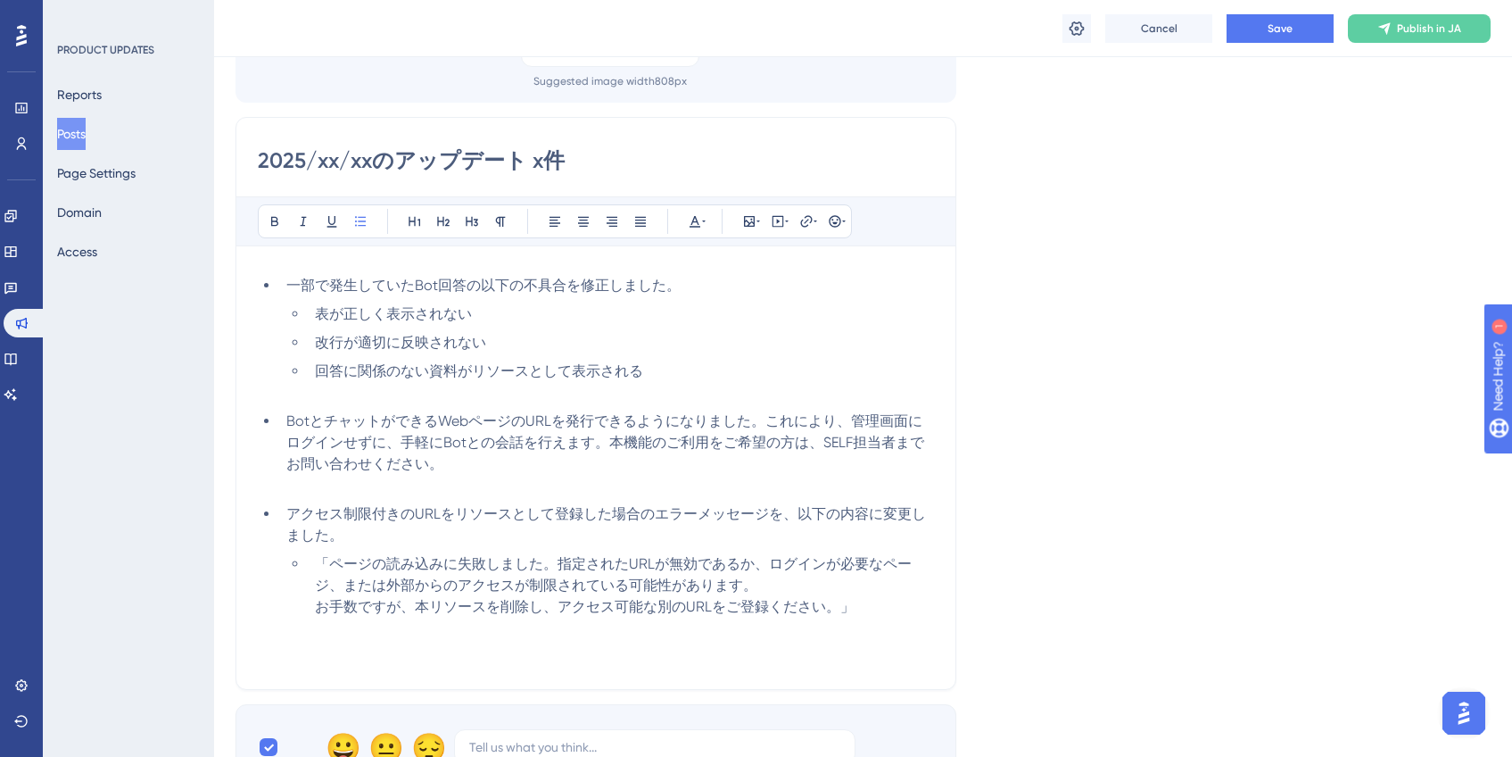
click at [1408, 428] on div "Language Japanese (Default) Upload Cover Image Suggested image width 808 px 202…" at bounding box center [863, 362] width 1255 height 855
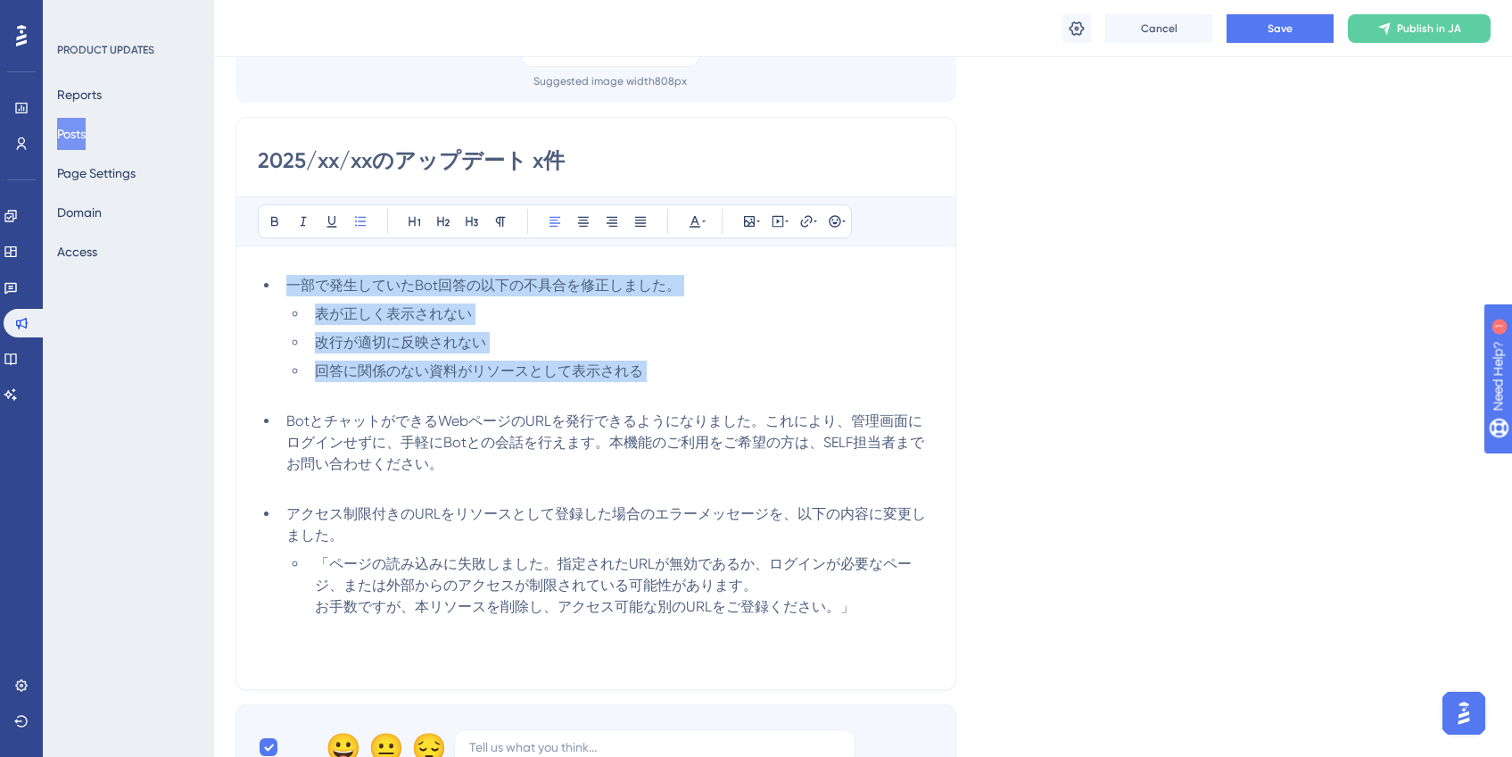
drag, startPoint x: 311, startPoint y: 401, endPoint x: 255, endPoint y: 263, distance: 148.5
click at [255, 263] on div "2025/xx/xxのアップデート x件 Bold Italic Underline Bullet Point Heading 1 Heading 2 Hea…" at bounding box center [596, 403] width 721 height 573
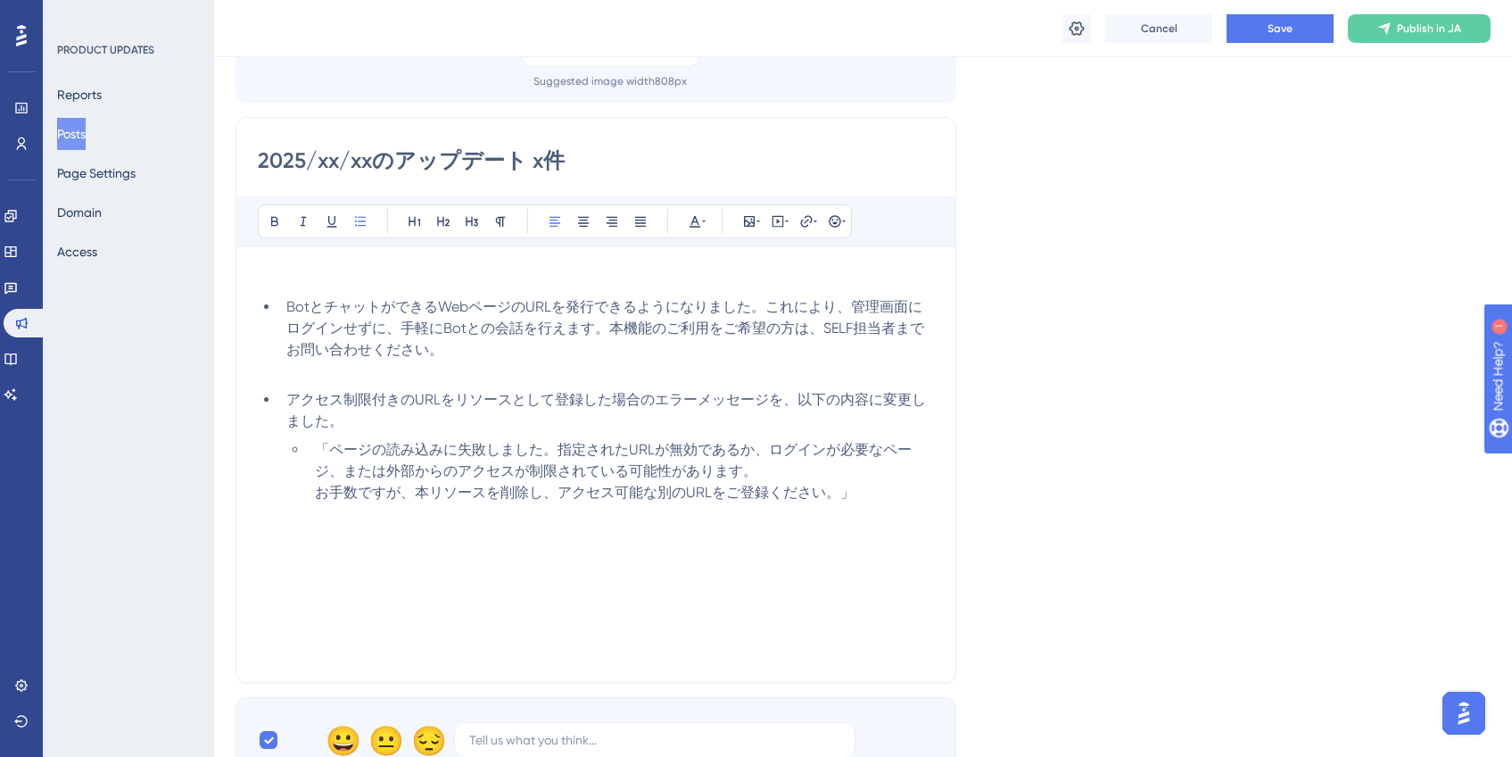
click at [1061, 321] on div "Language Japanese (Default) Upload Cover Image Suggested image width 808 px 202…" at bounding box center [863, 359] width 1255 height 848
click at [1278, 35] on button "Save" at bounding box center [1280, 28] width 107 height 29
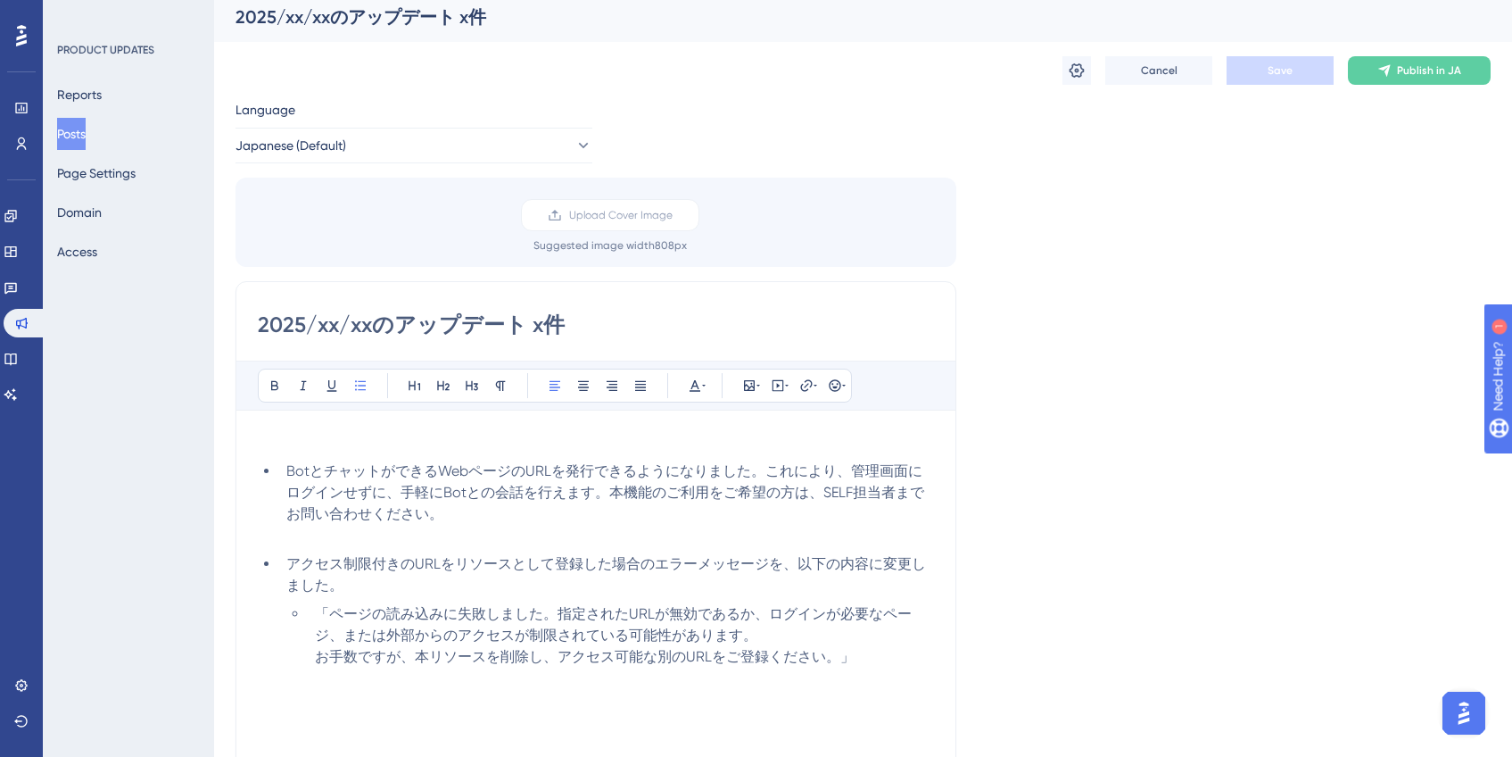
scroll to position [0, 0]
